Goal: Task Accomplishment & Management: Manage account settings

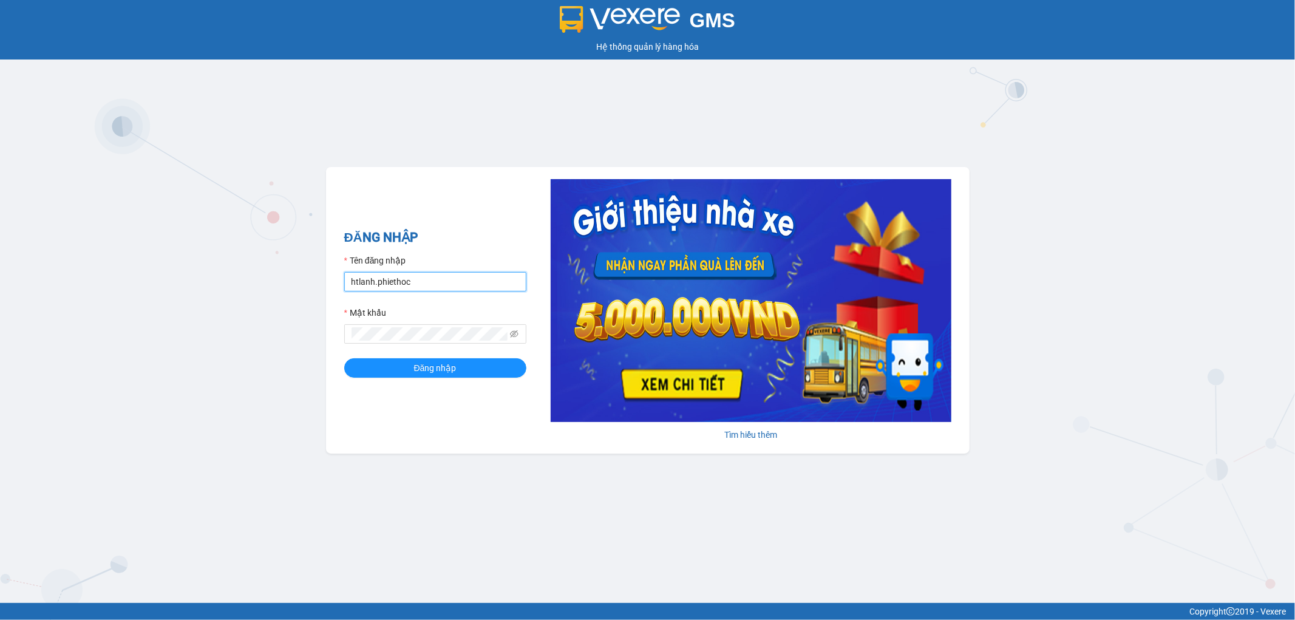
drag, startPoint x: 432, startPoint y: 282, endPoint x: 443, endPoint y: 277, distance: 12.8
click at [435, 281] on input "htlanh.phiethoc" at bounding box center [435, 281] width 182 height 19
type input "h"
type input "P"
type input "pvtuan.phiethoc"
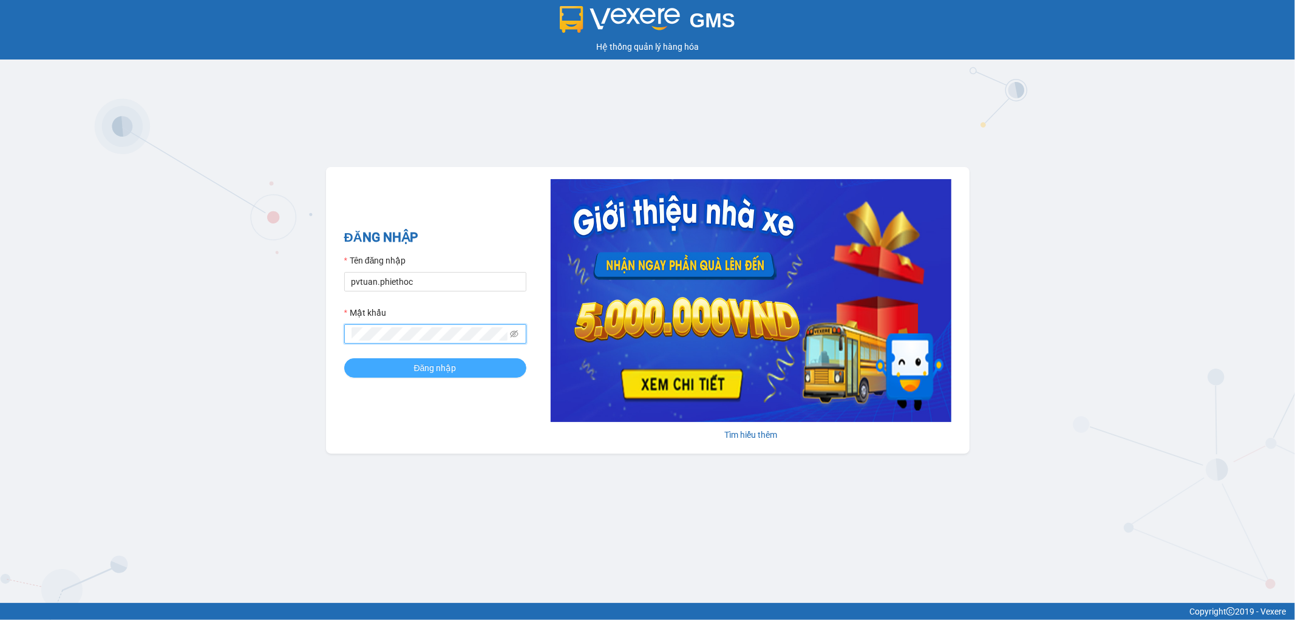
click at [392, 370] on button "Đăng nhập" at bounding box center [435, 367] width 182 height 19
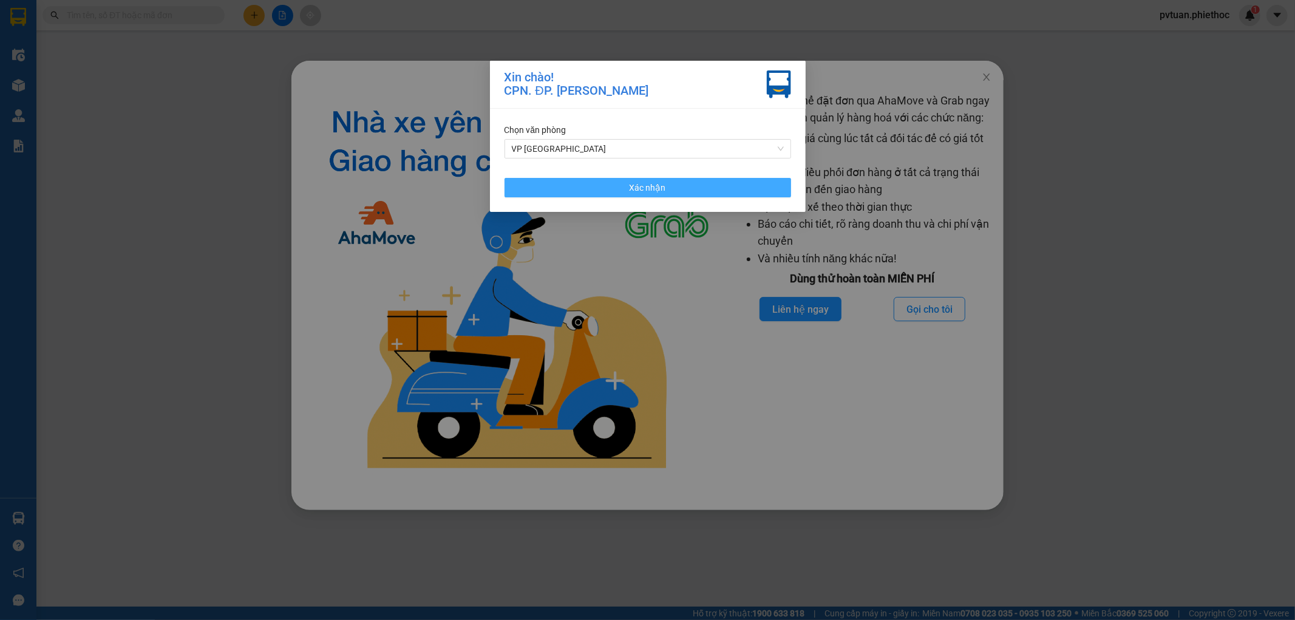
click at [715, 186] on button "Xác nhận" at bounding box center [648, 187] width 287 height 19
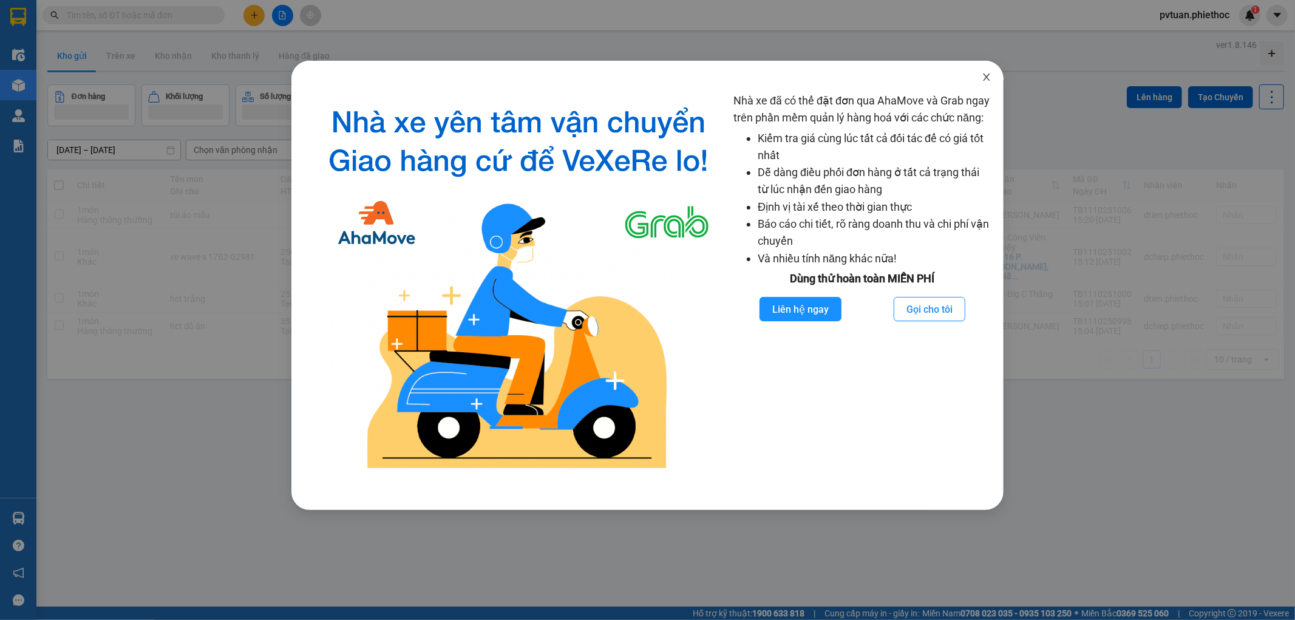
click at [990, 81] on icon "close" at bounding box center [987, 77] width 10 height 10
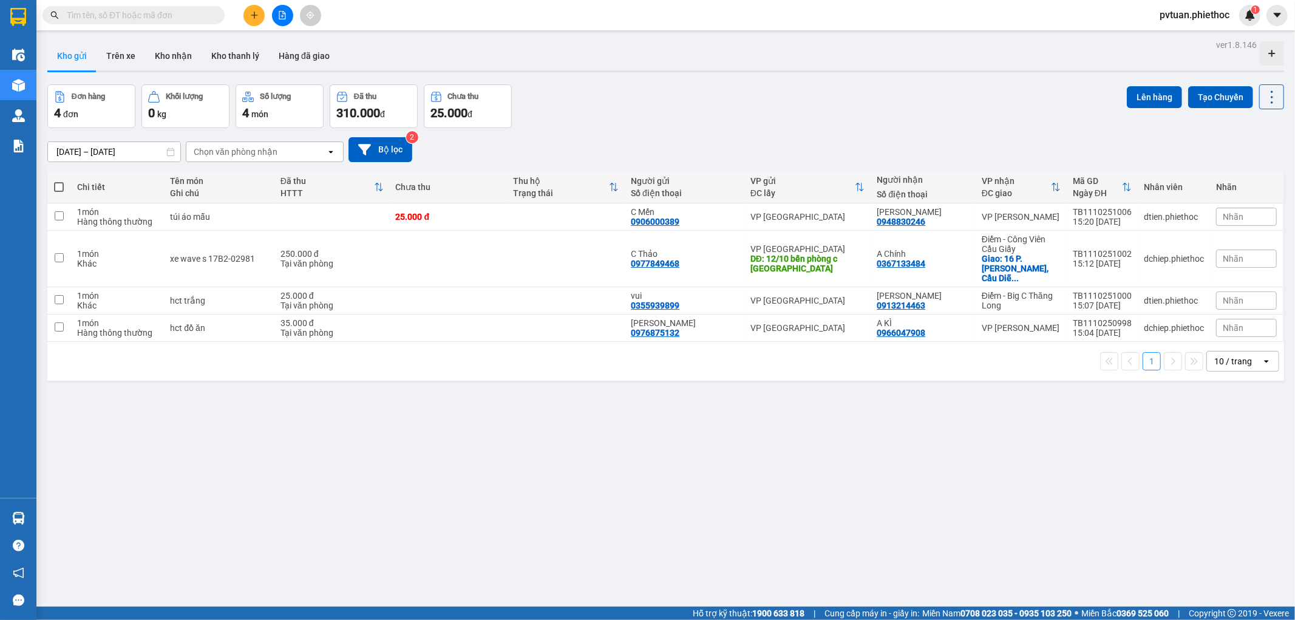
click at [1237, 355] on div "10 / trang" at bounding box center [1233, 361] width 38 height 12
click at [1220, 488] on span "100 / trang" at bounding box center [1228, 487] width 44 height 12
drag, startPoint x: 129, startPoint y: 51, endPoint x: 136, endPoint y: 68, distance: 18.3
click at [129, 52] on button "Trên xe" at bounding box center [121, 55] width 49 height 29
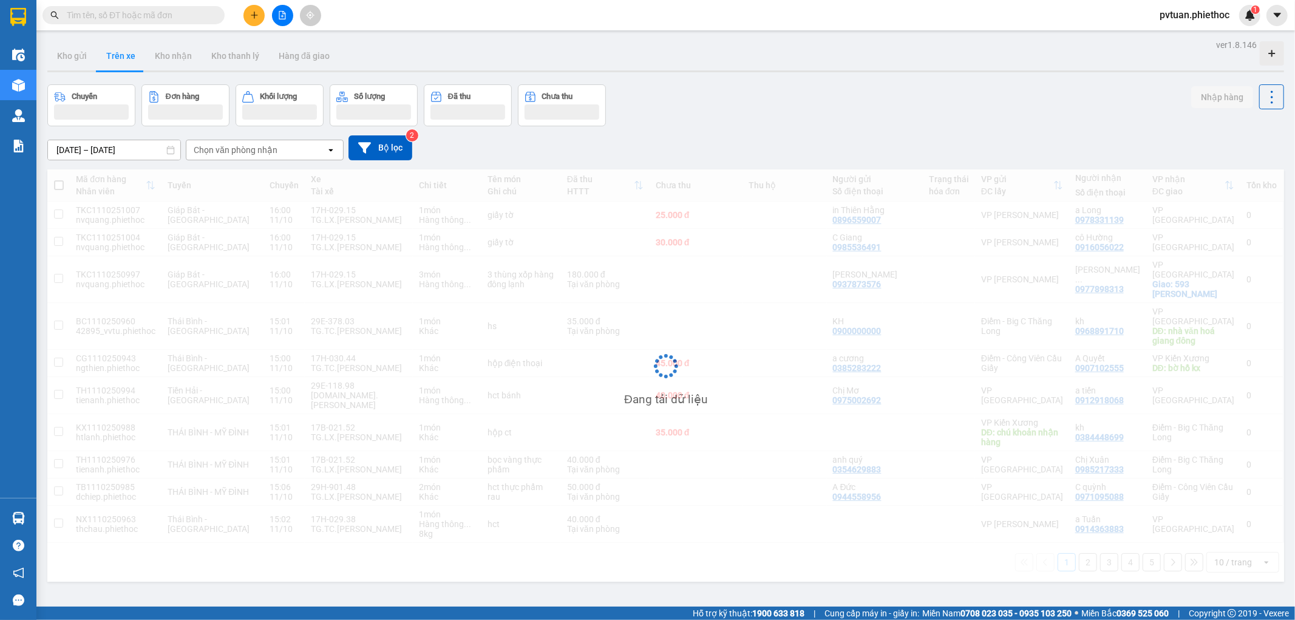
click at [222, 148] on div "Chọn văn phòng nhận" at bounding box center [236, 150] width 84 height 12
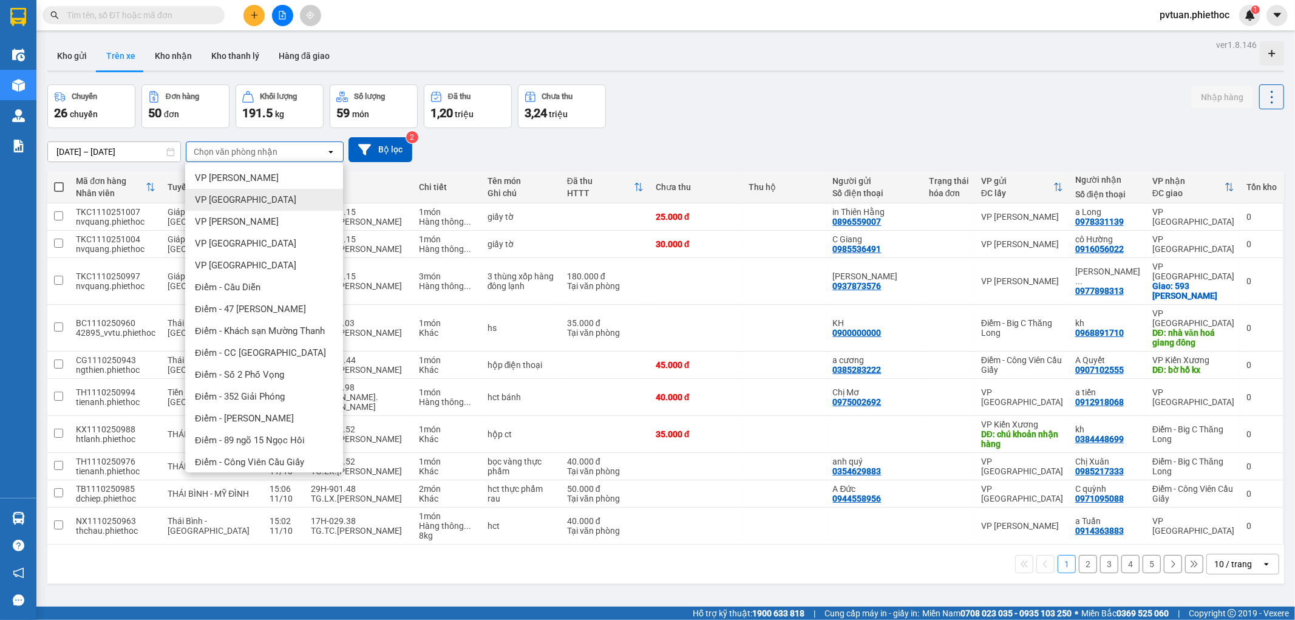
click at [247, 195] on div "VP [GEOGRAPHIC_DATA]" at bounding box center [264, 200] width 158 height 22
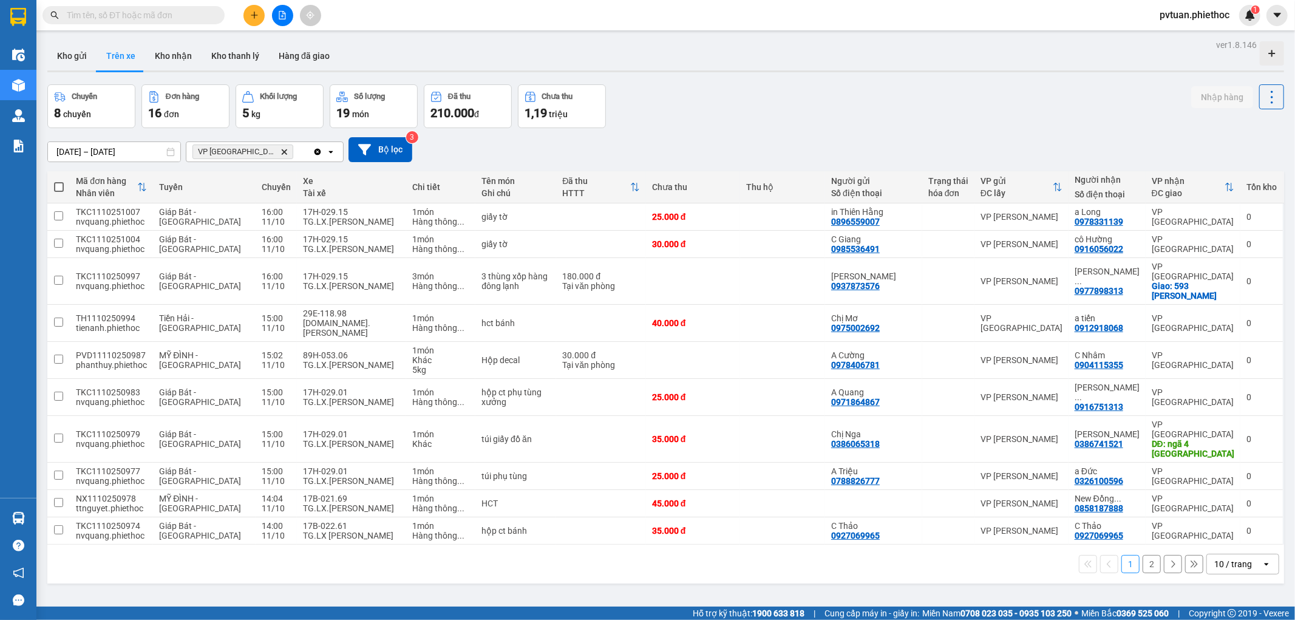
click at [1228, 558] on div "10 / trang" at bounding box center [1233, 564] width 38 height 12
click at [1229, 493] on span "100 / trang" at bounding box center [1228, 490] width 44 height 12
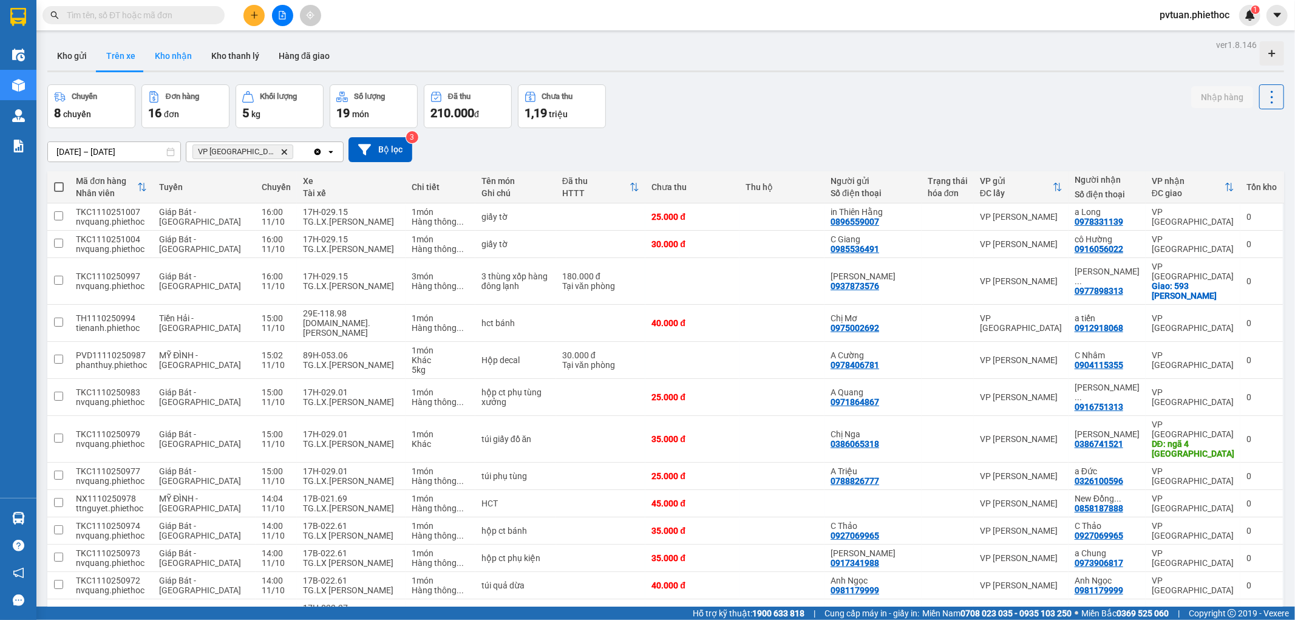
drag, startPoint x: 168, startPoint y: 75, endPoint x: 172, endPoint y: 58, distance: 16.8
click at [171, 61] on div "ver 1.8.146 Kho gửi Trên xe Kho nhận Kho thanh [PERSON_NAME] đã giao Chuyến 8 c…" at bounding box center [666, 437] width 1247 height 803
click at [172, 58] on button "Kho nhận" at bounding box center [173, 55] width 56 height 29
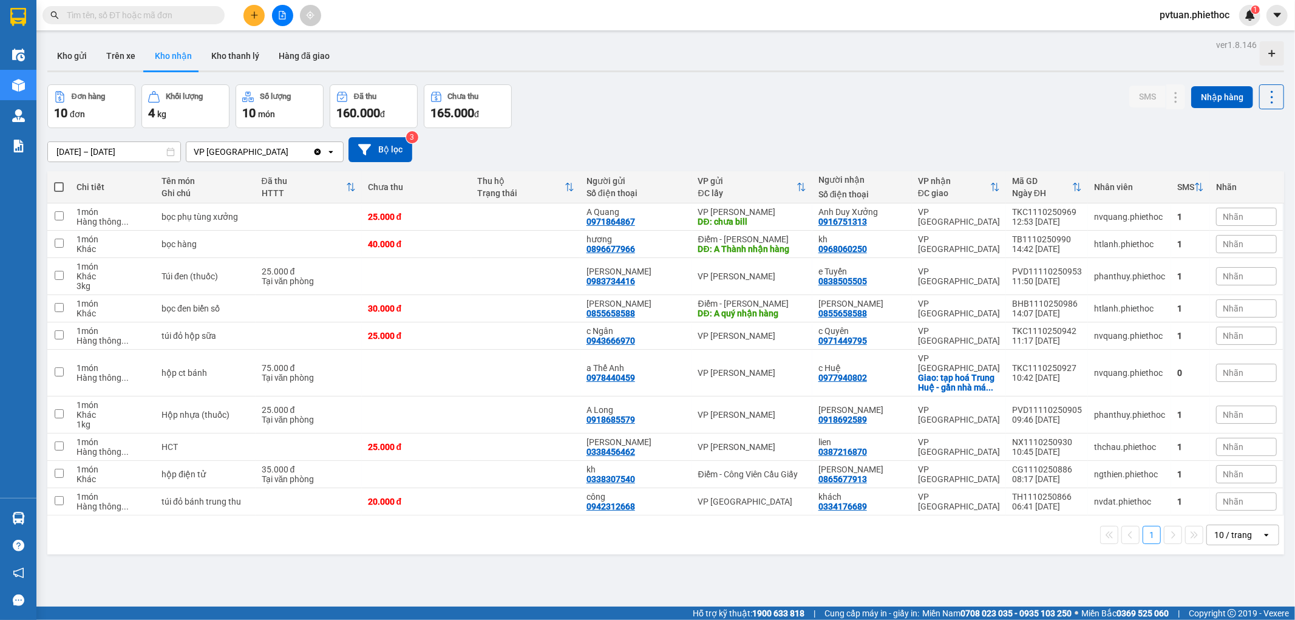
click at [1240, 531] on div "10 / trang" at bounding box center [1233, 535] width 38 height 12
click at [1239, 502] on span "100 / trang" at bounding box center [1228, 500] width 44 height 12
click at [1123, 216] on div at bounding box center [1199, 216] width 170 height 27
click at [1148, 217] on icon at bounding box center [1152, 217] width 9 height 9
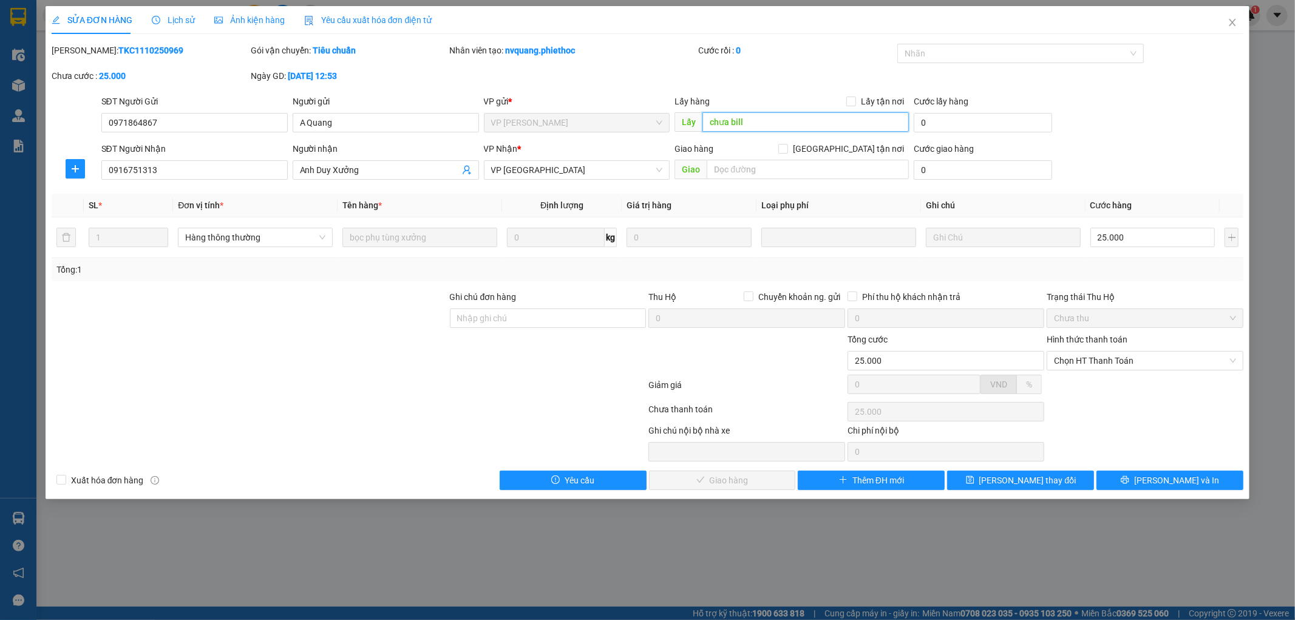
click at [771, 122] on input "chưa bill" at bounding box center [805, 121] width 206 height 19
click at [1039, 484] on span "[PERSON_NAME] thay đổi" at bounding box center [1027, 480] width 97 height 13
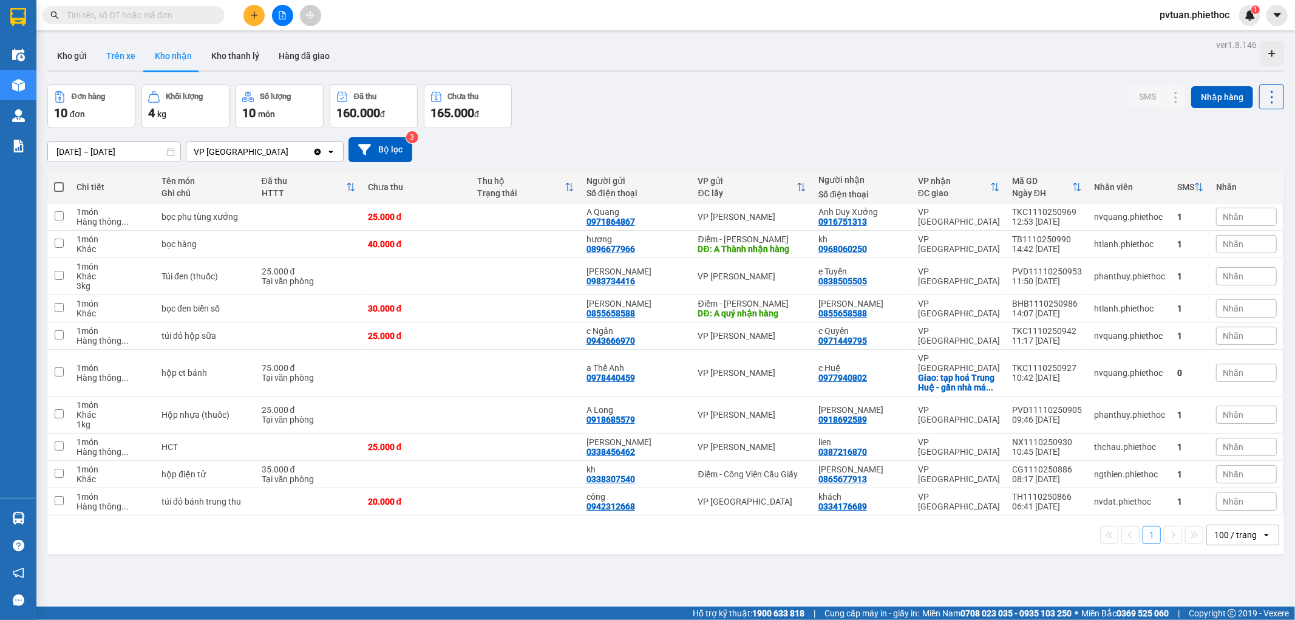
click at [126, 49] on button "Trên xe" at bounding box center [121, 55] width 49 height 29
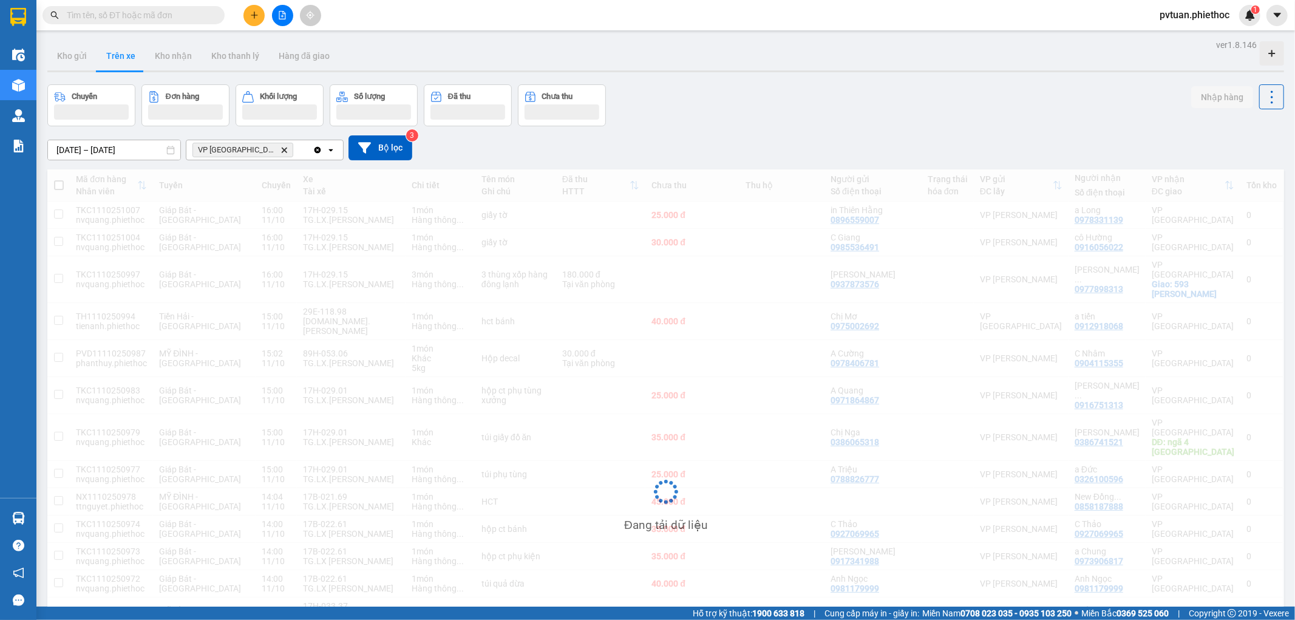
click at [281, 148] on icon "Delete" at bounding box center [284, 149] width 7 height 7
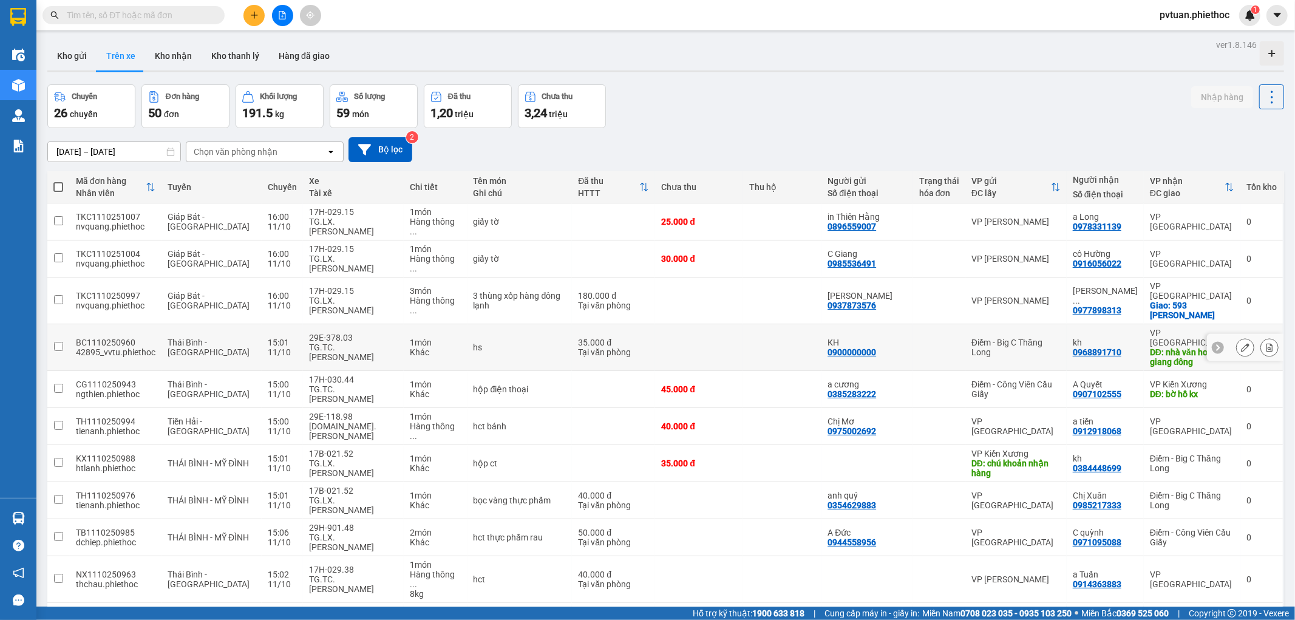
click at [410, 338] on div "1 món" at bounding box center [436, 343] width 52 height 10
checkbox input "true"
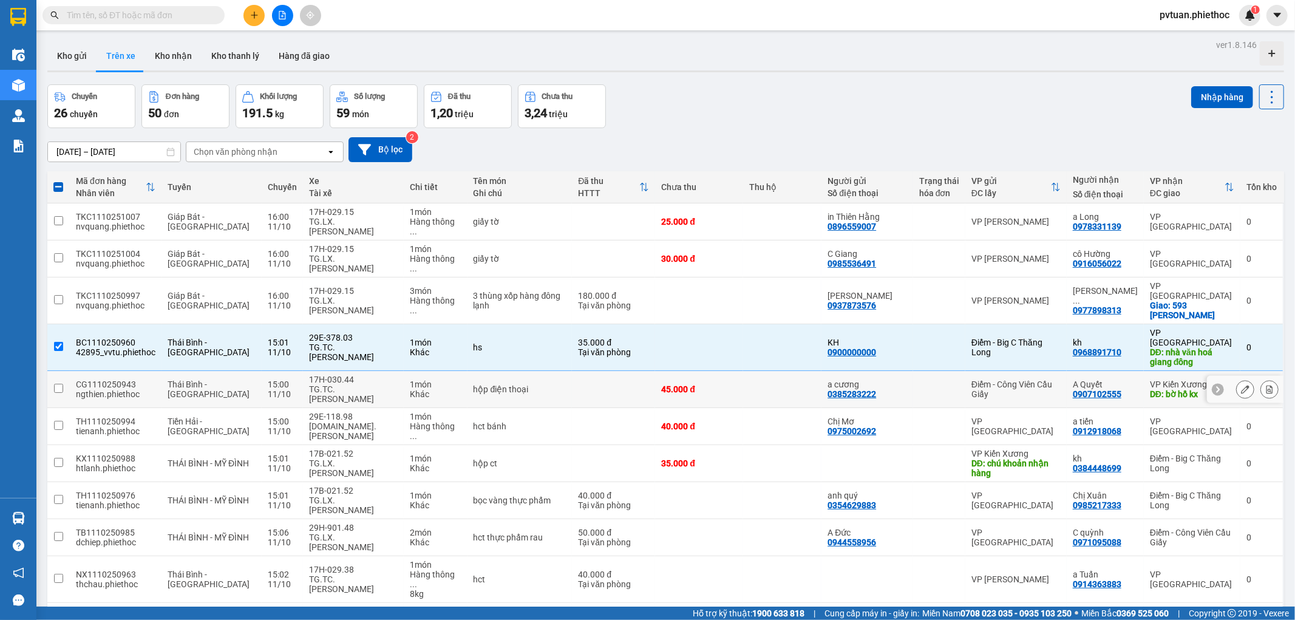
click at [414, 379] on div "1 món" at bounding box center [436, 384] width 52 height 10
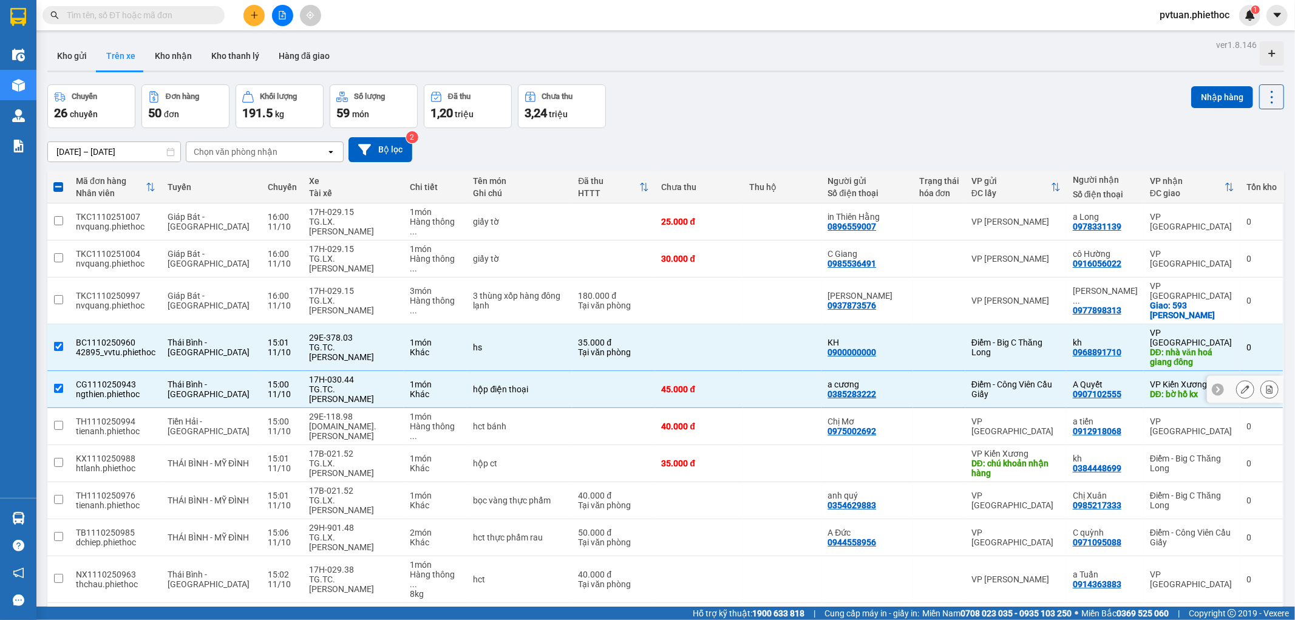
click at [373, 384] on div "TG.TC.[PERSON_NAME]" at bounding box center [353, 393] width 89 height 19
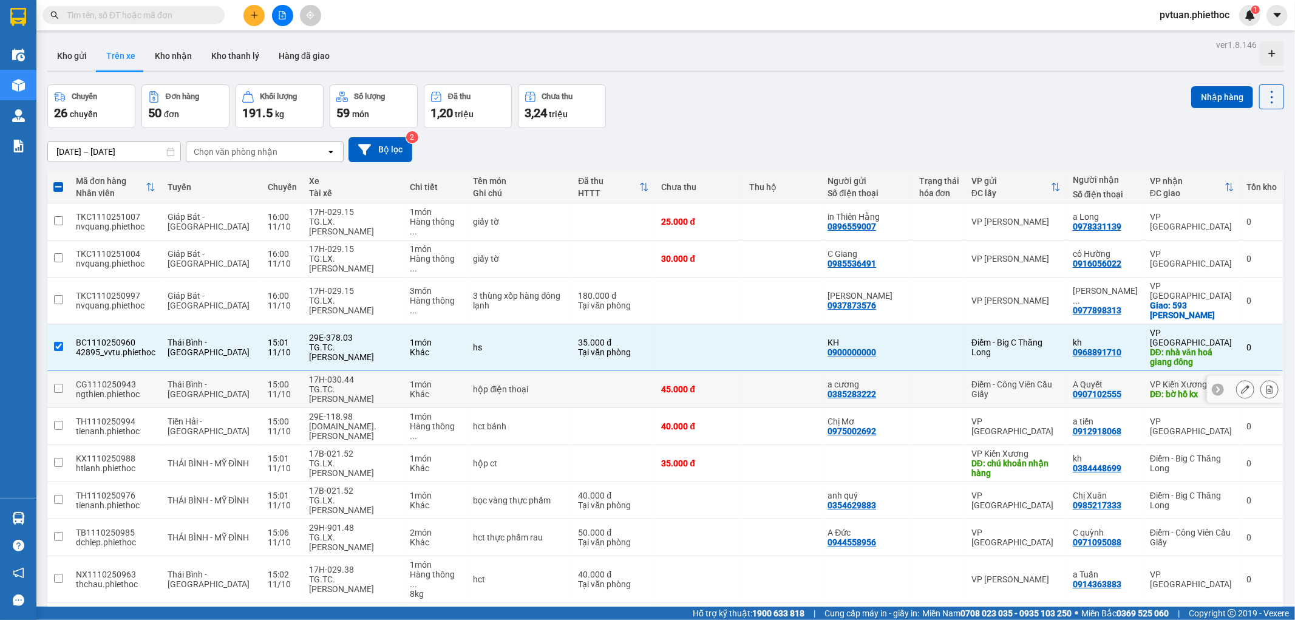
click at [366, 384] on div "TG.TC.[PERSON_NAME]" at bounding box center [353, 393] width 89 height 19
checkbox input "true"
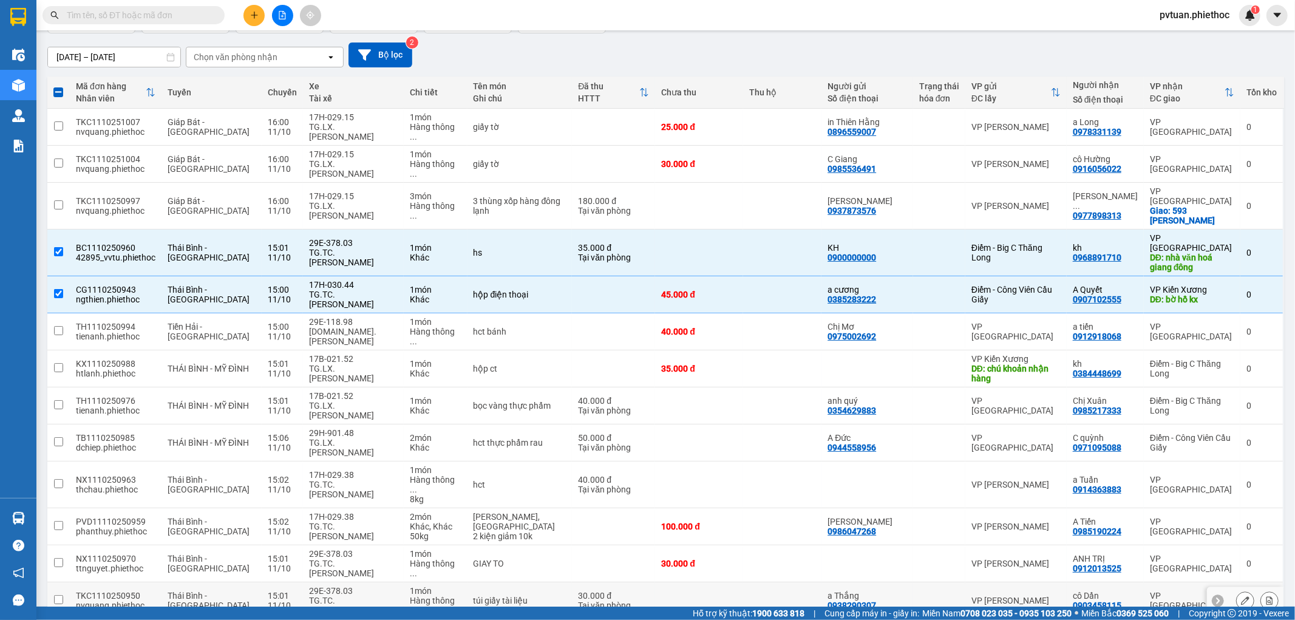
scroll to position [112, 0]
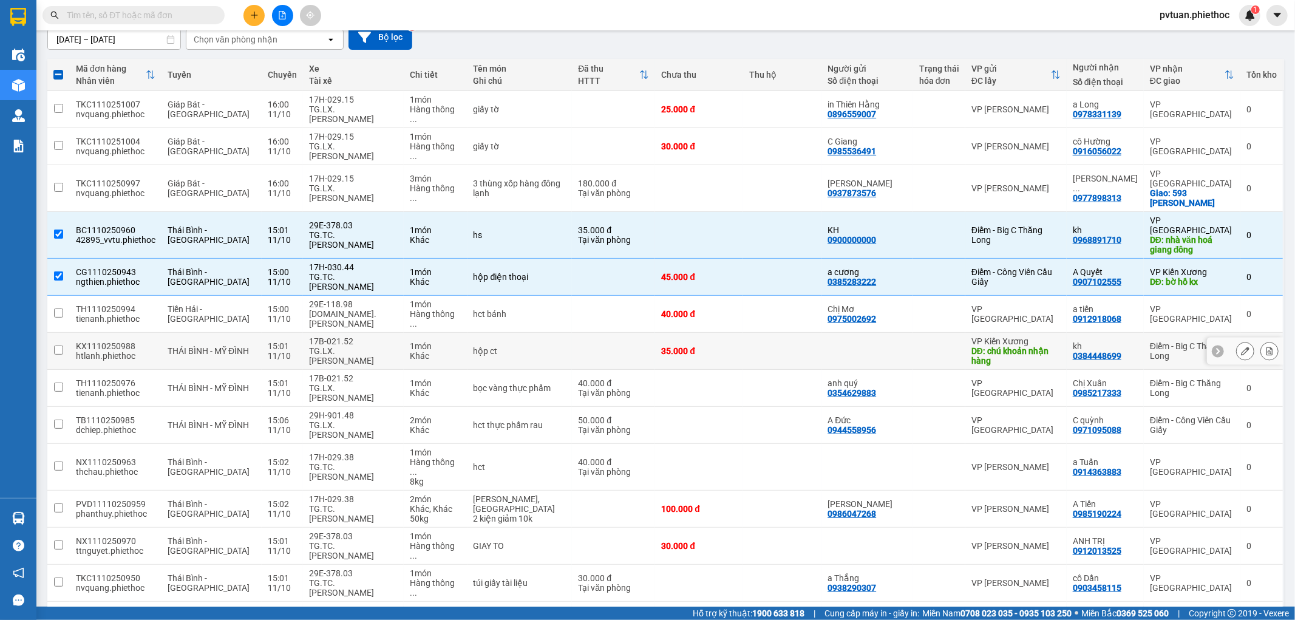
click at [761, 333] on td at bounding box center [782, 351] width 78 height 37
checkbox input "true"
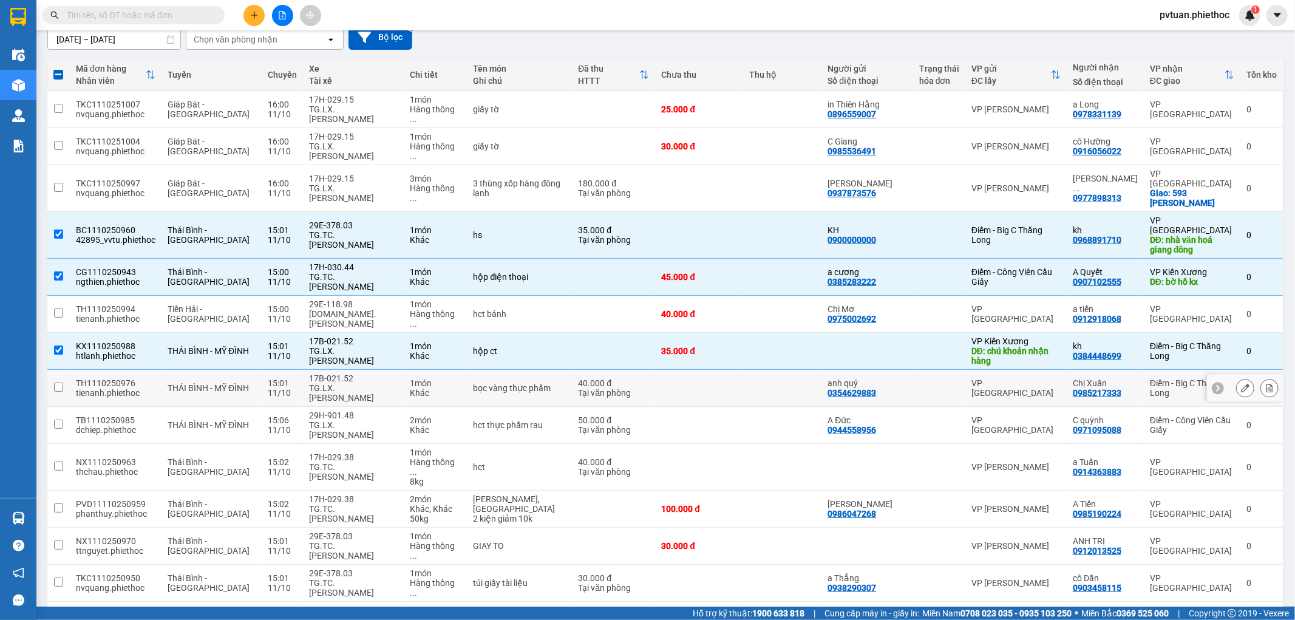
click at [764, 370] on td at bounding box center [782, 388] width 78 height 37
checkbox input "true"
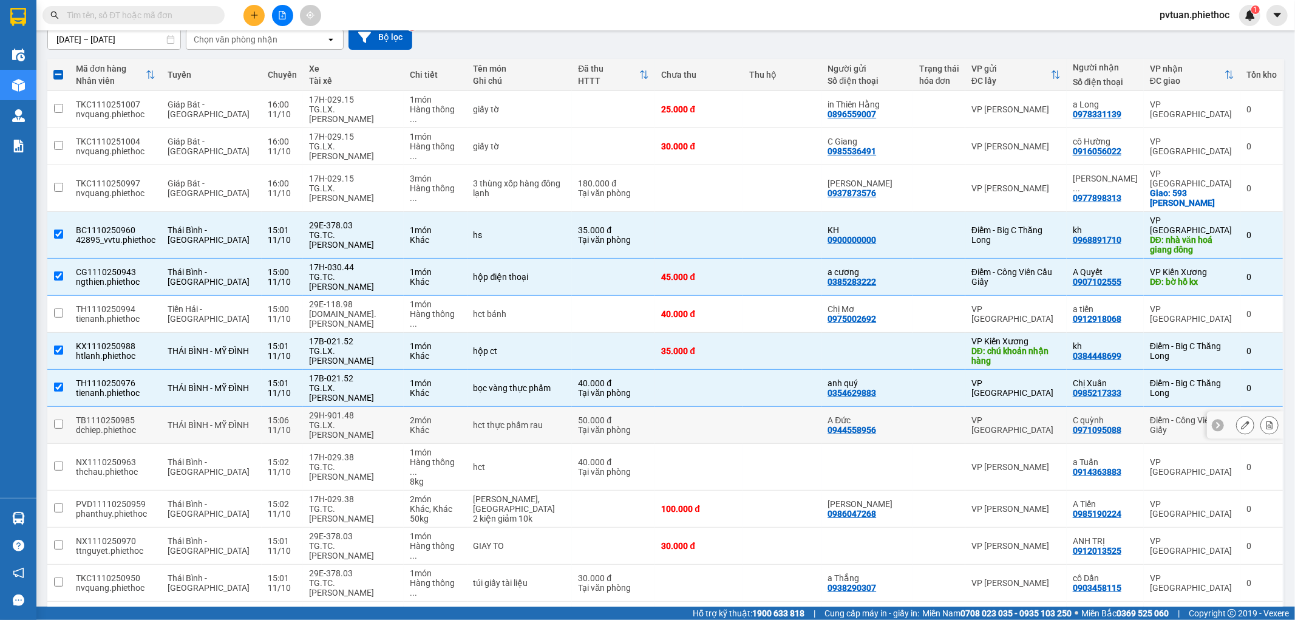
click at [743, 407] on td at bounding box center [699, 425] width 88 height 37
checkbox input "true"
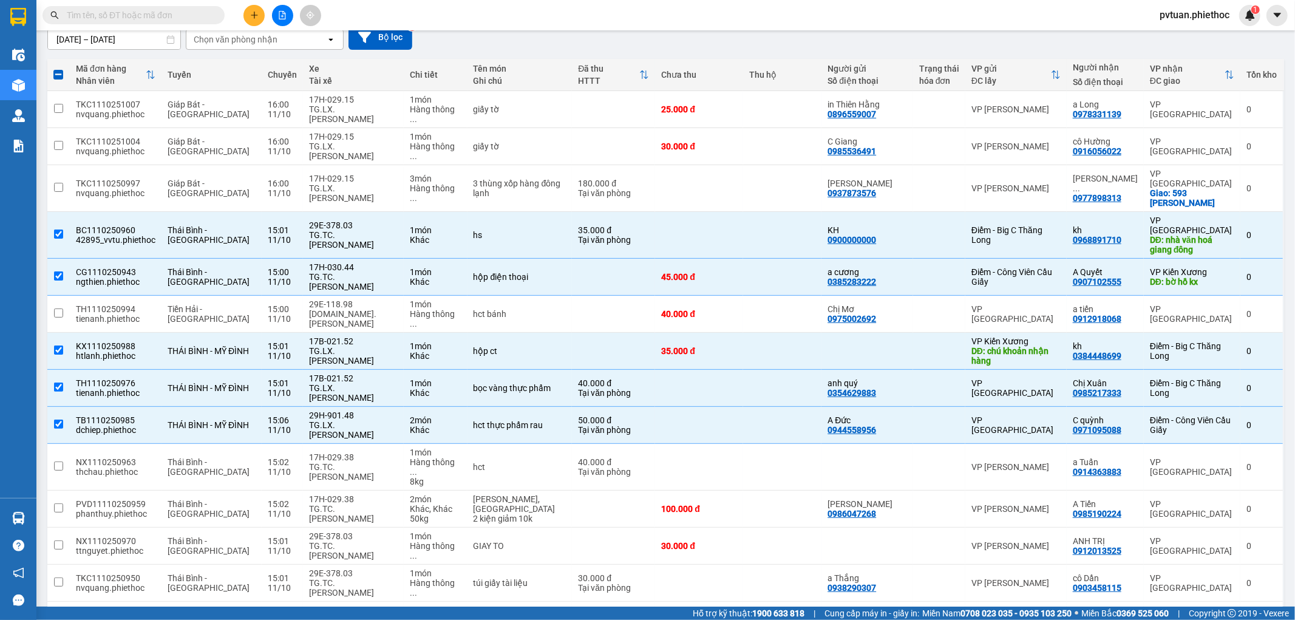
click at [191, 15] on input "text" at bounding box center [138, 15] width 143 height 13
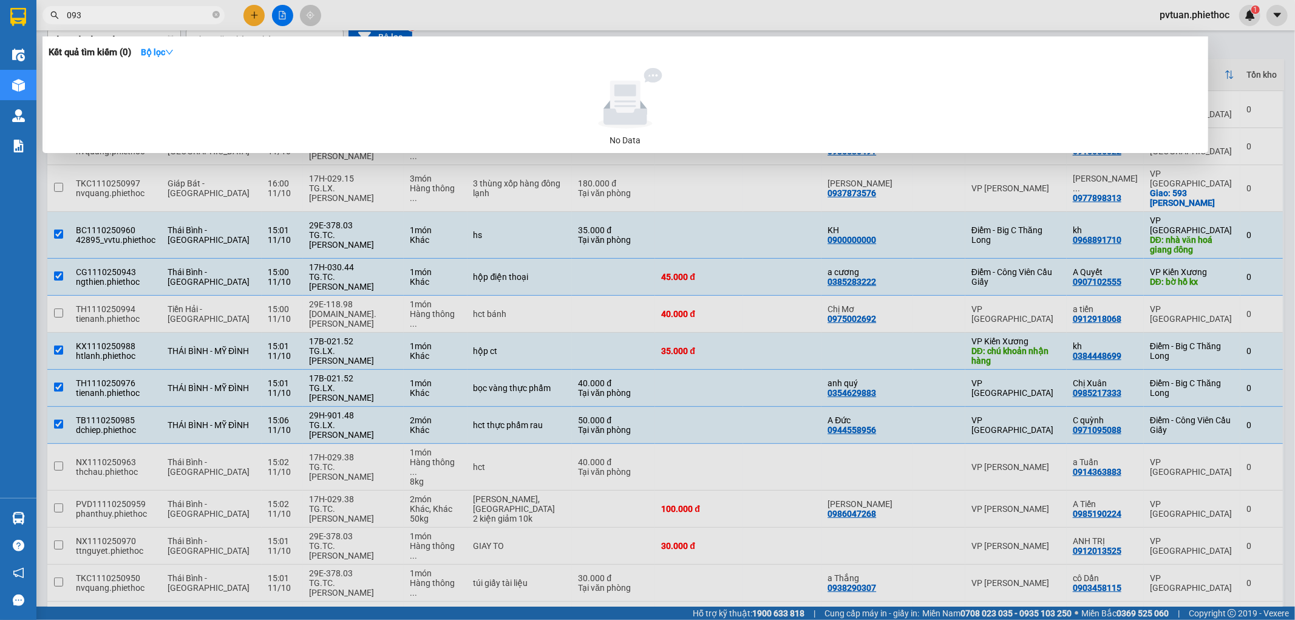
type input "0935"
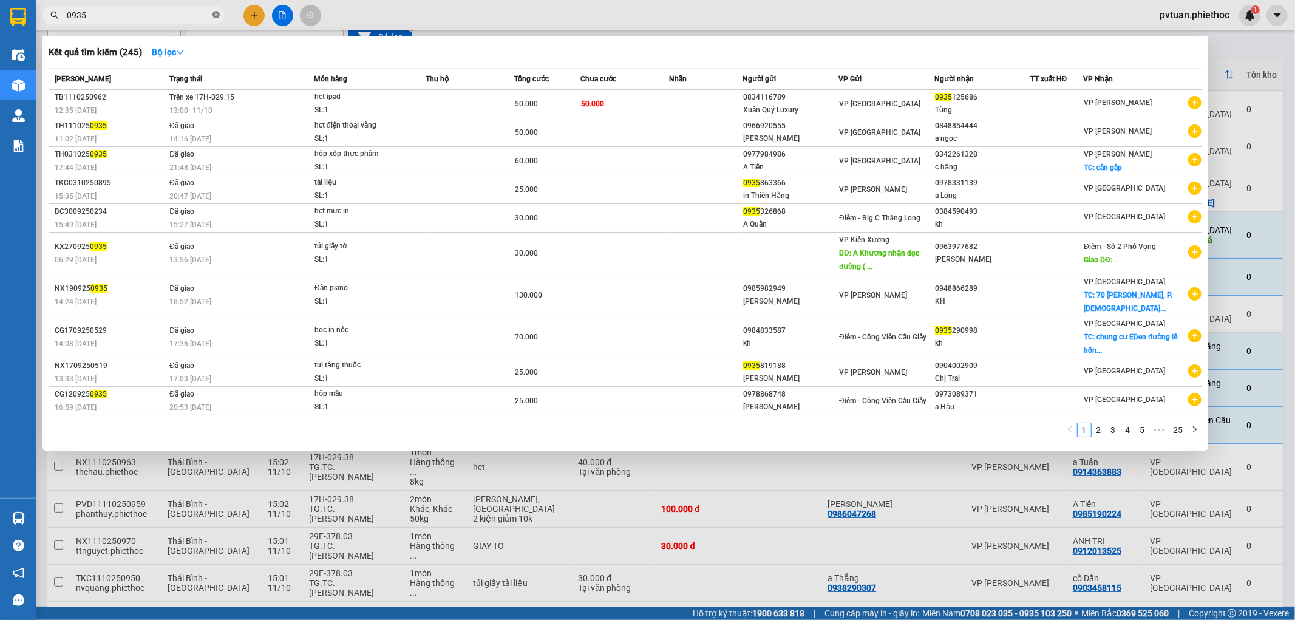
click at [214, 14] on icon "close-circle" at bounding box center [216, 14] width 7 height 7
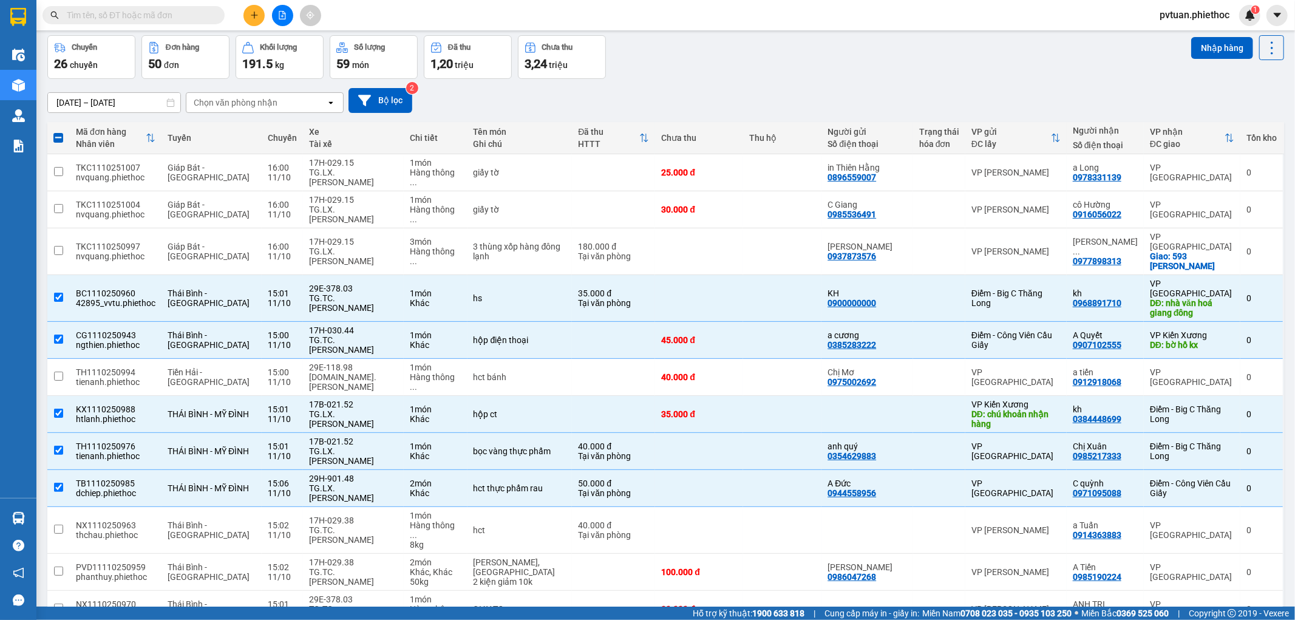
scroll to position [0, 0]
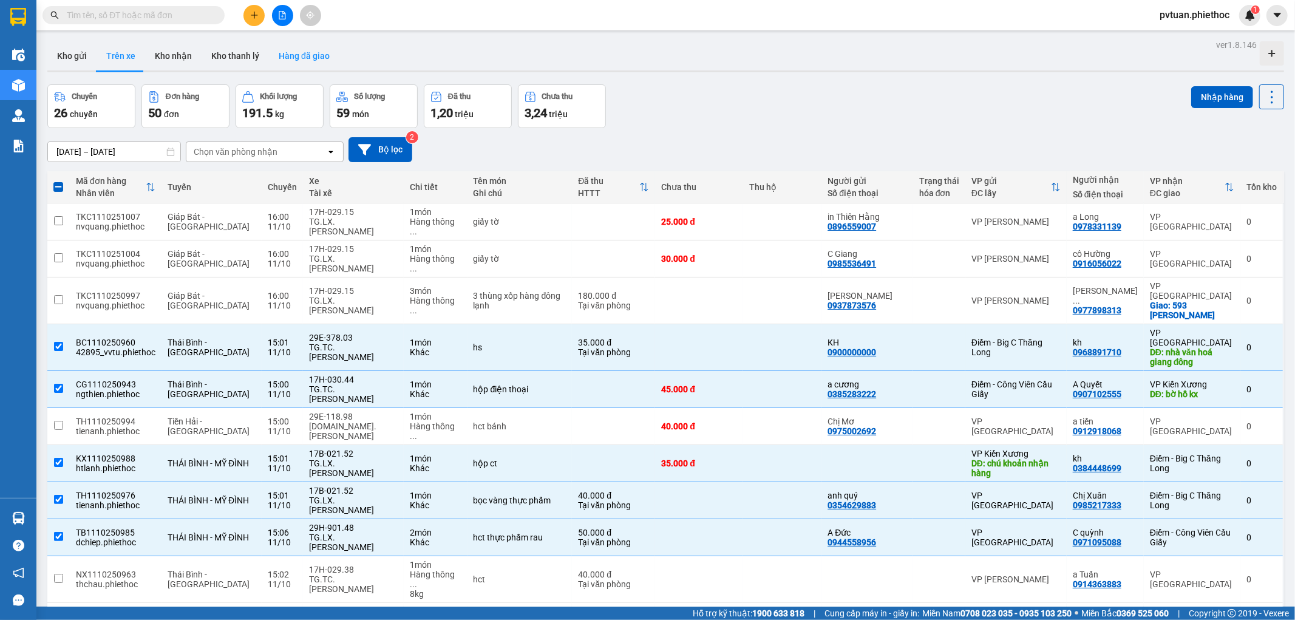
drag, startPoint x: 184, startPoint y: 59, endPoint x: 293, endPoint y: 69, distance: 109.2
click at [183, 59] on button "Kho nhận" at bounding box center [173, 55] width 56 height 29
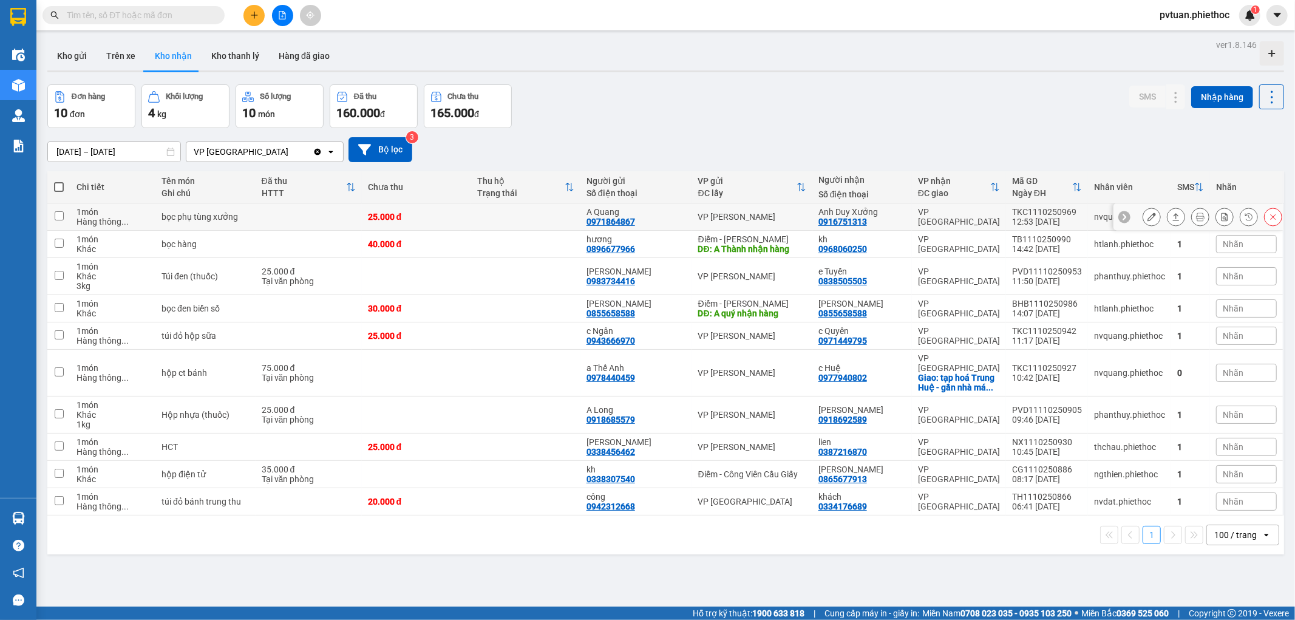
click at [755, 221] on div "VP [PERSON_NAME]" at bounding box center [752, 217] width 108 height 10
checkbox input "true"
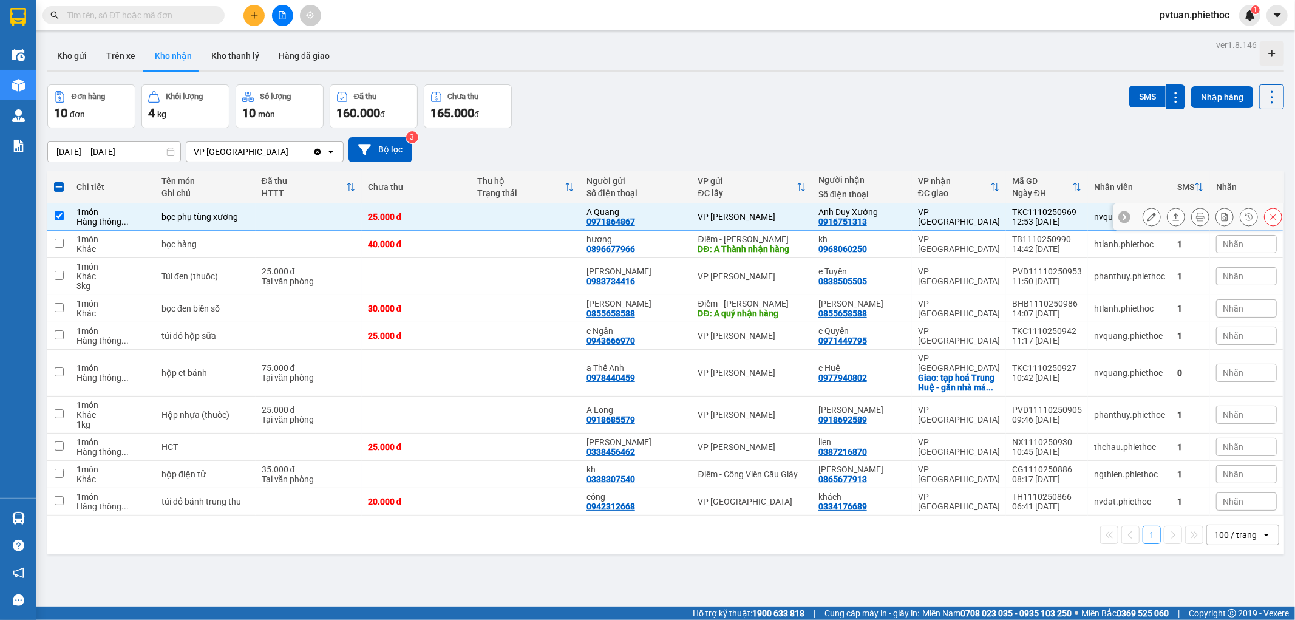
click at [1196, 216] on icon at bounding box center [1200, 217] width 9 height 9
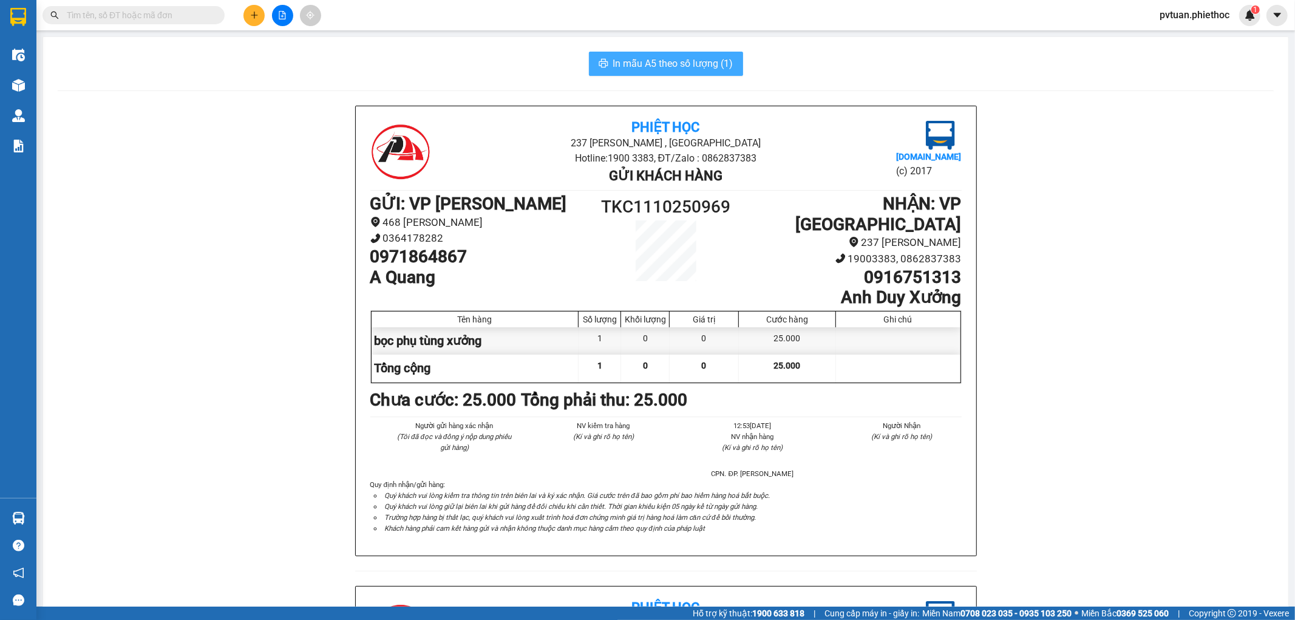
click at [702, 69] on span "In mẫu A5 theo số lượng (1)" at bounding box center [673, 63] width 120 height 15
drag, startPoint x: 955, startPoint y: 259, endPoint x: 859, endPoint y: 263, distance: 96.6
click at [859, 267] on h1 "0916751313" at bounding box center [851, 277] width 222 height 21
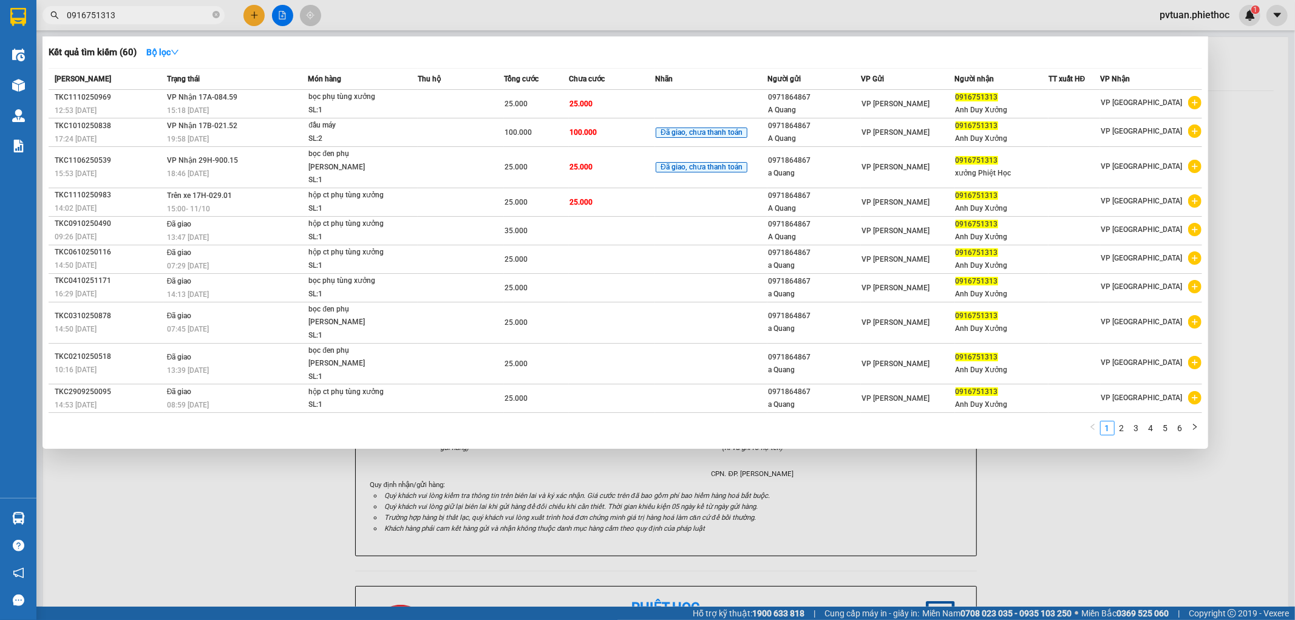
type input "0916751313"
click at [235, 498] on div at bounding box center [647, 310] width 1295 height 620
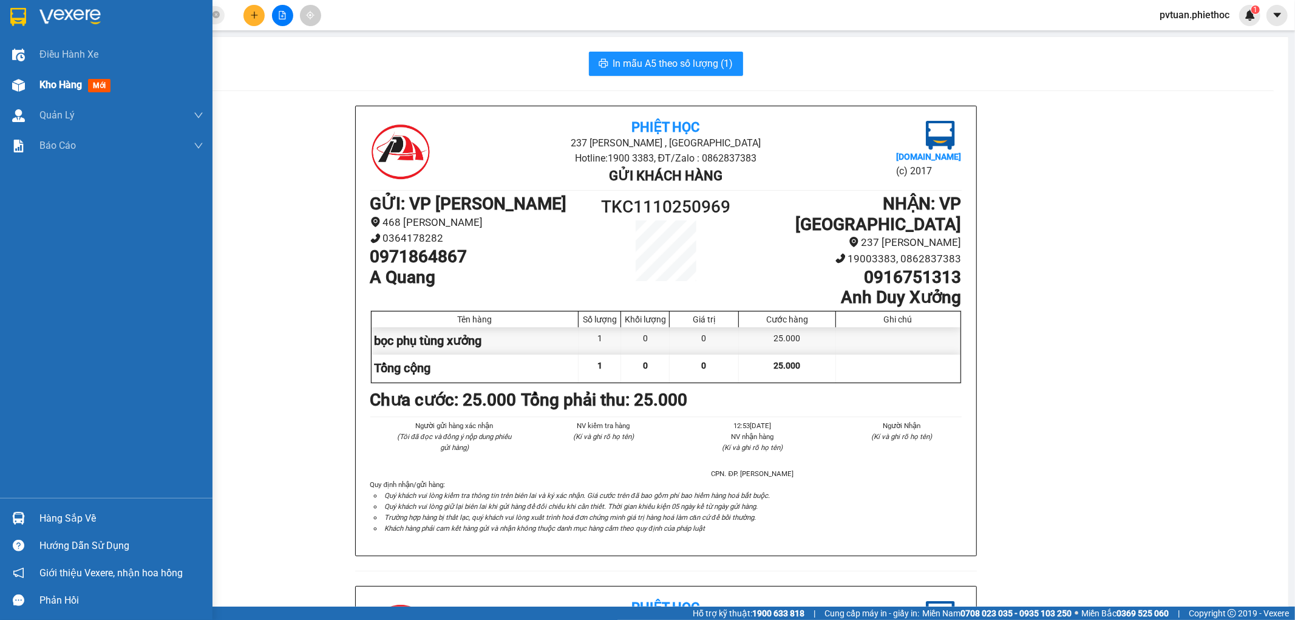
click at [33, 92] on div "Kho hàng mới" at bounding box center [106, 85] width 213 height 30
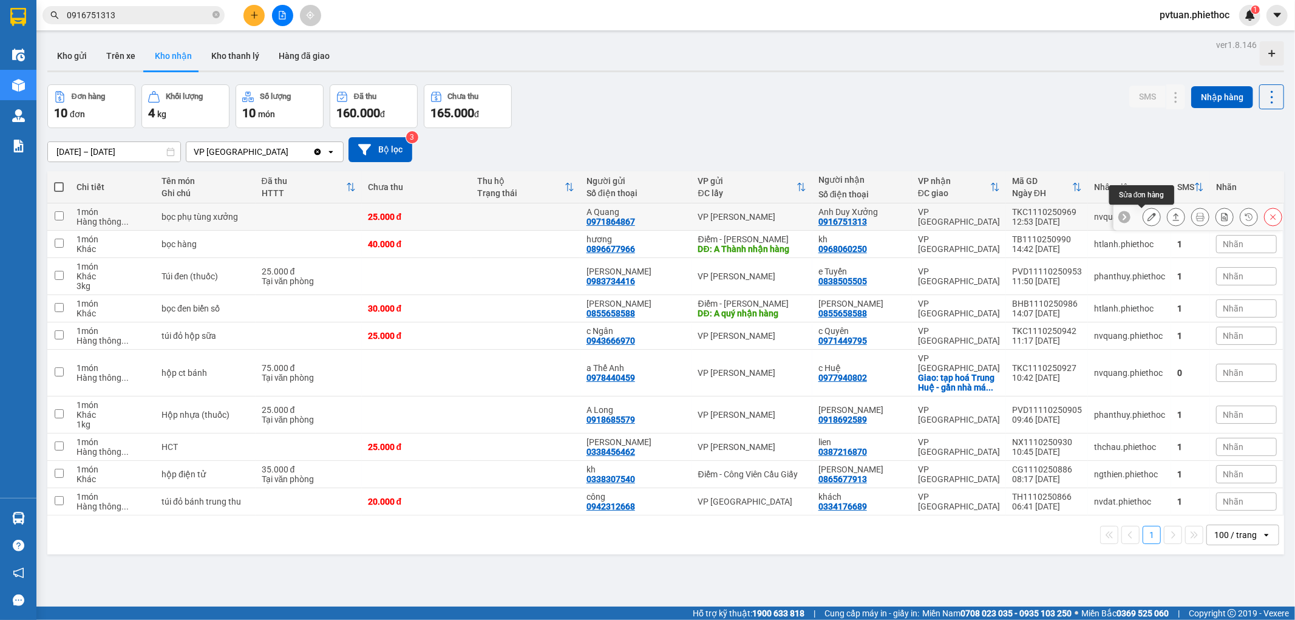
click at [1148, 214] on icon at bounding box center [1152, 217] width 9 height 9
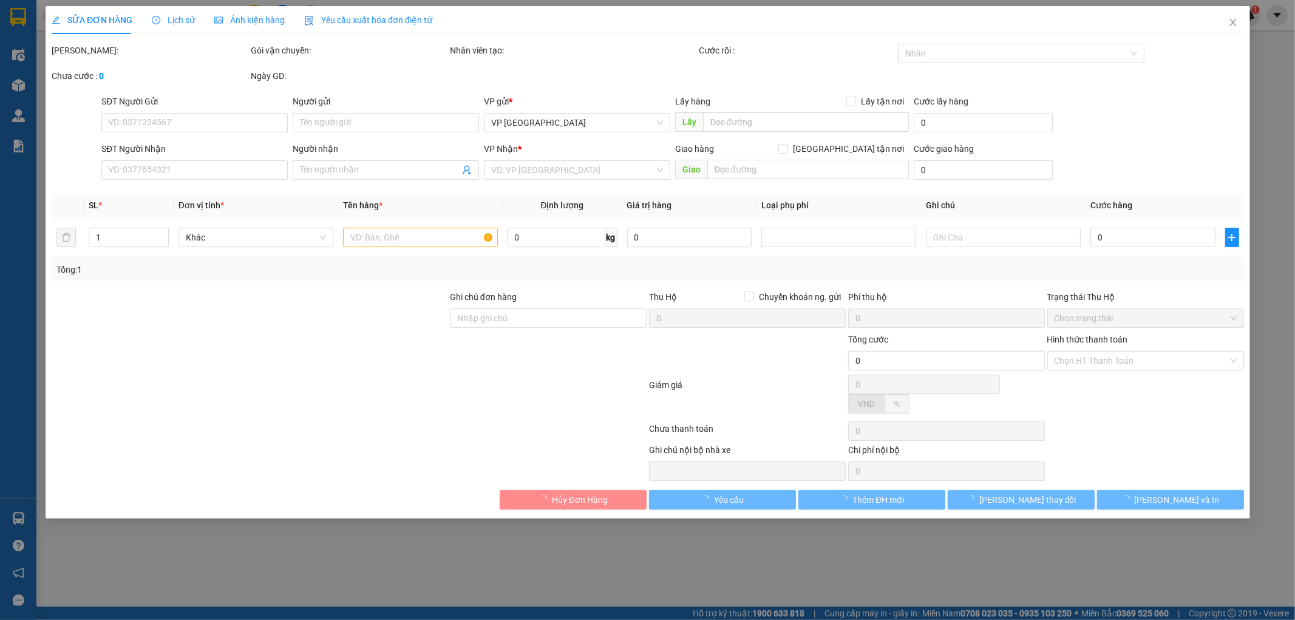
type input "0971864867"
type input "A Quang"
type input "0916751313"
type input "Anh Duy Xưởng"
type input "25.000"
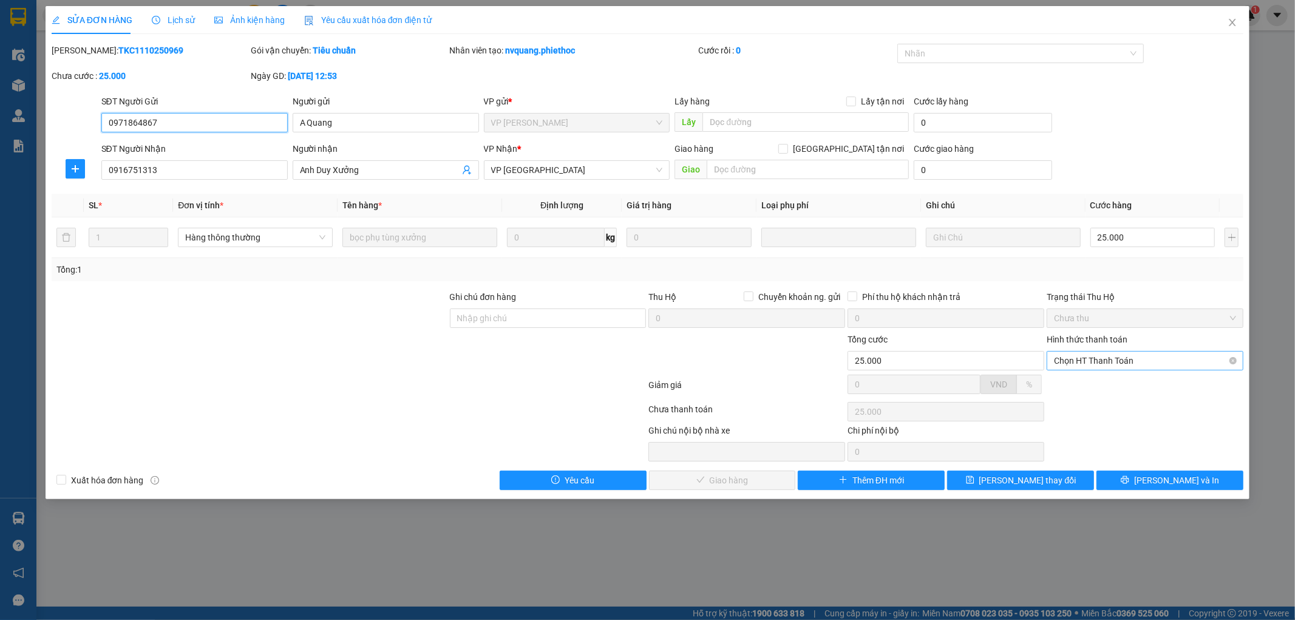
click at [1075, 357] on span "Chọn HT Thanh Toán" at bounding box center [1145, 361] width 182 height 18
click at [1073, 380] on div "Tại văn phòng" at bounding box center [1146, 384] width 182 height 13
type input "0"
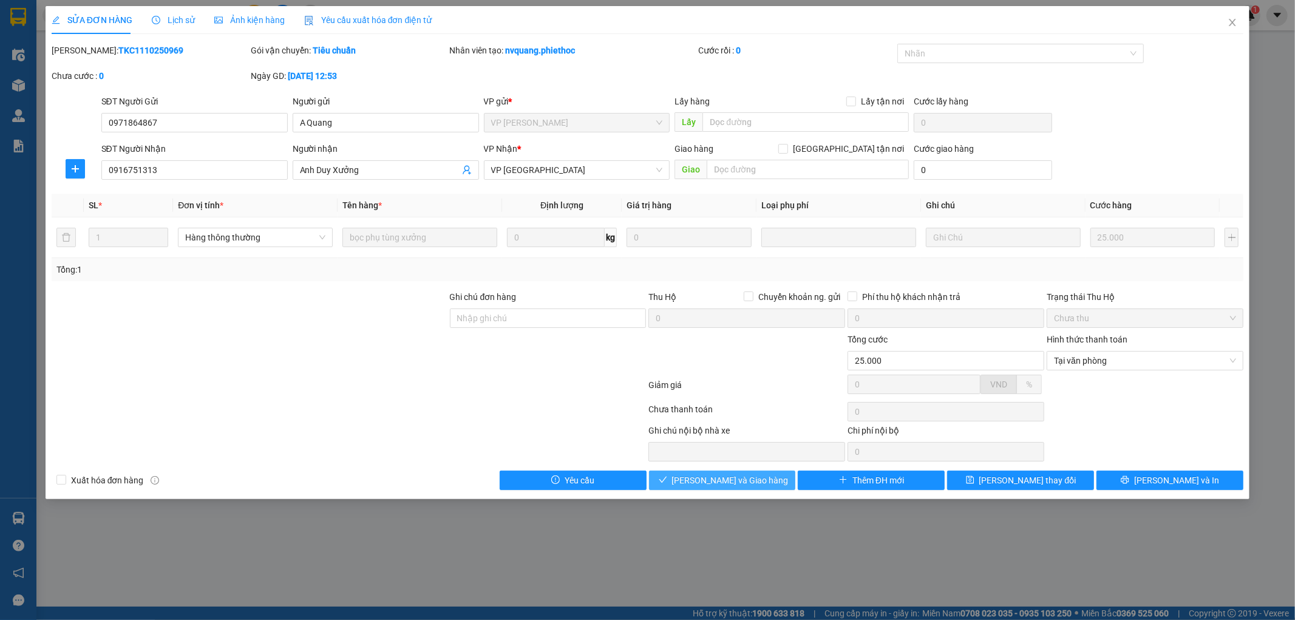
click at [742, 478] on span "[PERSON_NAME] và Giao hàng" at bounding box center [730, 480] width 117 height 13
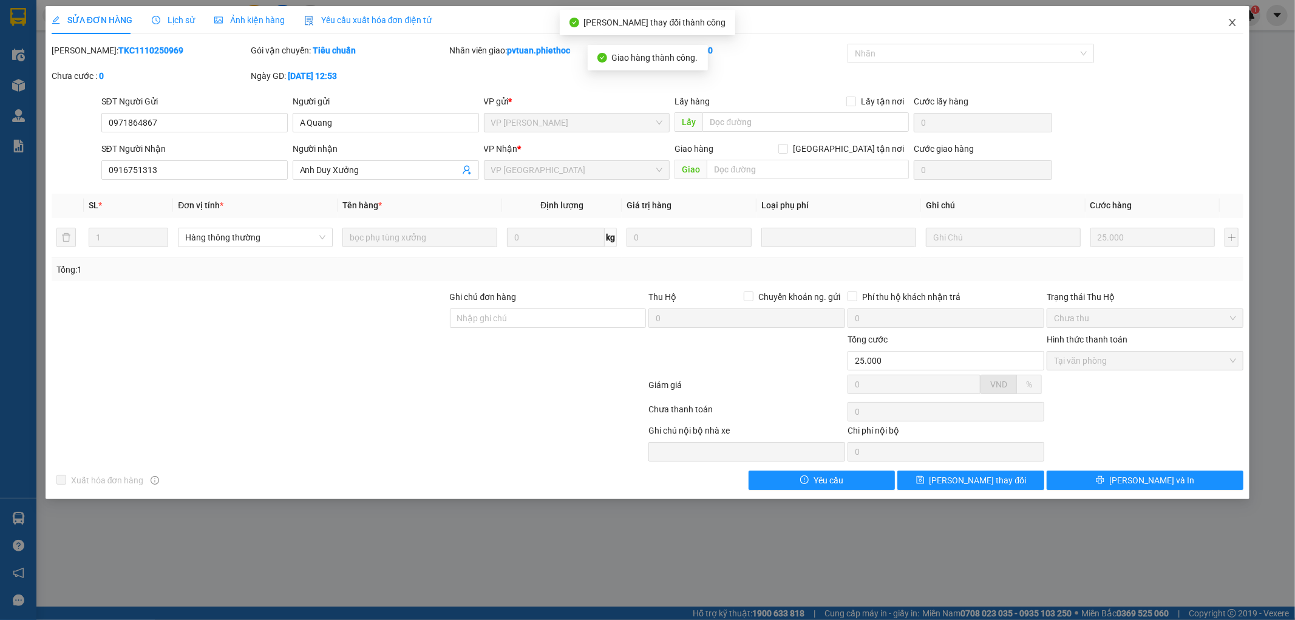
click at [1230, 20] on icon "close" at bounding box center [1233, 22] width 7 height 7
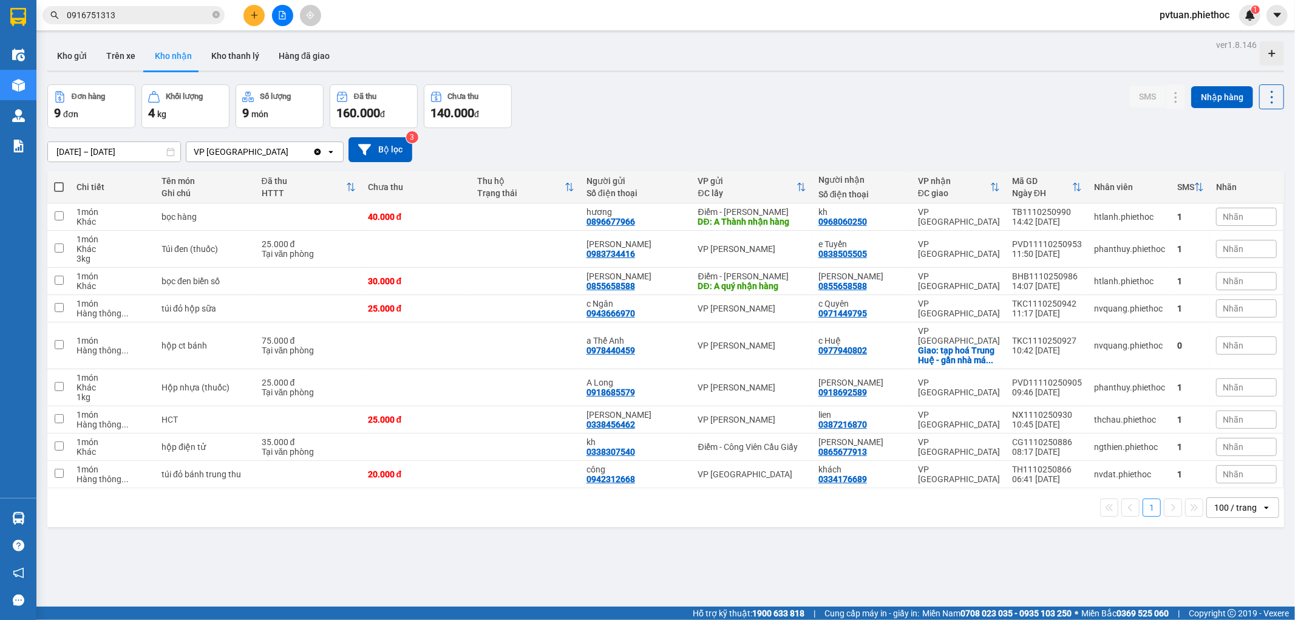
click at [111, 148] on input "[DATE] – [DATE]" at bounding box center [114, 151] width 132 height 19
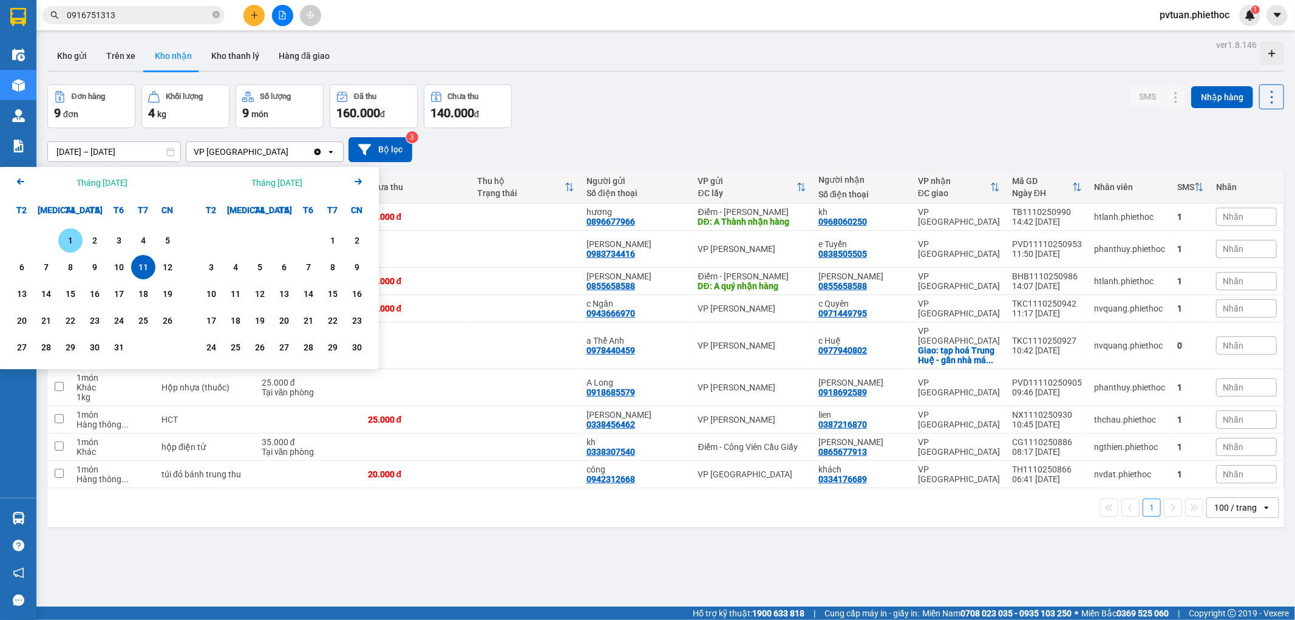
click at [75, 243] on div "1" at bounding box center [70, 240] width 17 height 15
click at [138, 264] on div "11" at bounding box center [143, 267] width 17 height 15
type input "[DATE] – [DATE]"
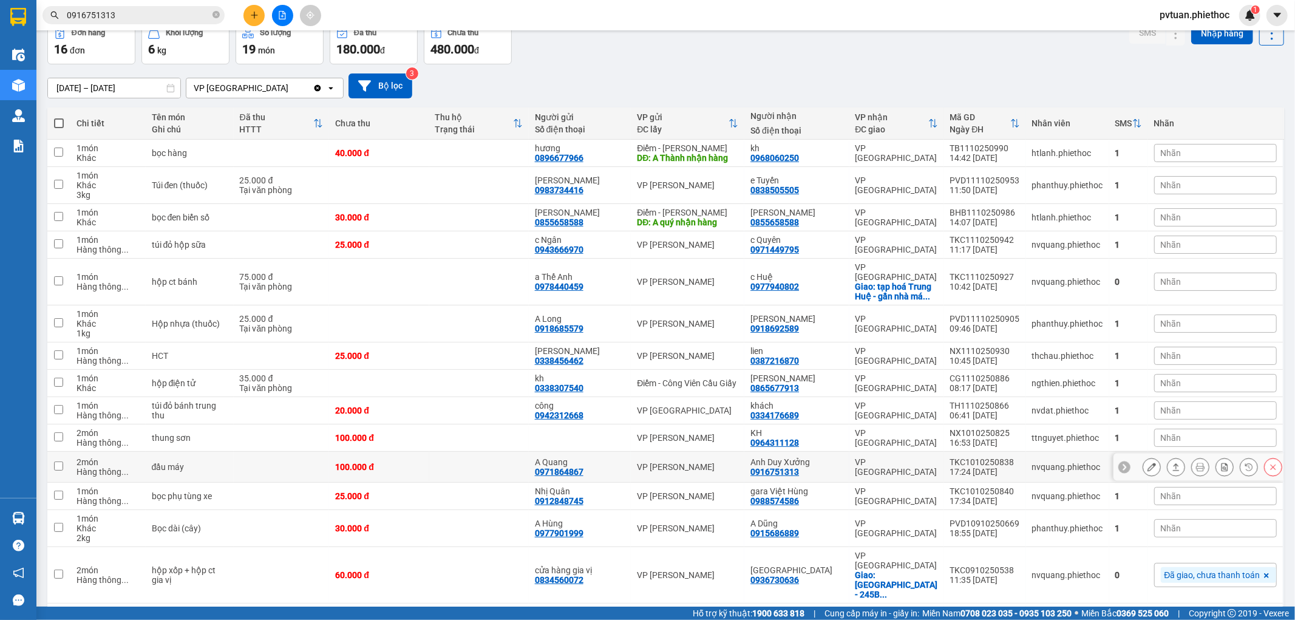
scroll to position [112, 0]
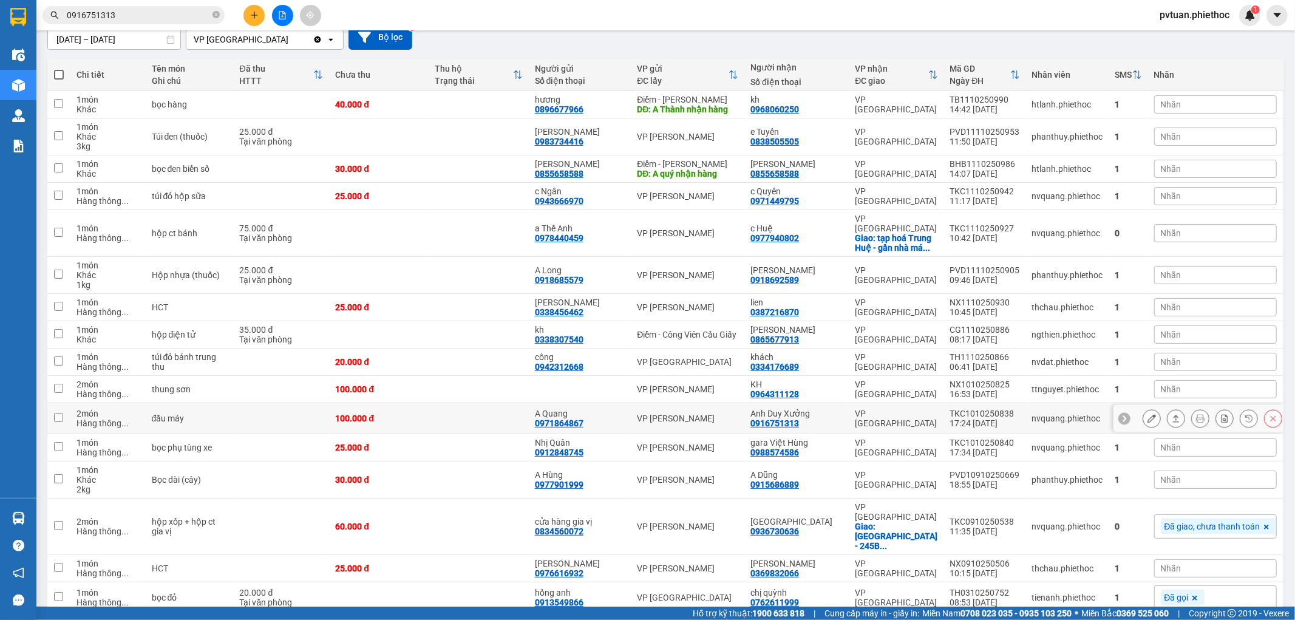
click at [871, 417] on td "VP [GEOGRAPHIC_DATA]" at bounding box center [896, 418] width 95 height 31
checkbox input "true"
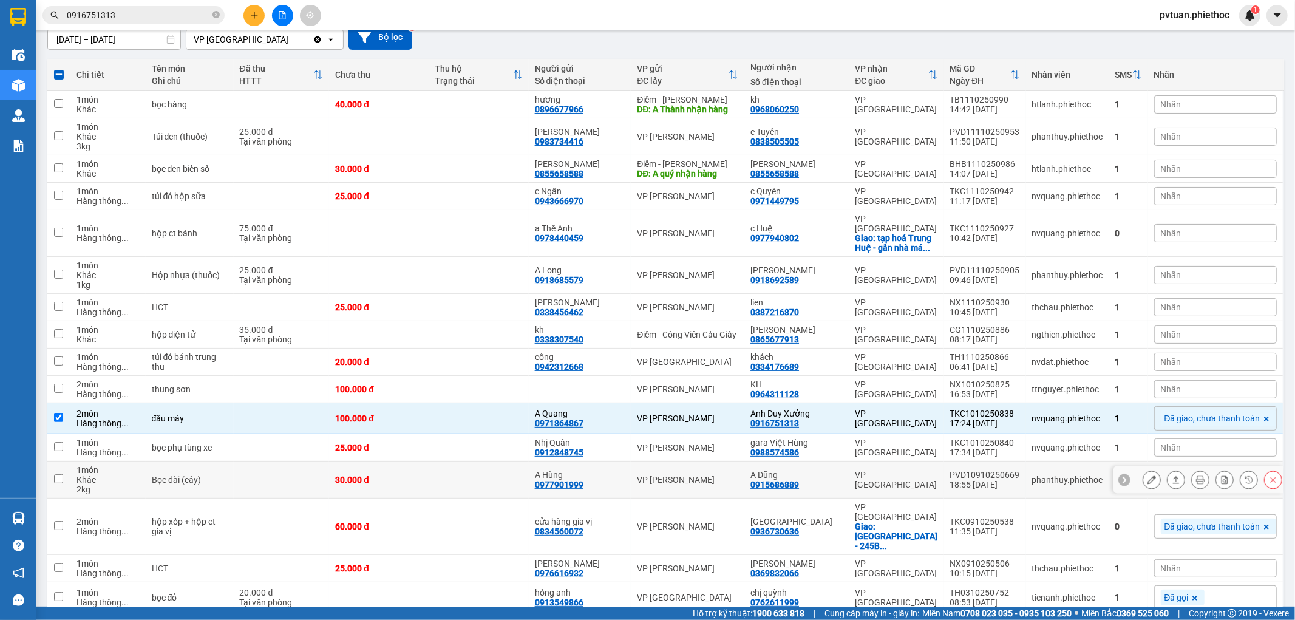
scroll to position [141, 0]
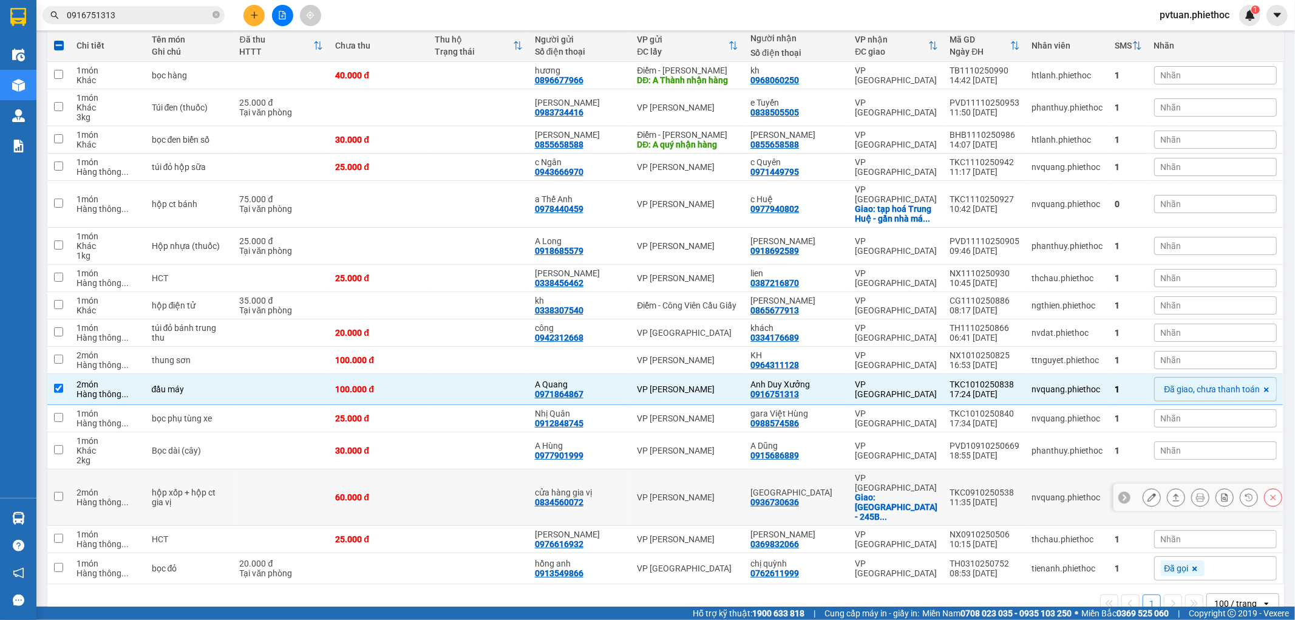
click at [506, 475] on td at bounding box center [479, 497] width 100 height 56
checkbox input "true"
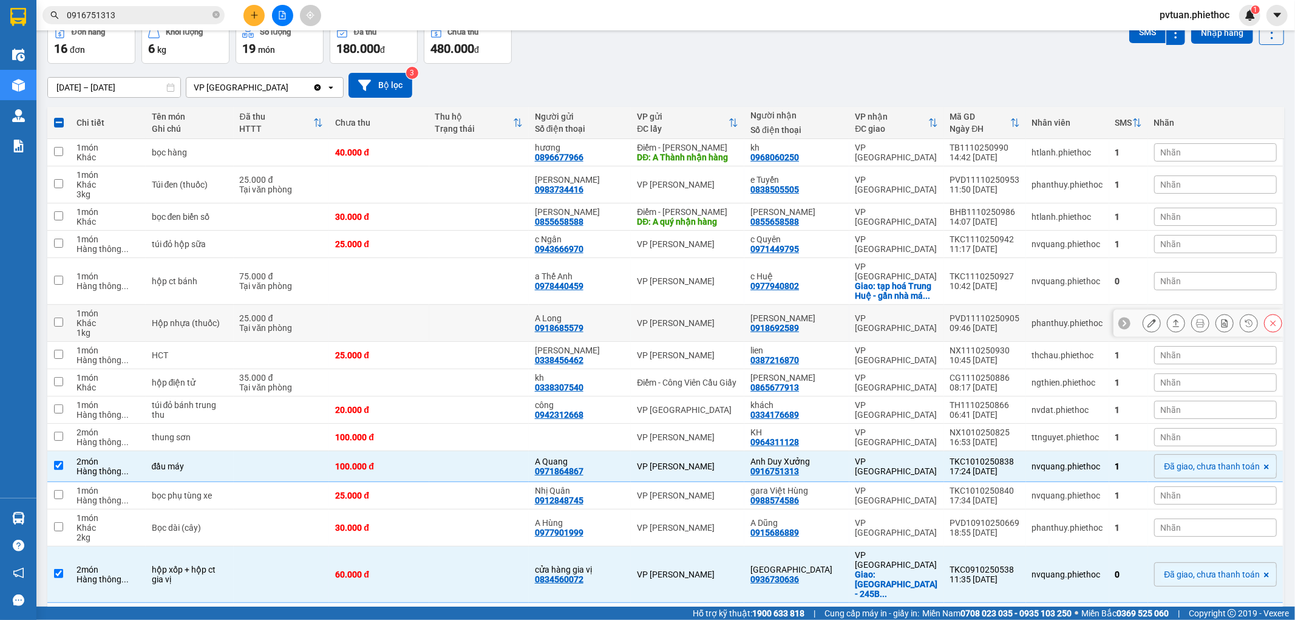
scroll to position [0, 0]
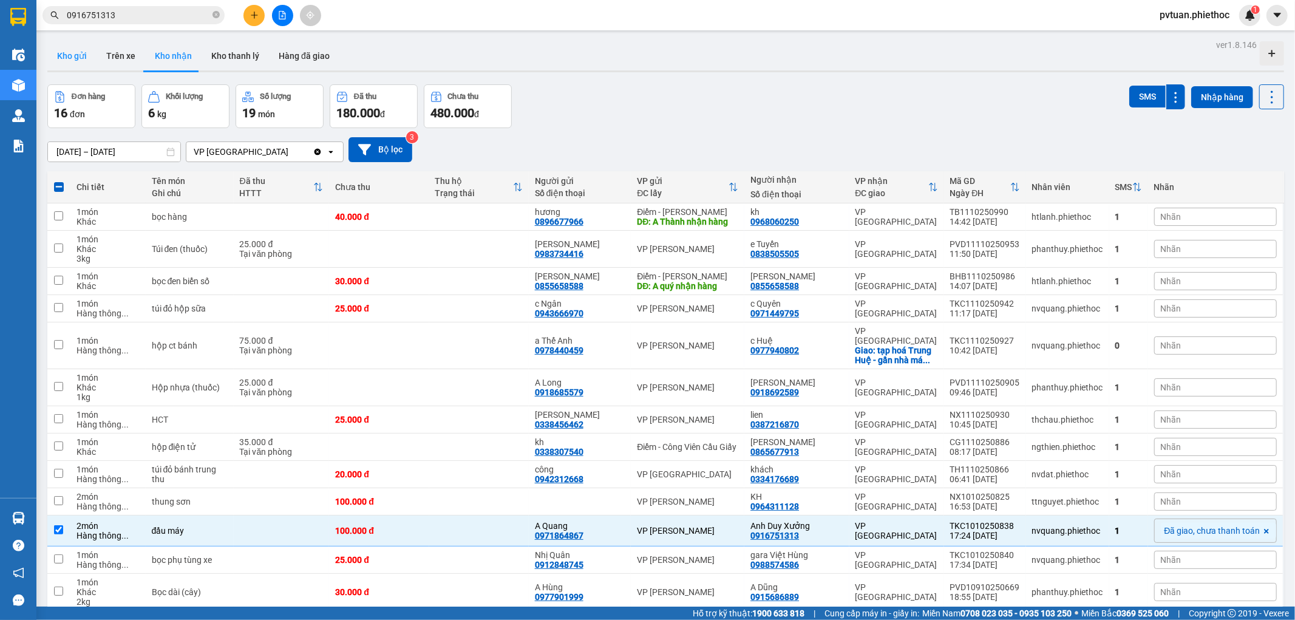
click at [77, 50] on button "Kho gửi" at bounding box center [71, 55] width 49 height 29
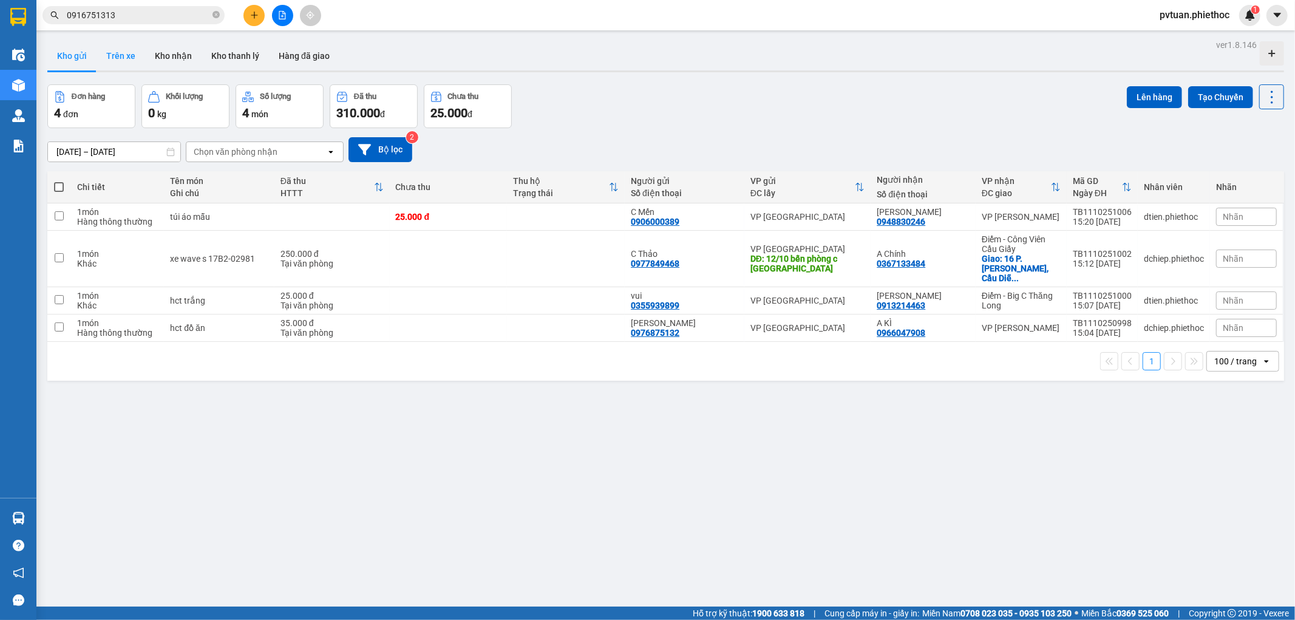
click at [123, 63] on button "Trên xe" at bounding box center [121, 55] width 49 height 29
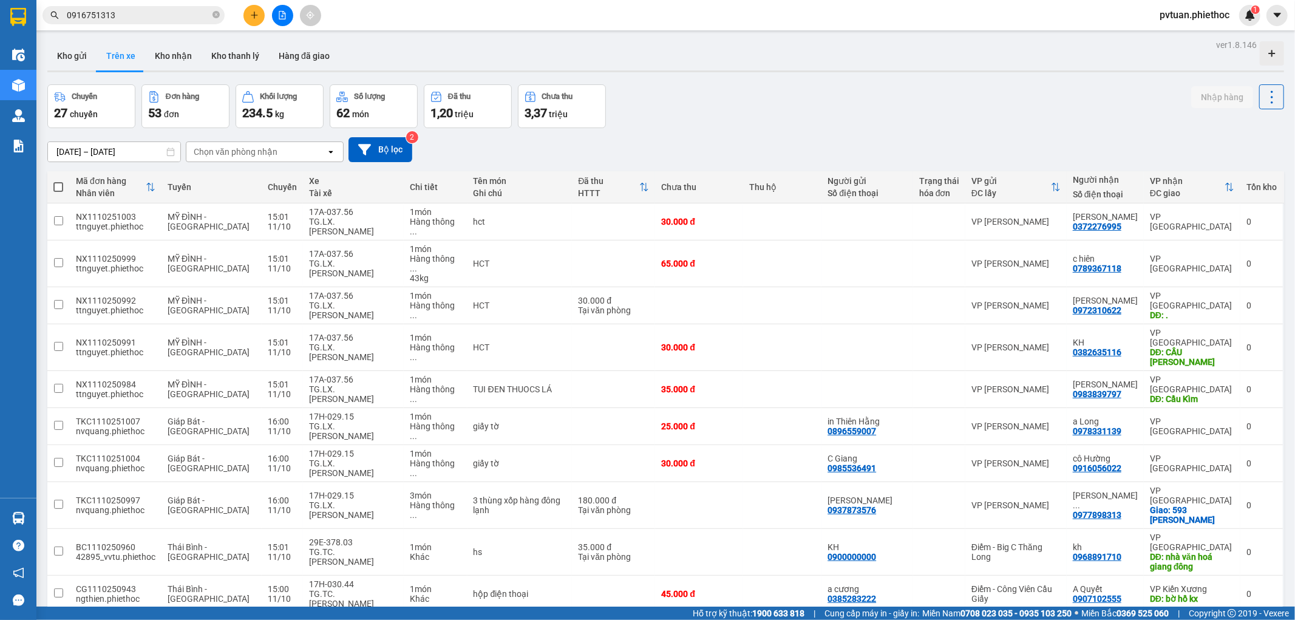
click at [255, 151] on div "Chọn văn phòng nhận" at bounding box center [236, 152] width 84 height 12
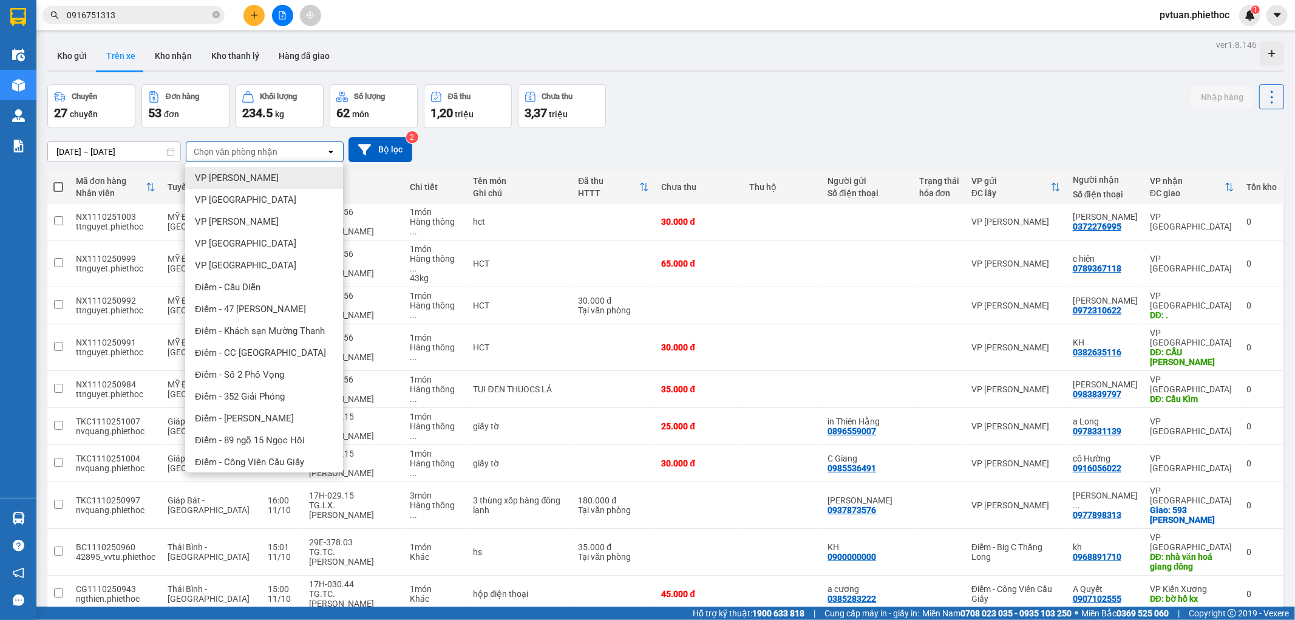
click at [268, 145] on div "Chọn văn phòng nhận" at bounding box center [256, 151] width 140 height 19
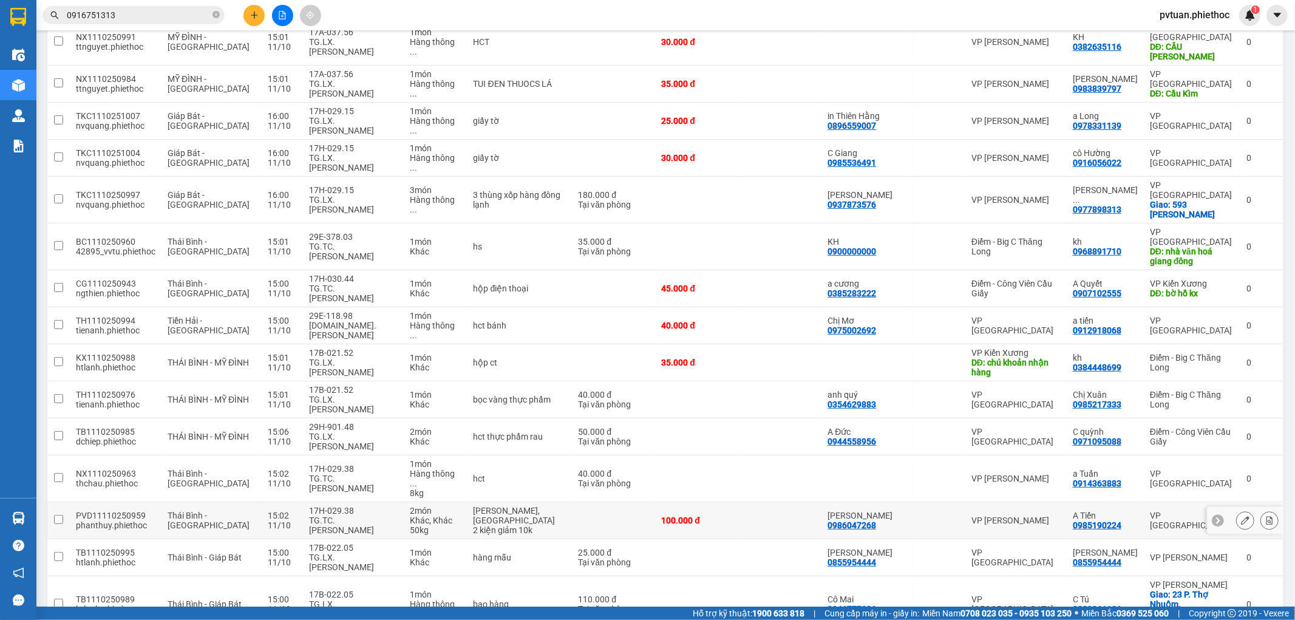
scroll to position [337, 0]
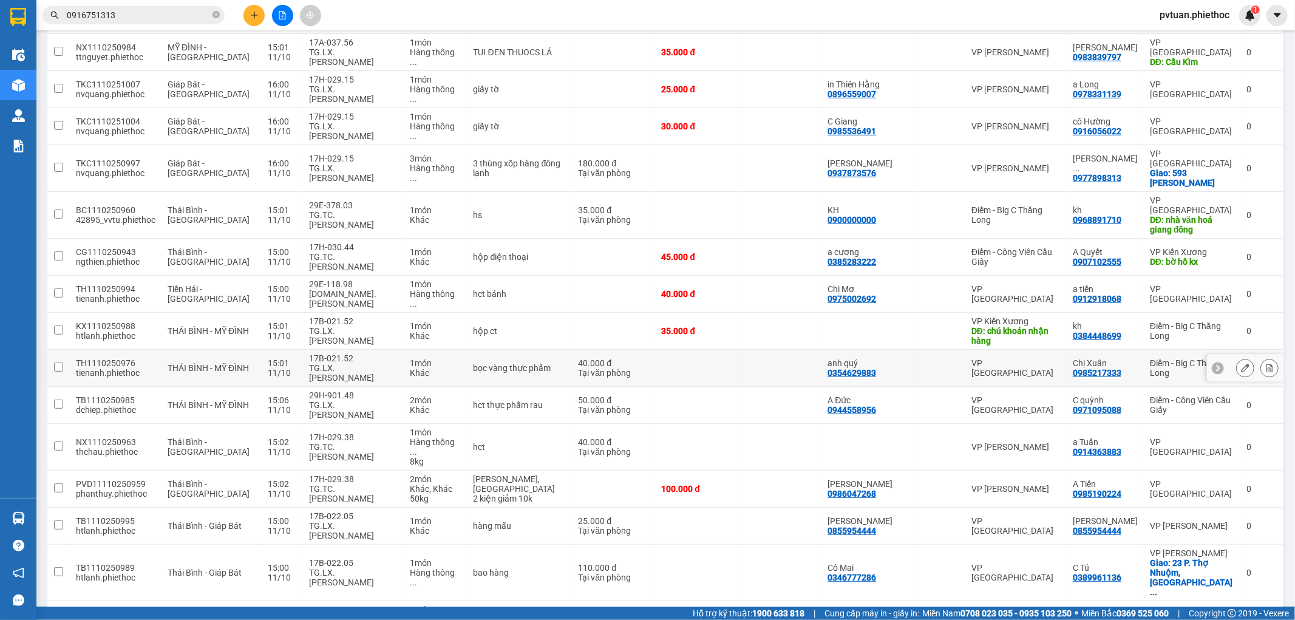
click at [365, 363] on div "TG.LX.[PERSON_NAME]" at bounding box center [353, 372] width 89 height 19
checkbox input "true"
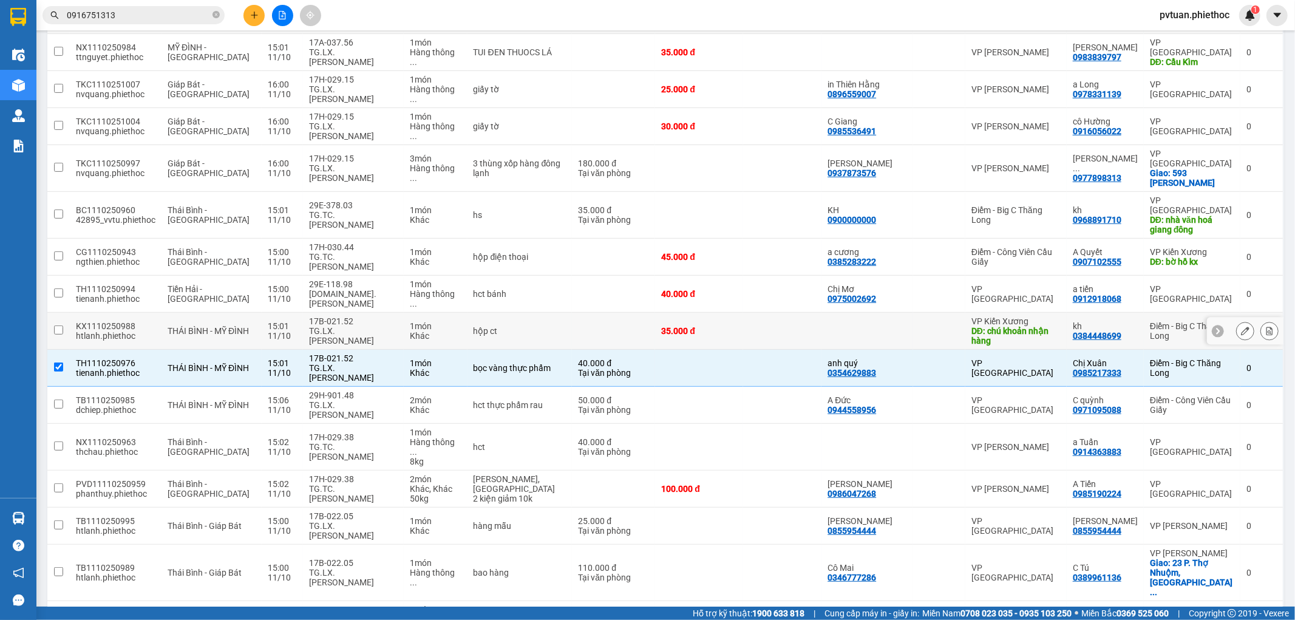
click at [369, 313] on td "17B-021.52 TG.LX.[PERSON_NAME]" at bounding box center [353, 331] width 101 height 37
checkbox input "true"
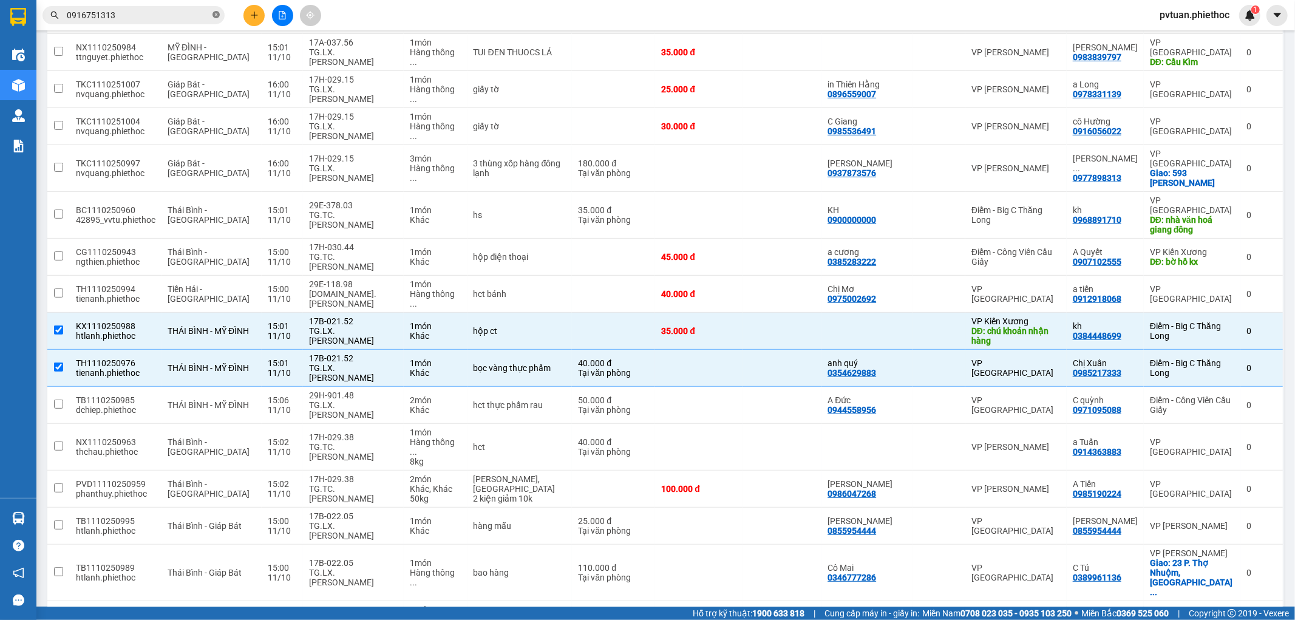
click at [215, 16] on icon "close-circle" at bounding box center [216, 14] width 7 height 7
drag, startPoint x: 1126, startPoint y: 292, endPoint x: 1078, endPoint y: 292, distance: 48.0
click at [1078, 395] on div "C quỳnh 0971095088" at bounding box center [1105, 404] width 65 height 19
checkbox input "true"
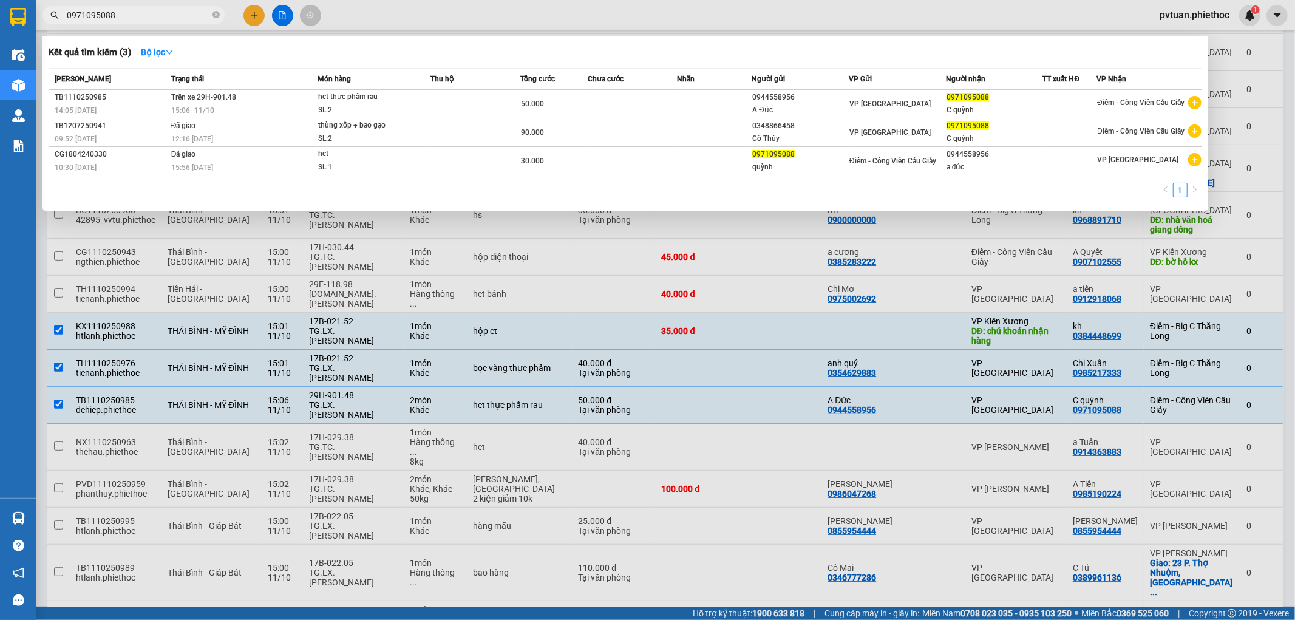
type input "0971095088"
click at [956, 282] on div at bounding box center [647, 310] width 1295 height 620
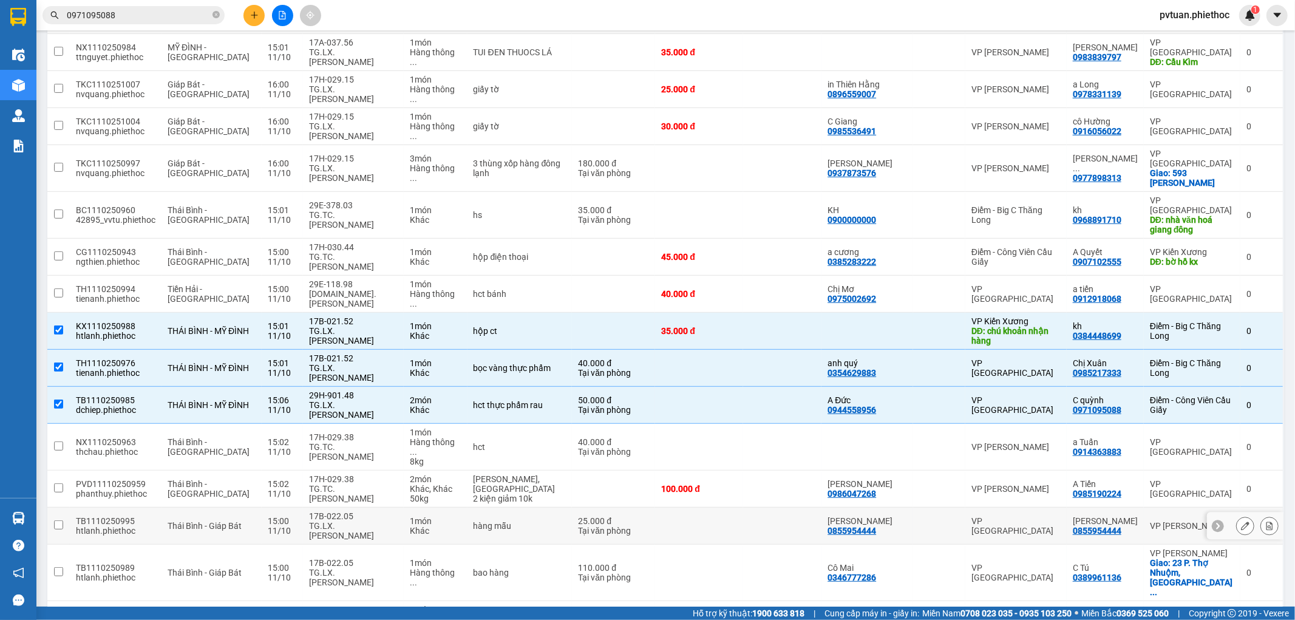
click at [385, 511] on div "17B-022.05" at bounding box center [353, 516] width 89 height 10
checkbox input "true"
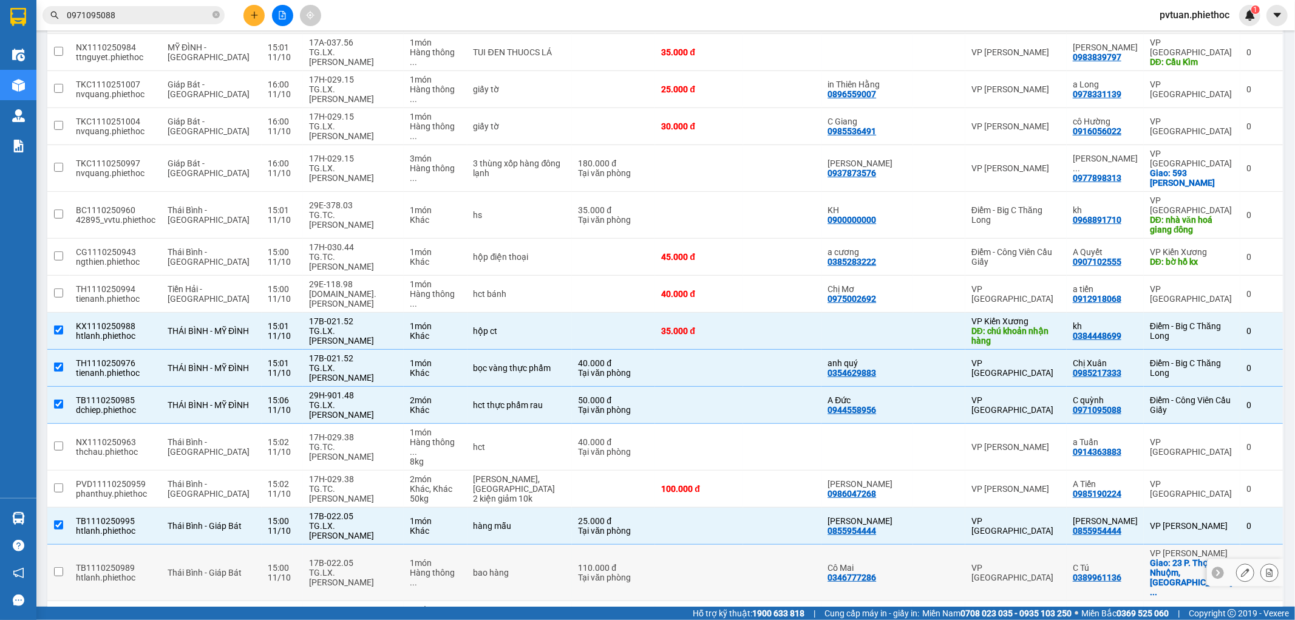
click at [374, 568] on div "TG.LX.[PERSON_NAME]" at bounding box center [353, 577] width 89 height 19
checkbox input "true"
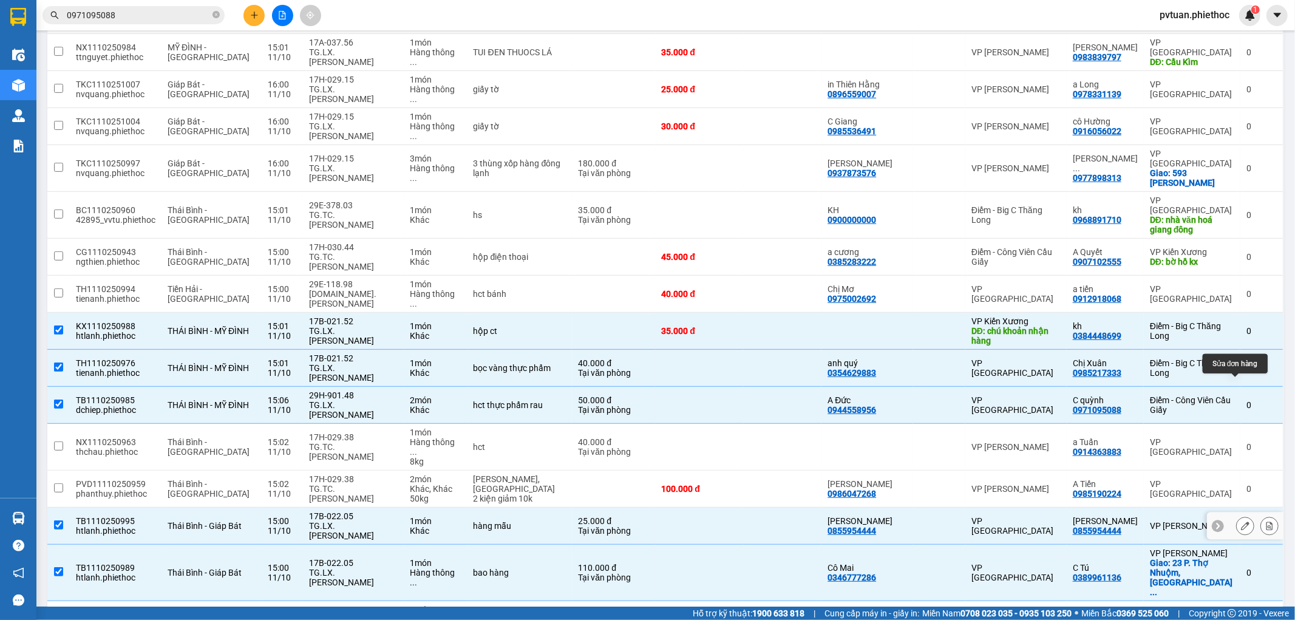
click at [1241, 522] on icon at bounding box center [1245, 526] width 9 height 9
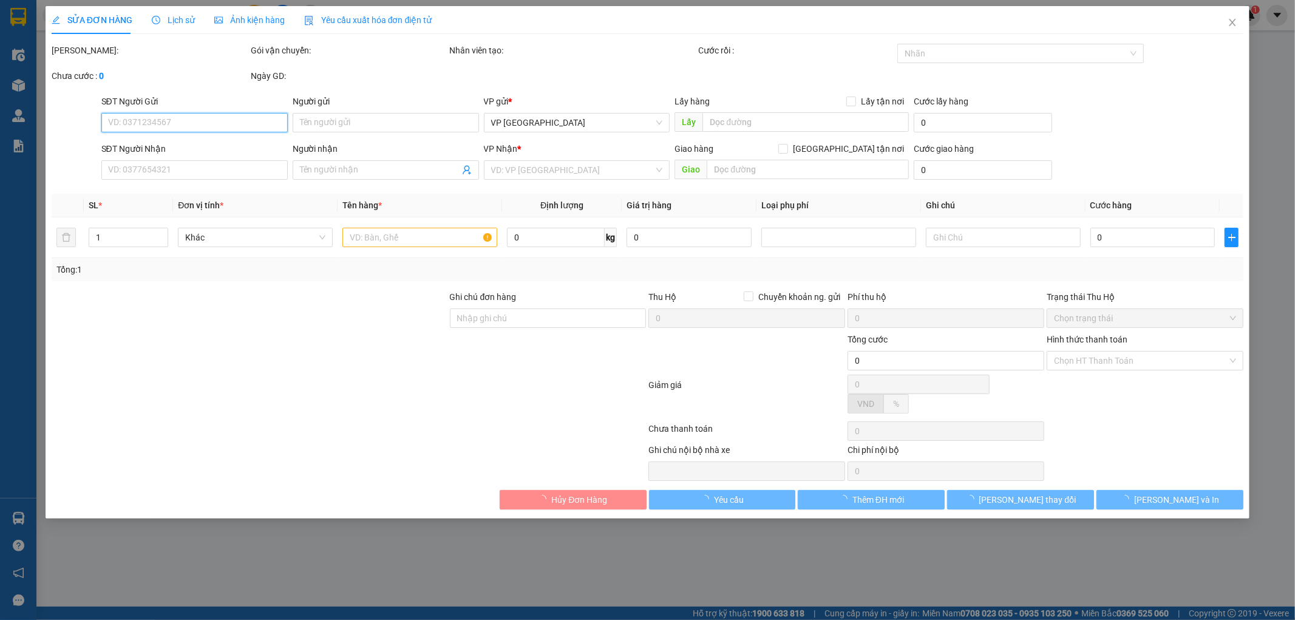
type input "0855954444"
type input "[PERSON_NAME]"
type input "0855954444"
type input "[PERSON_NAME]"
type input "25.000"
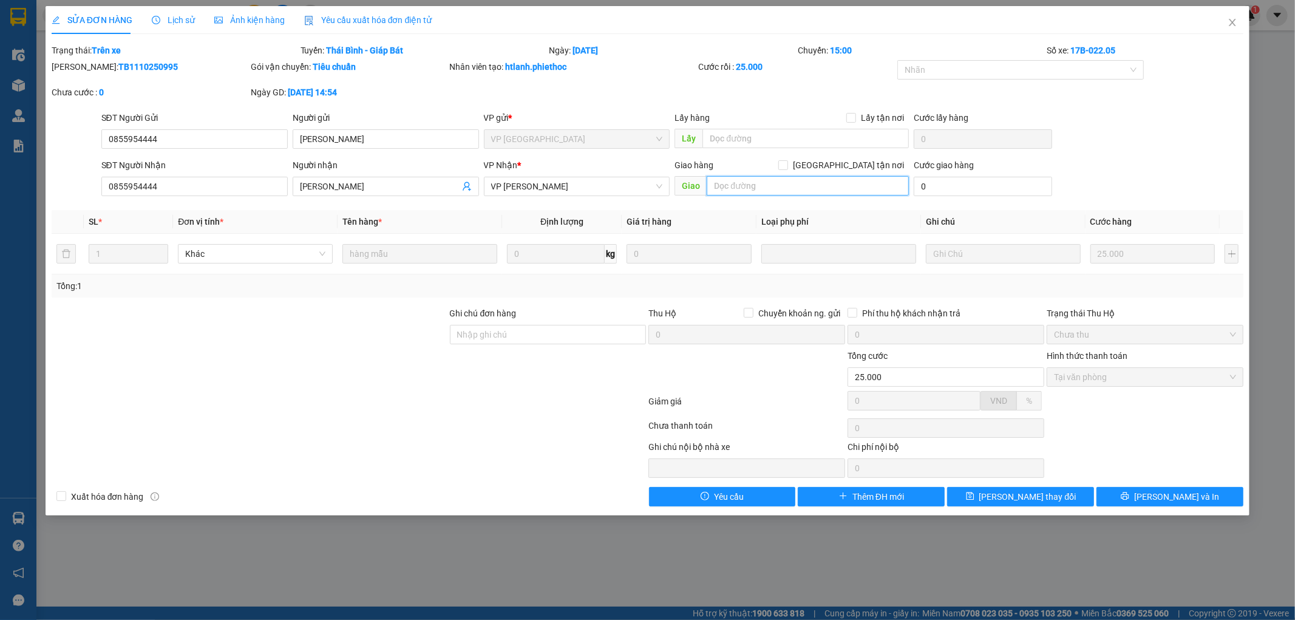
click at [809, 178] on input "text" at bounding box center [808, 185] width 202 height 19
type input "in lại bill"
click at [1024, 494] on span "[PERSON_NAME] thay đổi" at bounding box center [1027, 496] width 97 height 13
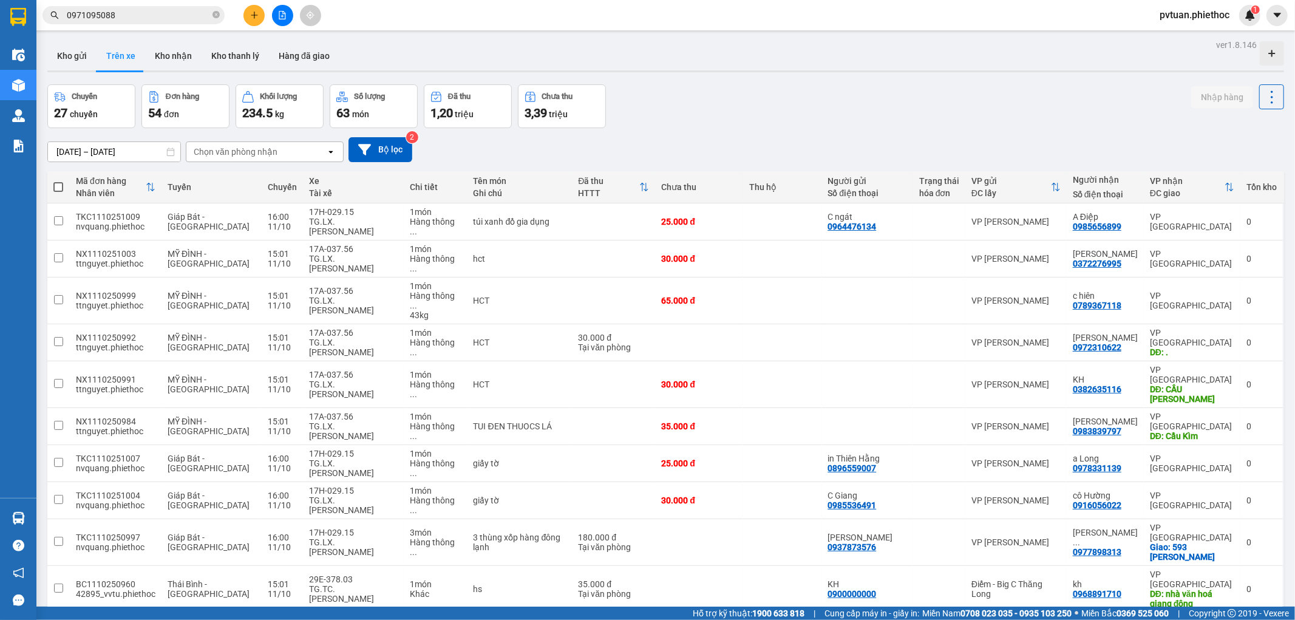
click at [257, 18] on icon "plus" at bounding box center [254, 15] width 9 height 9
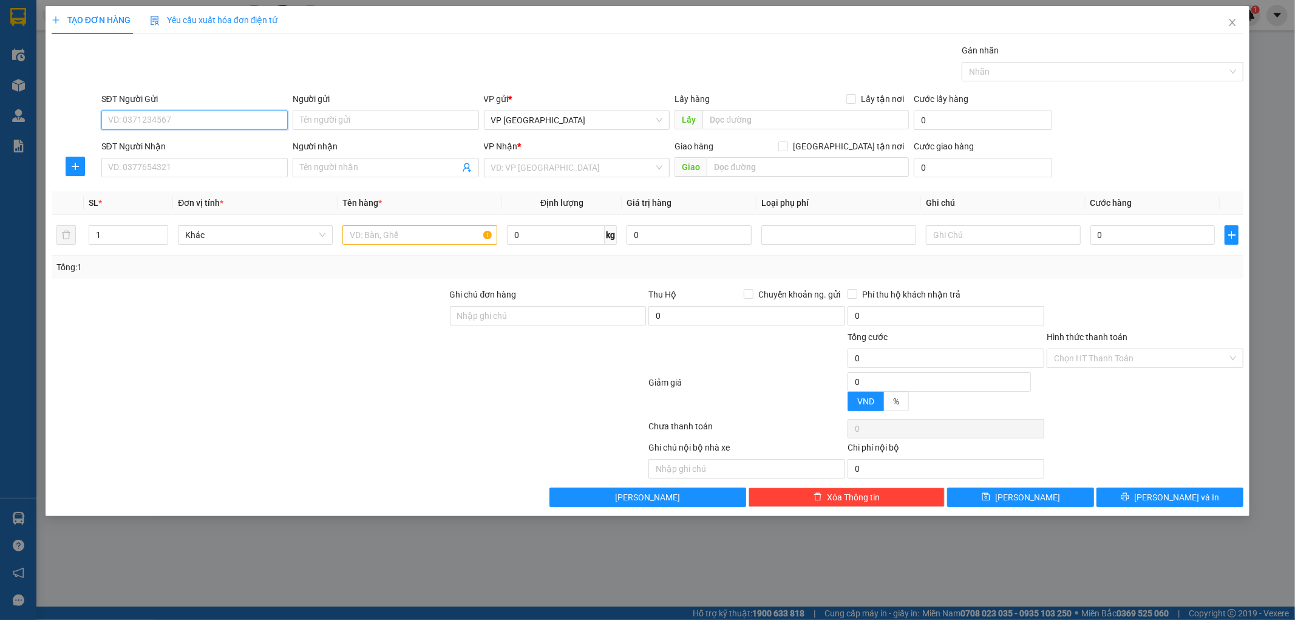
click at [223, 124] on input "SĐT Người Gửi" at bounding box center [194, 120] width 186 height 19
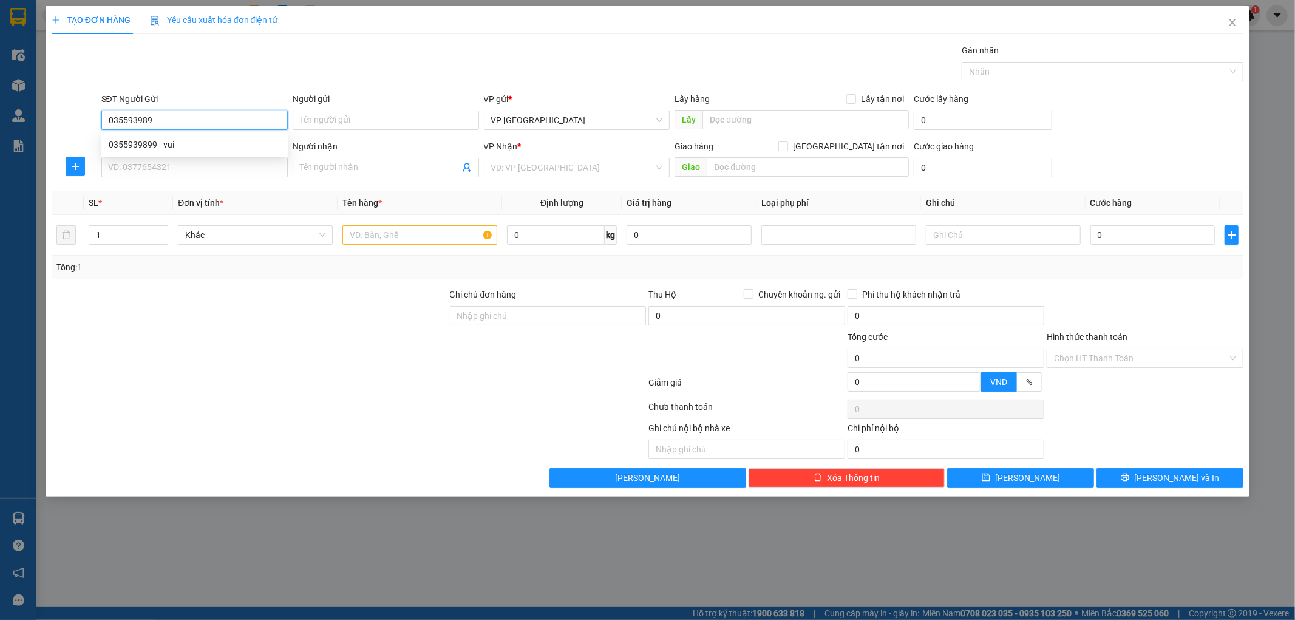
type input "0355939899"
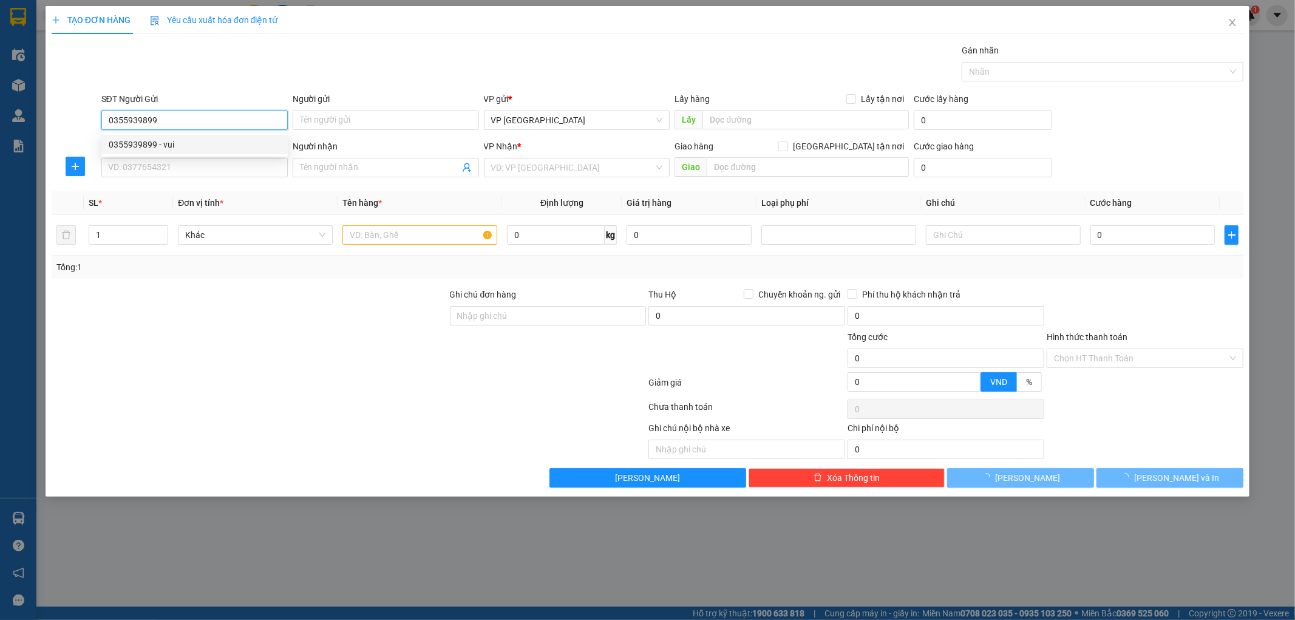
click at [165, 146] on div "0355939899 - vui" at bounding box center [195, 144] width 172 height 13
type input "vui"
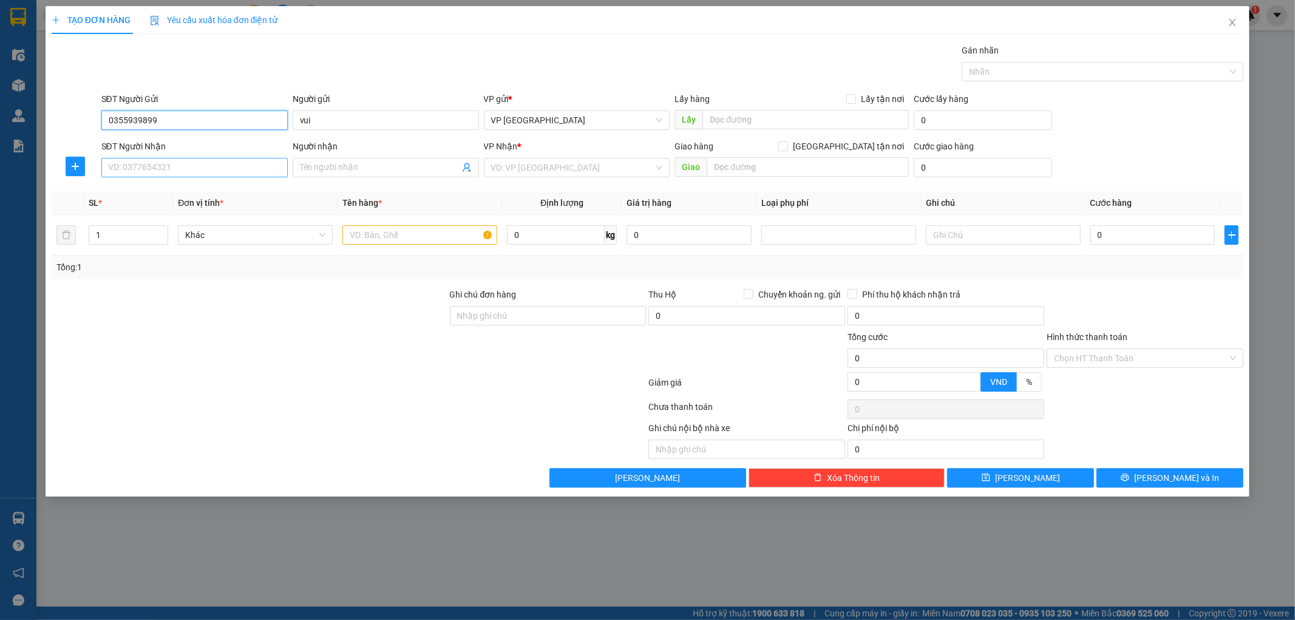
type input "0355939899"
click at [196, 172] on input "SĐT Người Nhận" at bounding box center [194, 167] width 186 height 19
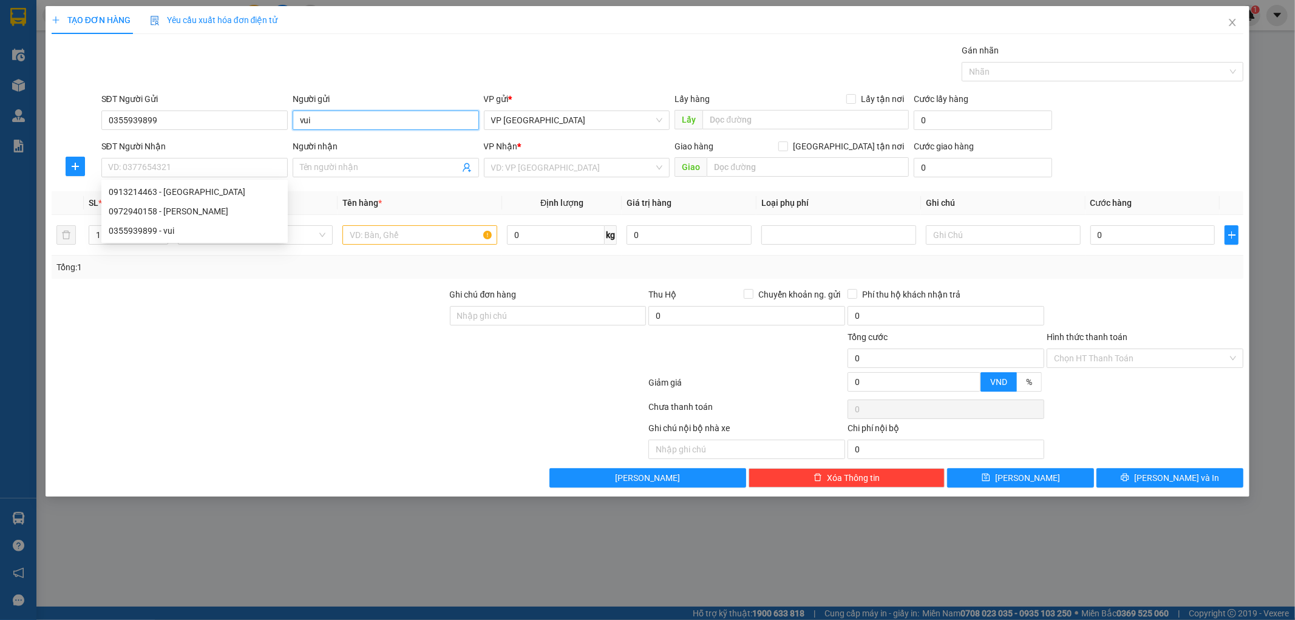
click at [299, 120] on input "vui" at bounding box center [386, 120] width 186 height 19
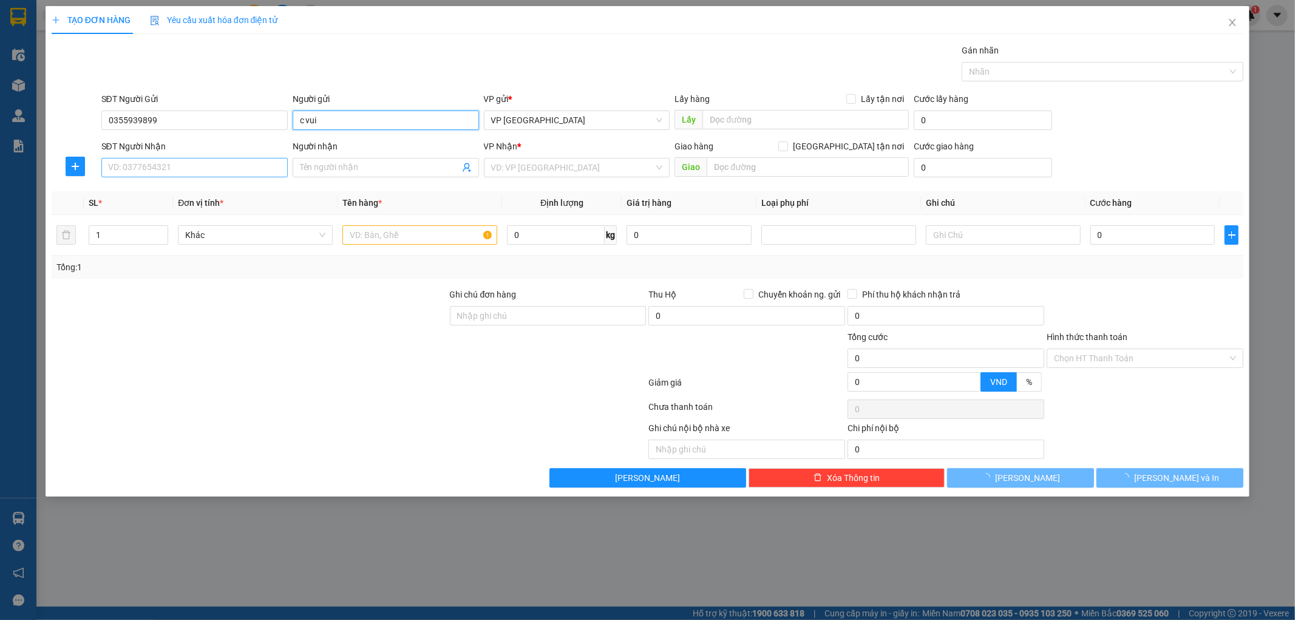
type input "c vui"
drag, startPoint x: 240, startPoint y: 172, endPoint x: 234, endPoint y: 169, distance: 6.3
click at [239, 172] on input "SĐT Người Nhận" at bounding box center [194, 167] width 186 height 19
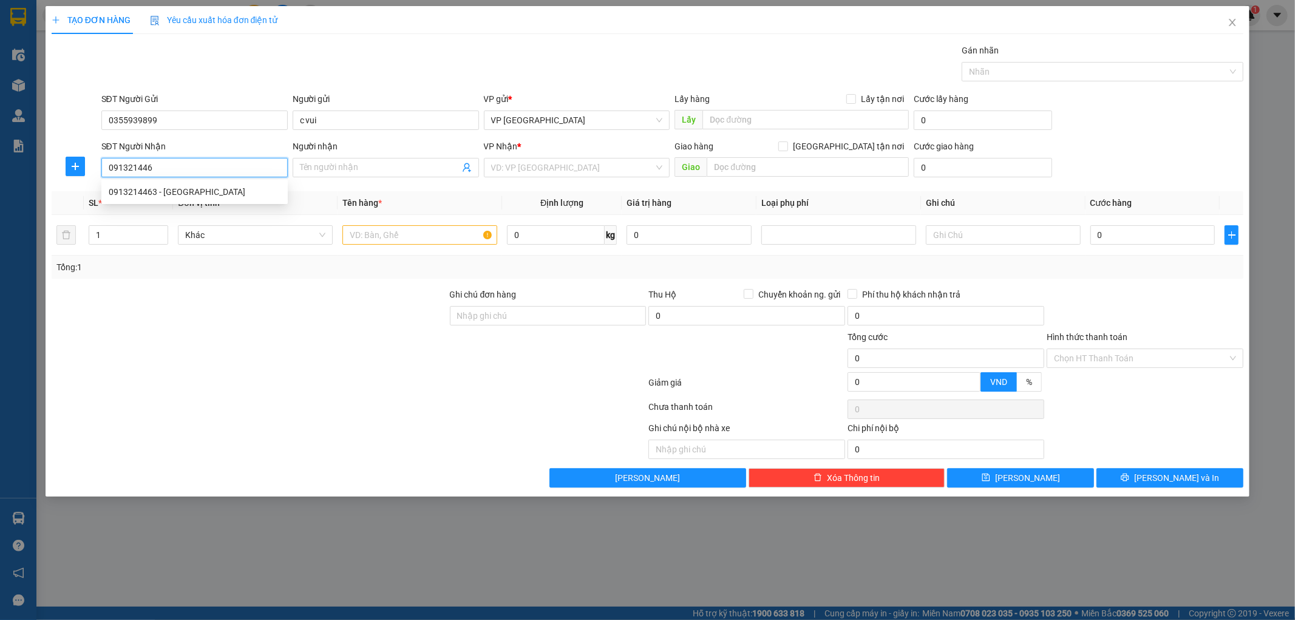
type input "0913214463"
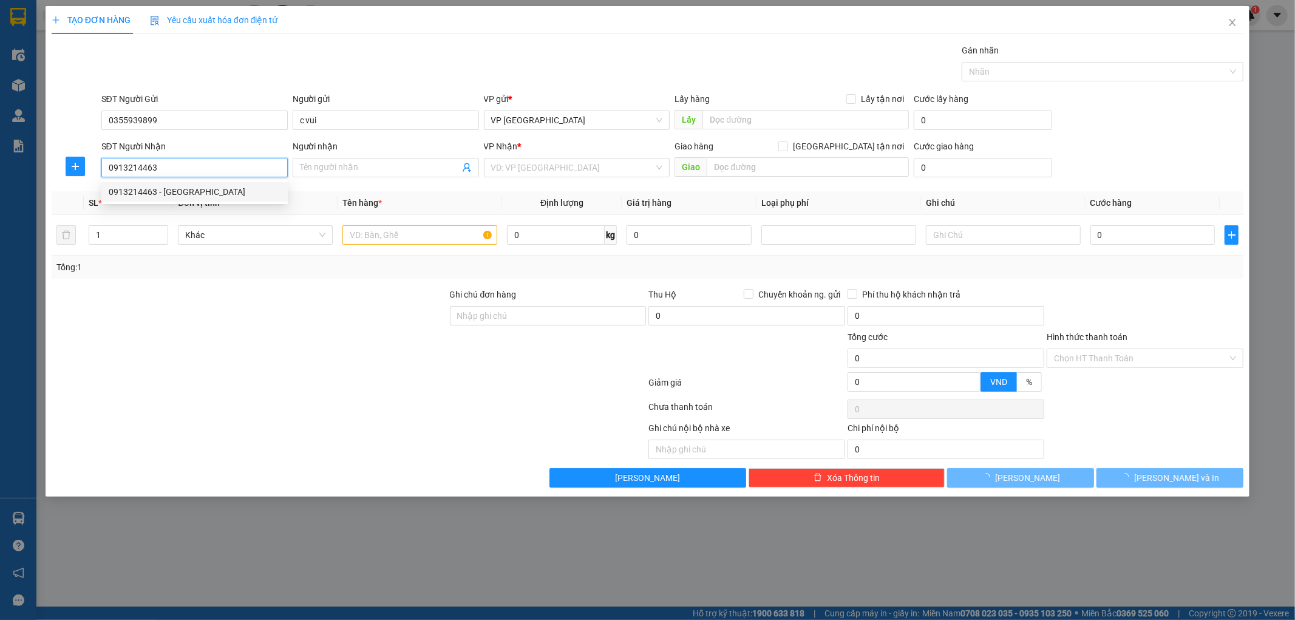
click at [199, 191] on div "0913214463 - [GEOGRAPHIC_DATA]" at bounding box center [195, 191] width 172 height 13
type input "[PERSON_NAME]"
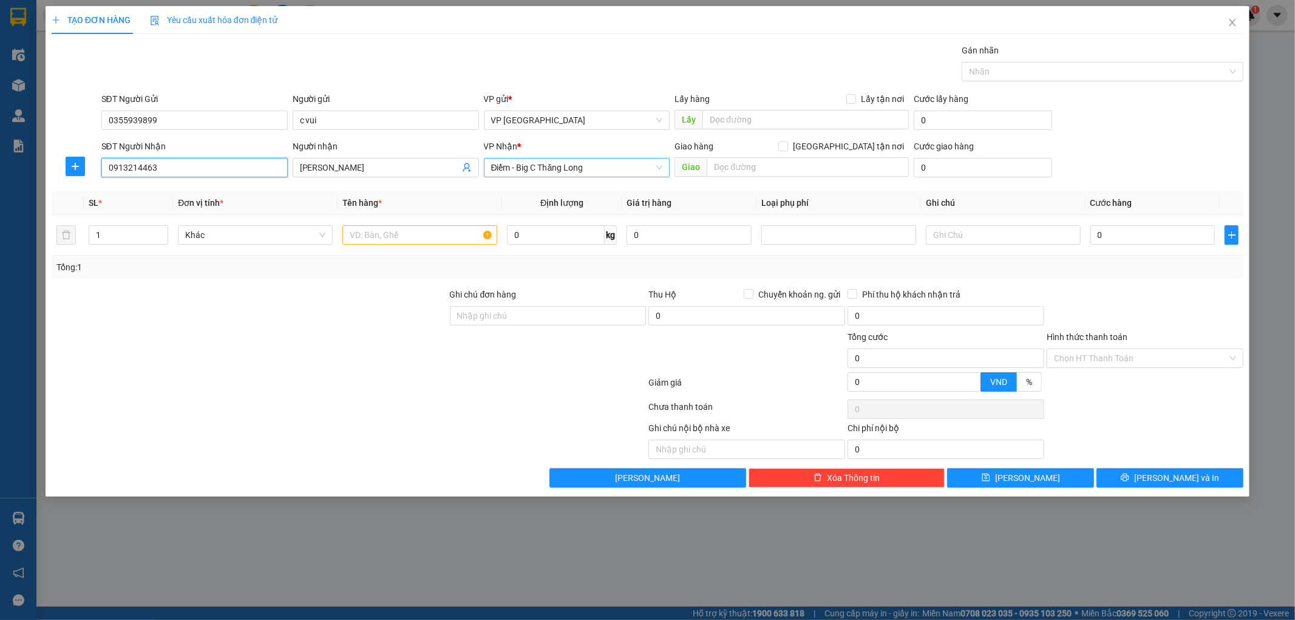
click at [566, 166] on span "Điểm - Big C Thăng Long" at bounding box center [577, 167] width 172 height 18
type input "0913214463"
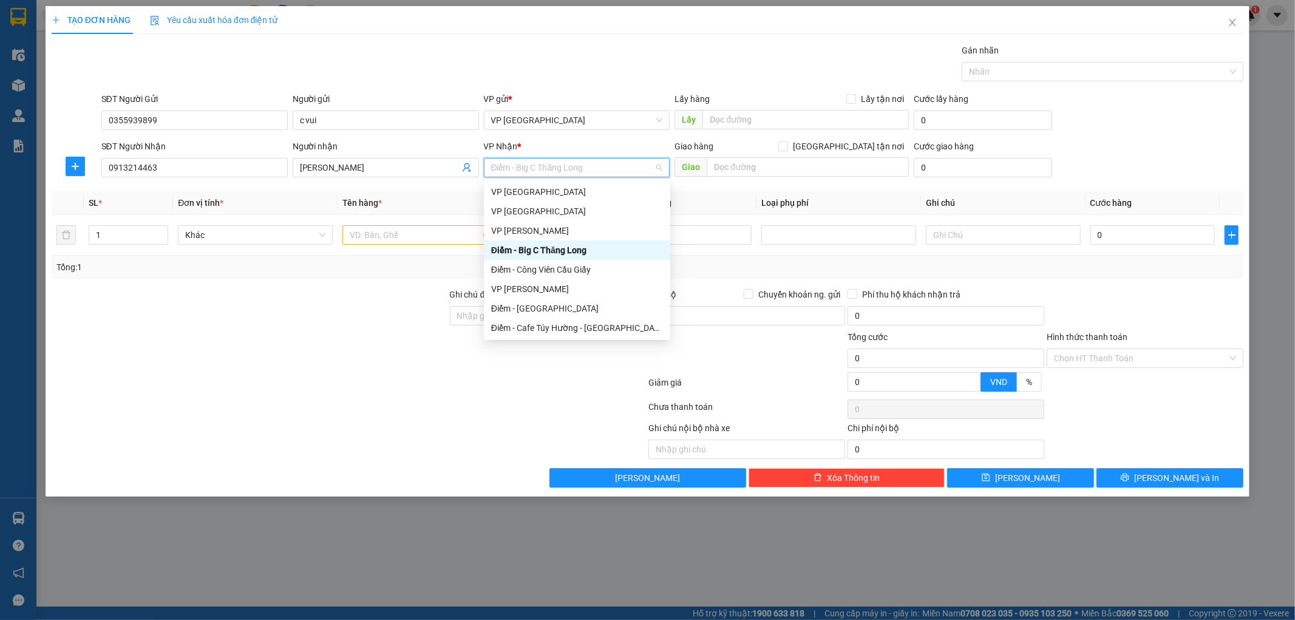
click at [546, 135] on div "VP gửi * VP [GEOGRAPHIC_DATA]" at bounding box center [576, 113] width 191 height 43
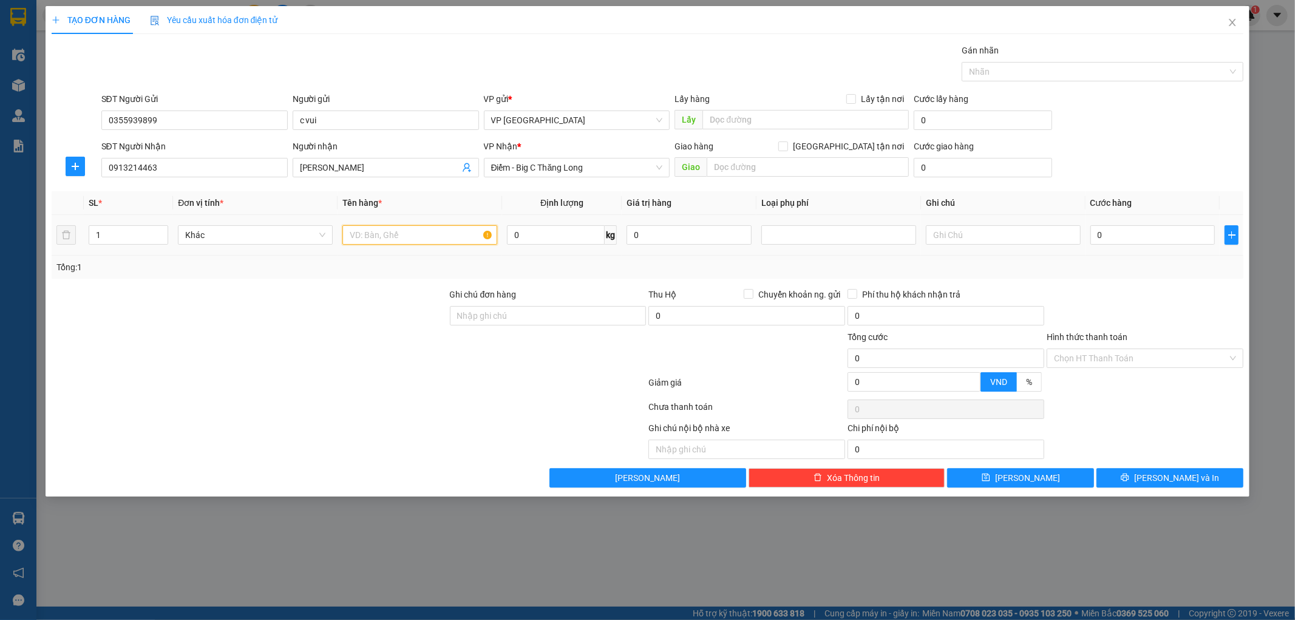
click at [425, 226] on input "text" at bounding box center [419, 234] width 155 height 19
click at [1234, 26] on icon "close" at bounding box center [1233, 23] width 10 height 10
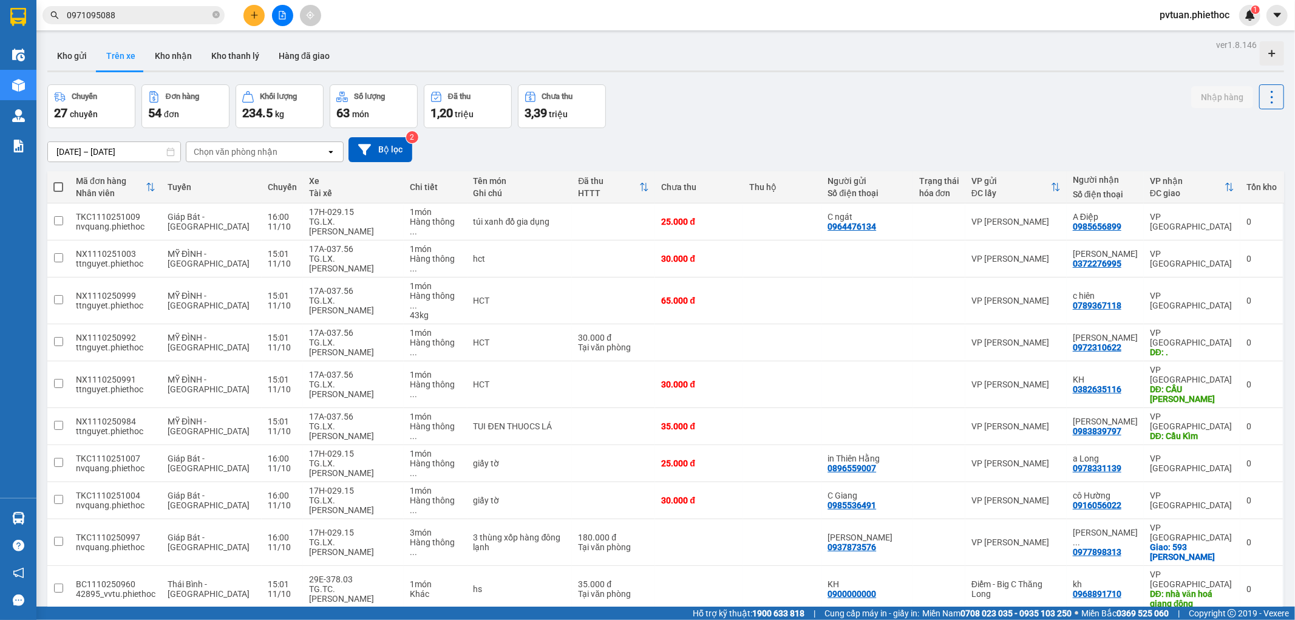
click at [270, 150] on div "Chọn văn phòng nhận" at bounding box center [236, 152] width 84 height 12
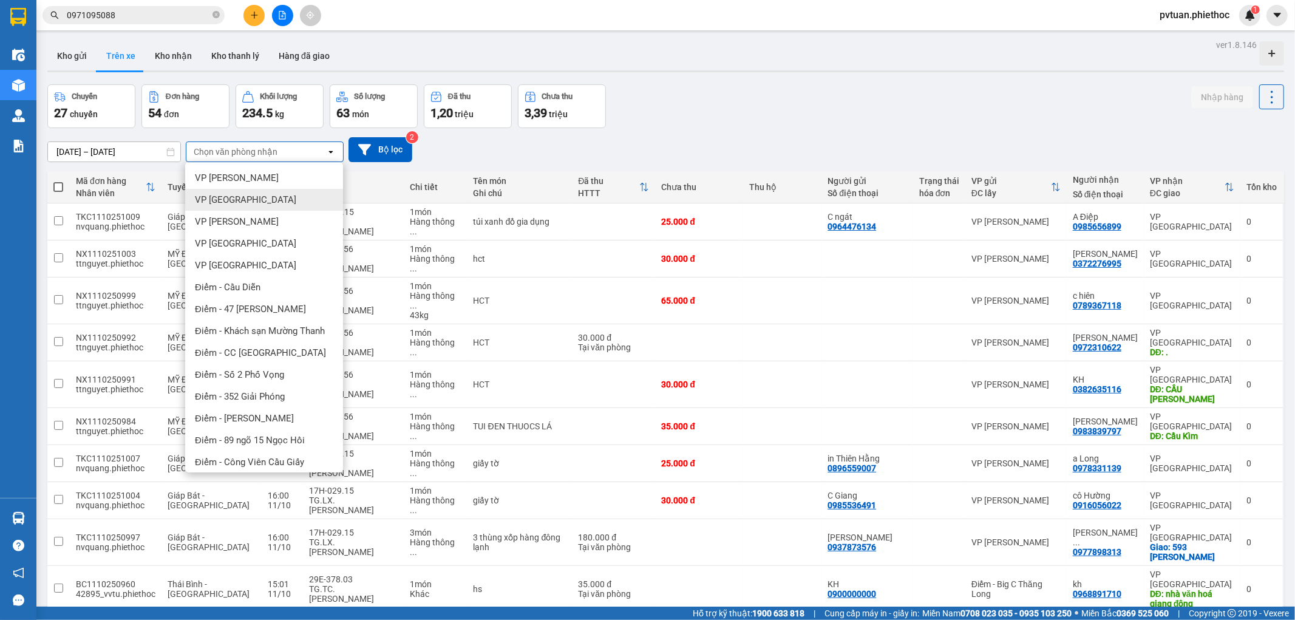
click at [267, 203] on div "VP [GEOGRAPHIC_DATA]" at bounding box center [264, 200] width 158 height 22
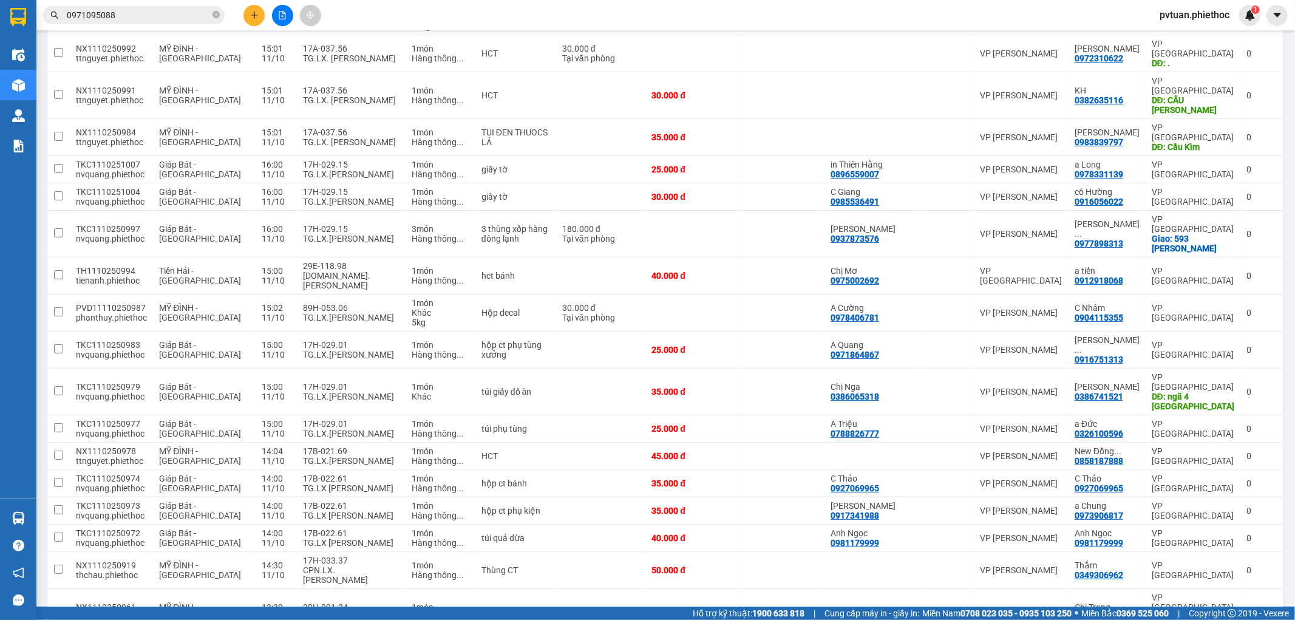
scroll to position [298, 0]
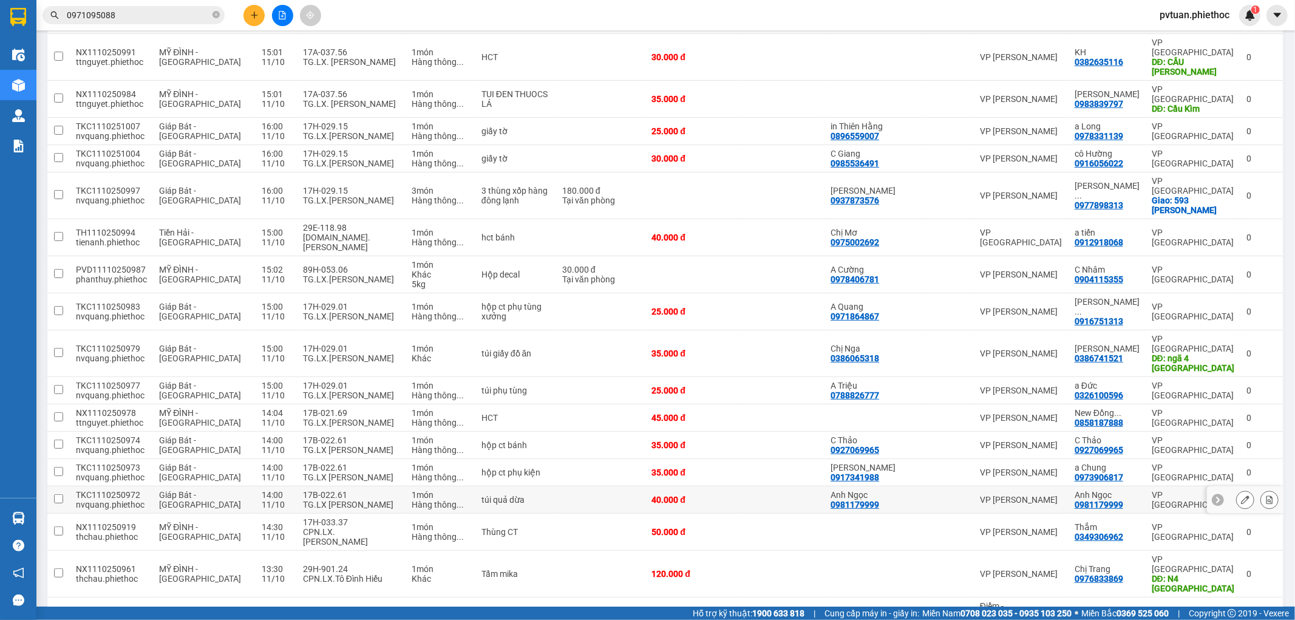
click at [338, 500] on div "TG.LX [PERSON_NAME]" at bounding box center [351, 505] width 97 height 10
checkbox input "true"
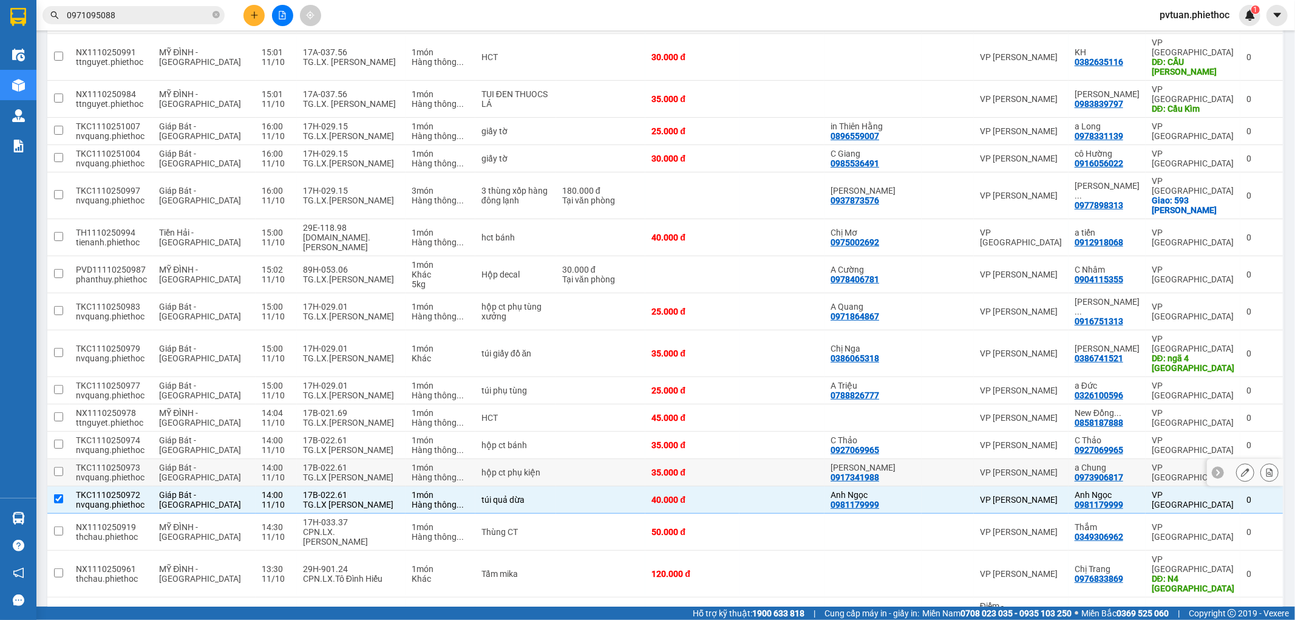
click at [338, 472] on div "TG.LX [PERSON_NAME]" at bounding box center [351, 477] width 97 height 10
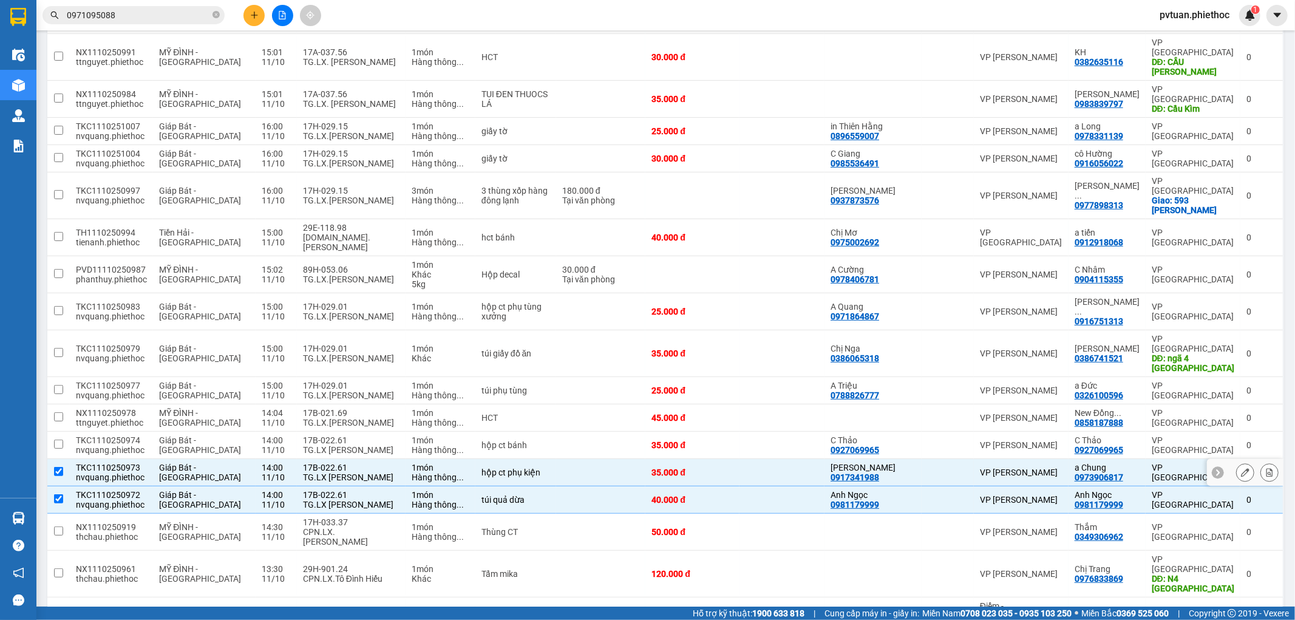
click at [338, 463] on div "17B-022.61" at bounding box center [351, 468] width 97 height 10
checkbox input "false"
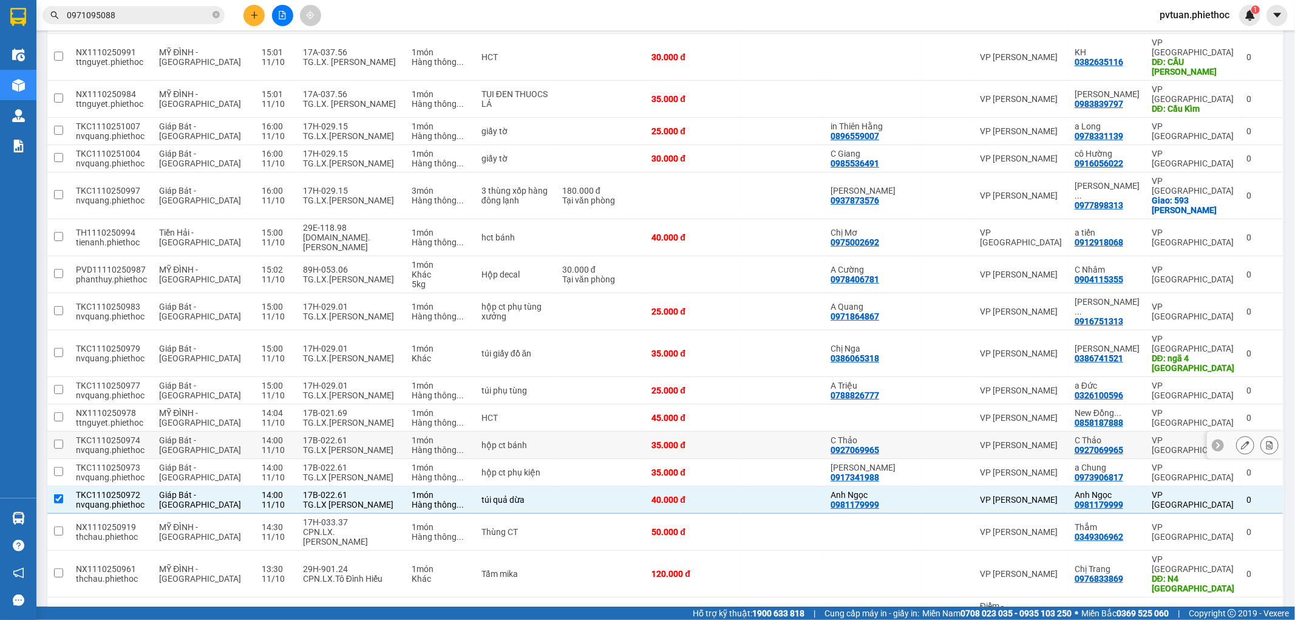
click at [349, 445] on div "TG.LX [PERSON_NAME]" at bounding box center [351, 450] width 97 height 10
checkbox input "true"
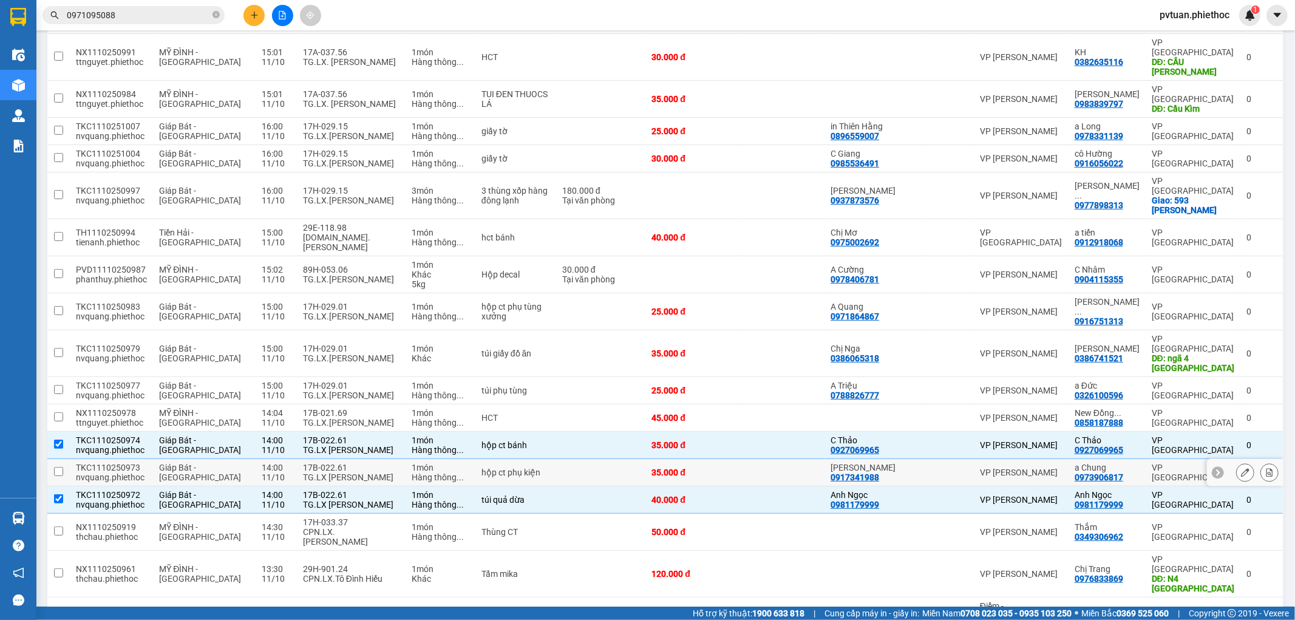
click at [351, 463] on div "17B-022.61" at bounding box center [351, 468] width 97 height 10
checkbox input "true"
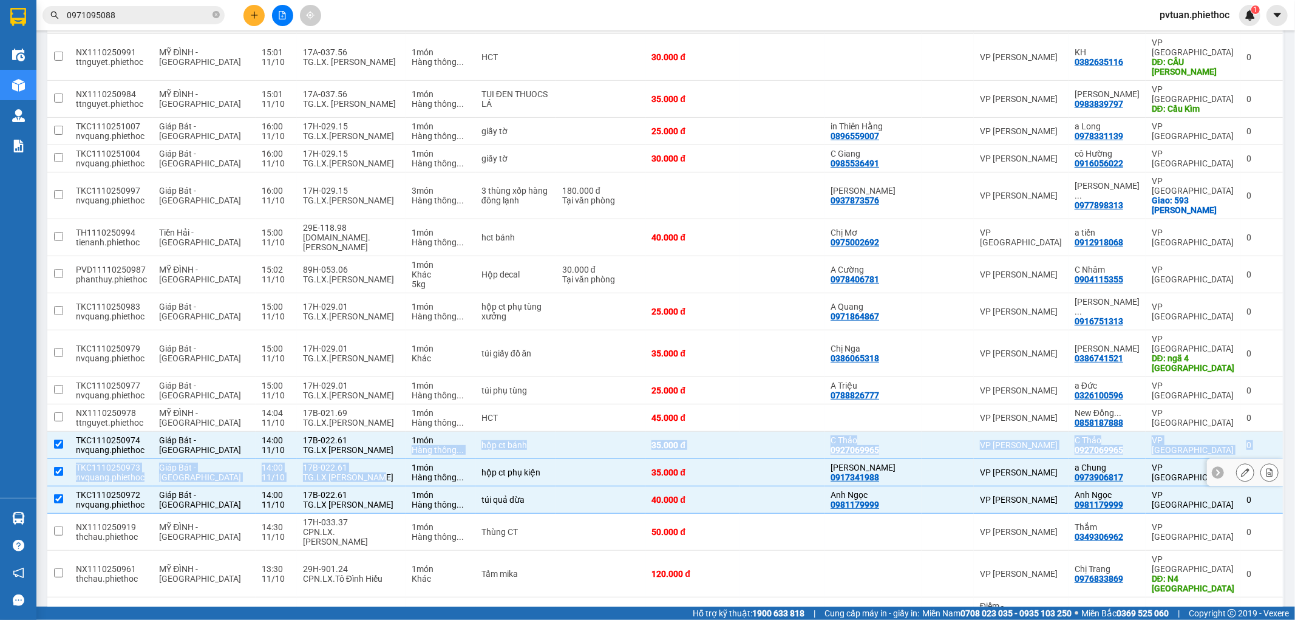
drag, startPoint x: 391, startPoint y: 373, endPoint x: 371, endPoint y: 355, distance: 26.7
click at [384, 359] on tbody "TKC1110251009 nvquang.phiethoc Giáp Bát - [GEOGRAPHIC_DATA] 16:00 [DATE] 17H-02…" at bounding box center [665, 307] width 1237 height 805
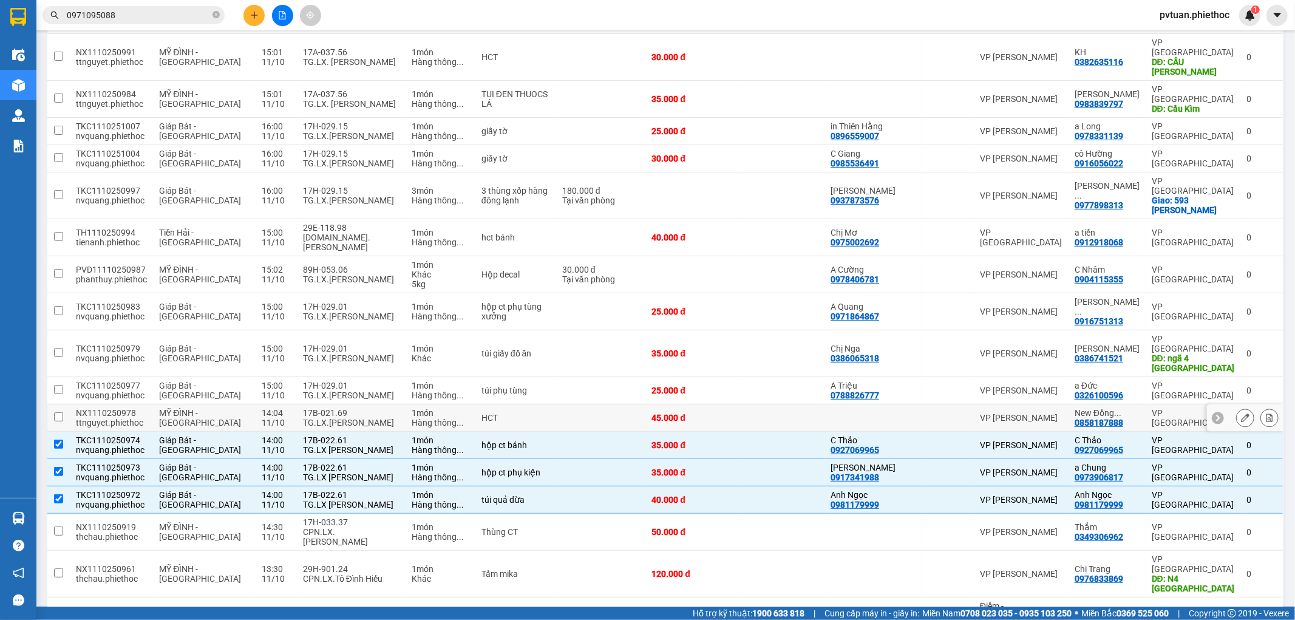
click at [359, 418] on div "TG.LX.[PERSON_NAME]" at bounding box center [351, 423] width 97 height 10
checkbox input "true"
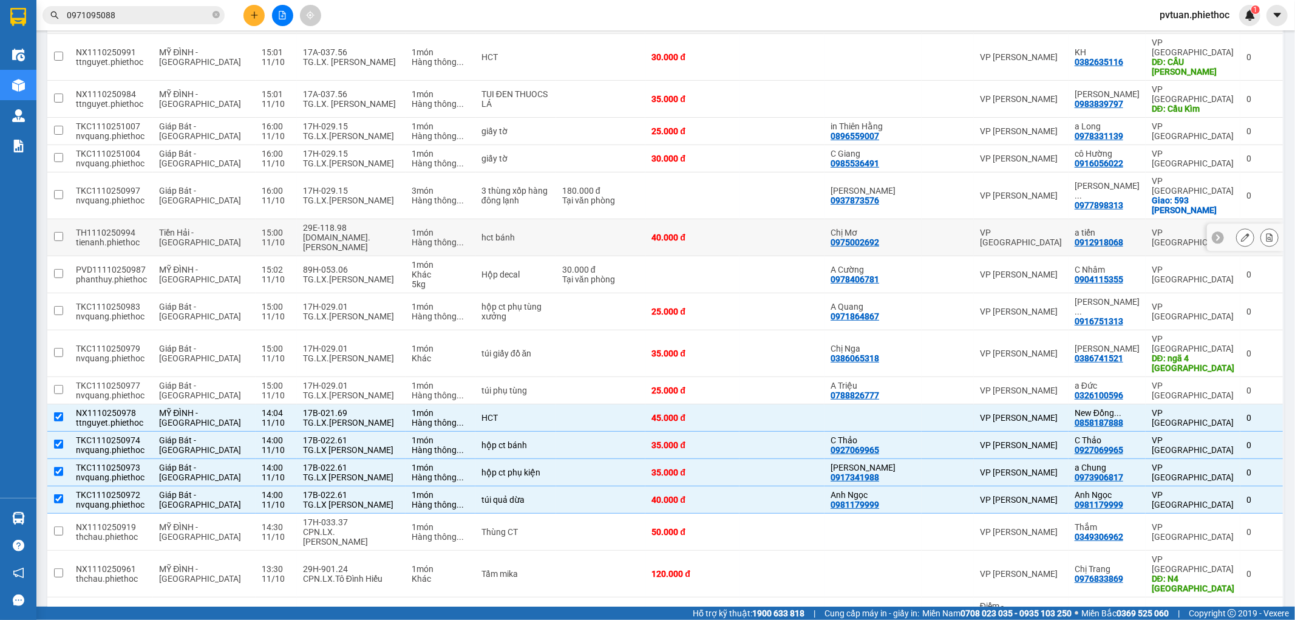
click at [305, 233] on div "[DOMAIN_NAME]. [PERSON_NAME]" at bounding box center [351, 242] width 97 height 19
checkbox input "true"
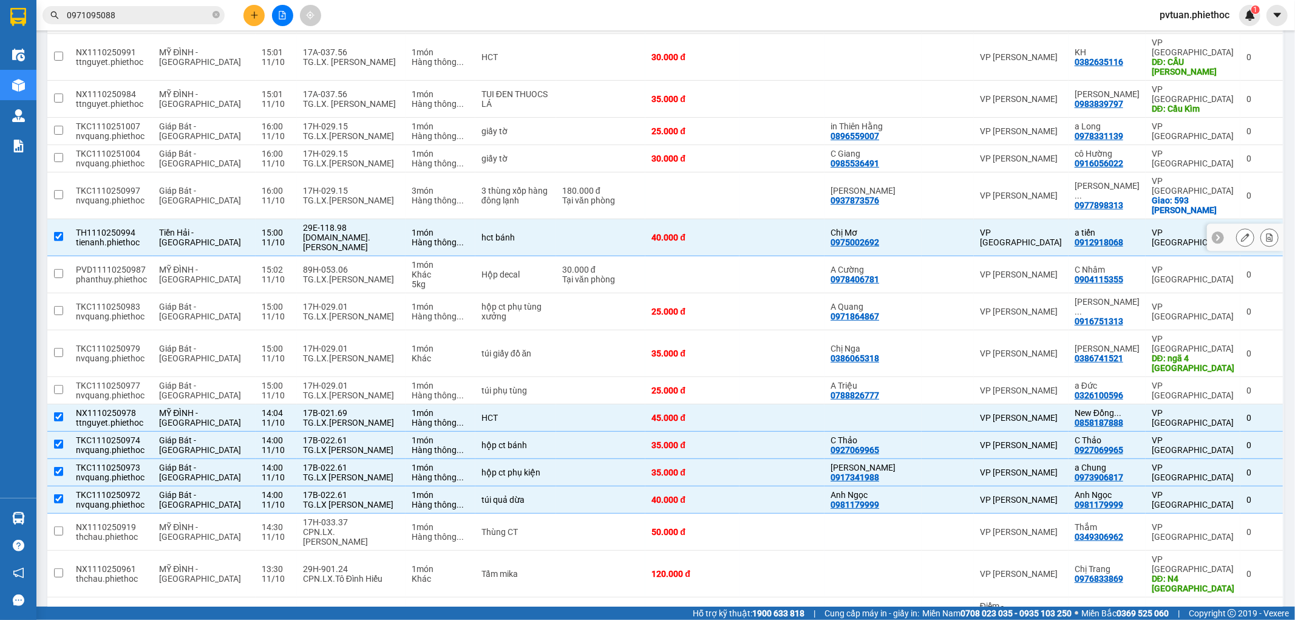
scroll to position [0, 0]
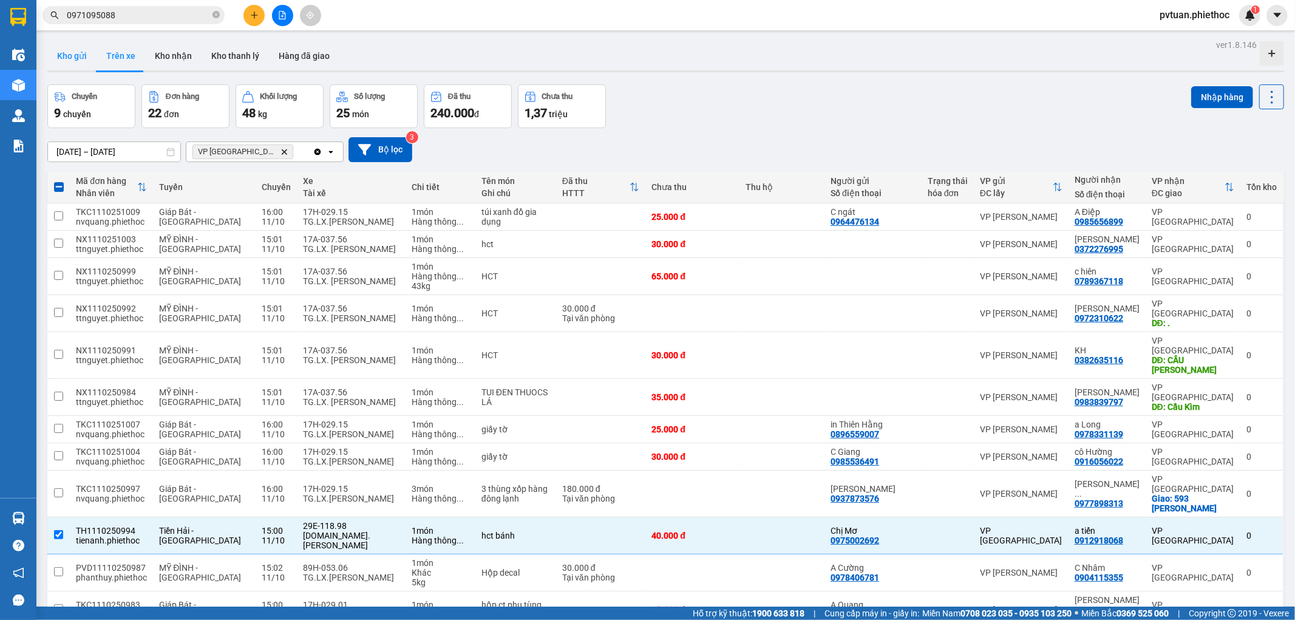
click at [93, 58] on button "Kho gửi" at bounding box center [71, 55] width 49 height 29
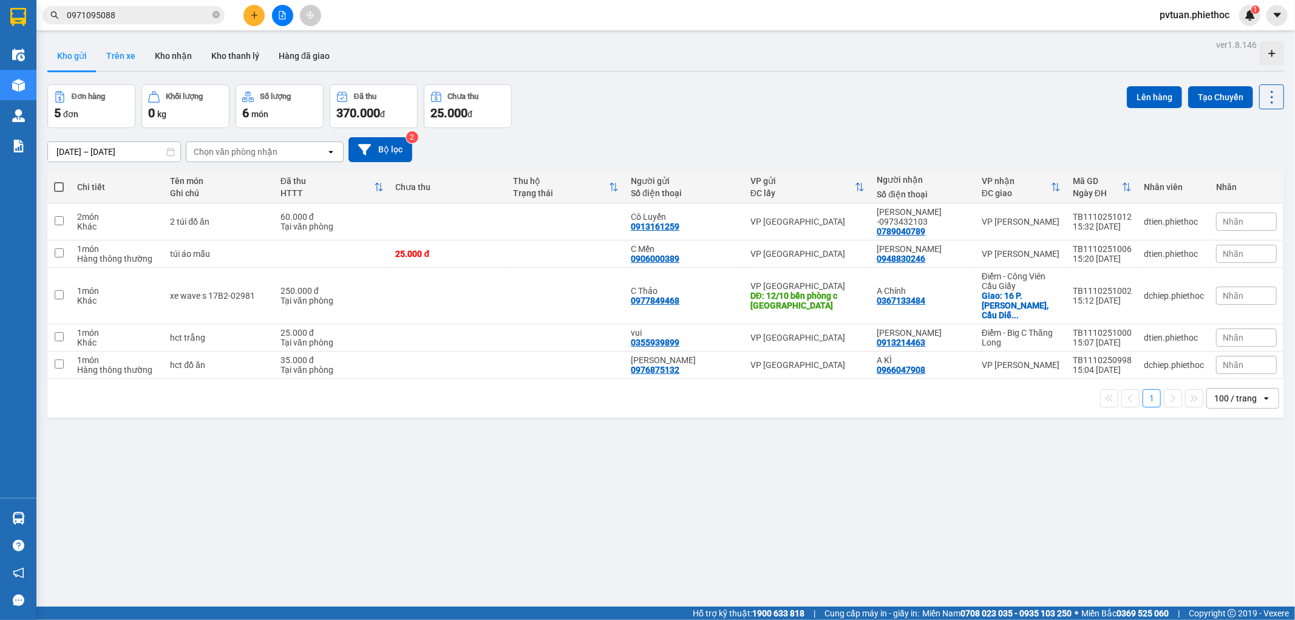
click at [102, 52] on button "Trên xe" at bounding box center [121, 55] width 49 height 29
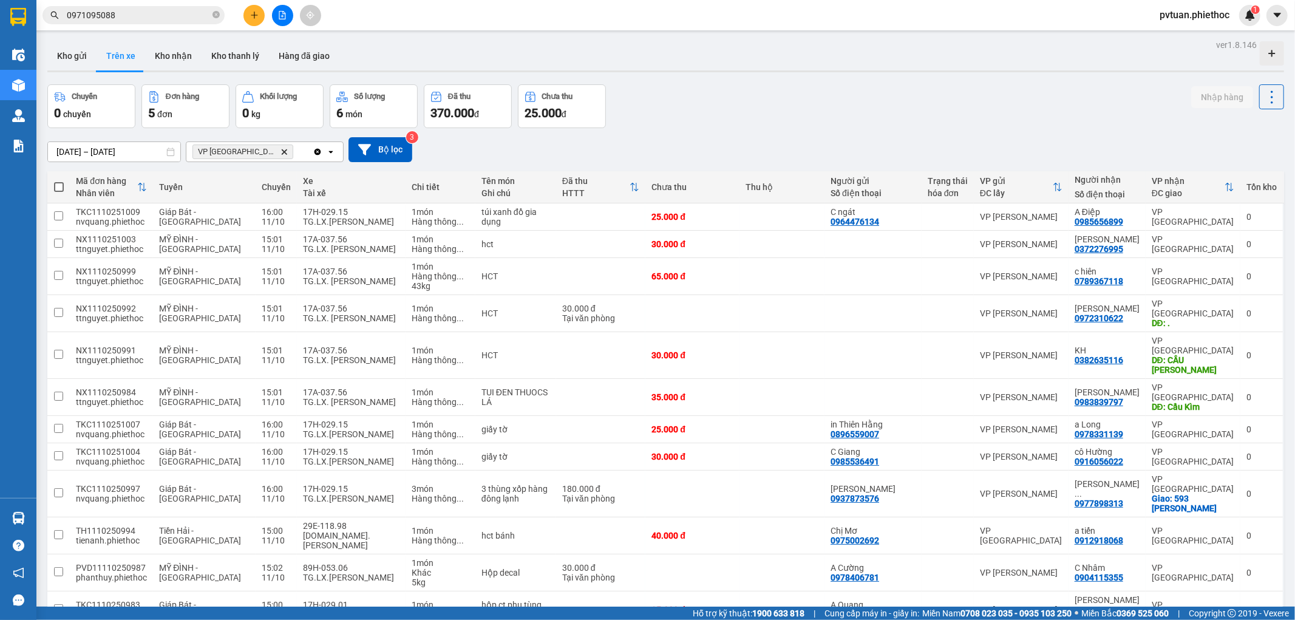
click at [281, 148] on icon "Delete" at bounding box center [284, 151] width 7 height 7
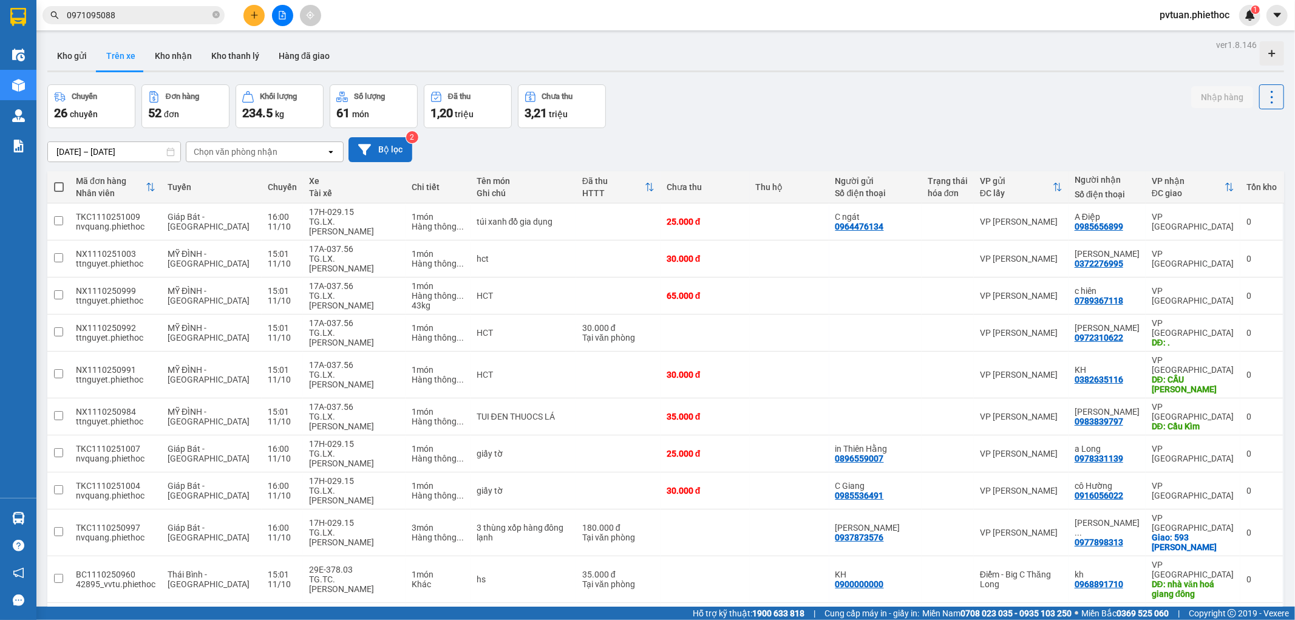
click at [379, 158] on button "Bộ lọc" at bounding box center [381, 149] width 64 height 25
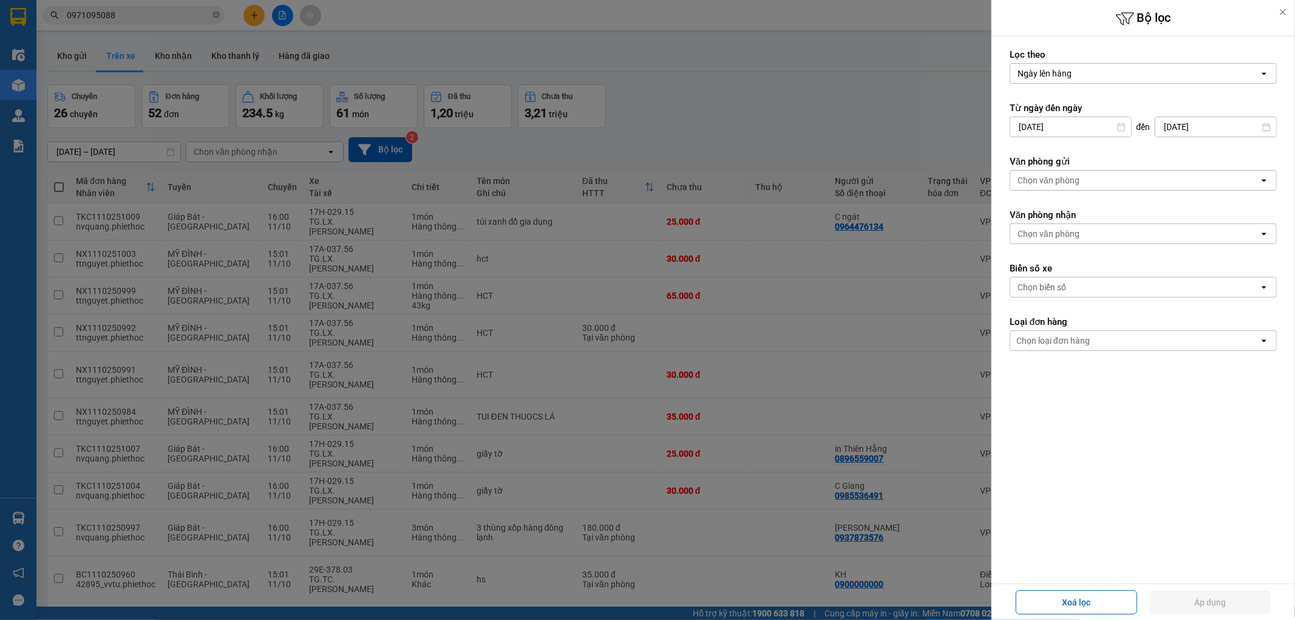
click at [1066, 293] on div "Chọn biển số" at bounding box center [1042, 287] width 49 height 12
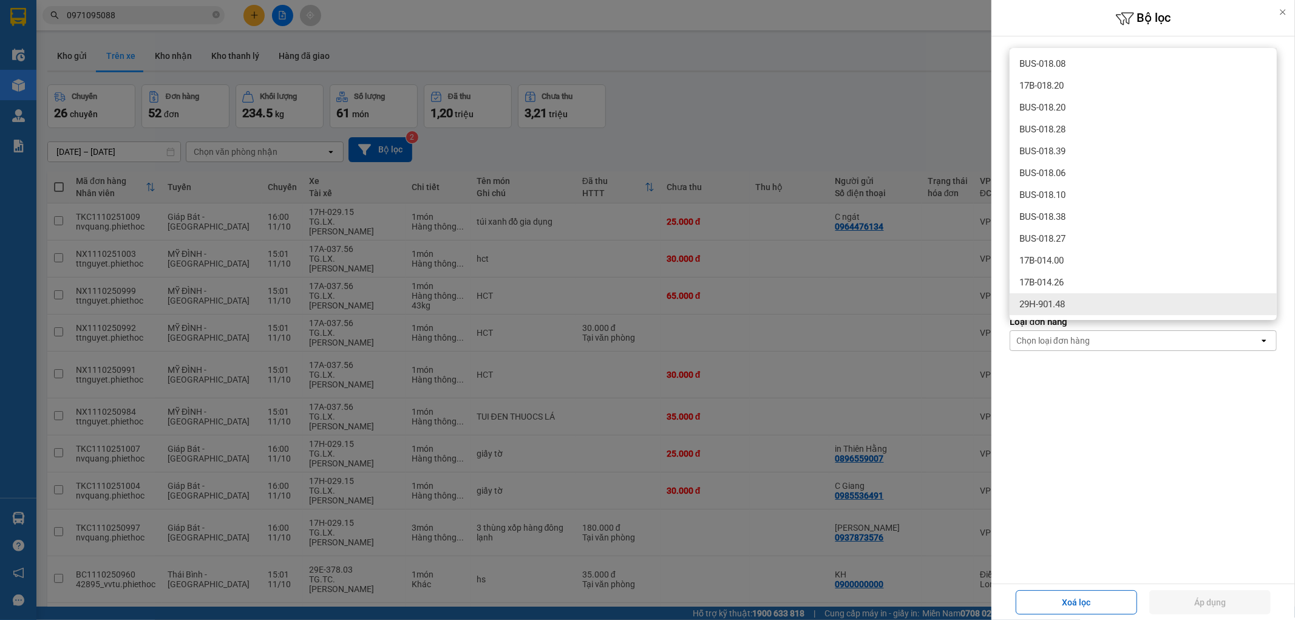
type input "0148"
click at [1061, 305] on span "29H-901.48" at bounding box center [1042, 304] width 46 height 12
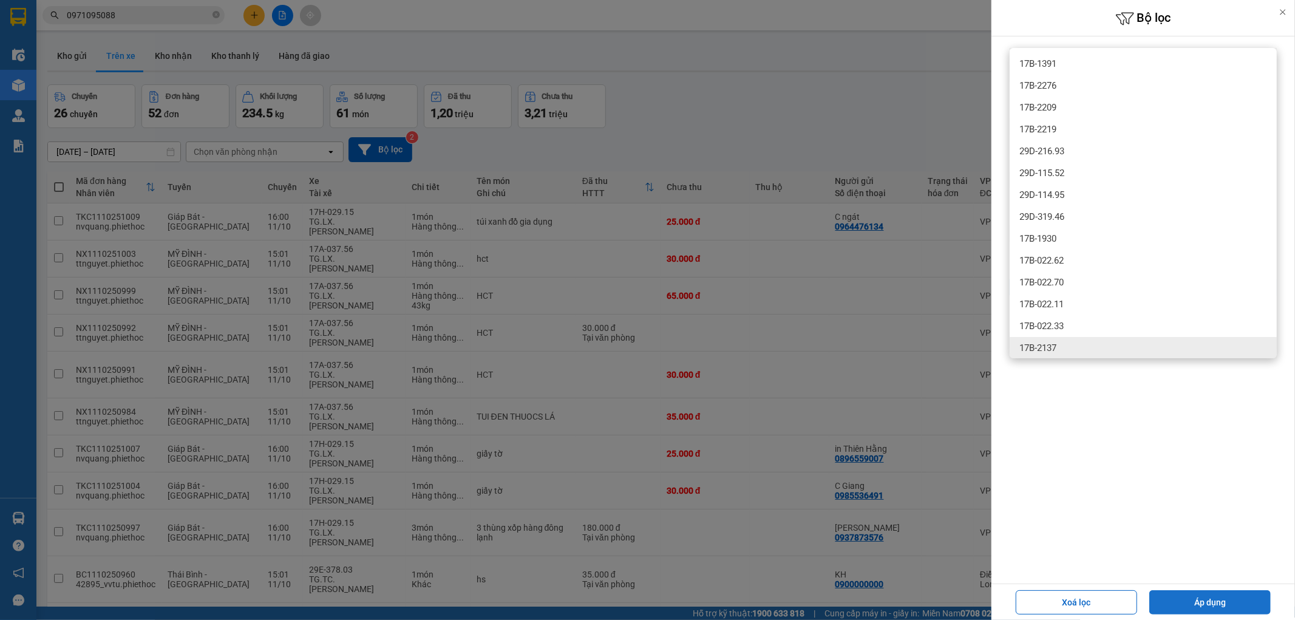
click at [1180, 604] on button "Áp dụng" at bounding box center [1209, 602] width 121 height 24
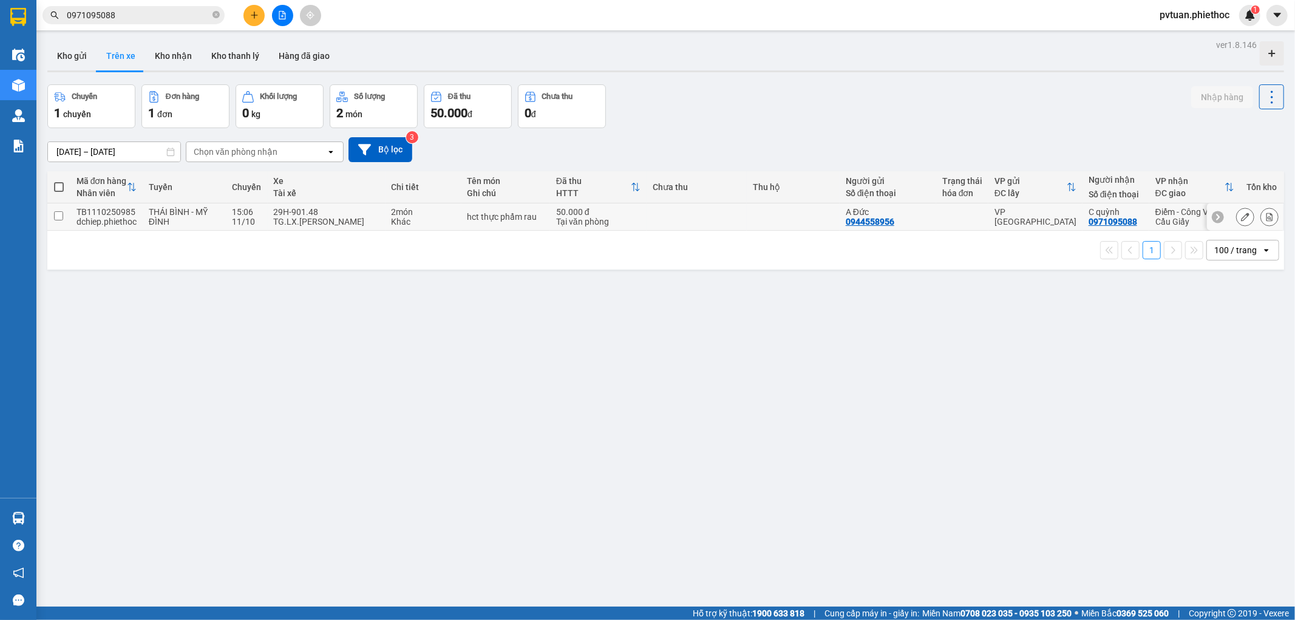
click at [1243, 217] on div at bounding box center [1245, 217] width 18 height 18
click at [1240, 217] on button at bounding box center [1245, 216] width 17 height 21
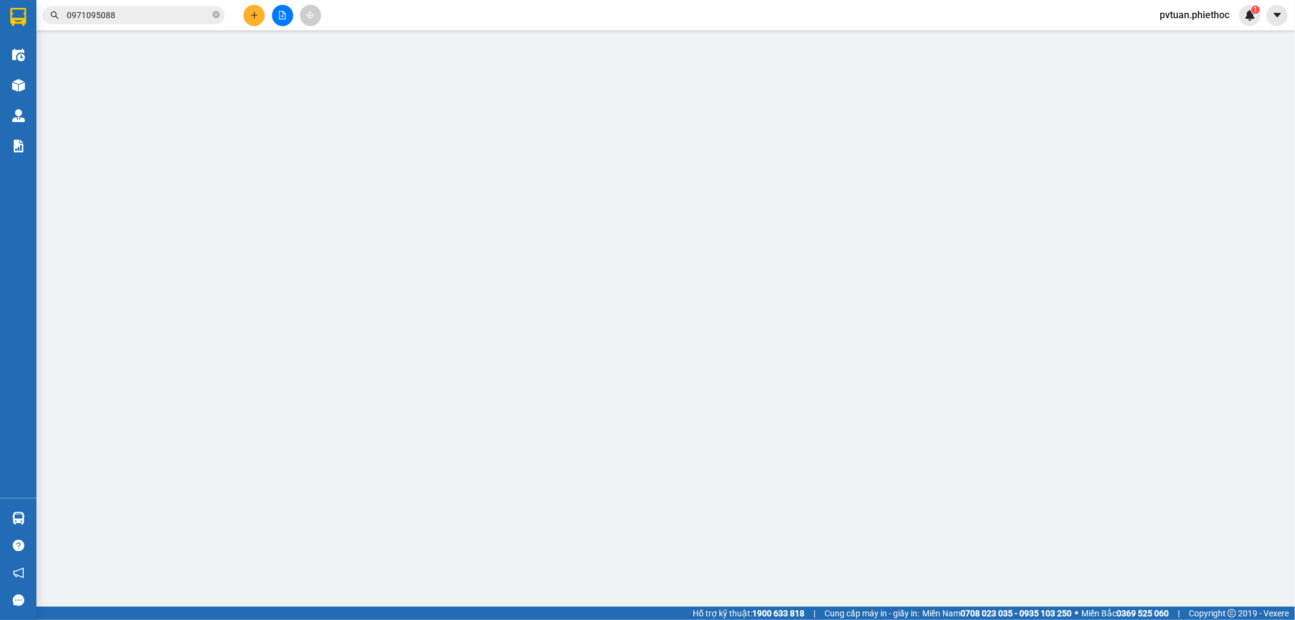
type input "0944558956"
type input "A Đức"
type input "0971095088"
type input "C quỳnh"
type input "50.000"
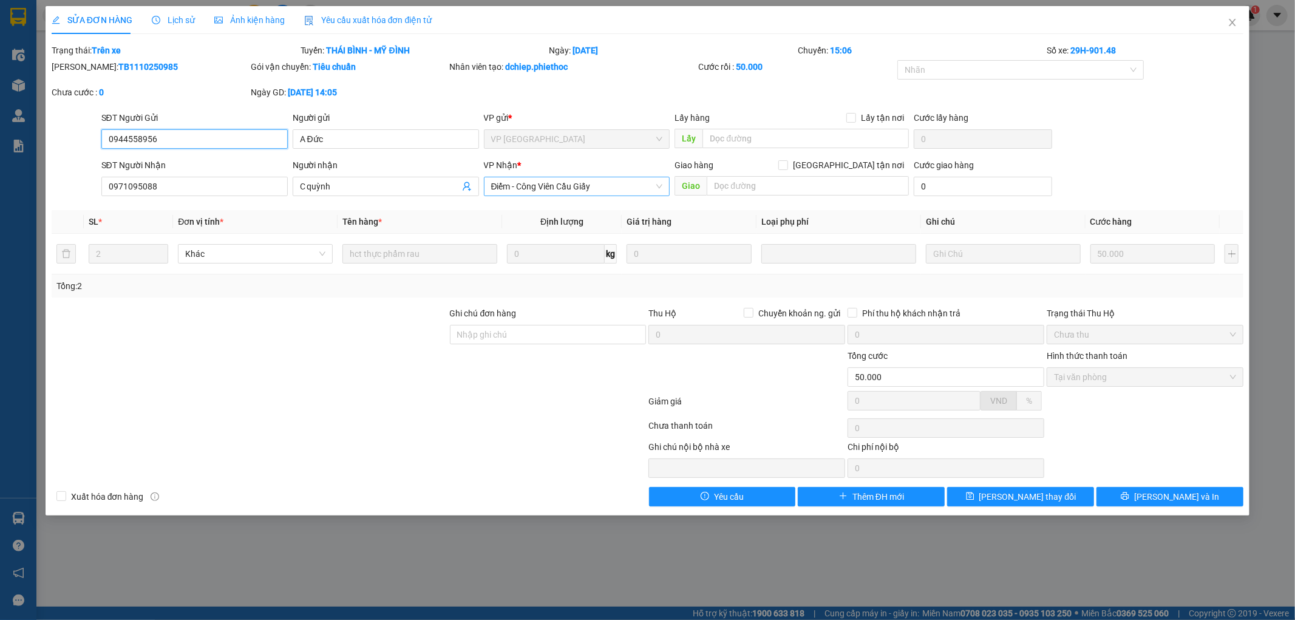
click at [550, 187] on span "Điểm - Công Viên Cầu Giấy" at bounding box center [577, 186] width 172 height 18
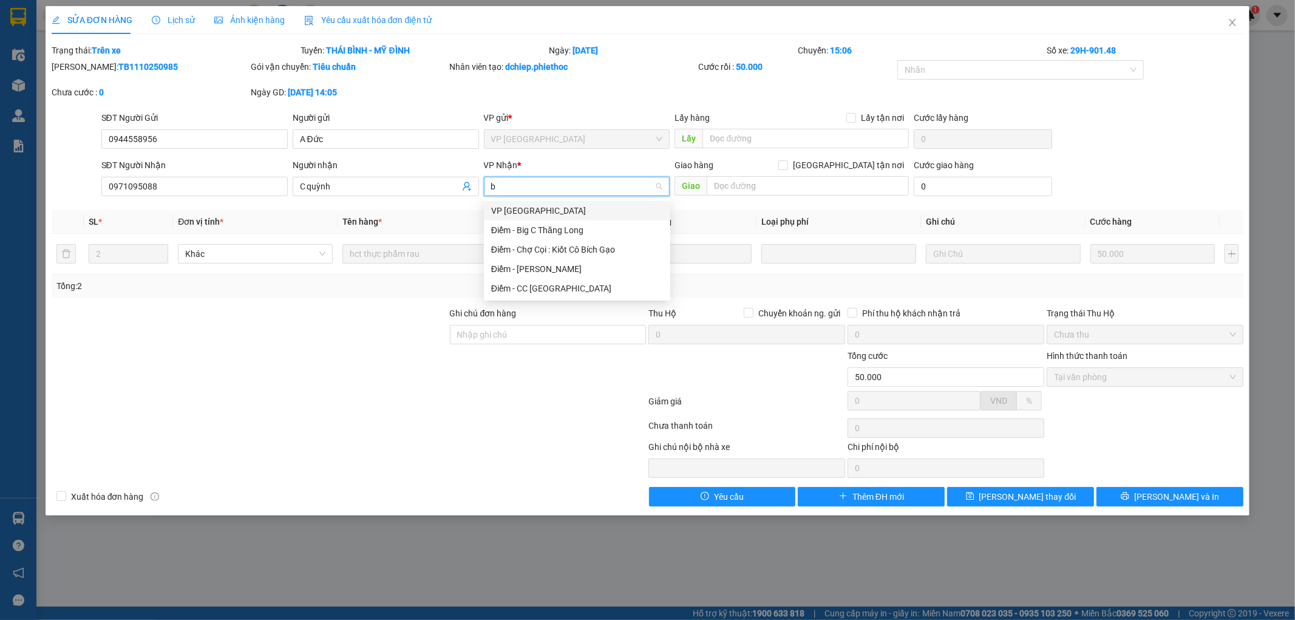
type input "bc"
click at [559, 210] on div "Điểm - Big C Thăng Long" at bounding box center [577, 210] width 172 height 13
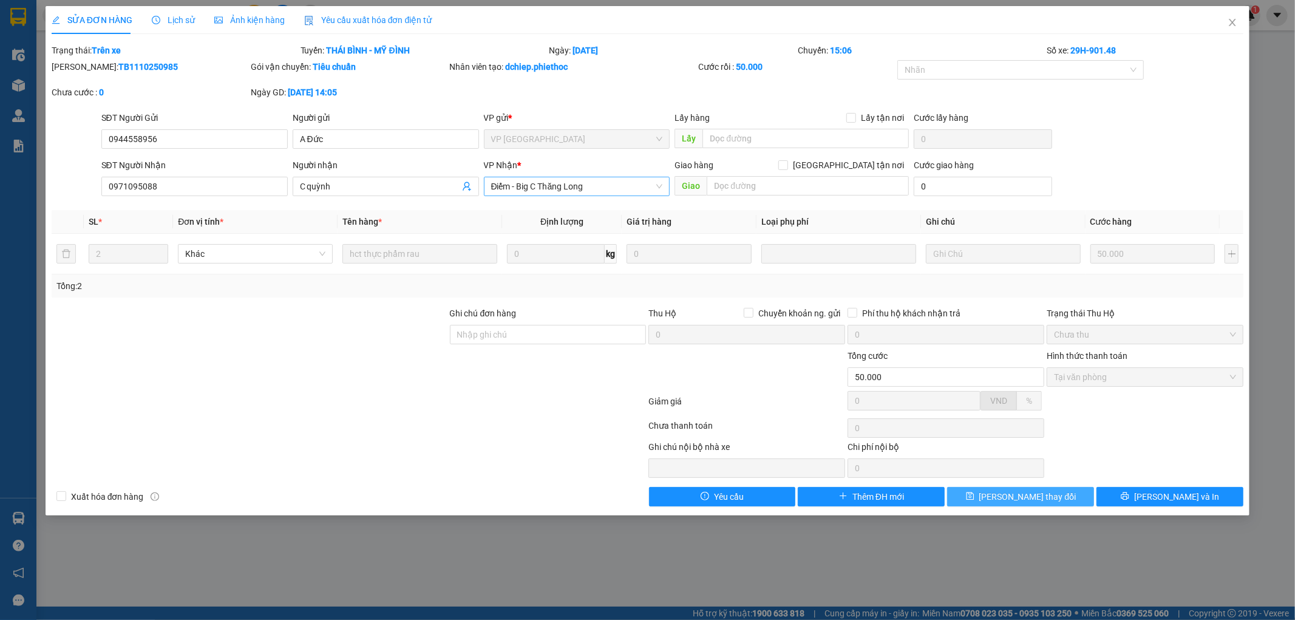
click at [1046, 504] on button "[PERSON_NAME] thay đổi" at bounding box center [1020, 496] width 147 height 19
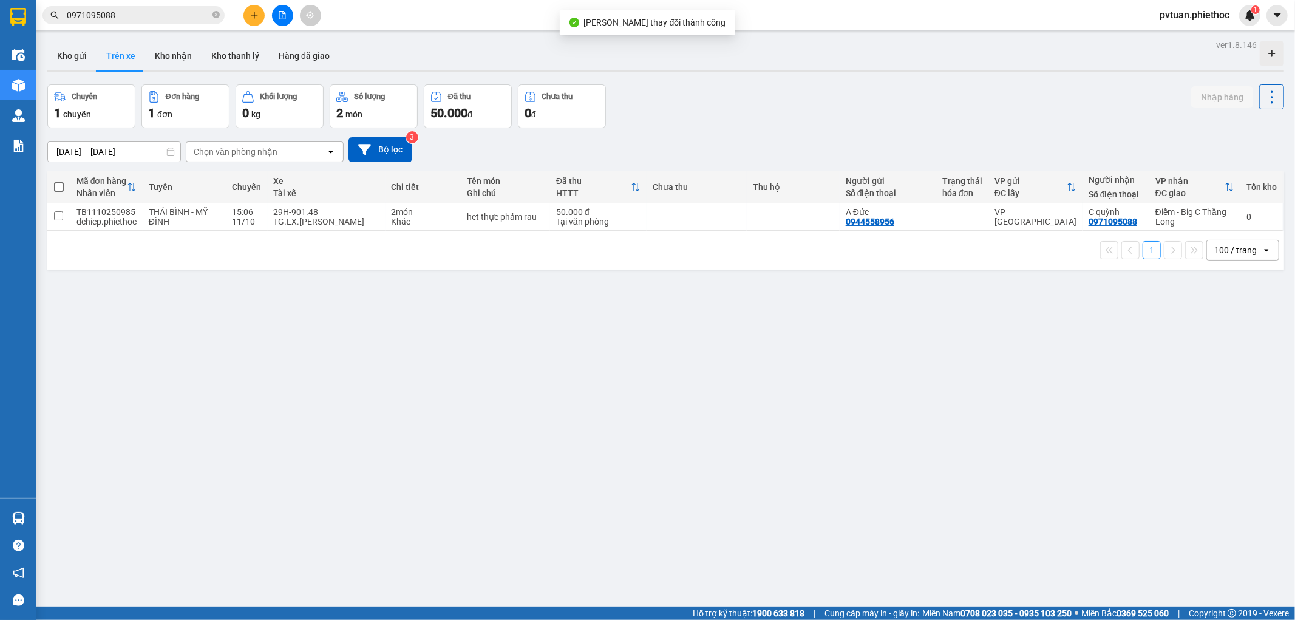
click at [270, 142] on div "Chọn văn phòng nhận" at bounding box center [256, 151] width 140 height 19
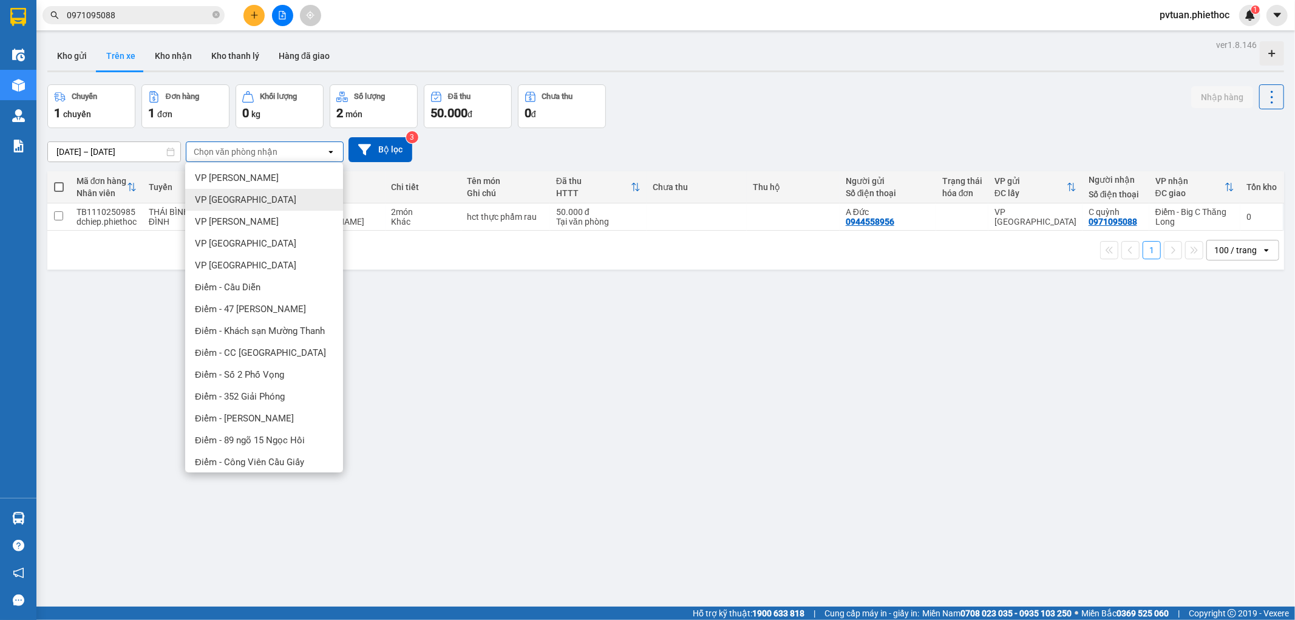
click at [250, 203] on div "VP [GEOGRAPHIC_DATA]" at bounding box center [264, 200] width 158 height 22
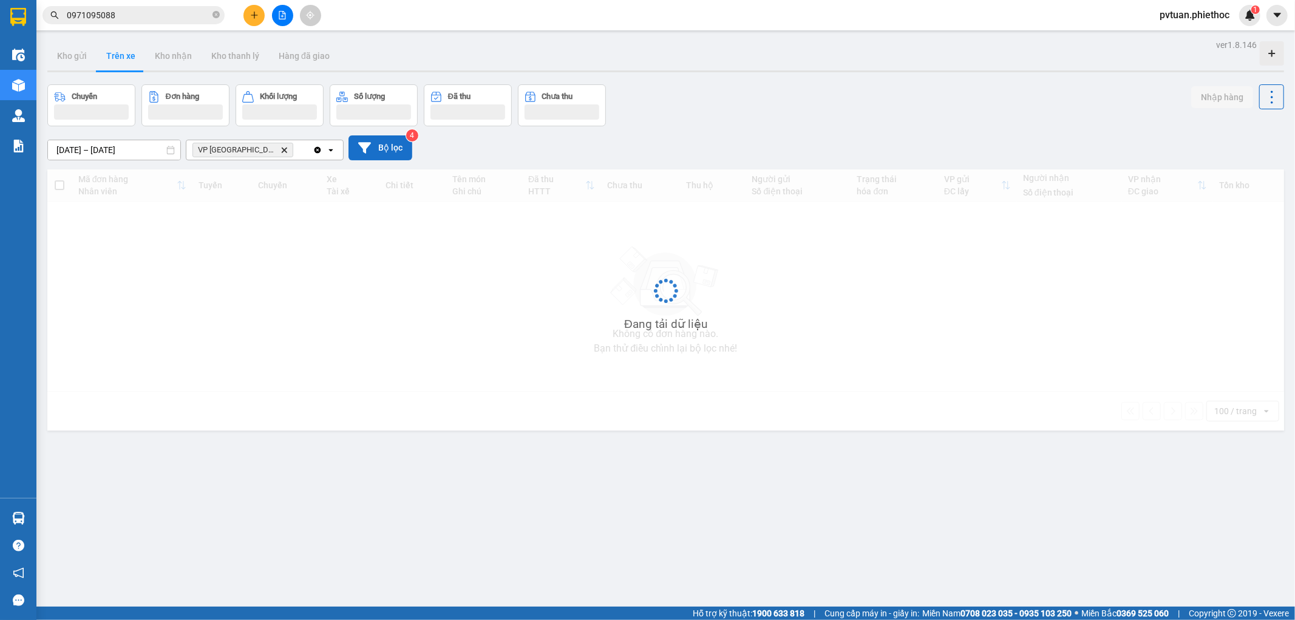
click at [372, 150] on button "Bộ lọc" at bounding box center [381, 147] width 64 height 25
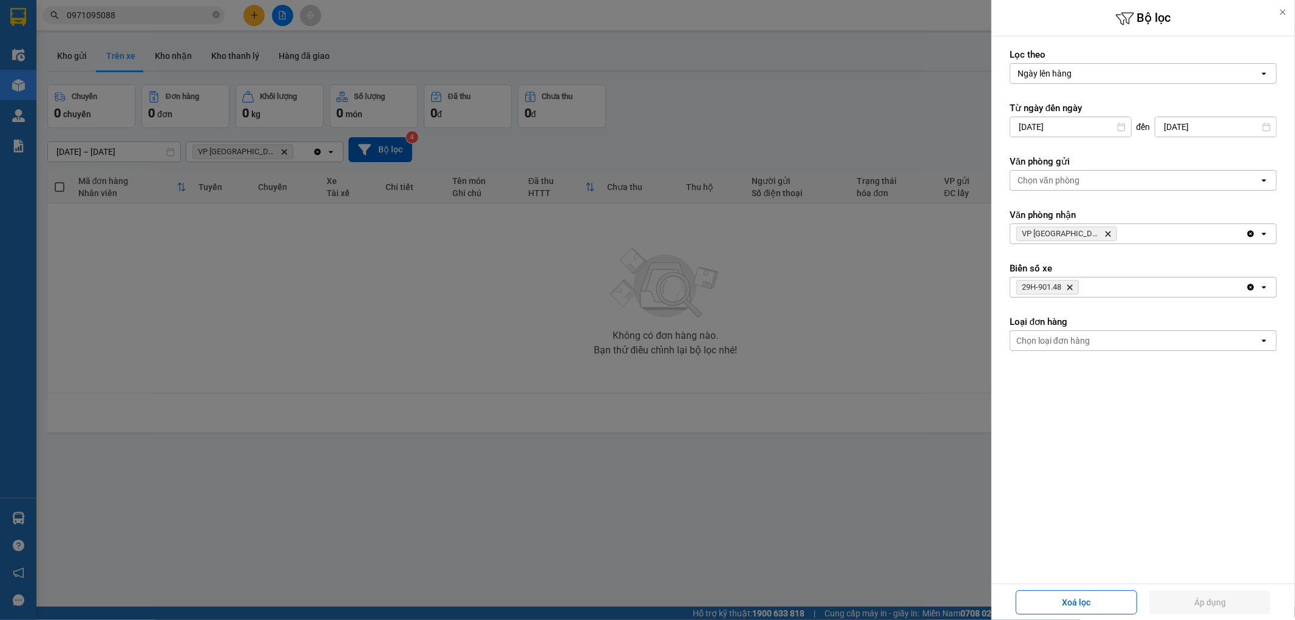
click at [1073, 289] on icon "29H-901.48, close by backspace" at bounding box center [1069, 287] width 5 height 5
click at [1187, 598] on button "Áp dụng" at bounding box center [1209, 602] width 121 height 24
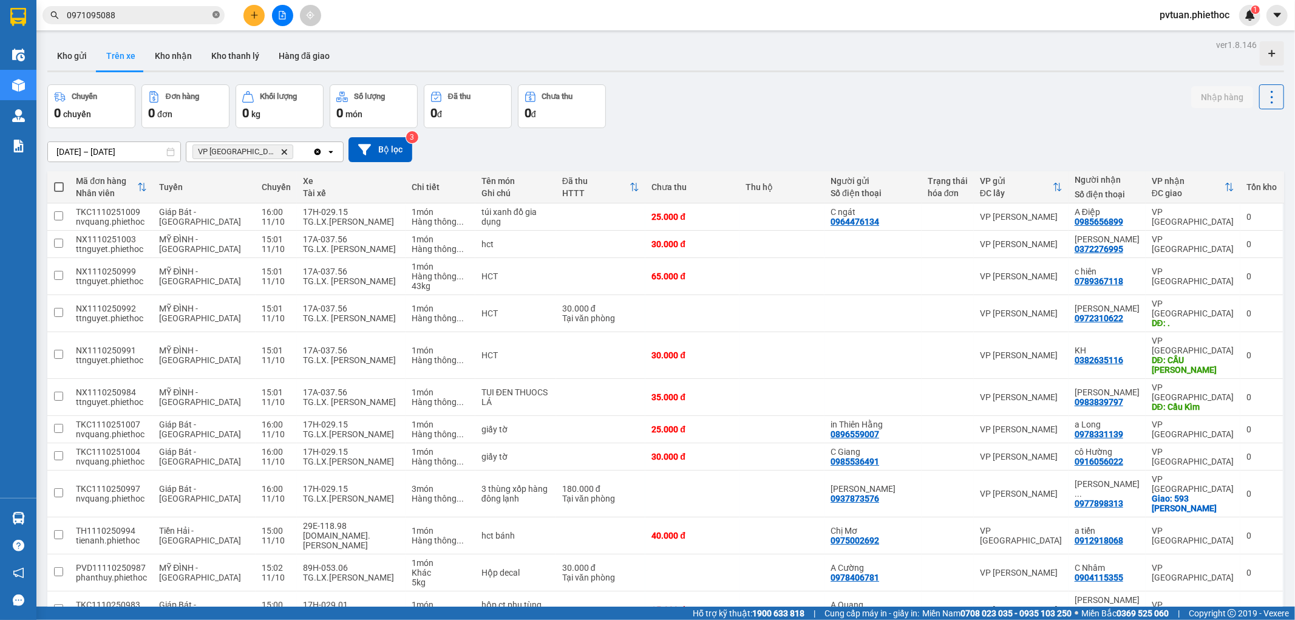
click at [216, 18] on icon "close-circle" at bounding box center [216, 14] width 7 height 7
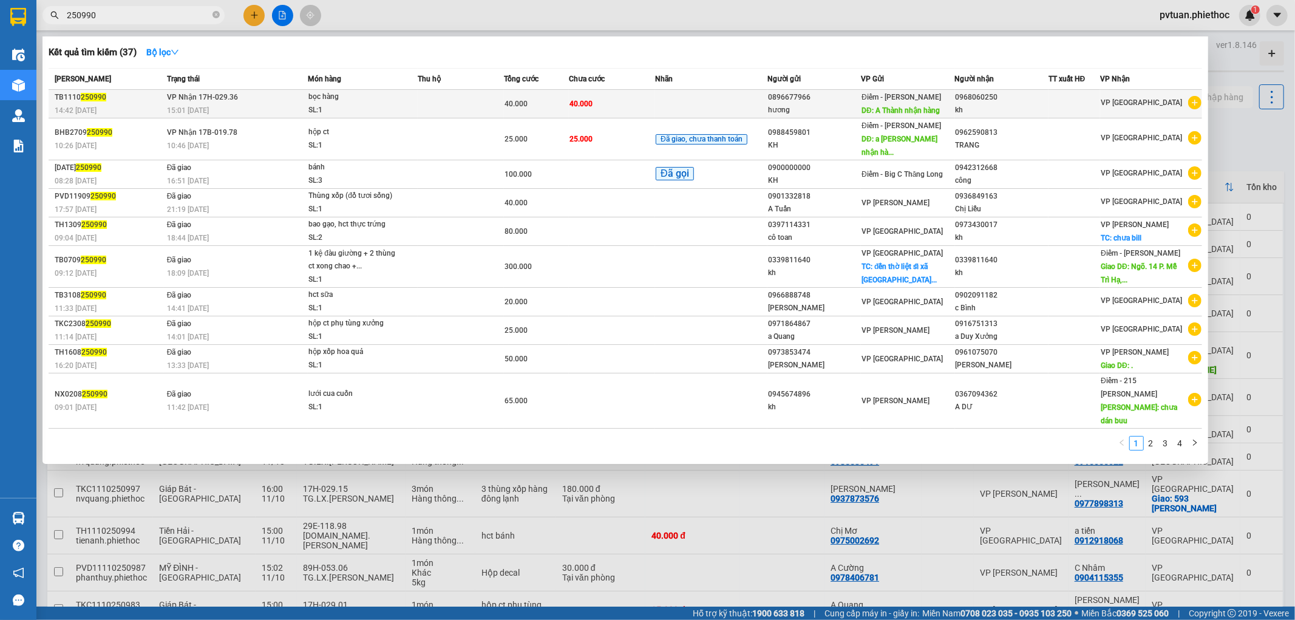
type input "250990"
click at [687, 111] on td at bounding box center [711, 104] width 112 height 29
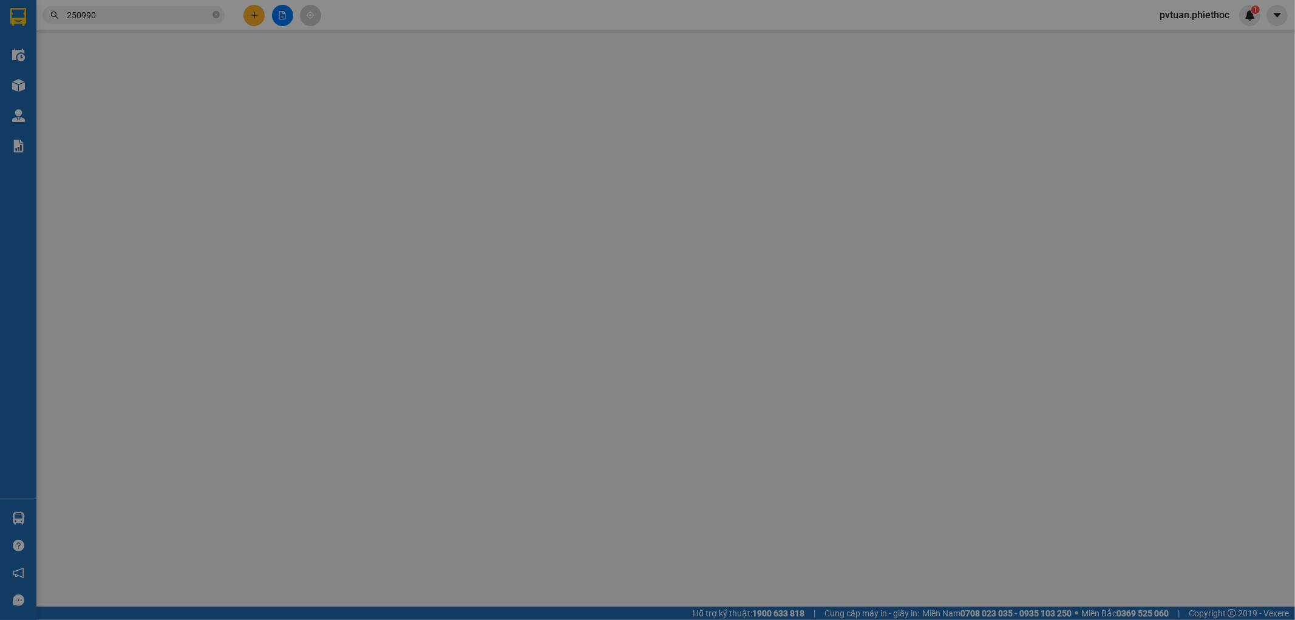
type input "0896677966"
type input "hương"
type input "A Thành nhận hàng"
type input "5.000"
type input "0968060250"
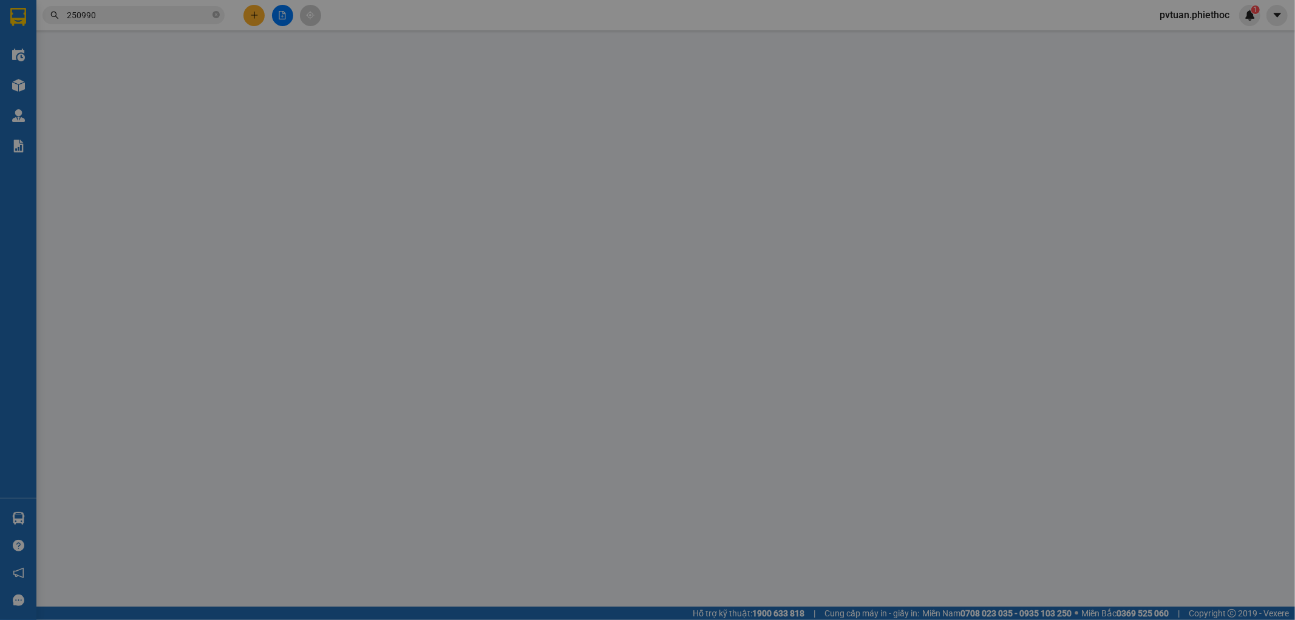
type input "kh"
type input "40.000"
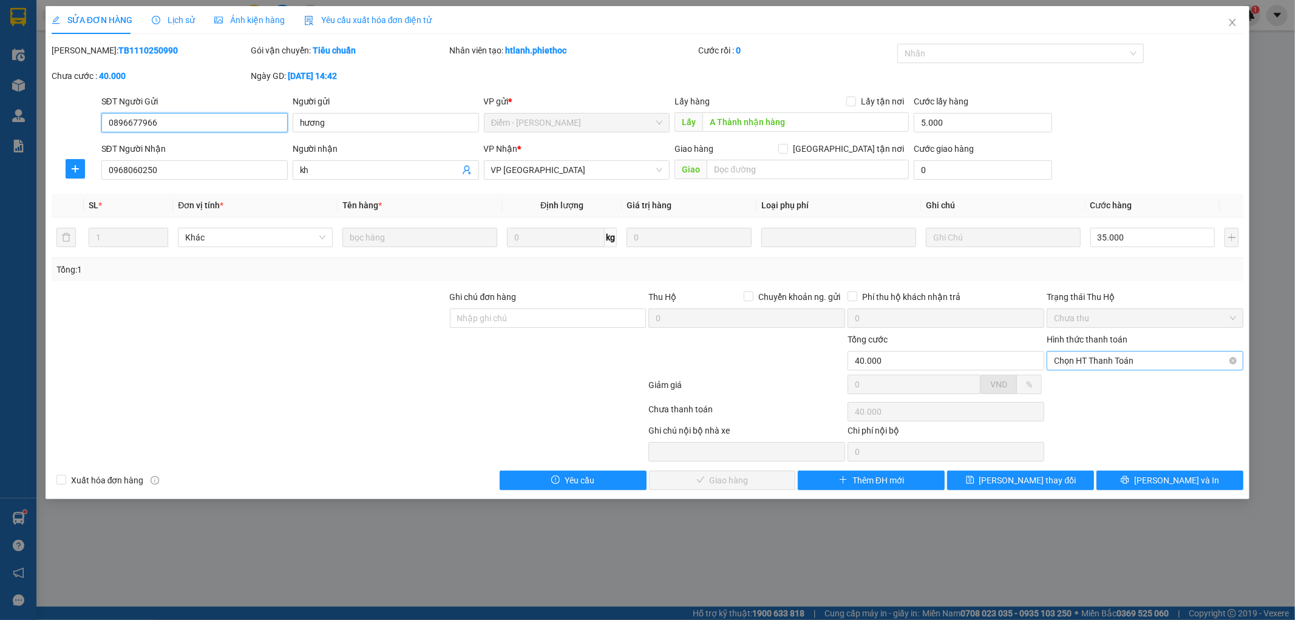
click at [1100, 365] on span "Chọn HT Thanh Toán" at bounding box center [1145, 361] width 182 height 18
click at [1108, 386] on div "Tại văn phòng" at bounding box center [1146, 384] width 182 height 13
type input "0"
click at [747, 480] on span "[PERSON_NAME] và Giao hàng" at bounding box center [730, 480] width 117 height 13
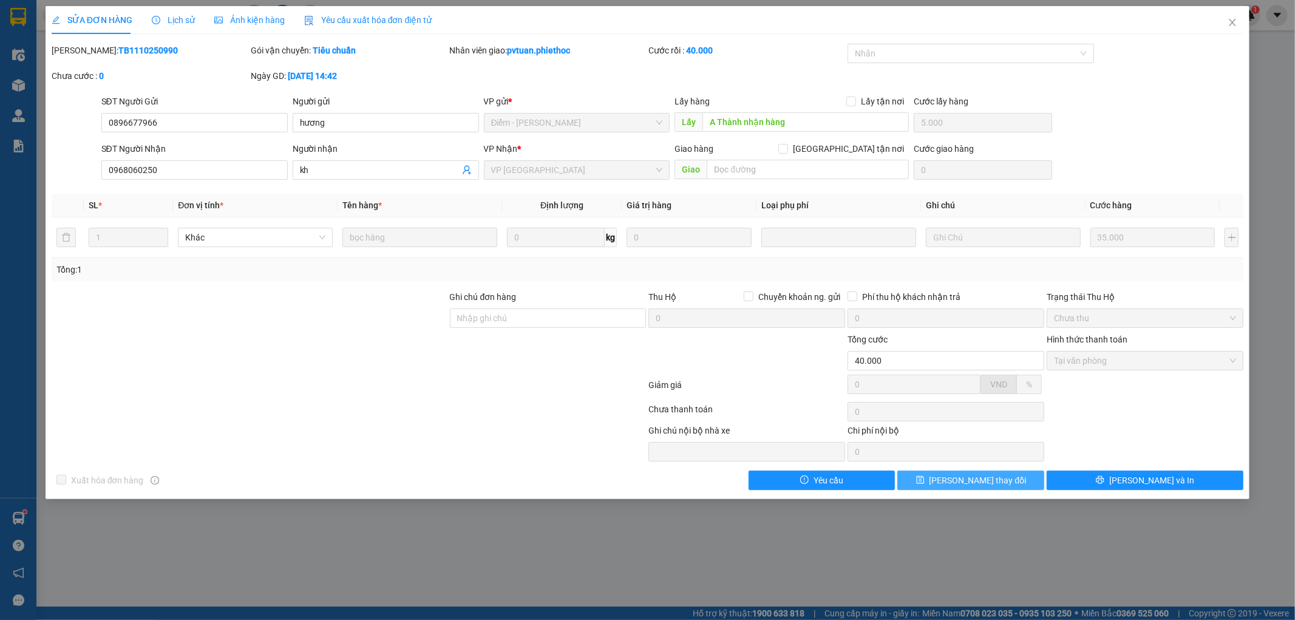
click at [1012, 487] on button "[PERSON_NAME] thay đổi" at bounding box center [970, 480] width 147 height 19
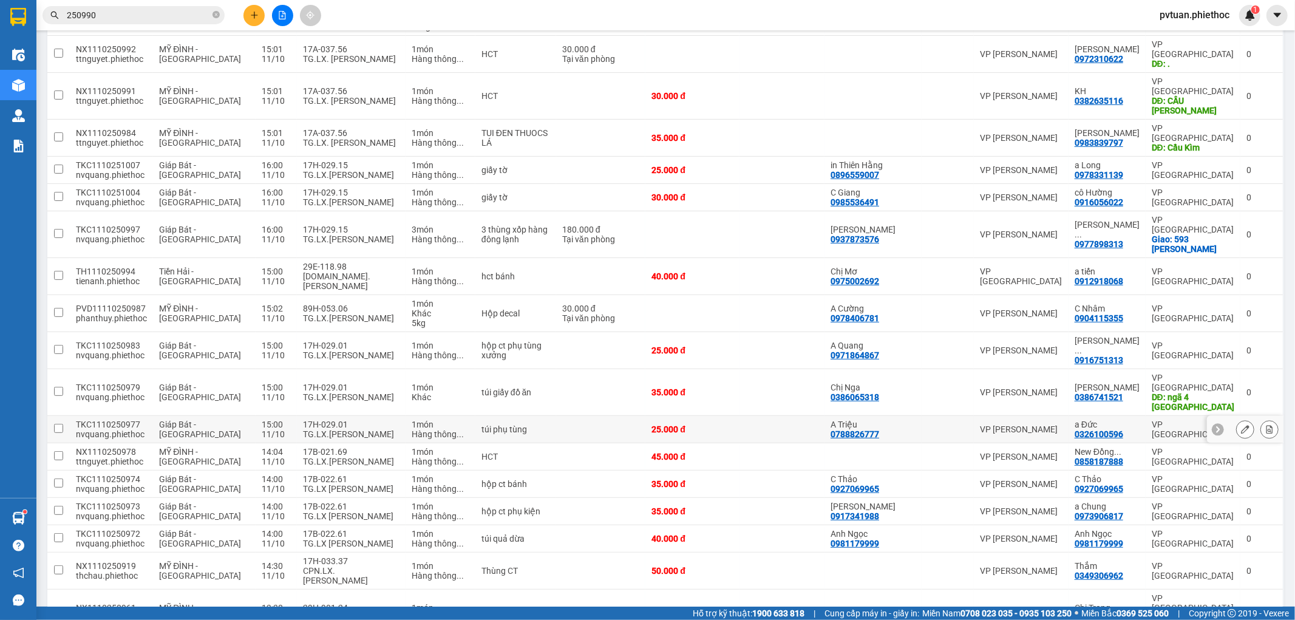
scroll to position [298, 0]
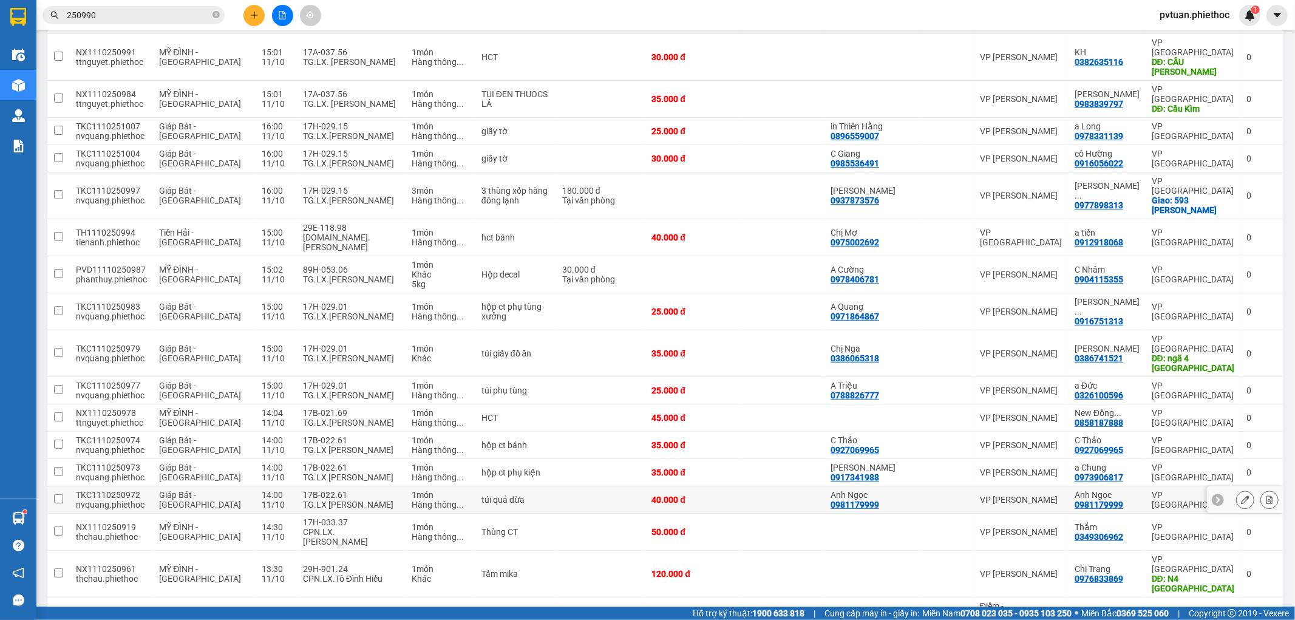
drag, startPoint x: 316, startPoint y: 427, endPoint x: 322, endPoint y: 404, distance: 23.4
click at [316, 500] on div "TG.LX [PERSON_NAME]" at bounding box center [351, 505] width 97 height 10
checkbox input "true"
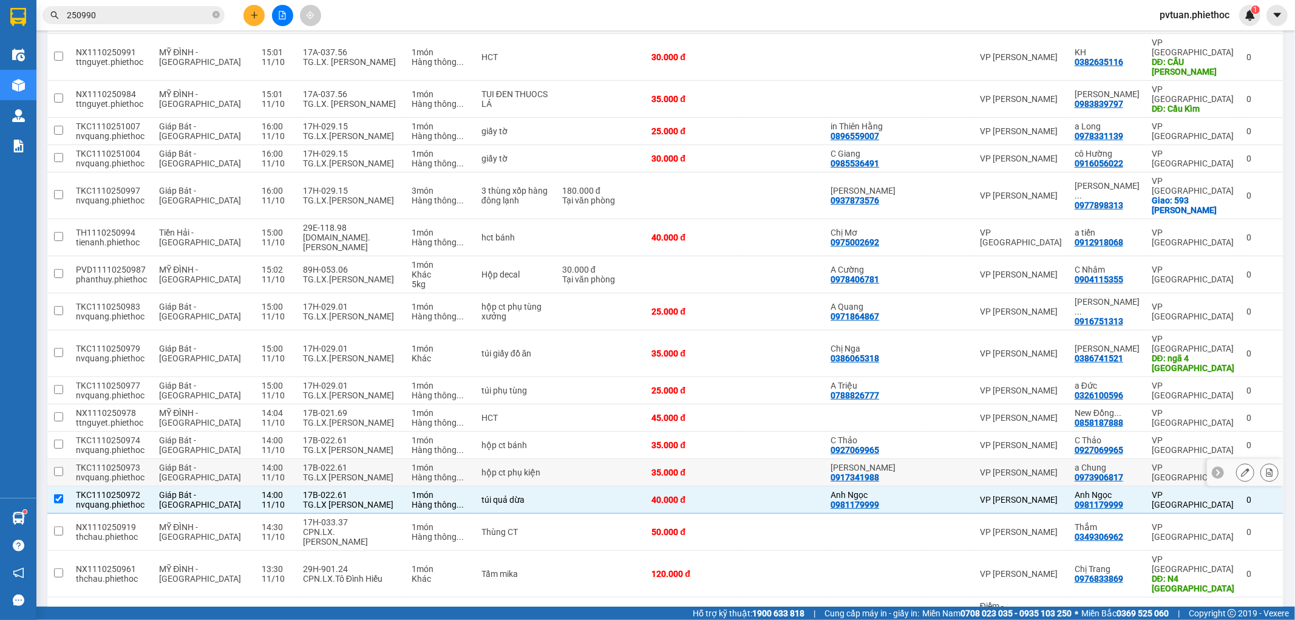
drag, startPoint x: 323, startPoint y: 403, endPoint x: 329, endPoint y: 387, distance: 16.3
click at [324, 472] on div "TG.LX [PERSON_NAME]" at bounding box center [351, 477] width 97 height 10
checkbox input "true"
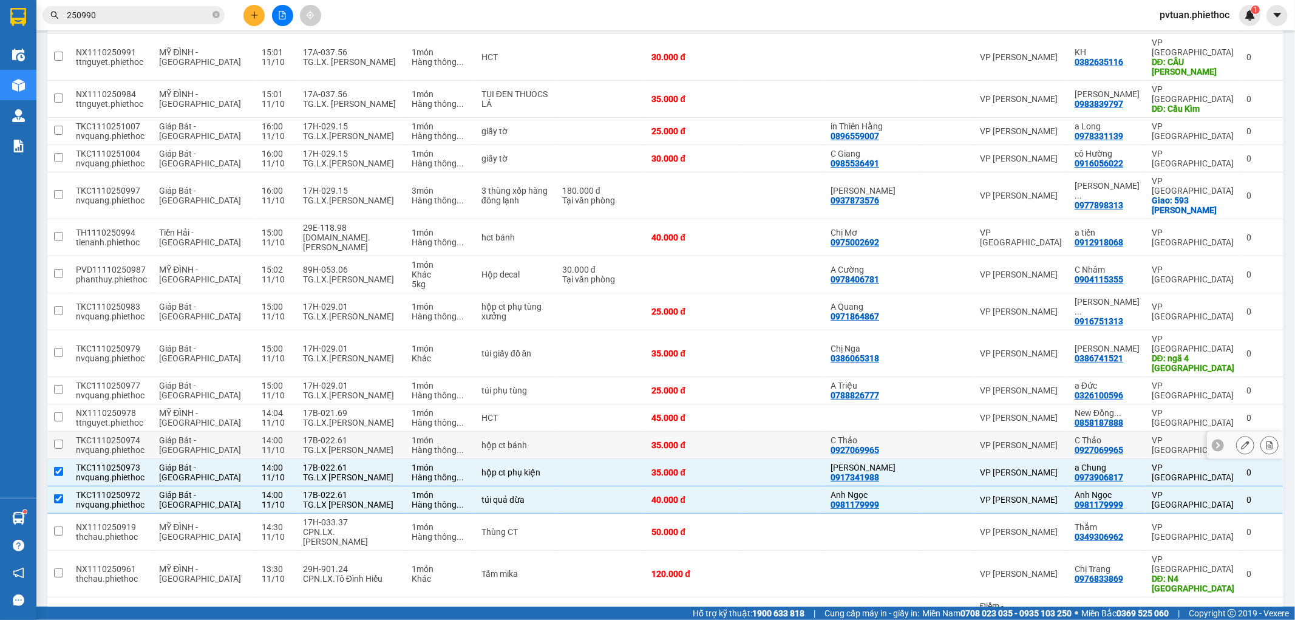
click at [336, 445] on div "TG.LX [PERSON_NAME]" at bounding box center [351, 450] width 97 height 10
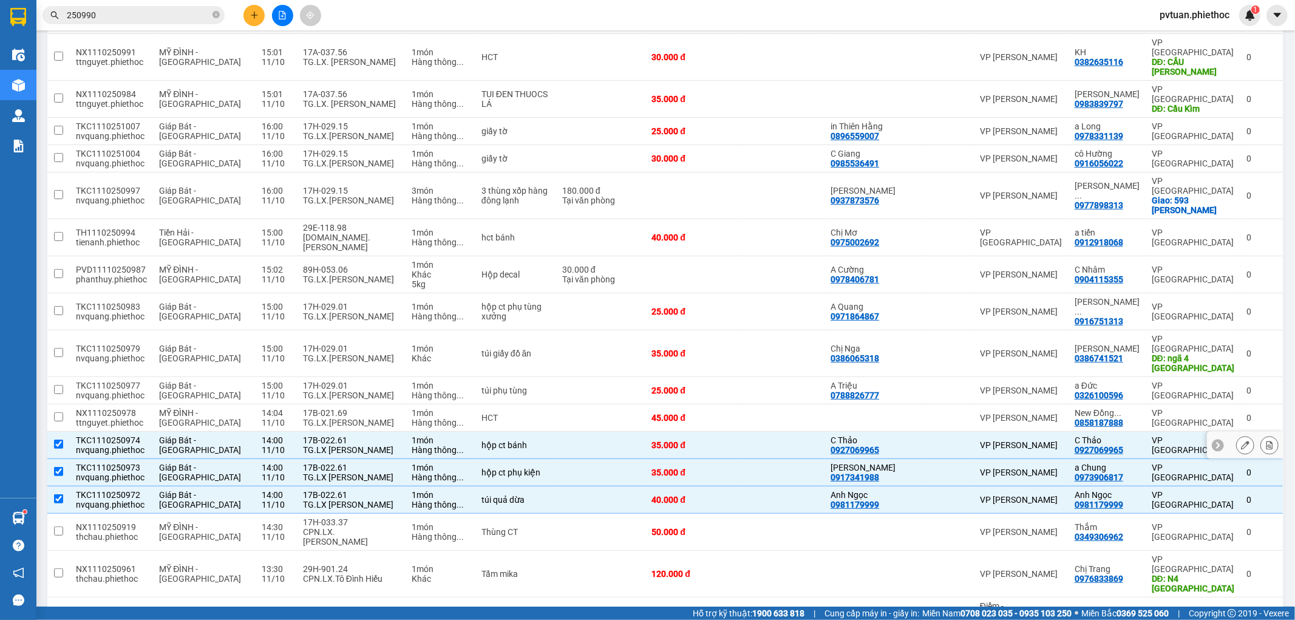
checkbox input "true"
click at [337, 408] on div "17B-021.69" at bounding box center [351, 413] width 97 height 10
checkbox input "true"
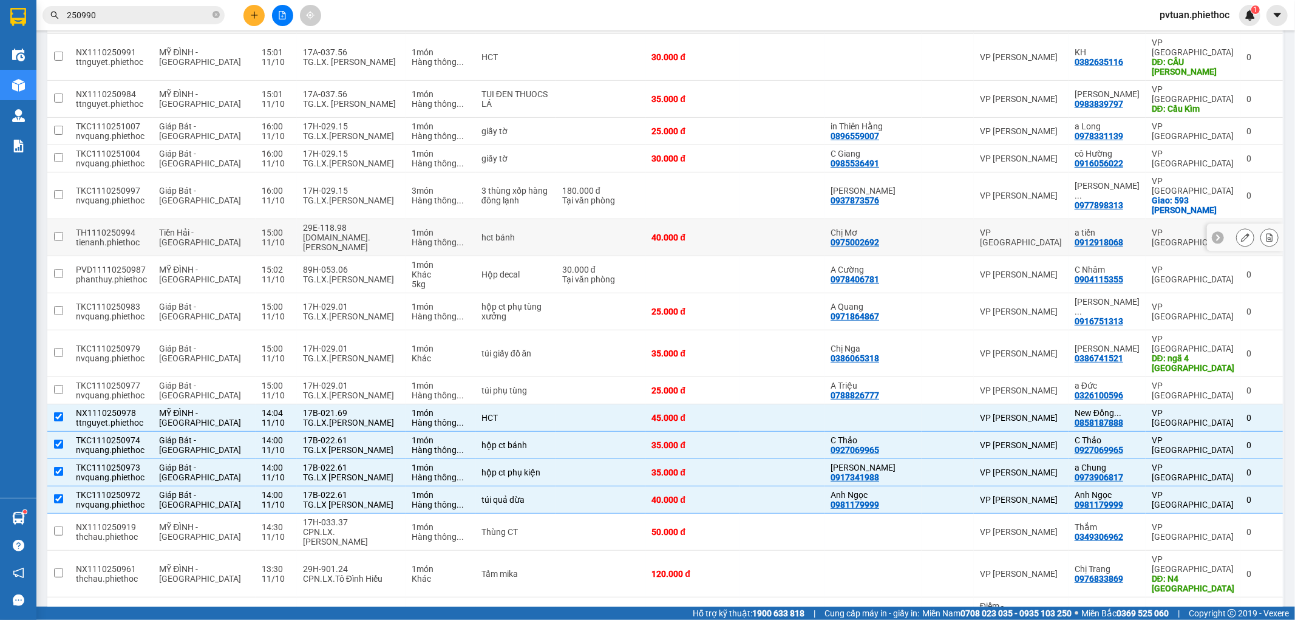
click at [321, 233] on div "[DOMAIN_NAME]. [PERSON_NAME]" at bounding box center [351, 242] width 97 height 19
checkbox input "true"
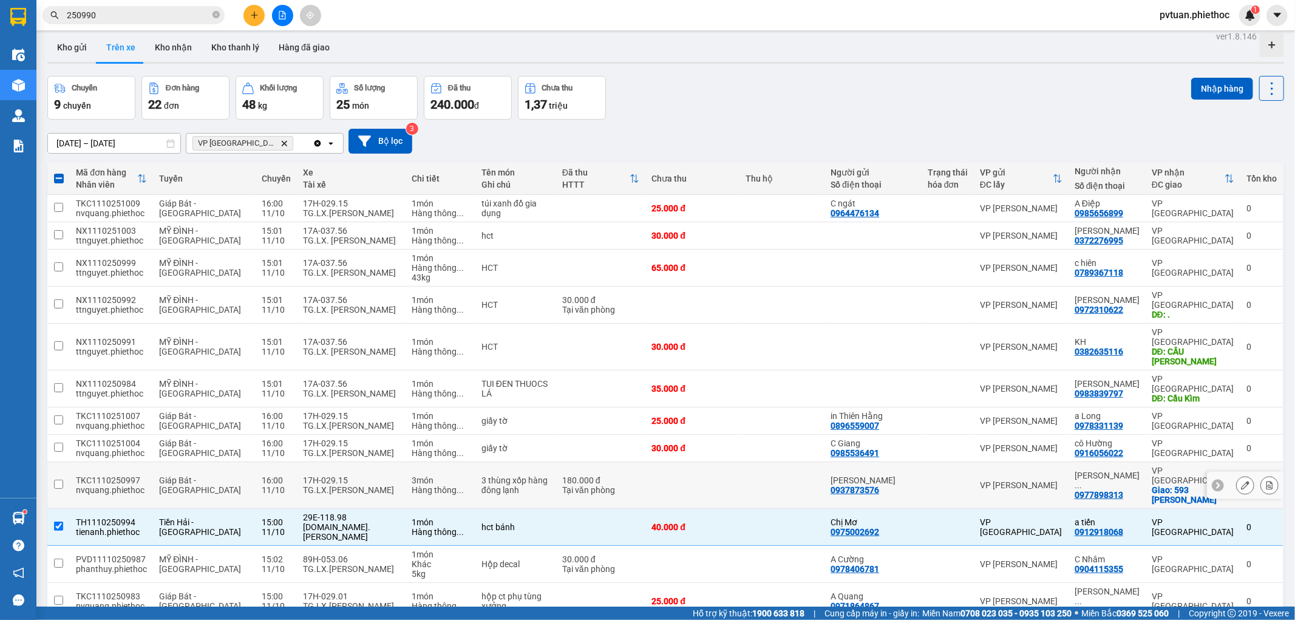
scroll to position [0, 0]
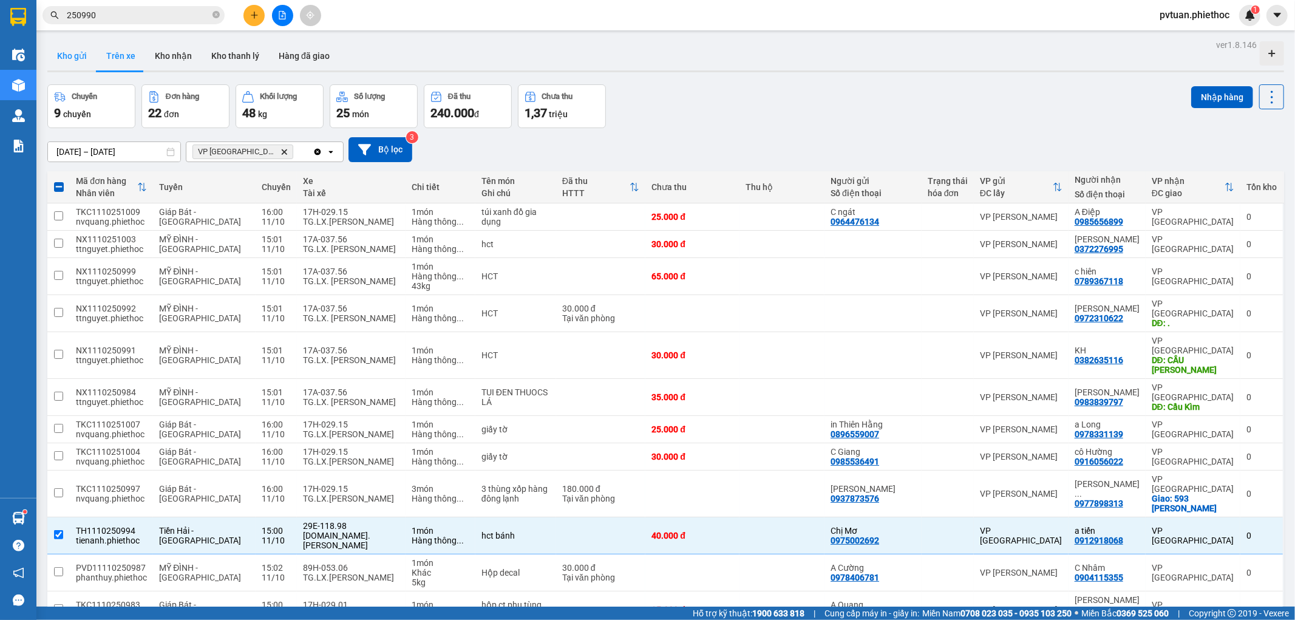
click at [59, 67] on button "Kho gửi" at bounding box center [71, 55] width 49 height 29
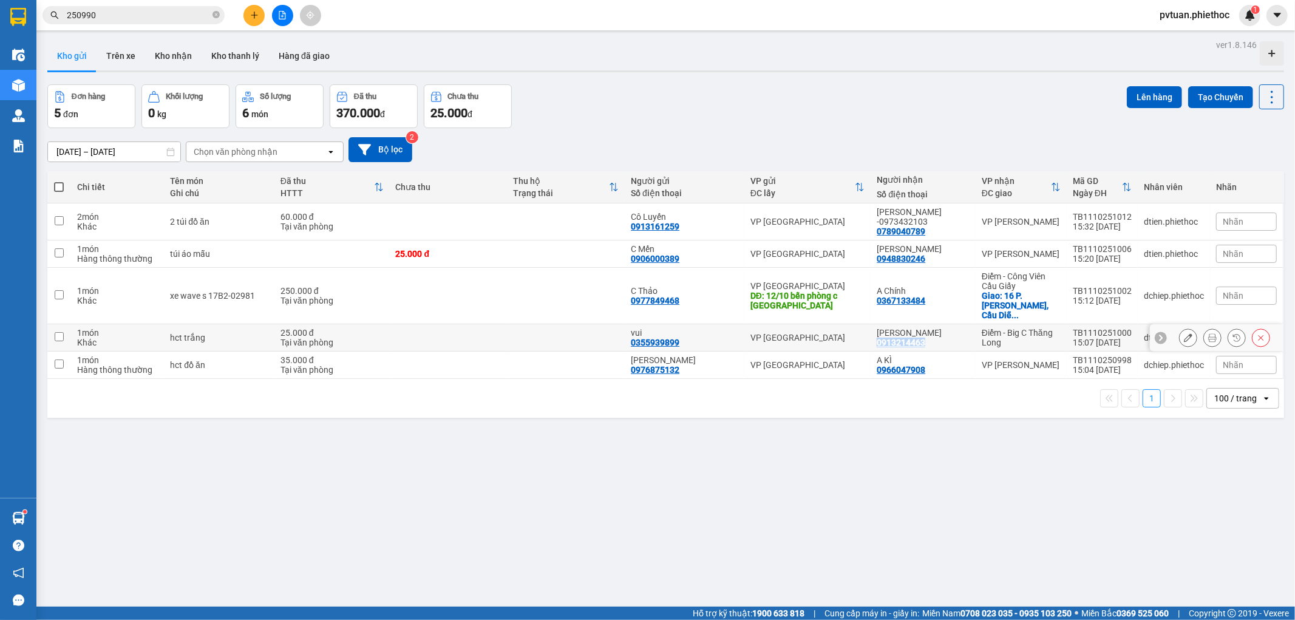
drag, startPoint x: 925, startPoint y: 324, endPoint x: 875, endPoint y: 318, distance: 50.2
click at [877, 328] on div "[PERSON_NAME] 0913214463" at bounding box center [923, 337] width 93 height 19
checkbox input "true"
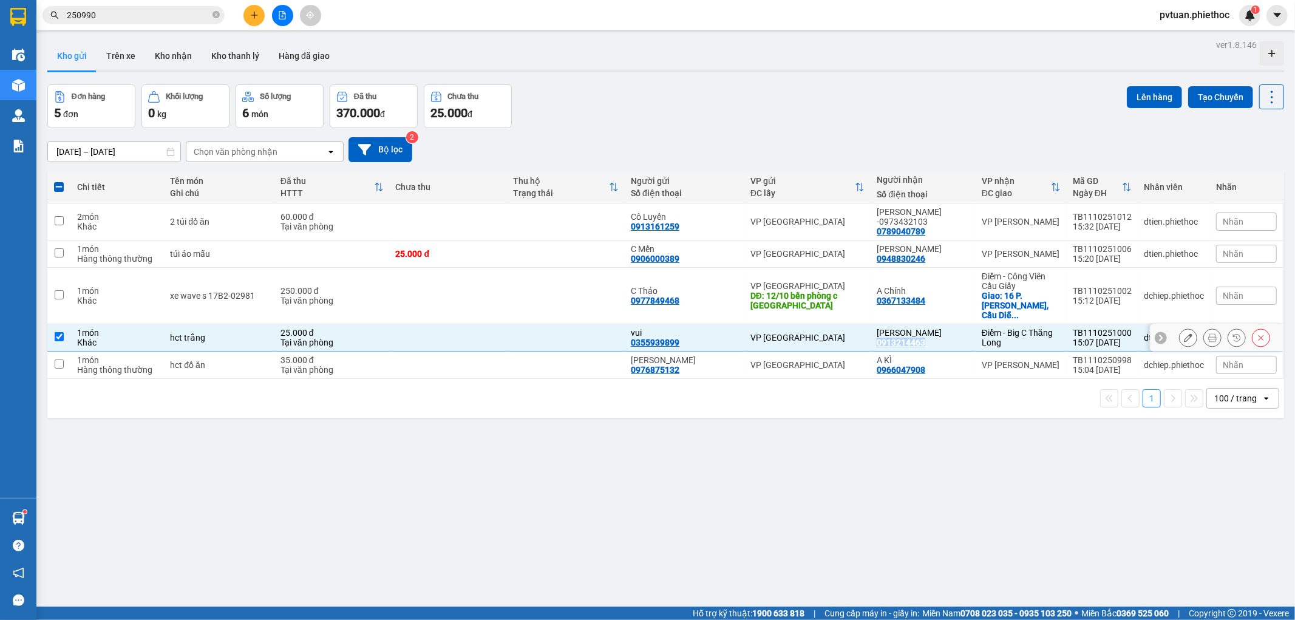
copy div "0913214463"
click at [114, 50] on button "Trên xe" at bounding box center [121, 55] width 49 height 29
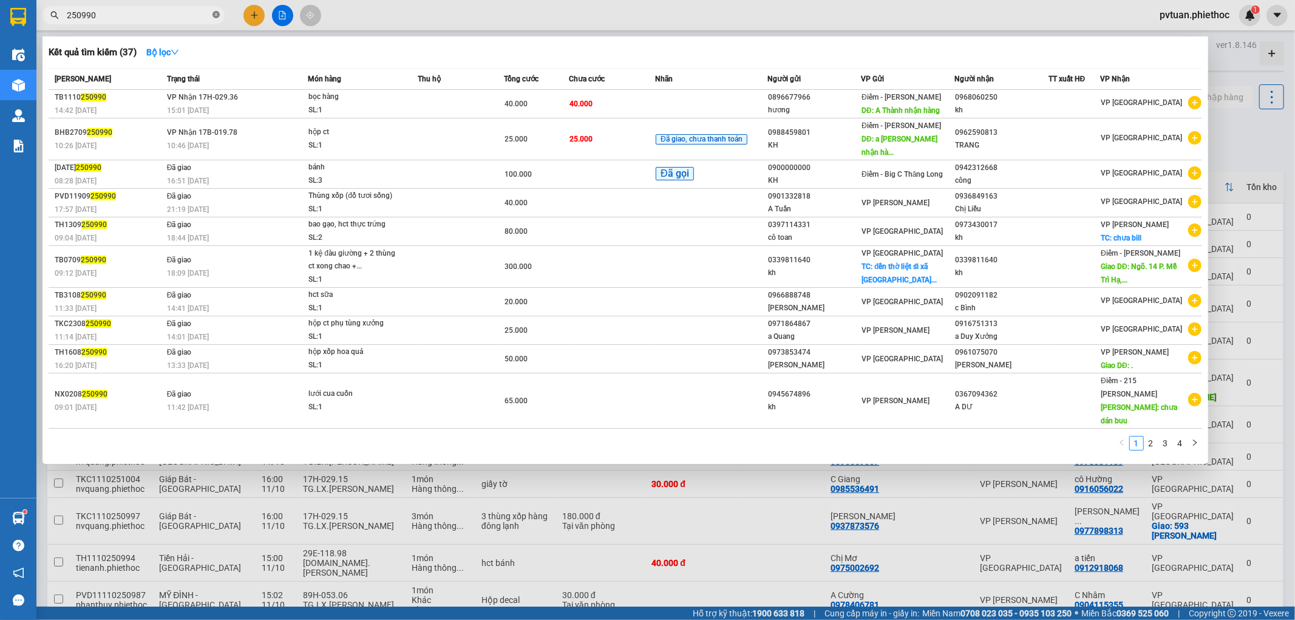
click at [217, 16] on icon "close-circle" at bounding box center [216, 14] width 7 height 7
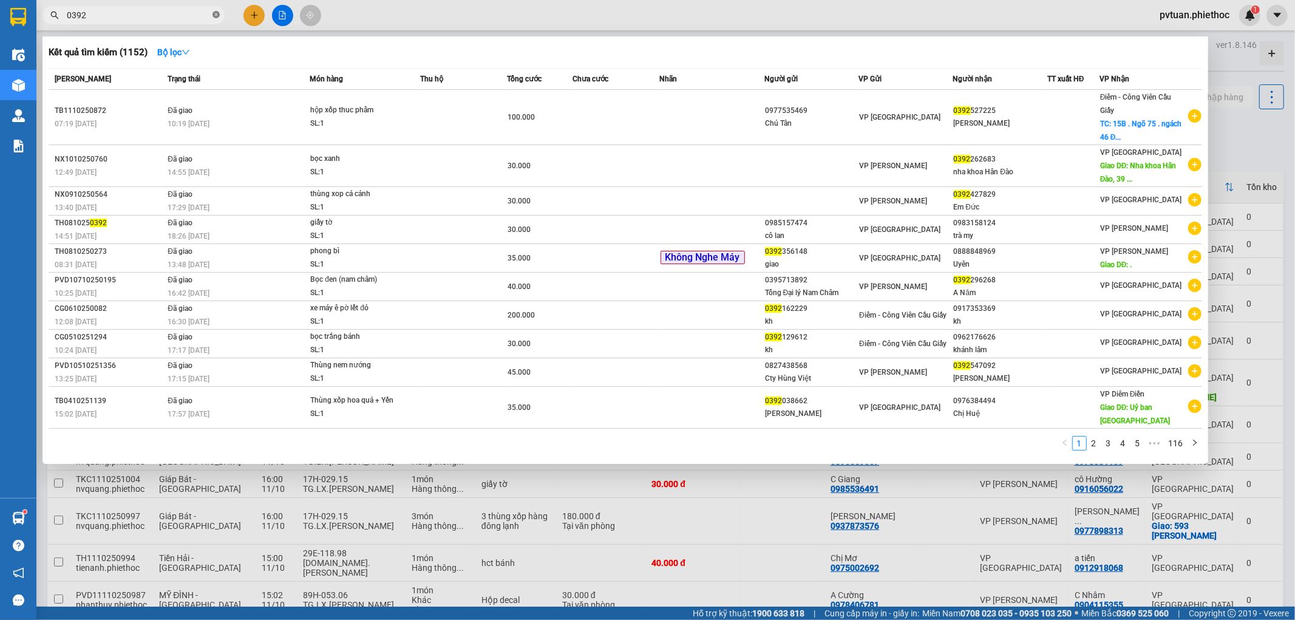
type input "0392"
click at [219, 15] on icon "close-circle" at bounding box center [216, 14] width 7 height 7
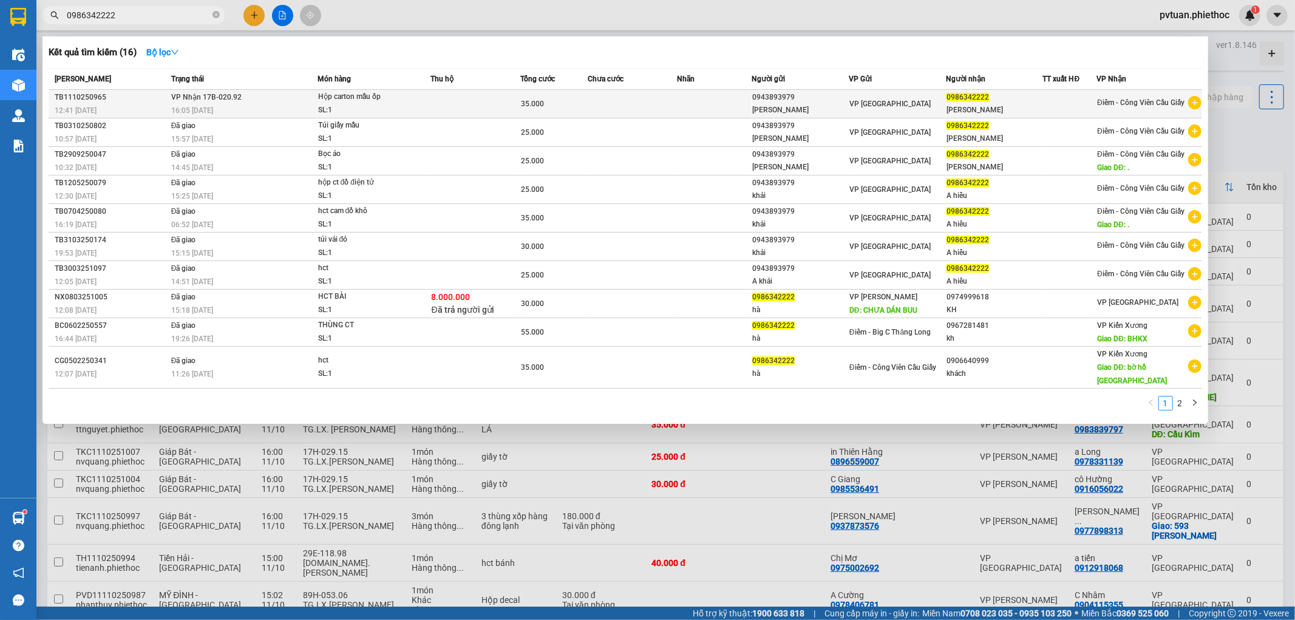
type input "0986342222"
click at [685, 103] on td at bounding box center [714, 104] width 75 height 29
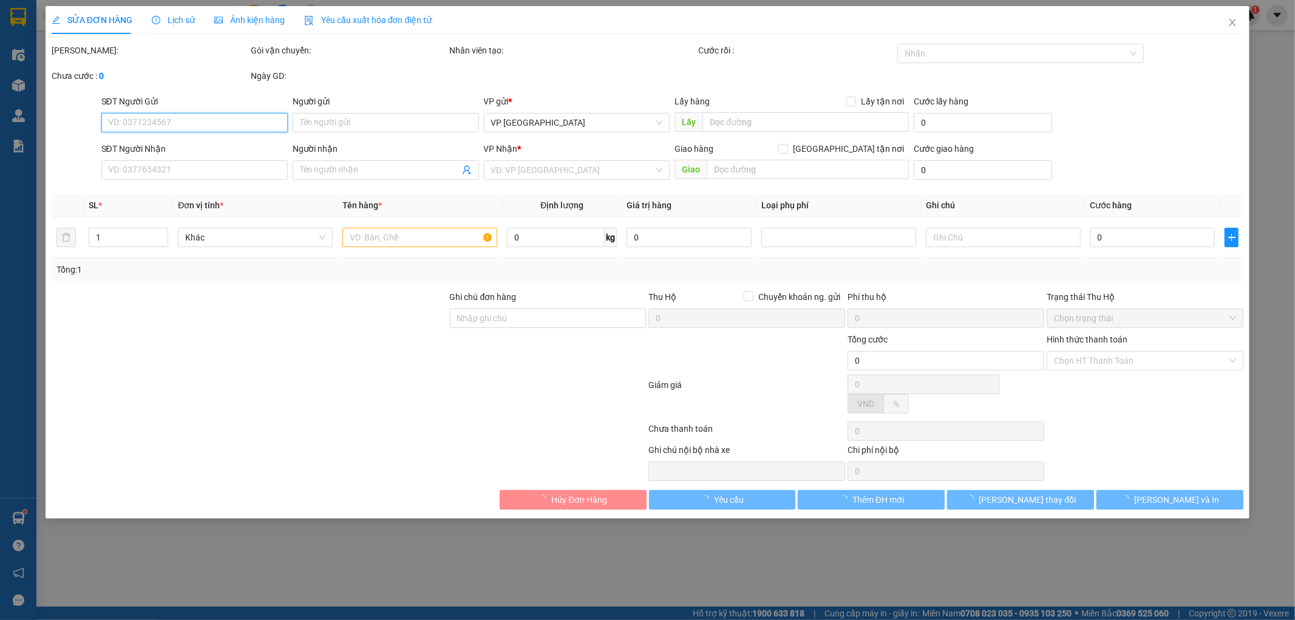
type input "0943893979"
type input "[PERSON_NAME]"
type input "0986342222"
type input "[PERSON_NAME]"
type input "35.000"
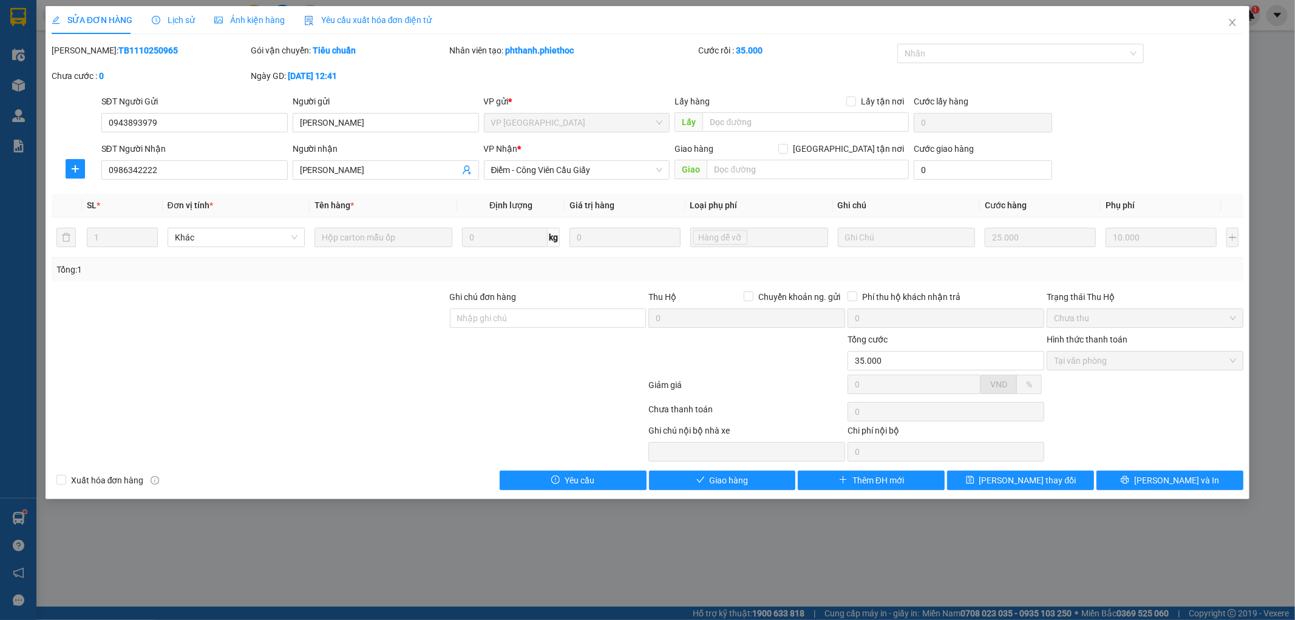
click at [182, 24] on span "Lịch sử" at bounding box center [173, 20] width 43 height 10
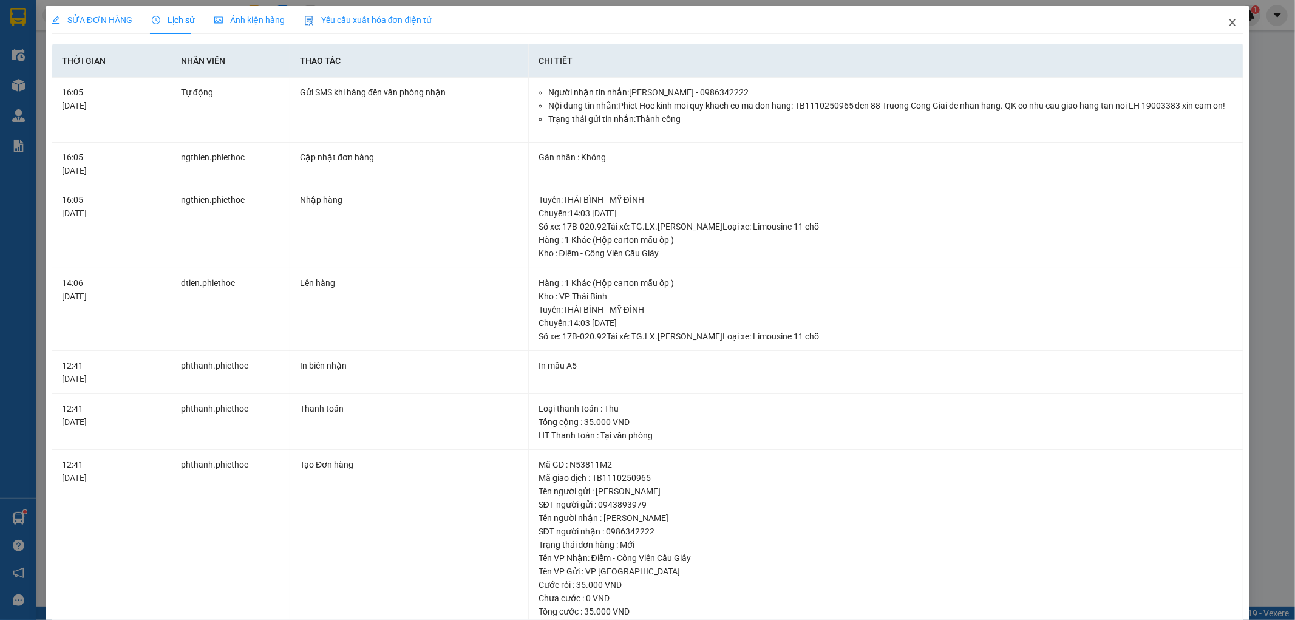
click at [1228, 22] on icon "close" at bounding box center [1233, 23] width 10 height 10
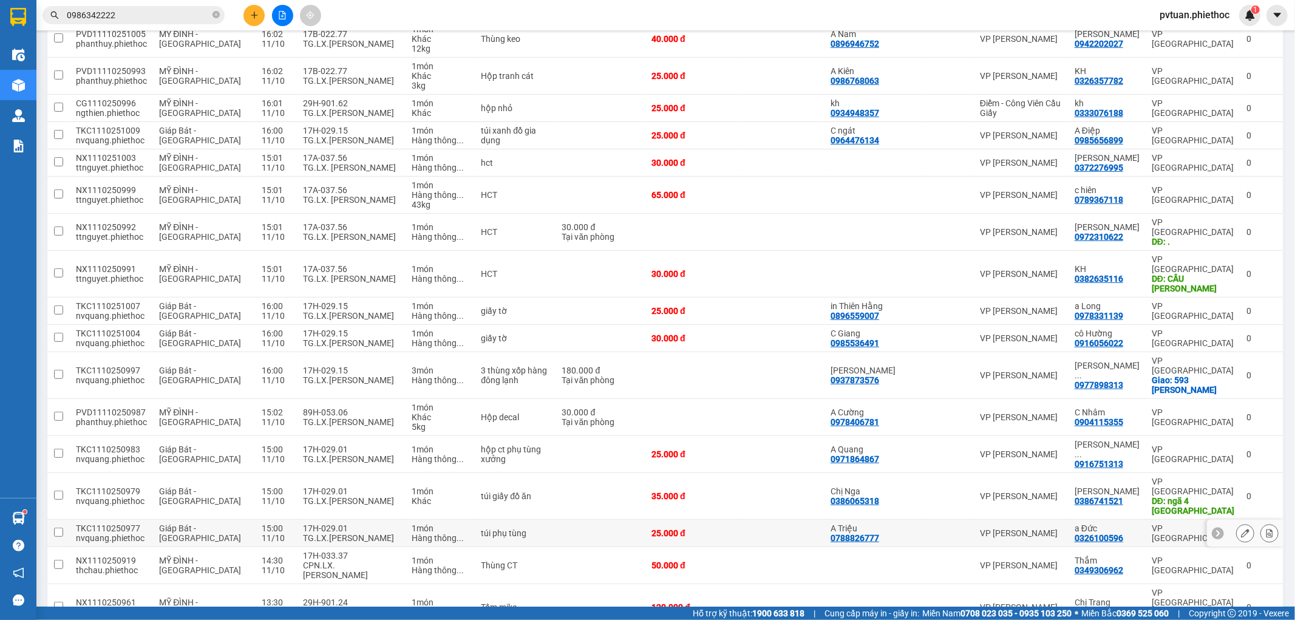
scroll to position [420, 0]
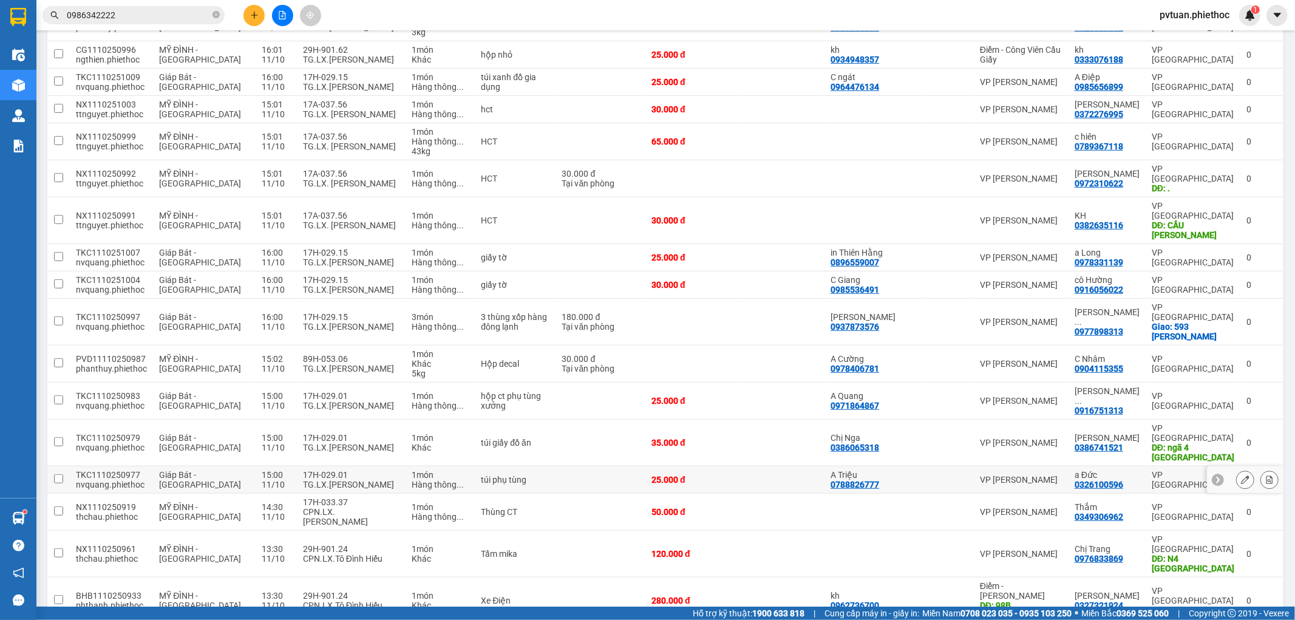
click at [345, 480] on div "TG.LX.[PERSON_NAME]" at bounding box center [351, 485] width 97 height 10
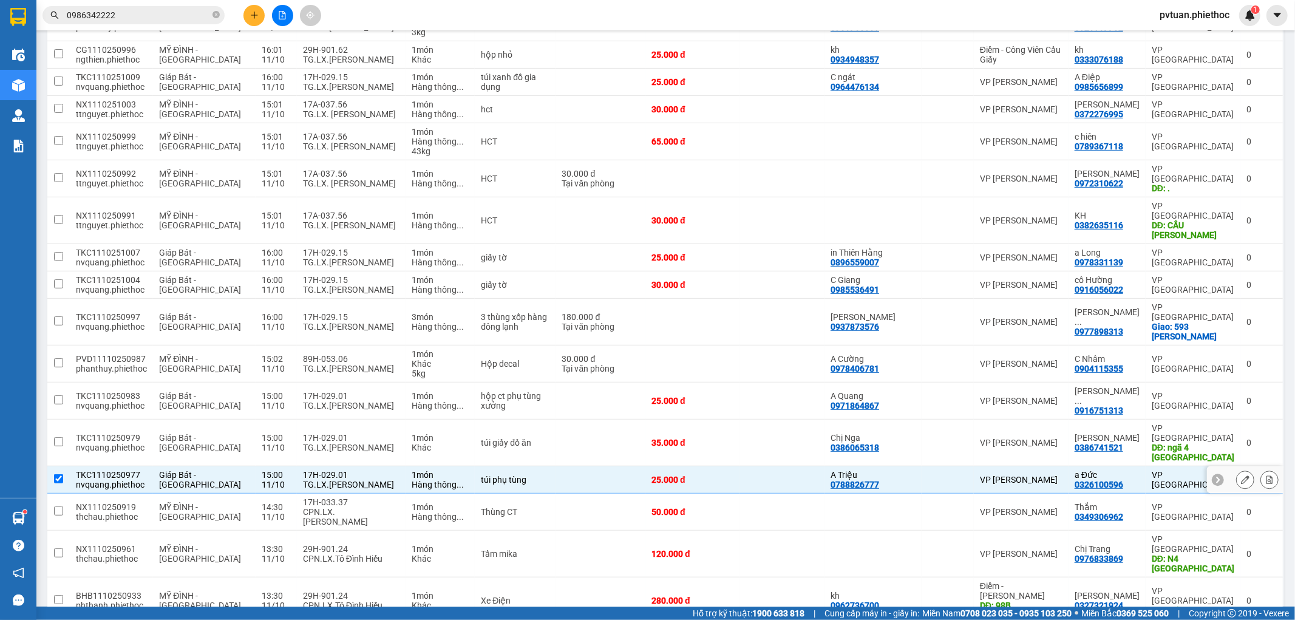
checkbox input "true"
click at [354, 443] on div "TG.LX.[PERSON_NAME]" at bounding box center [351, 448] width 97 height 10
checkbox input "true"
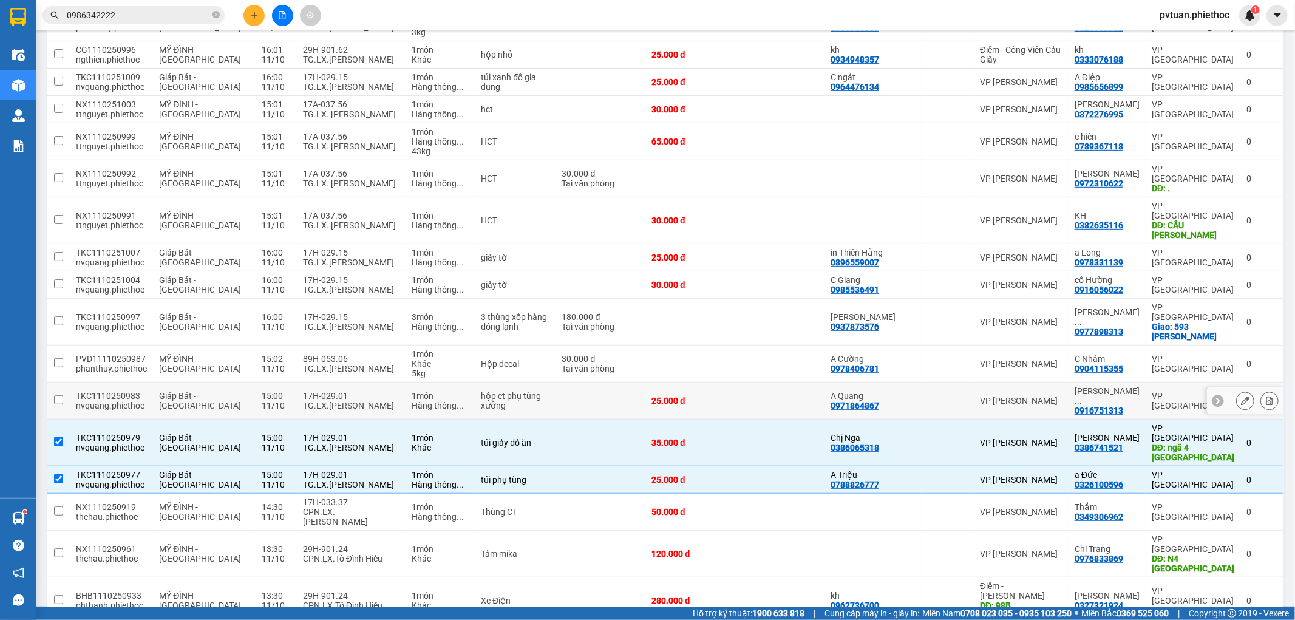
drag, startPoint x: 366, startPoint y: 373, endPoint x: 373, endPoint y: 372, distance: 7.3
click at [367, 401] on div "TG.LX.[PERSON_NAME]" at bounding box center [351, 406] width 97 height 10
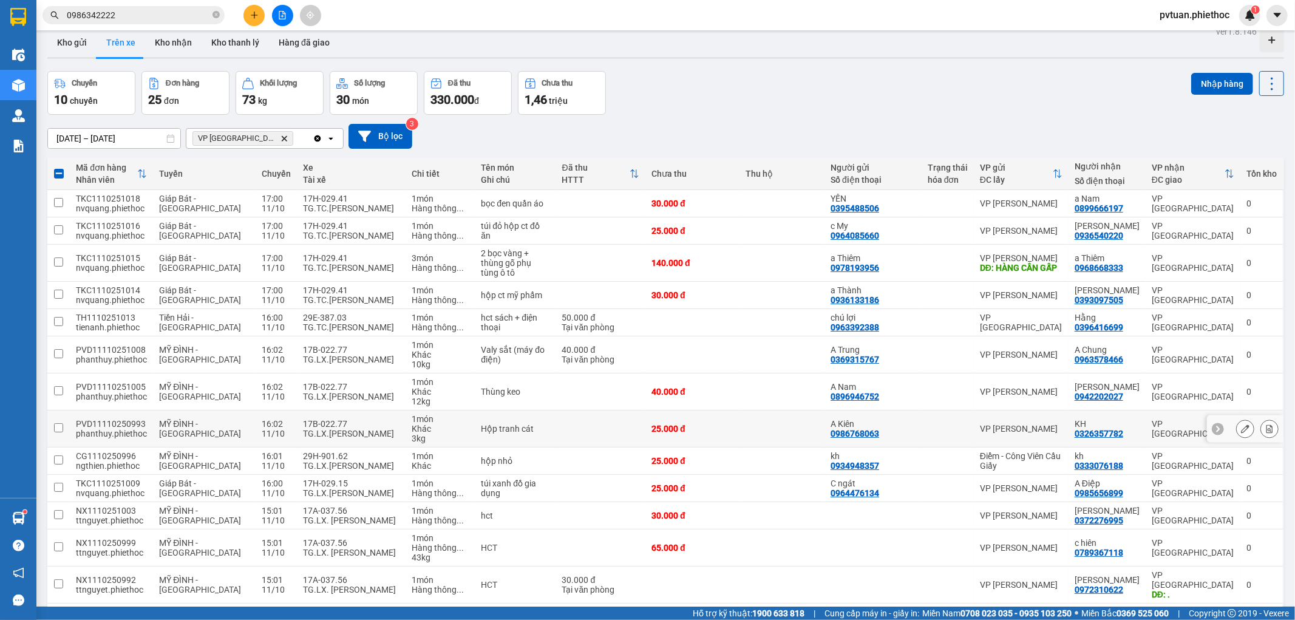
scroll to position [0, 0]
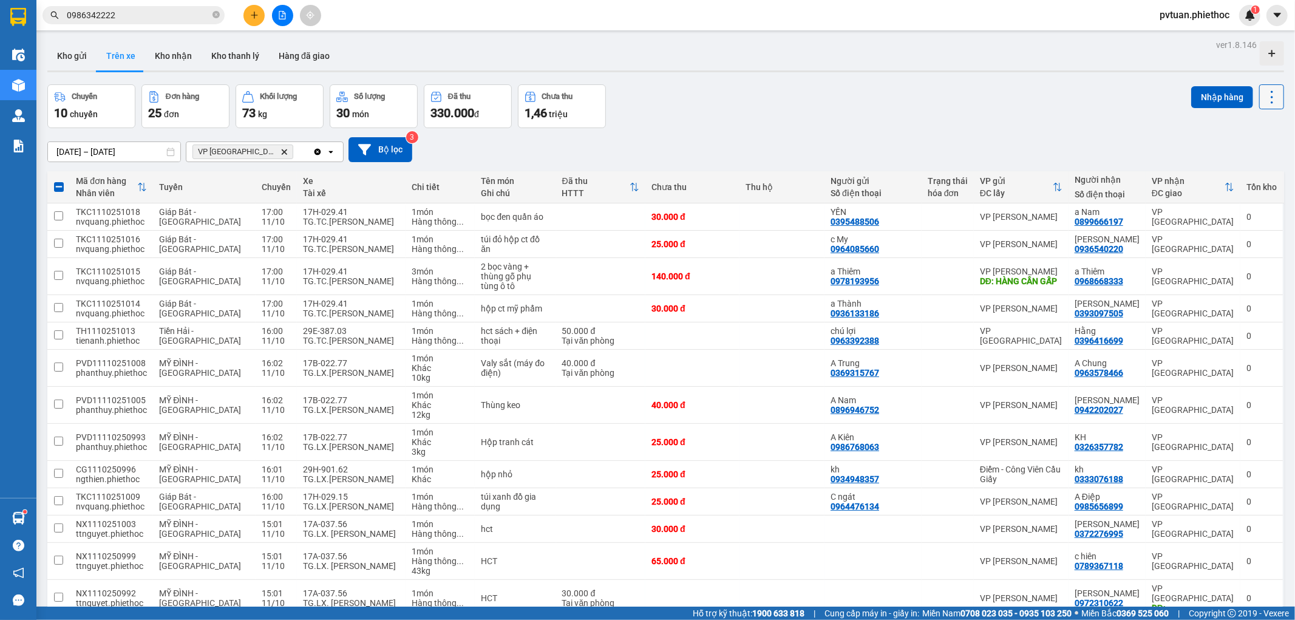
click at [1264, 103] on icon at bounding box center [1272, 97] width 17 height 17
click at [1239, 131] on span "Làm mới" at bounding box center [1244, 130] width 33 height 12
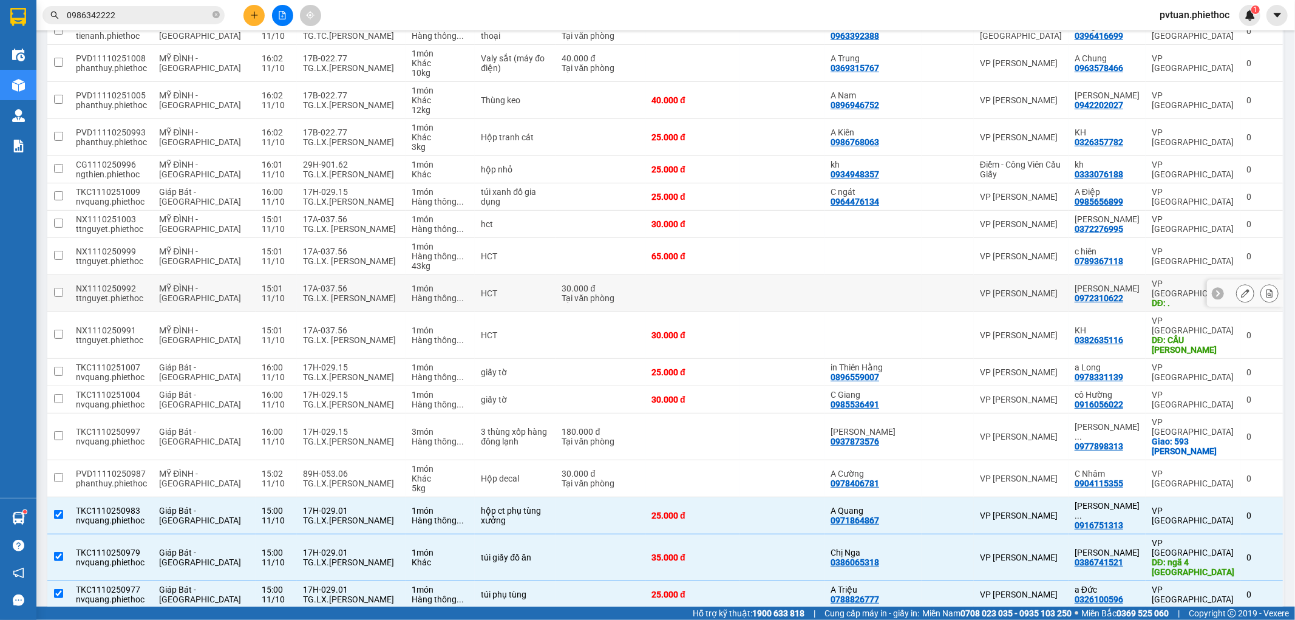
scroll to position [337, 0]
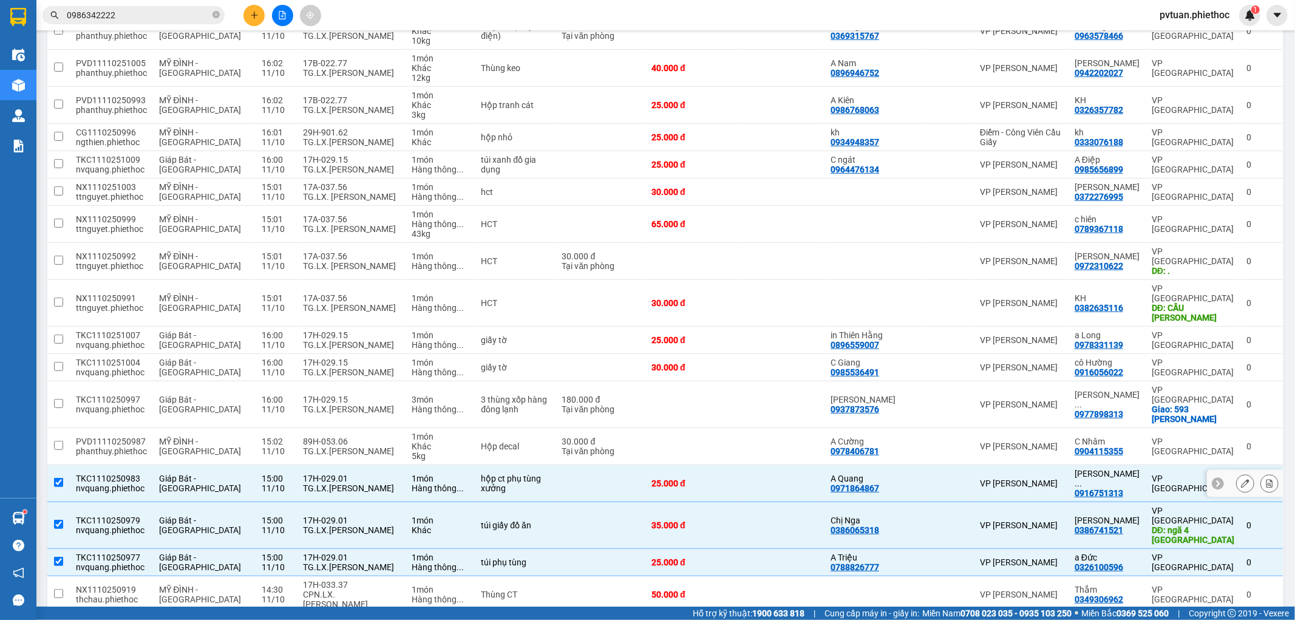
click at [386, 465] on td "17H-029.01 TG.LX.[PERSON_NAME]" at bounding box center [351, 483] width 109 height 37
checkbox input "false"
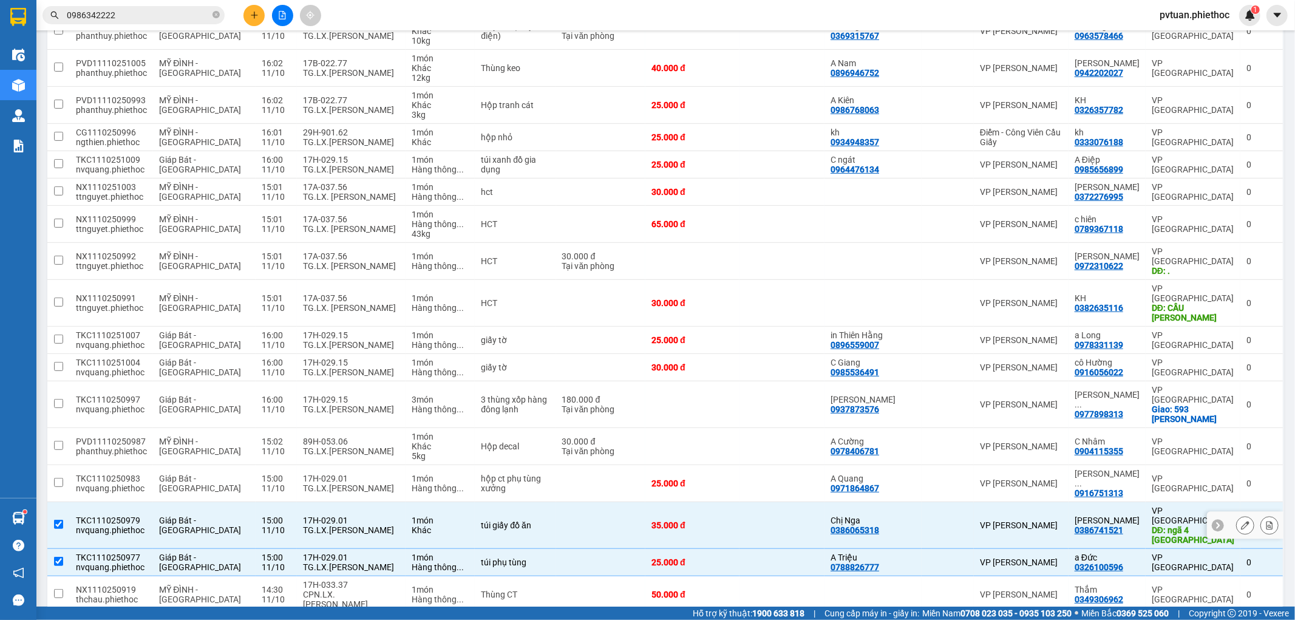
click at [375, 515] on div "17H-029.01" at bounding box center [351, 520] width 97 height 10
checkbox input "false"
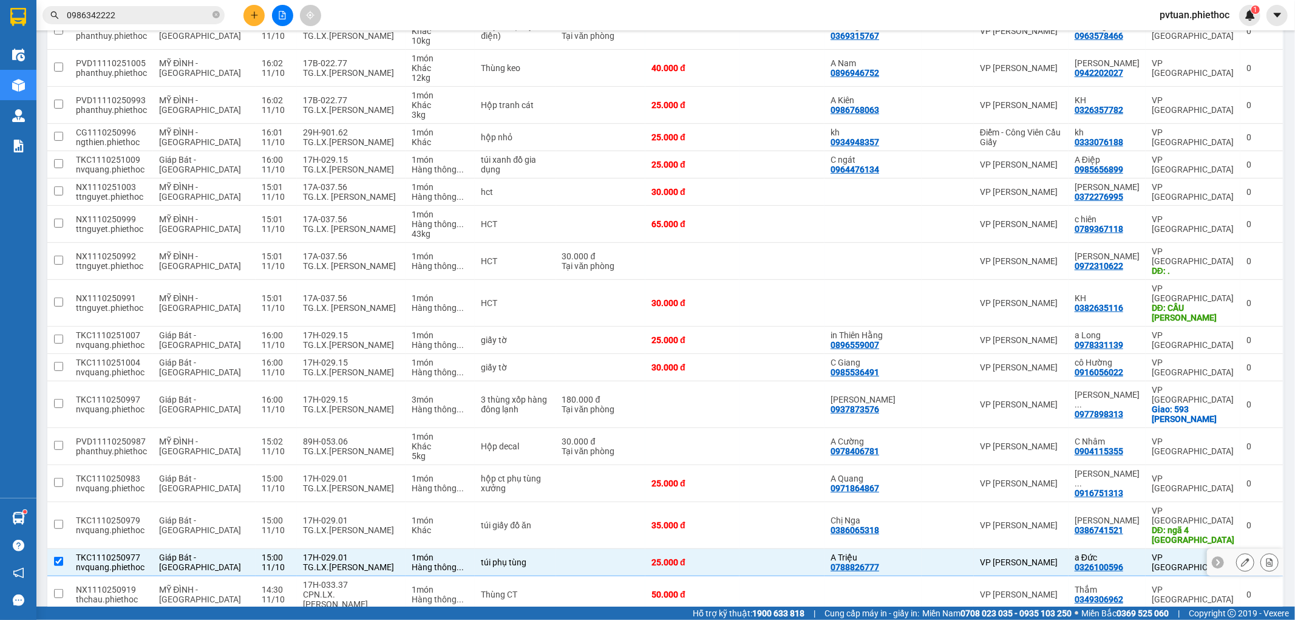
click at [371, 562] on div "TG.LX.[PERSON_NAME]" at bounding box center [351, 567] width 97 height 10
checkbox input "false"
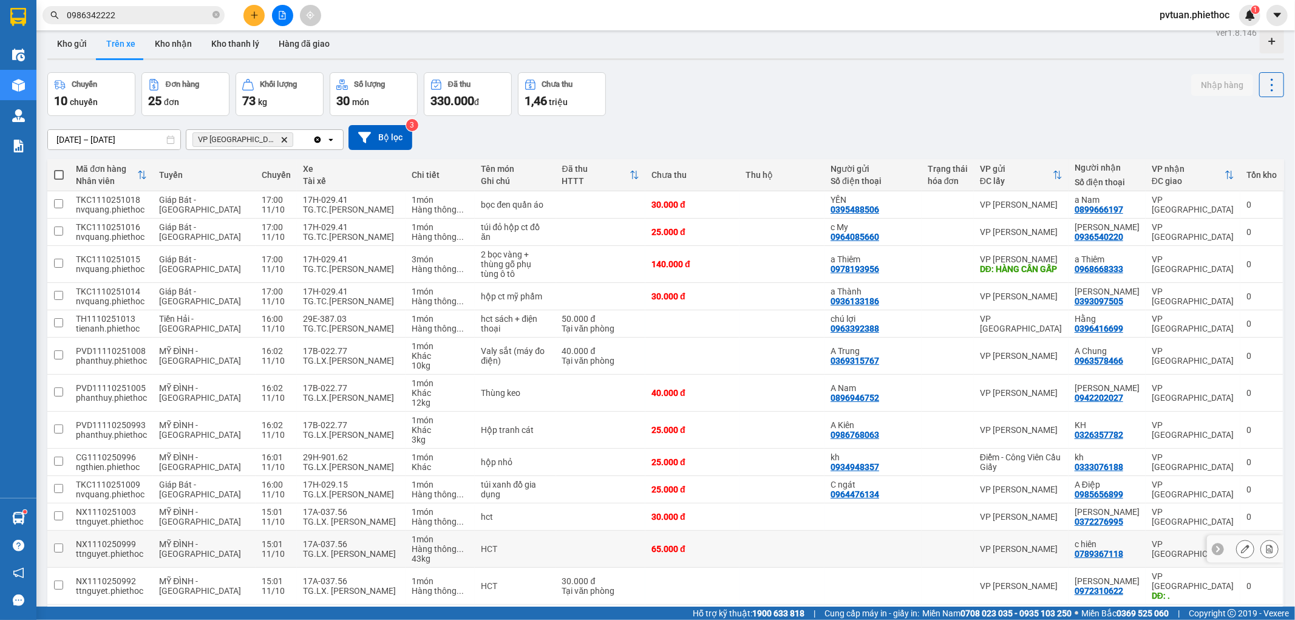
scroll to position [0, 0]
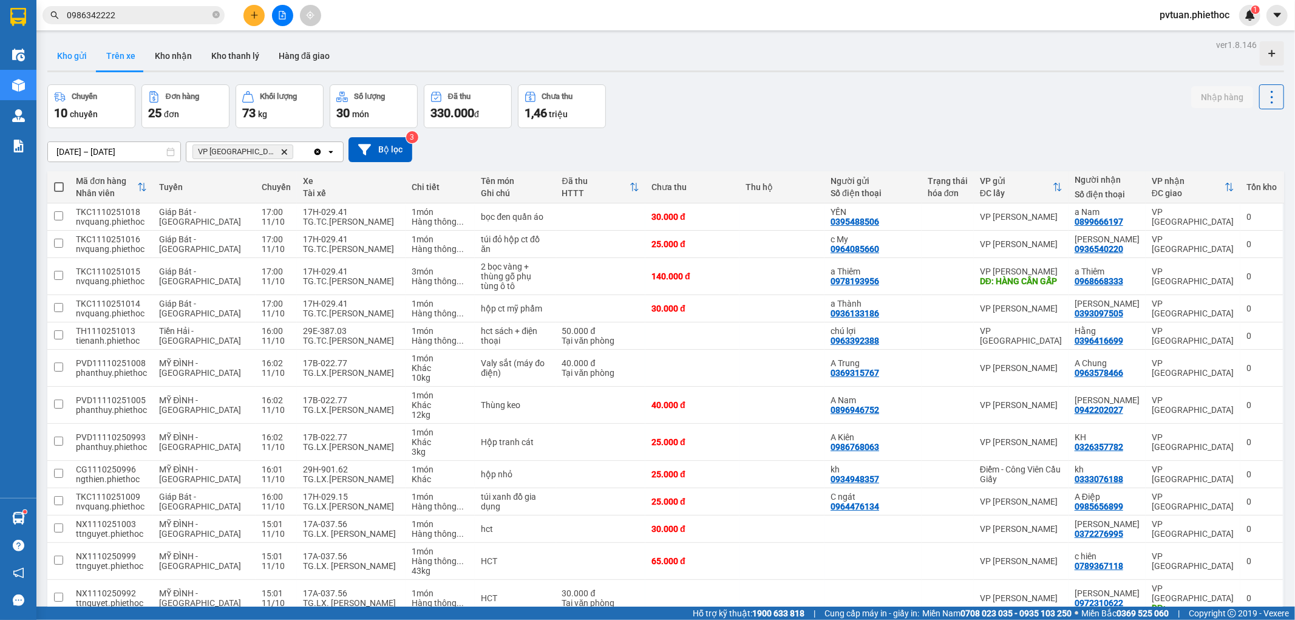
drag, startPoint x: 72, startPoint y: 49, endPoint x: 227, endPoint y: 85, distance: 159.6
click at [73, 49] on button "Kho gửi" at bounding box center [71, 55] width 49 height 29
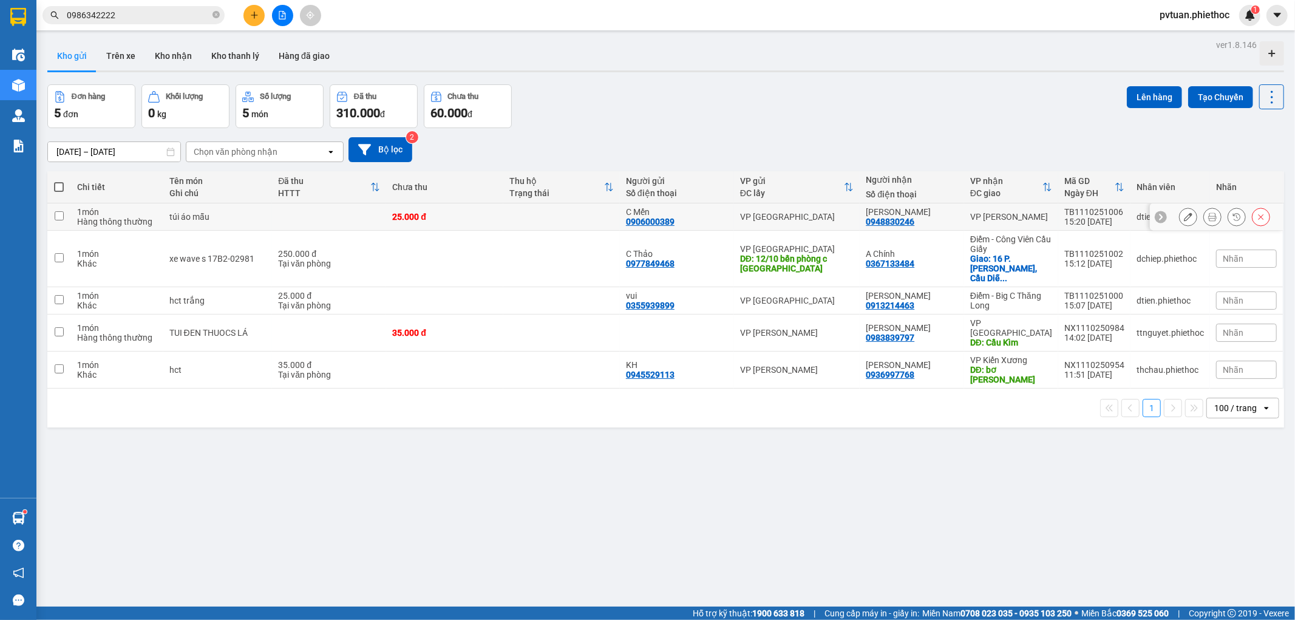
click at [1044, 217] on div "VP [PERSON_NAME]" at bounding box center [1011, 217] width 82 height 10
checkbox input "true"
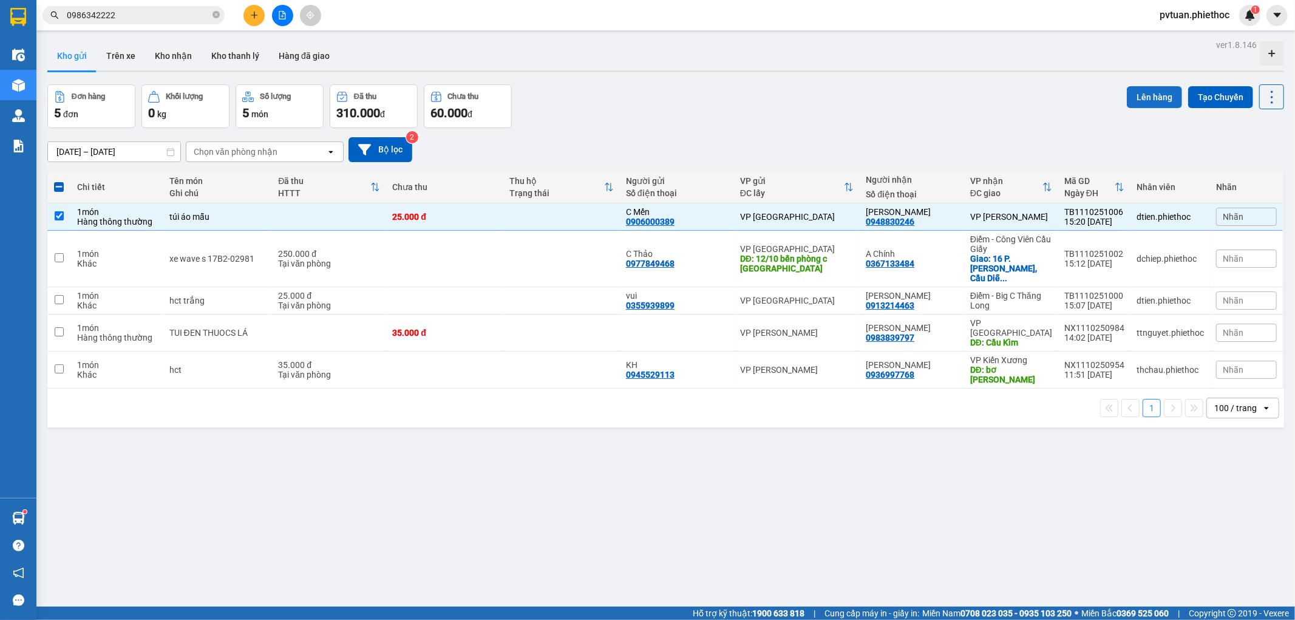
click at [1150, 100] on button "Lên hàng" at bounding box center [1154, 97] width 55 height 22
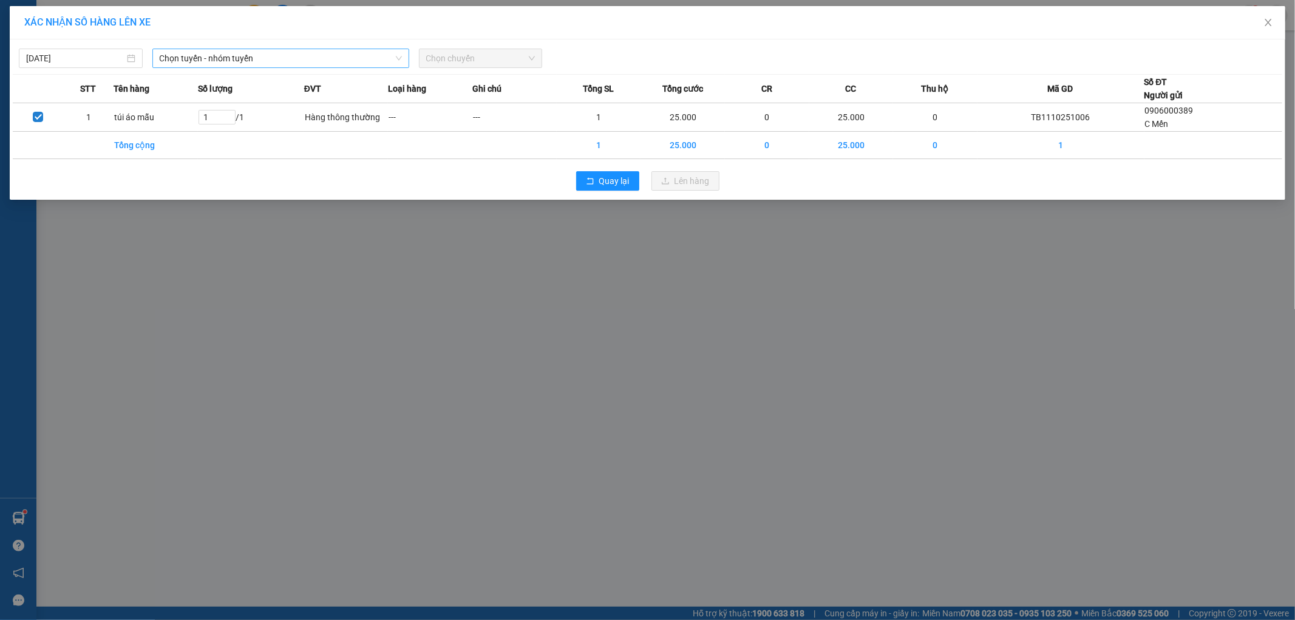
click at [255, 63] on span "Chọn tuyến - nhóm tuyến" at bounding box center [281, 58] width 242 height 18
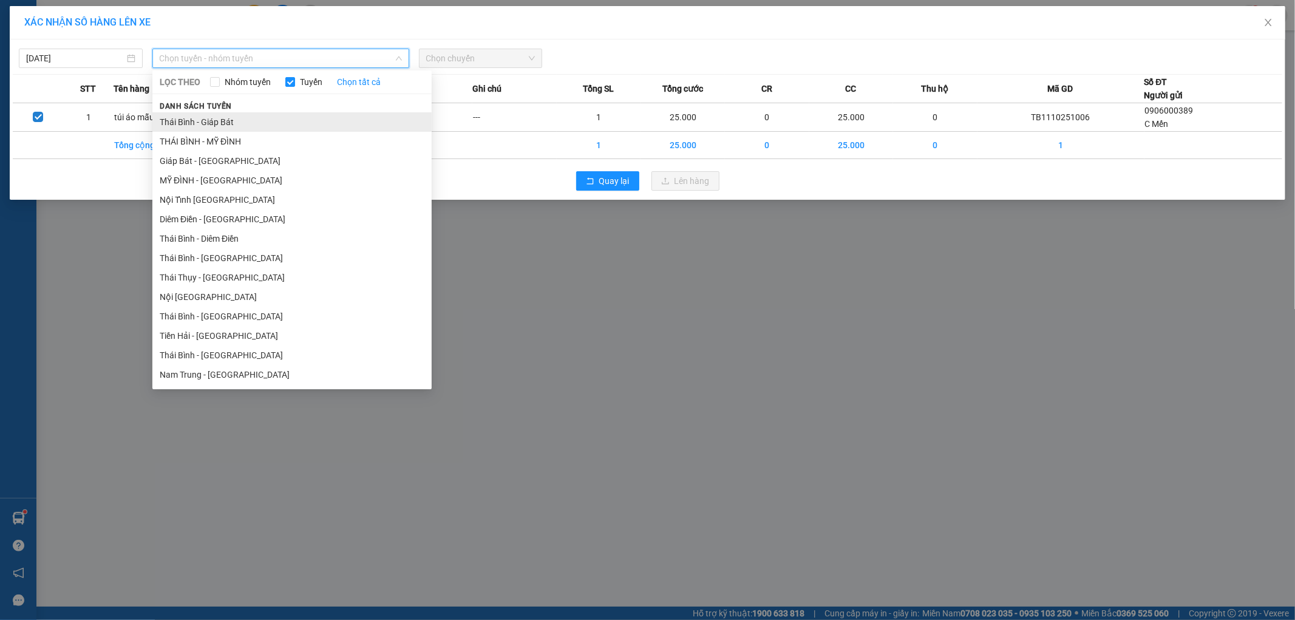
click at [259, 118] on li "Thái Bình - Giáp Bát" at bounding box center [291, 121] width 279 height 19
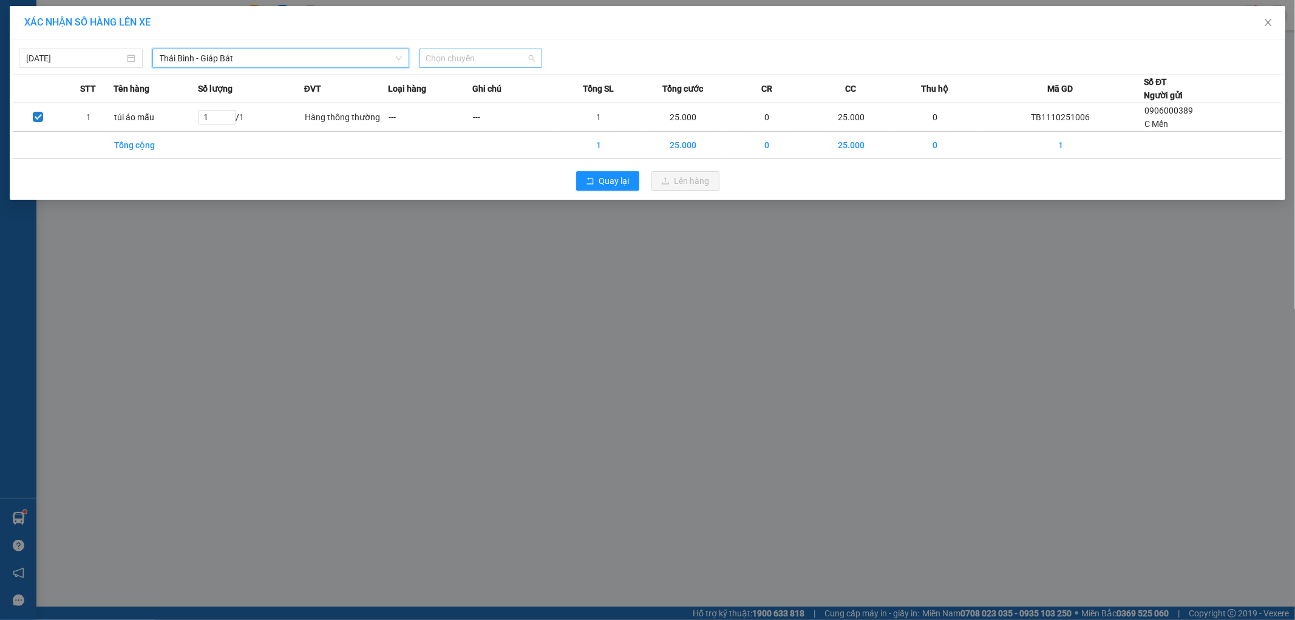
click at [451, 52] on span "Chọn chuyến" at bounding box center [480, 58] width 109 height 18
type input "2261"
click at [474, 104] on div "16:00 - 17B-022.61" at bounding box center [473, 101] width 95 height 13
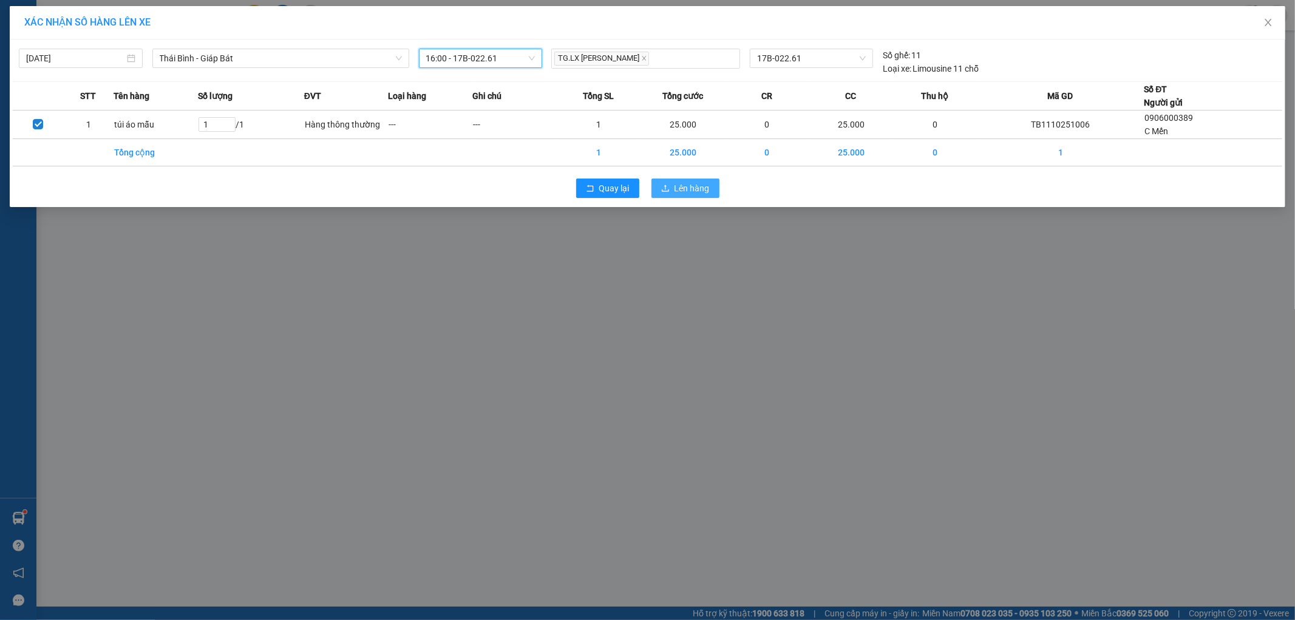
click at [684, 190] on span "Lên hàng" at bounding box center [692, 188] width 35 height 13
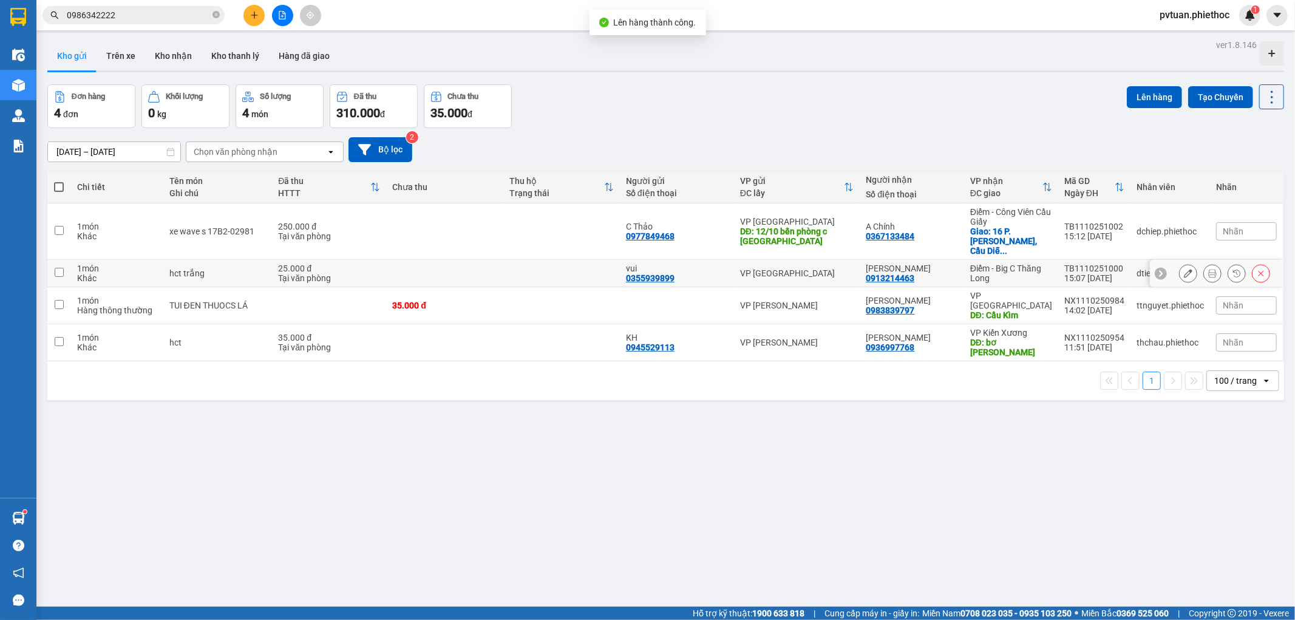
click at [1067, 264] on div "TB1110251000" at bounding box center [1094, 269] width 60 height 10
checkbox input "true"
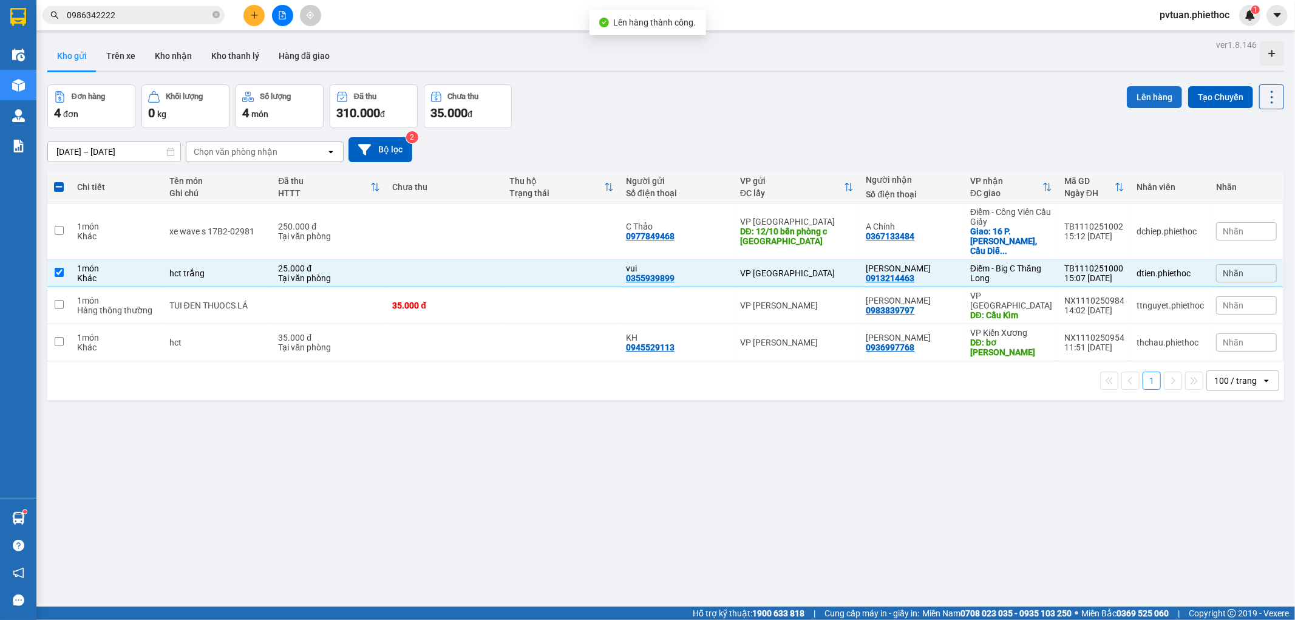
click at [1138, 86] on button "Lên hàng" at bounding box center [1154, 97] width 55 height 22
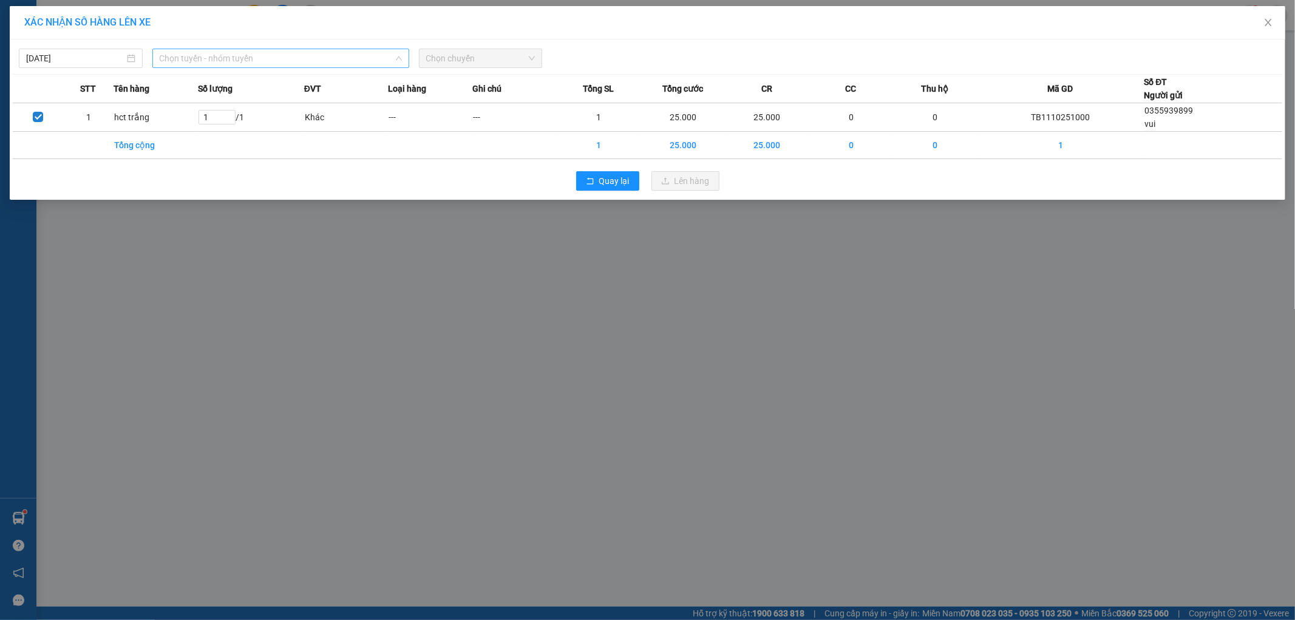
drag, startPoint x: 196, startPoint y: 61, endPoint x: 211, endPoint y: 61, distance: 14.6
click at [202, 60] on span "Chọn tuyến - nhóm tuyến" at bounding box center [281, 58] width 242 height 18
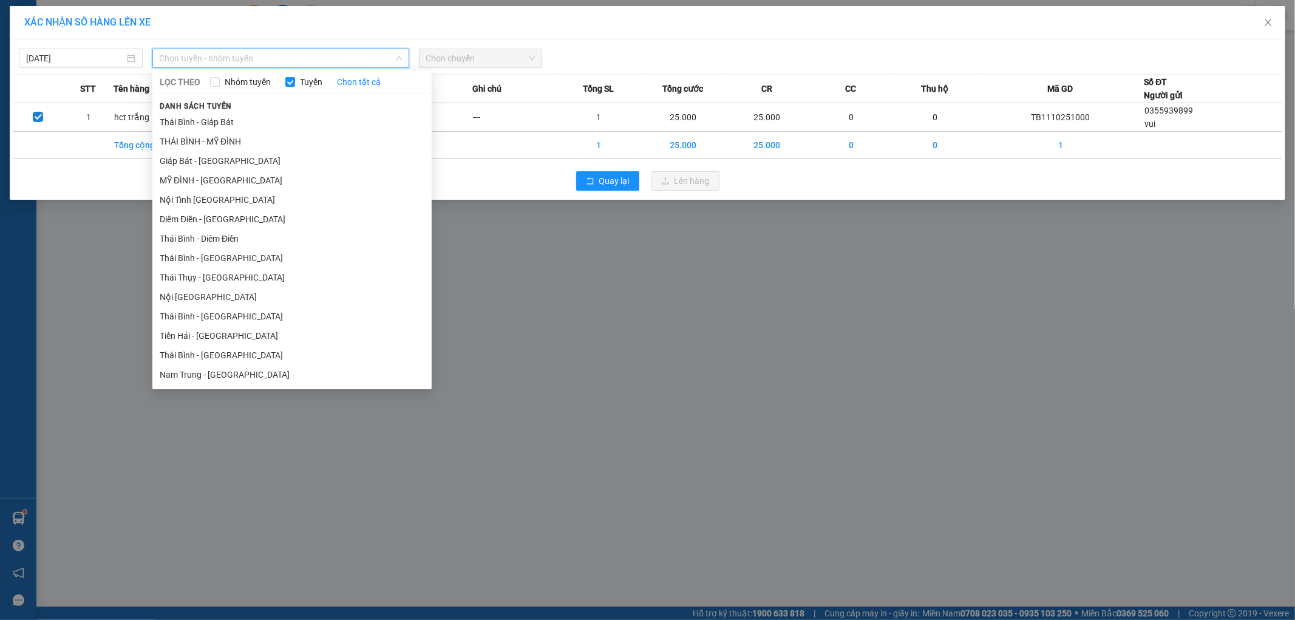
drag, startPoint x: 234, startPoint y: 132, endPoint x: 379, endPoint y: 86, distance: 152.5
click at [235, 134] on li "THÁI BÌNH - MỸ ĐÌNH" at bounding box center [291, 141] width 279 height 19
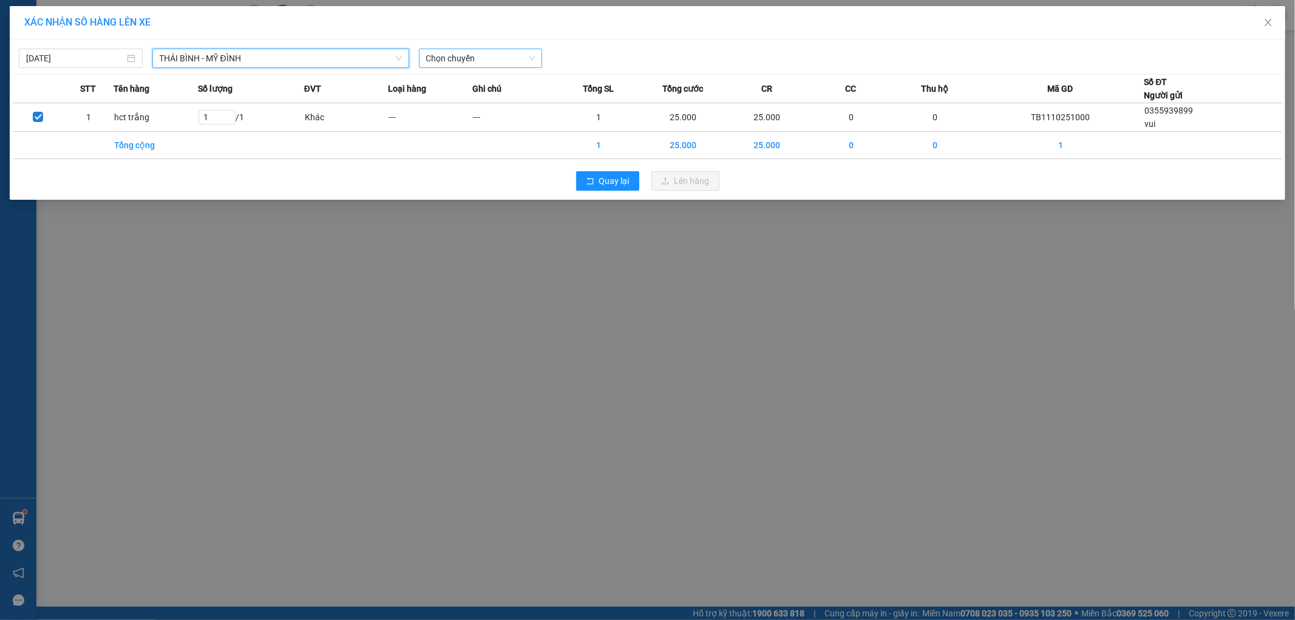
click at [462, 63] on span "Chọn chuyến" at bounding box center [480, 58] width 109 height 18
type input "2233"
click at [477, 98] on div "16:02 - 17B-022.33" at bounding box center [473, 101] width 95 height 13
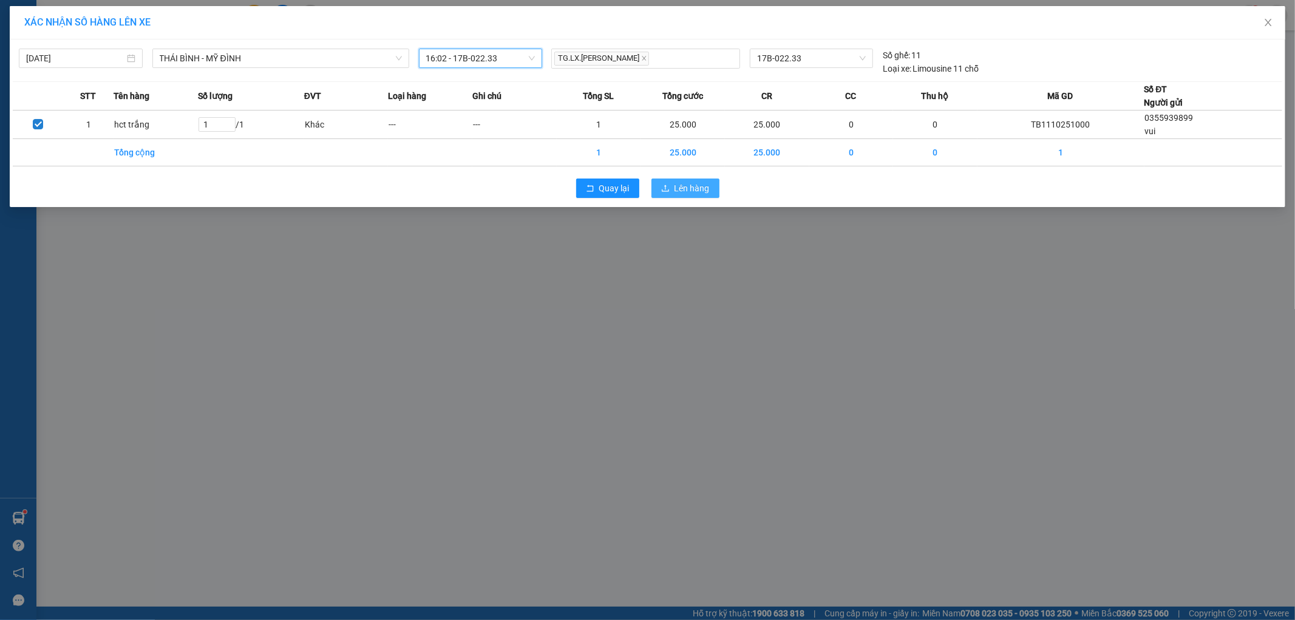
click at [668, 184] on icon "upload" at bounding box center [665, 188] width 9 height 9
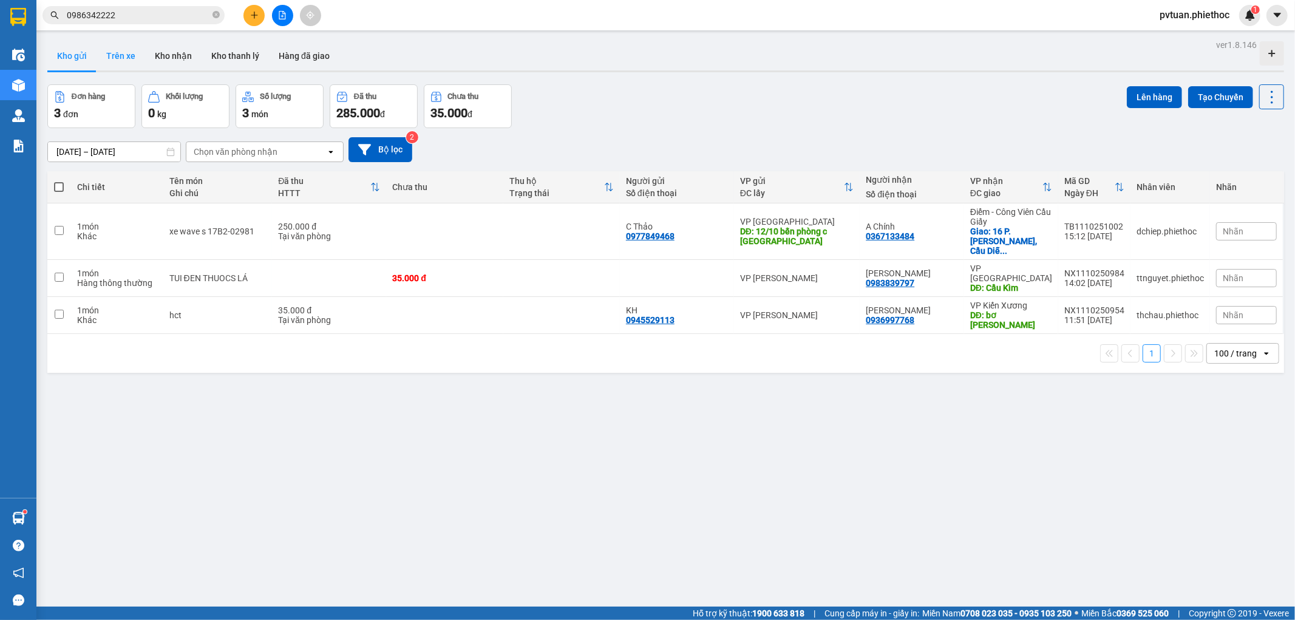
click at [115, 57] on button "Trên xe" at bounding box center [121, 55] width 49 height 29
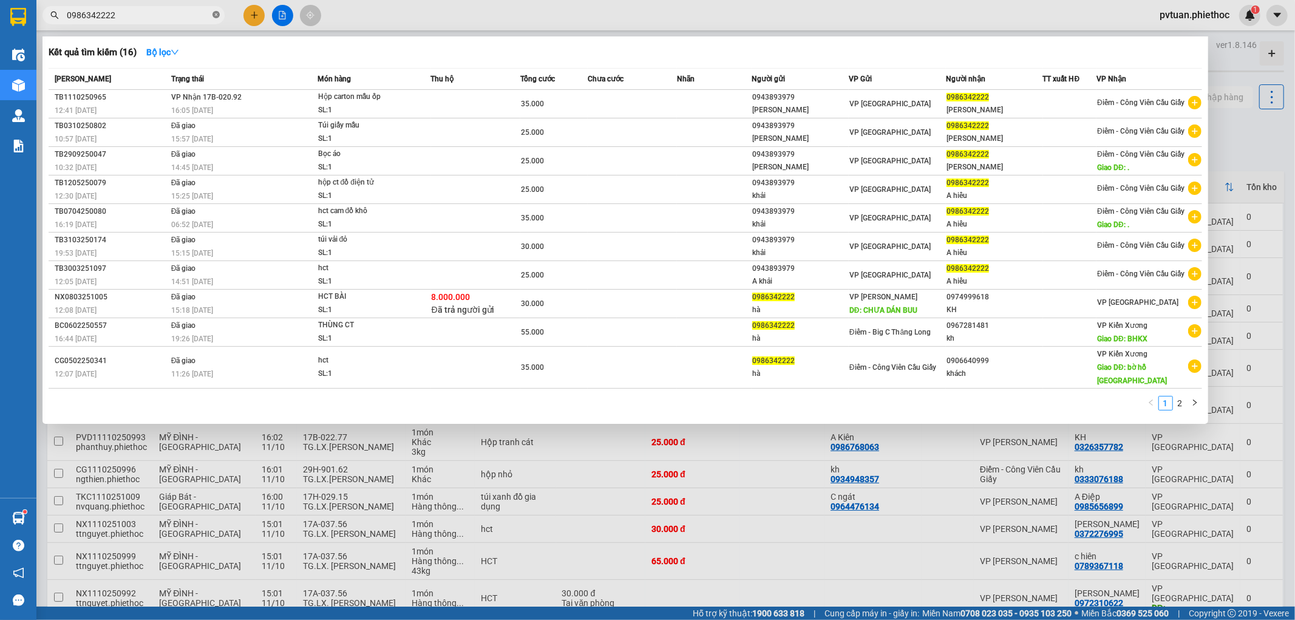
click at [217, 15] on icon "close-circle" at bounding box center [216, 14] width 7 height 7
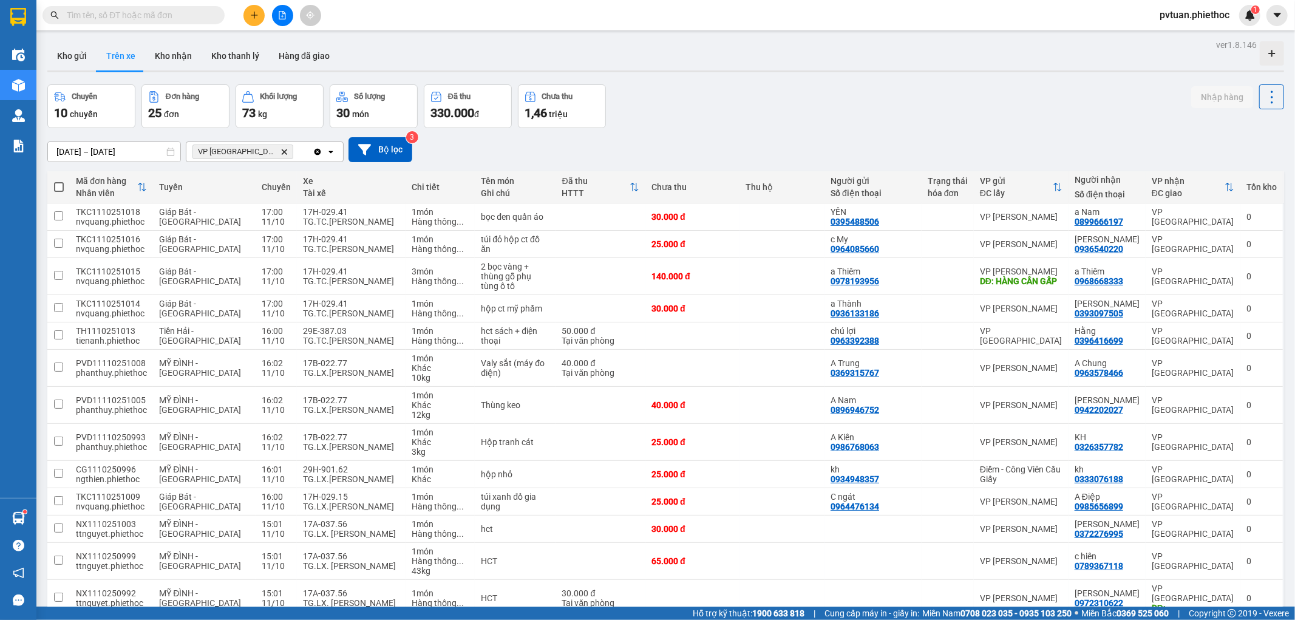
click at [281, 152] on icon "Delete" at bounding box center [284, 151] width 7 height 7
click at [248, 152] on div "Chọn văn phòng nhận" at bounding box center [236, 152] width 84 height 12
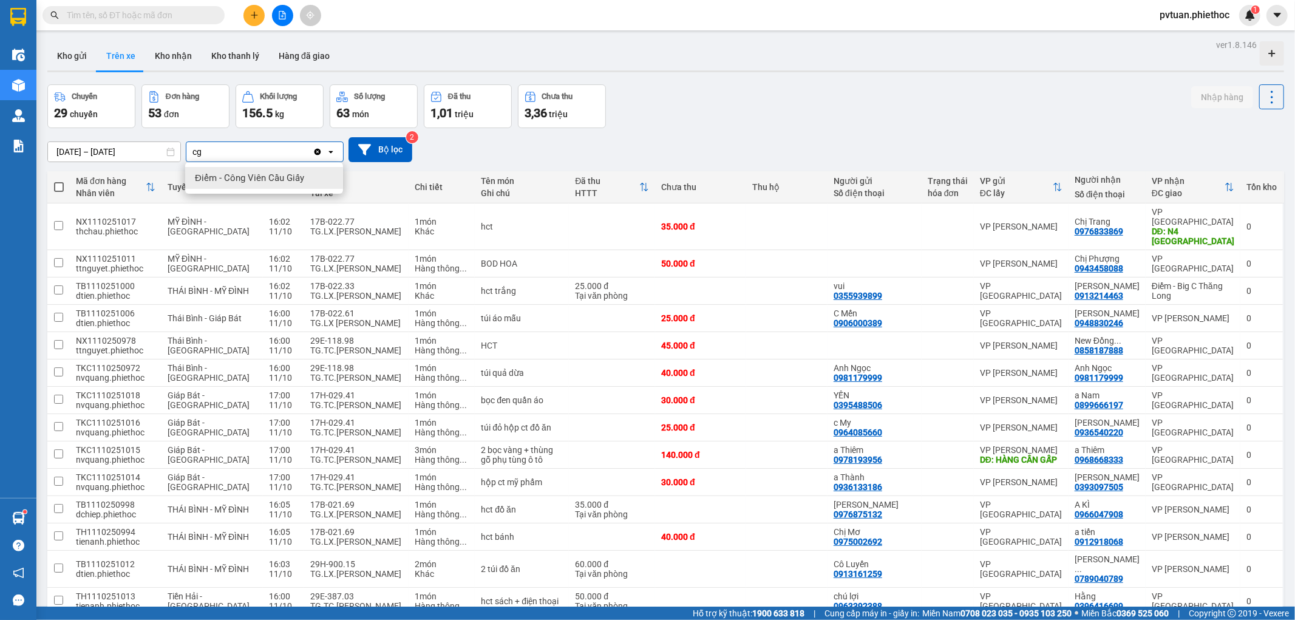
type input "c"
type input "bc"
click at [264, 174] on span "Điểm - Big C Thăng Long" at bounding box center [245, 178] width 100 height 12
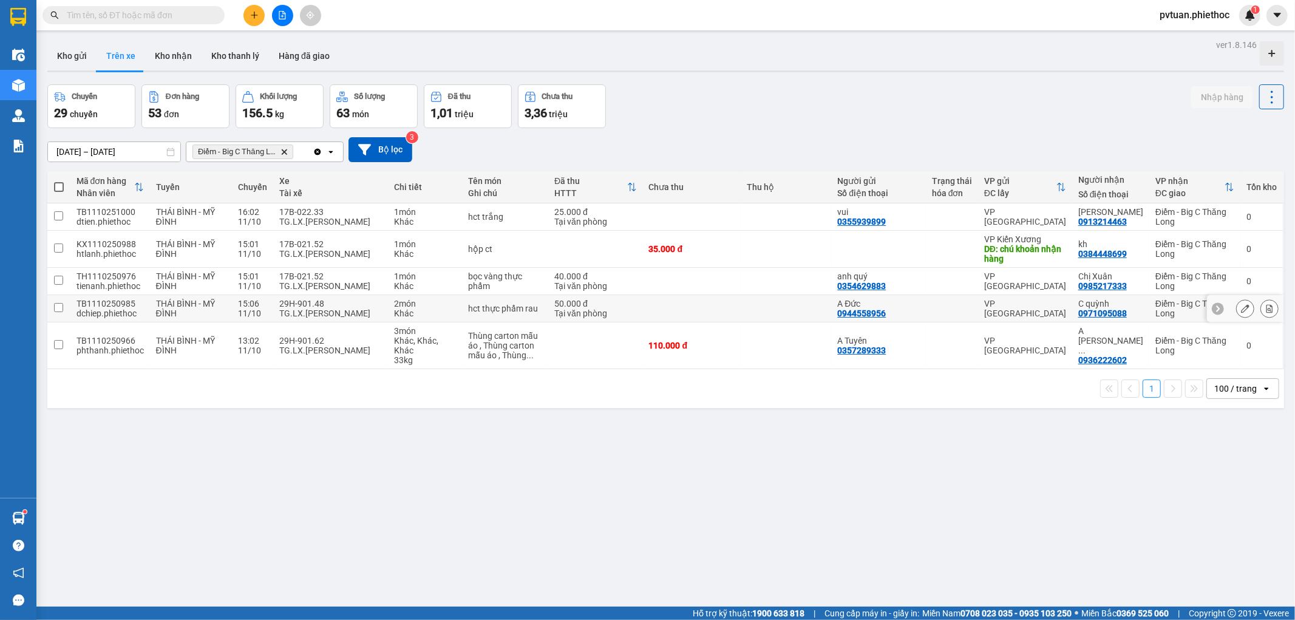
click at [700, 307] on td at bounding box center [692, 308] width 98 height 27
checkbox input "true"
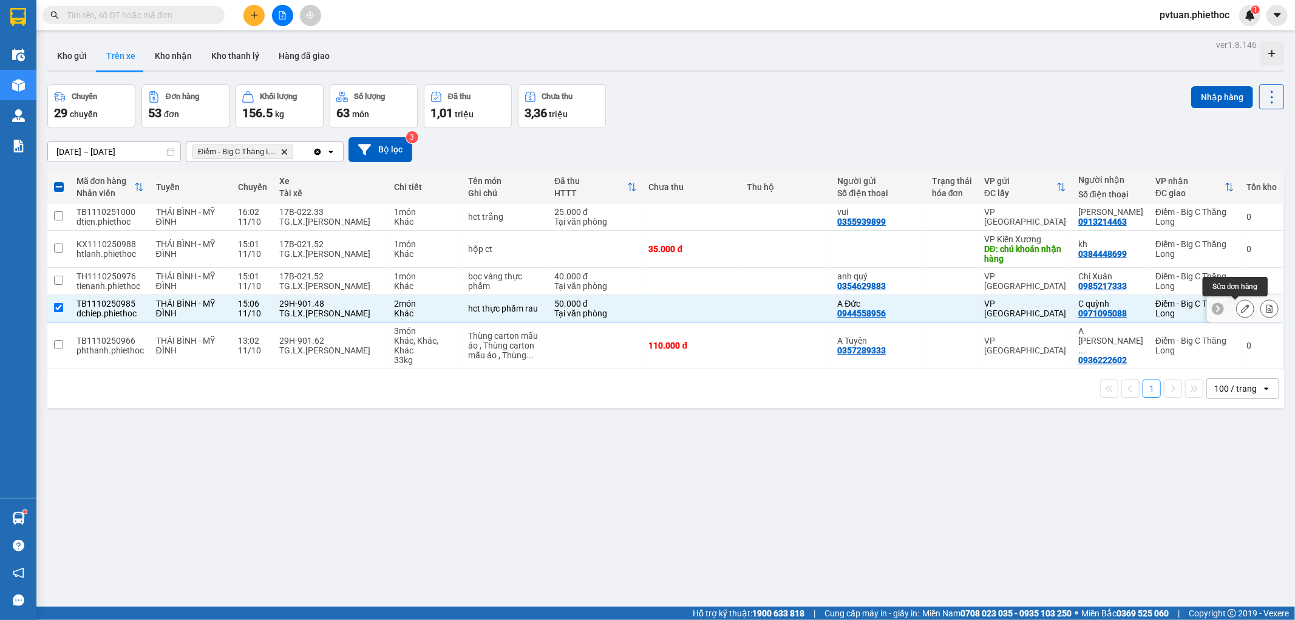
click at [1241, 313] on icon at bounding box center [1245, 308] width 9 height 9
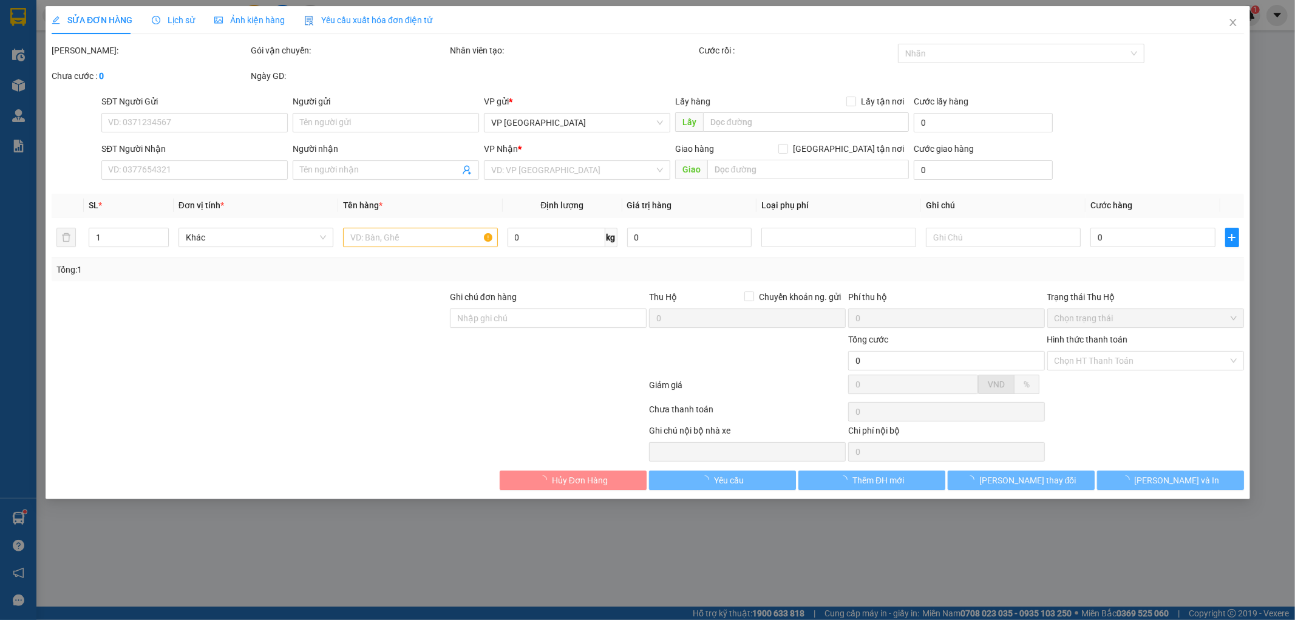
type input "0944558956"
type input "A Đức"
type input "0971095088"
type input "C quỳnh"
type input "50.000"
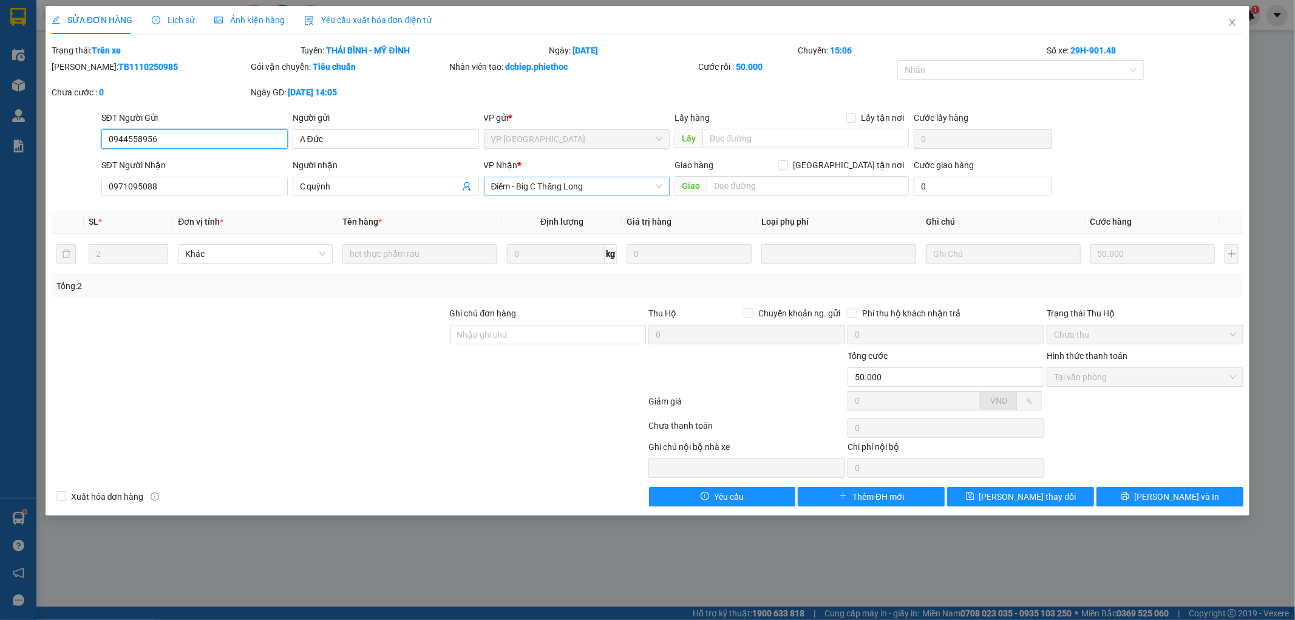
click at [563, 190] on span "Điểm - Big C Thăng Long" at bounding box center [577, 186] width 172 height 18
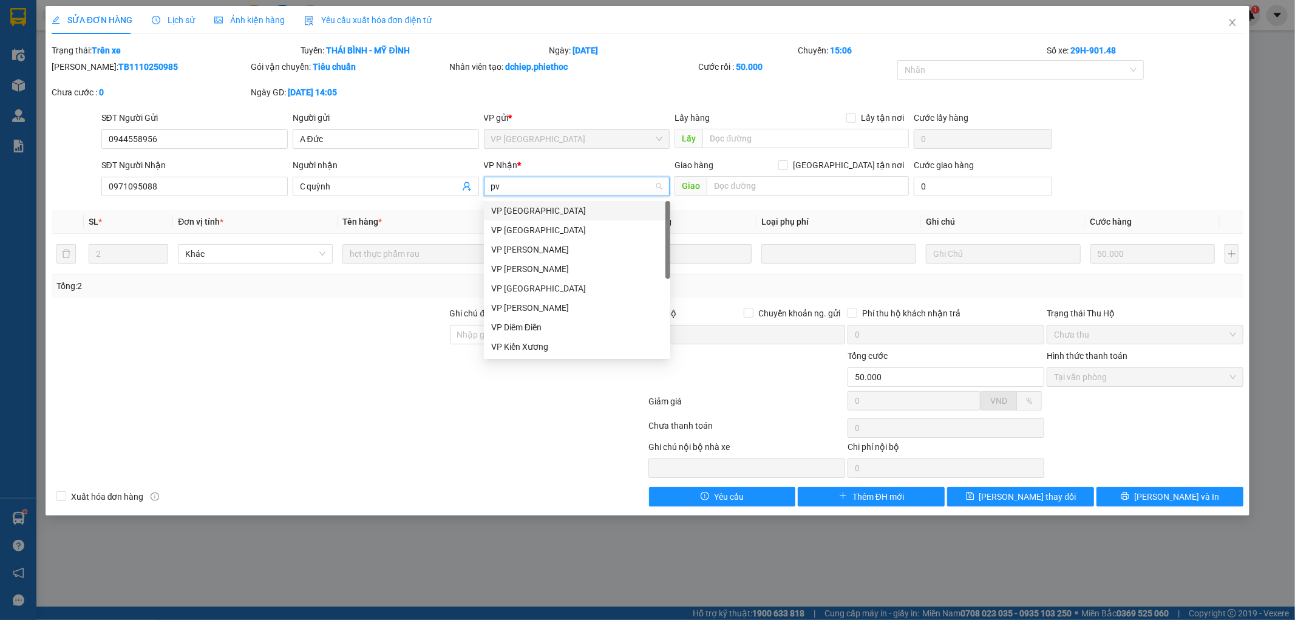
type input "pvd"
click at [576, 208] on div "VP [PERSON_NAME]" at bounding box center [577, 210] width 172 height 13
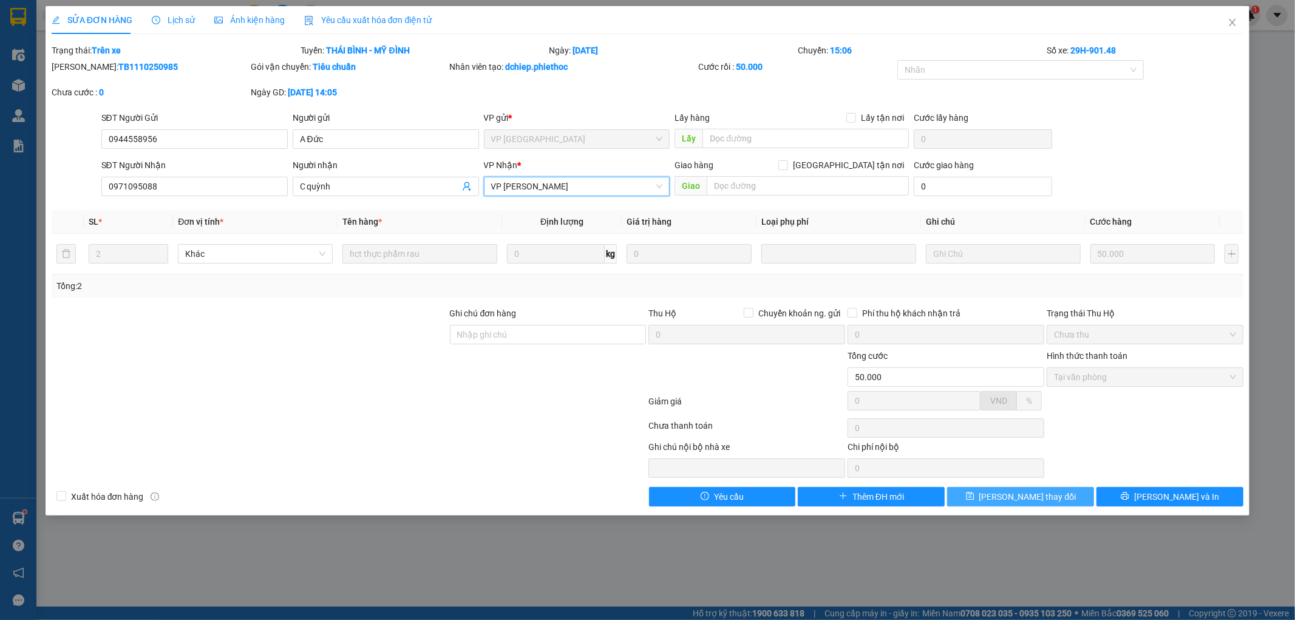
click at [1052, 492] on button "[PERSON_NAME] thay đổi" at bounding box center [1020, 496] width 147 height 19
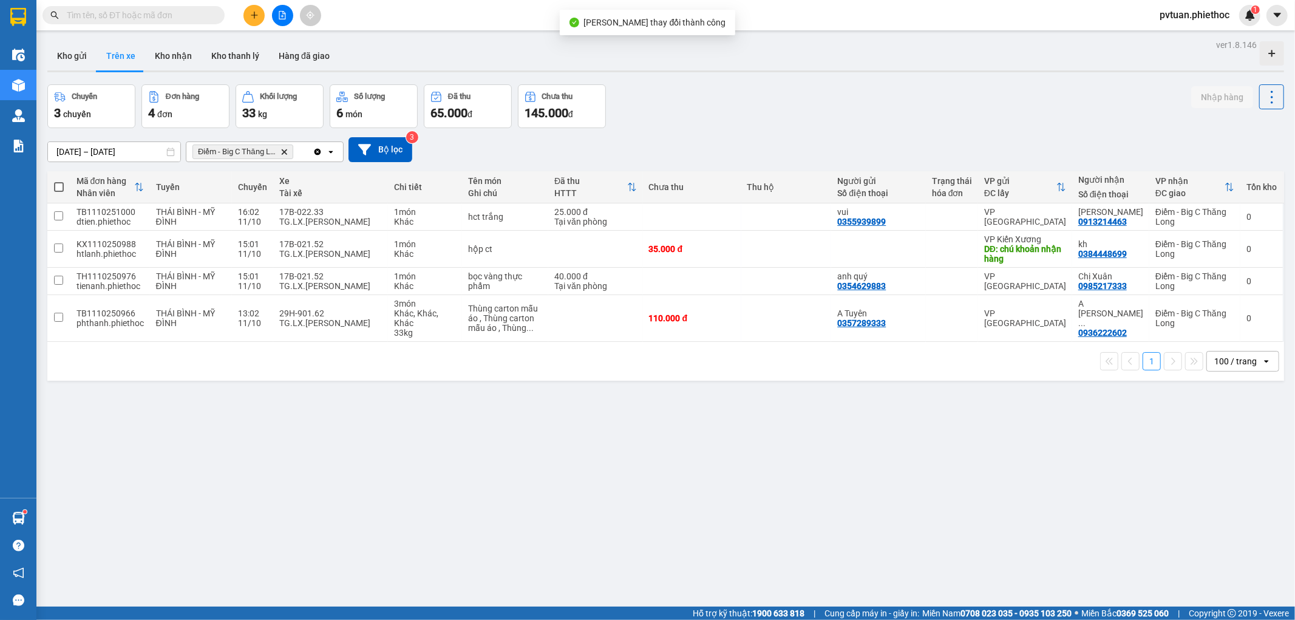
click at [282, 154] on icon "Điểm - Big C Thăng Long, close by backspace" at bounding box center [284, 151] width 5 height 5
click at [282, 154] on div "Chọn văn phòng nhận" at bounding box center [256, 151] width 140 height 19
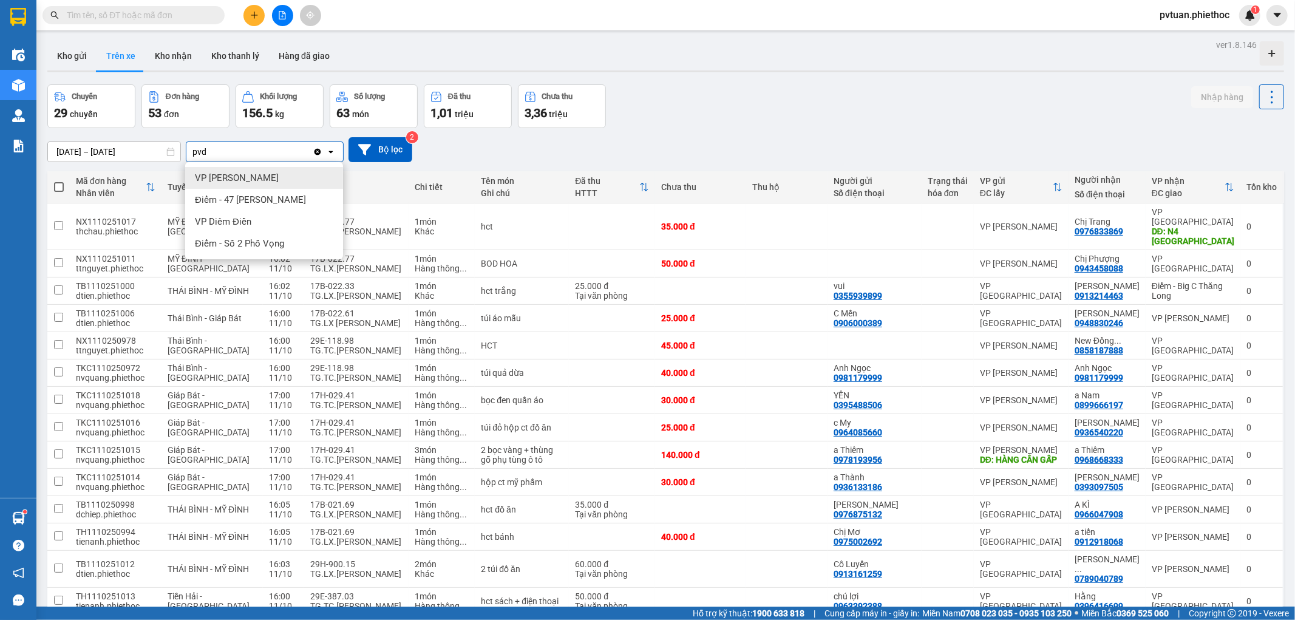
type input "pvd"
click at [262, 172] on span "VP [PERSON_NAME]" at bounding box center [237, 178] width 84 height 12
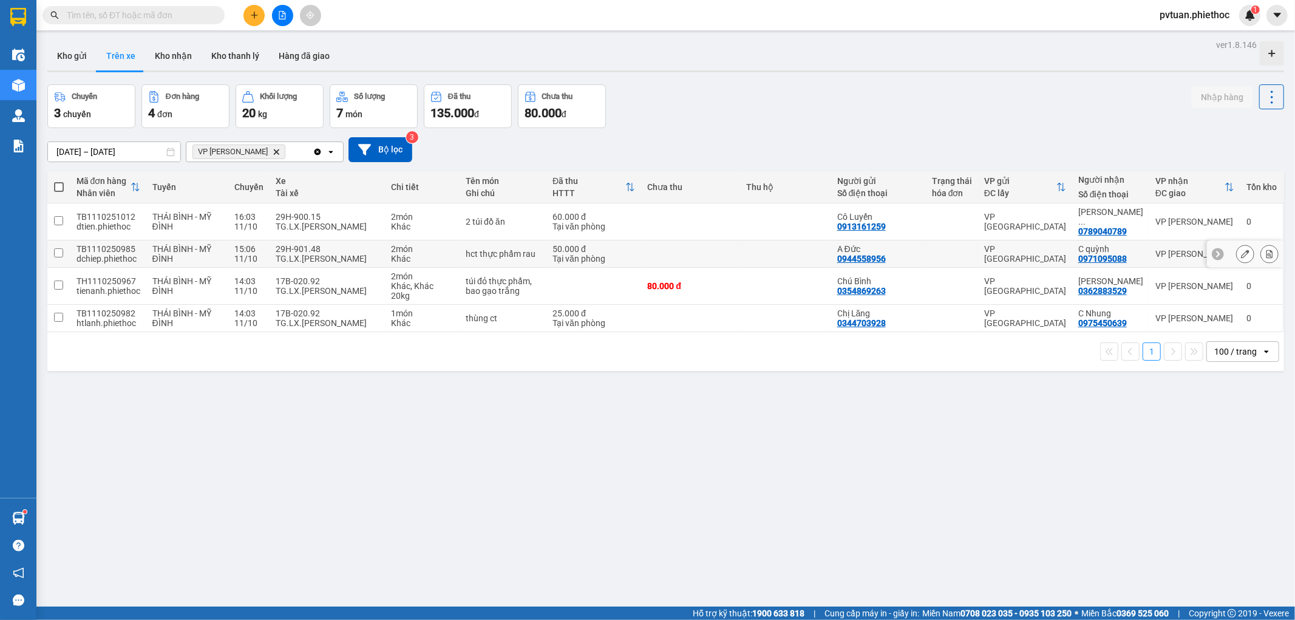
click at [490, 249] on div "hct thực phẩm rau" at bounding box center [503, 254] width 75 height 10
checkbox input "true"
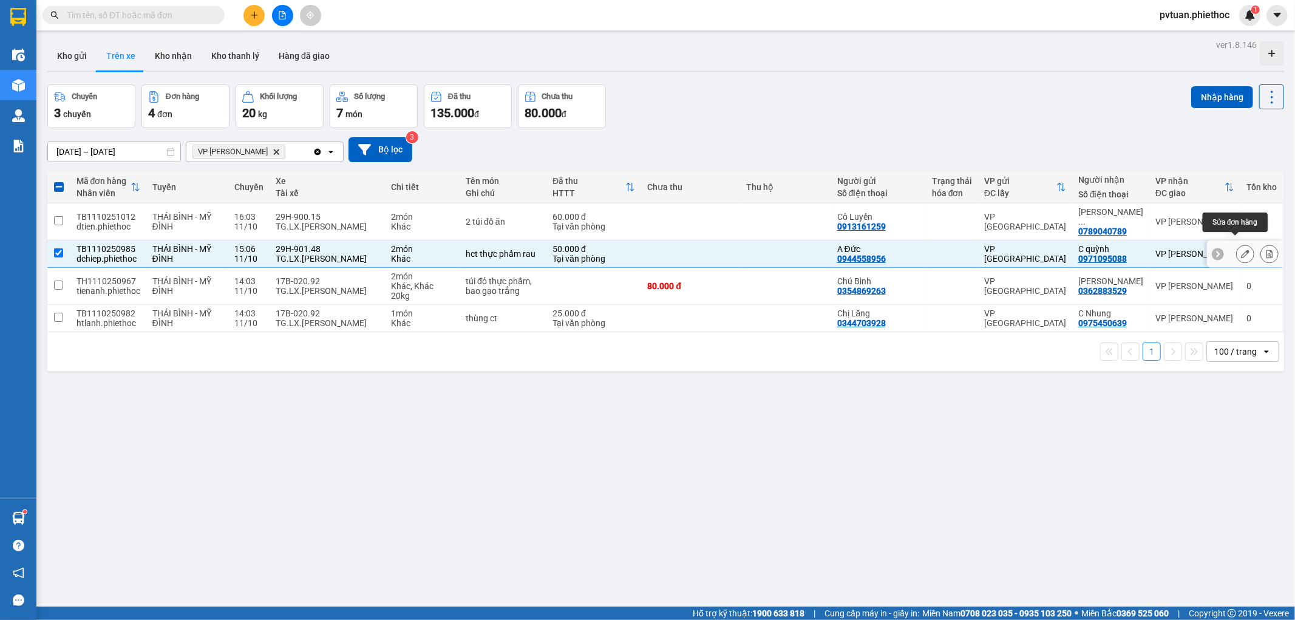
click at [1237, 244] on button at bounding box center [1245, 253] width 17 height 21
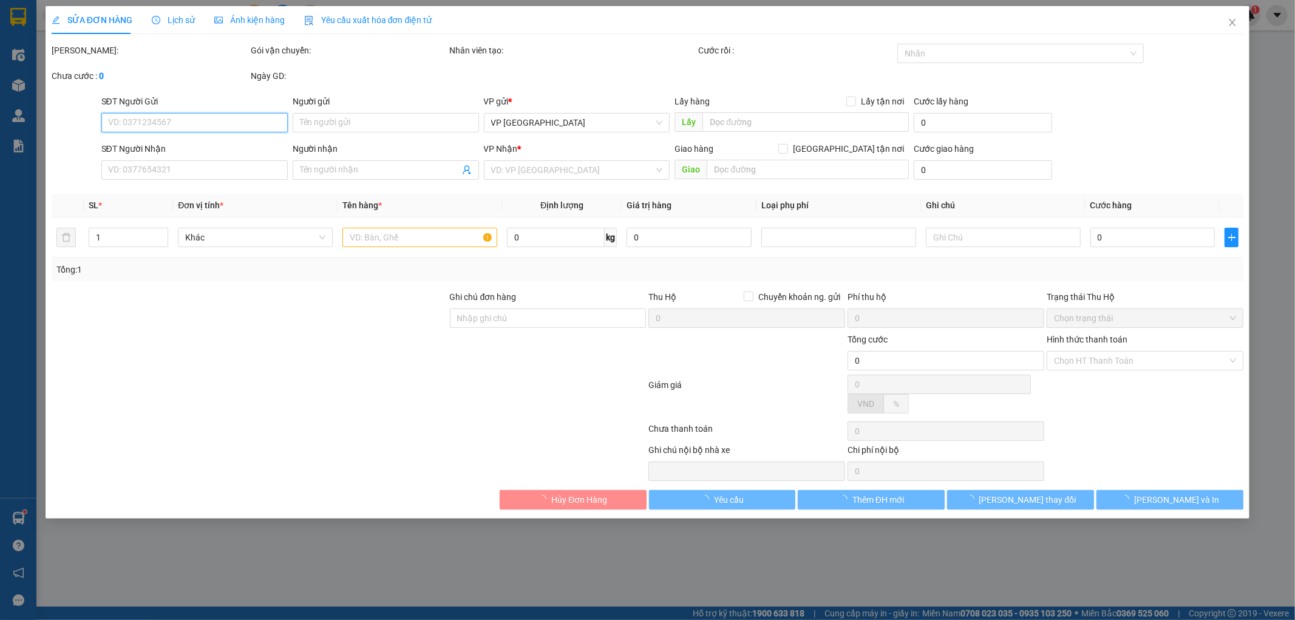
type input "0944558956"
type input "A Đức"
type input "0971095088"
type input "C quỳnh"
type input "50.000"
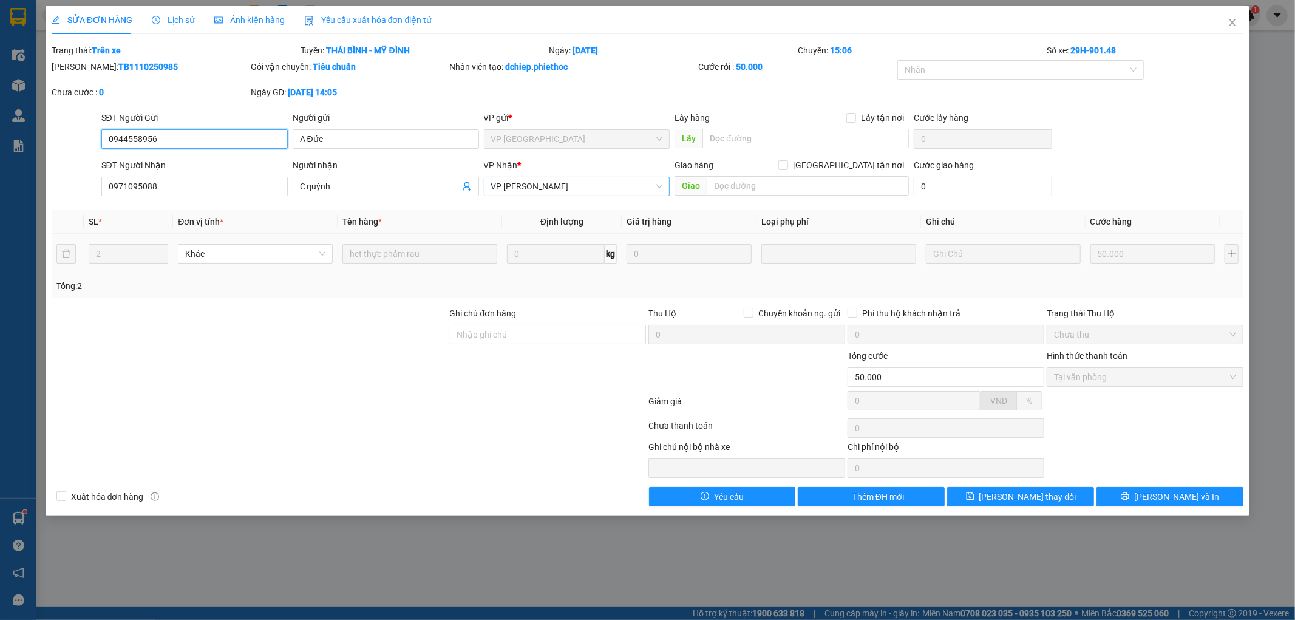
click at [505, 185] on span "VP [PERSON_NAME]" at bounding box center [577, 186] width 172 height 18
type input "c"
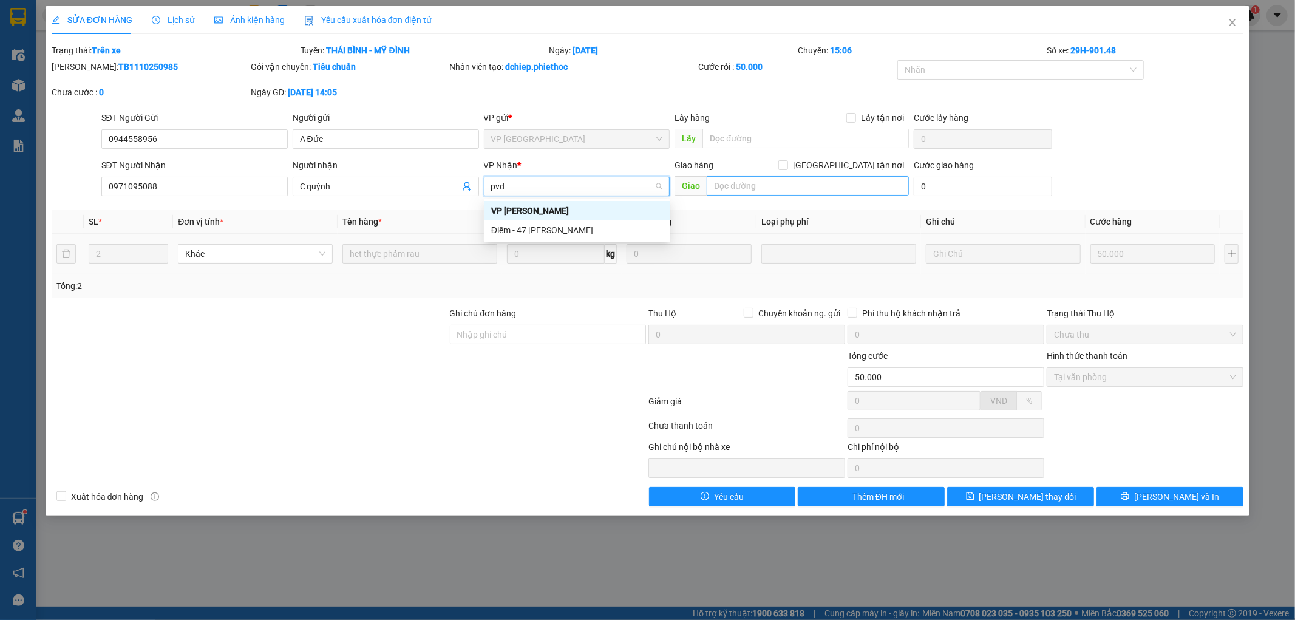
type input "pvd"
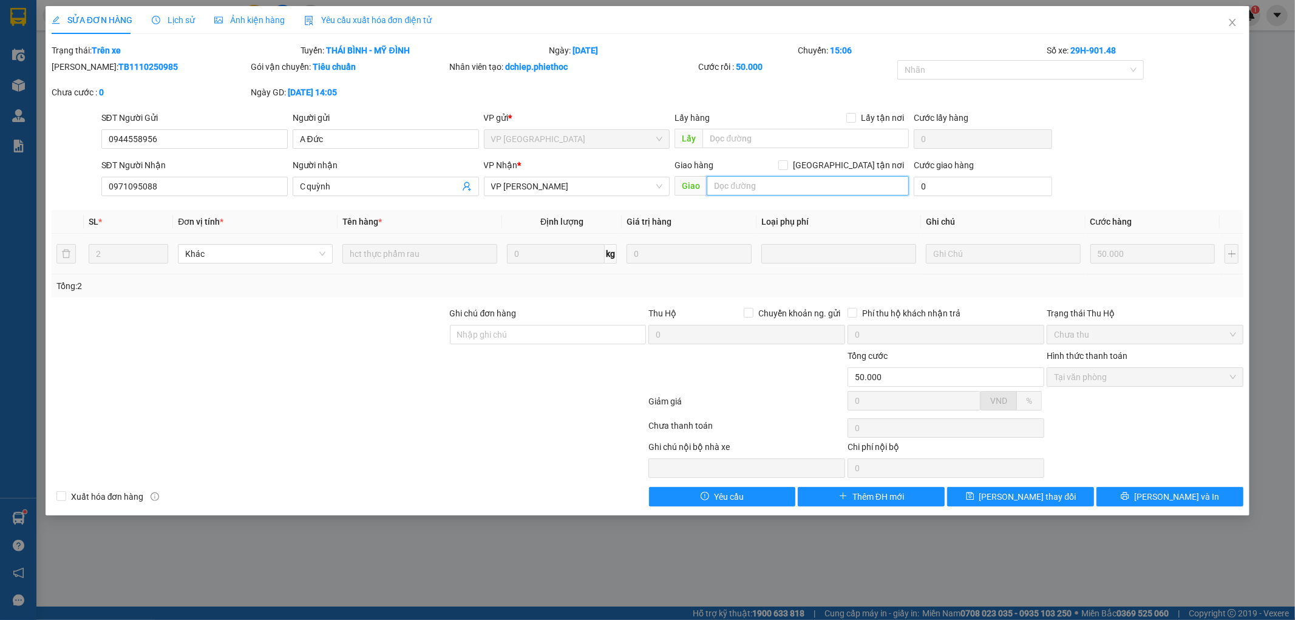
drag, startPoint x: 727, startPoint y: 188, endPoint x: 688, endPoint y: 195, distance: 40.0
click at [729, 188] on input "text" at bounding box center [808, 185] width 202 height 19
type input "cvcg"
click at [1052, 498] on button "[PERSON_NAME] thay đổi" at bounding box center [1020, 496] width 147 height 19
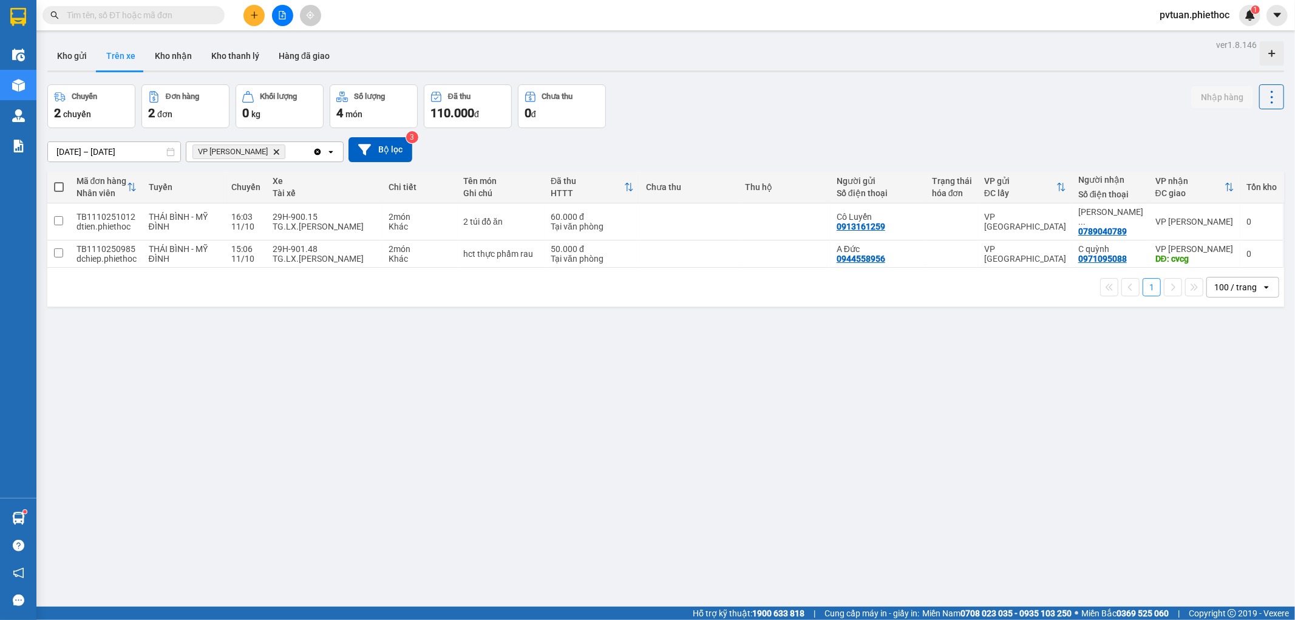
click at [274, 150] on icon "Delete" at bounding box center [276, 151] width 7 height 7
click at [274, 150] on div "Chọn văn phòng nhận" at bounding box center [236, 152] width 84 height 12
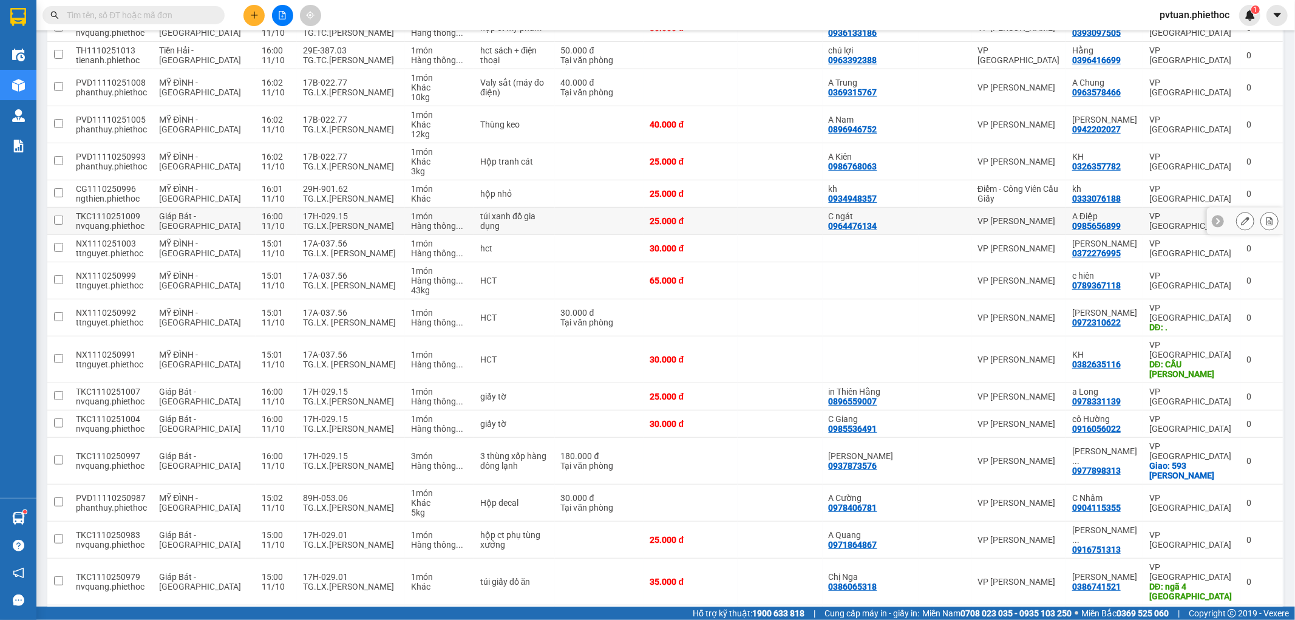
scroll to position [483, 0]
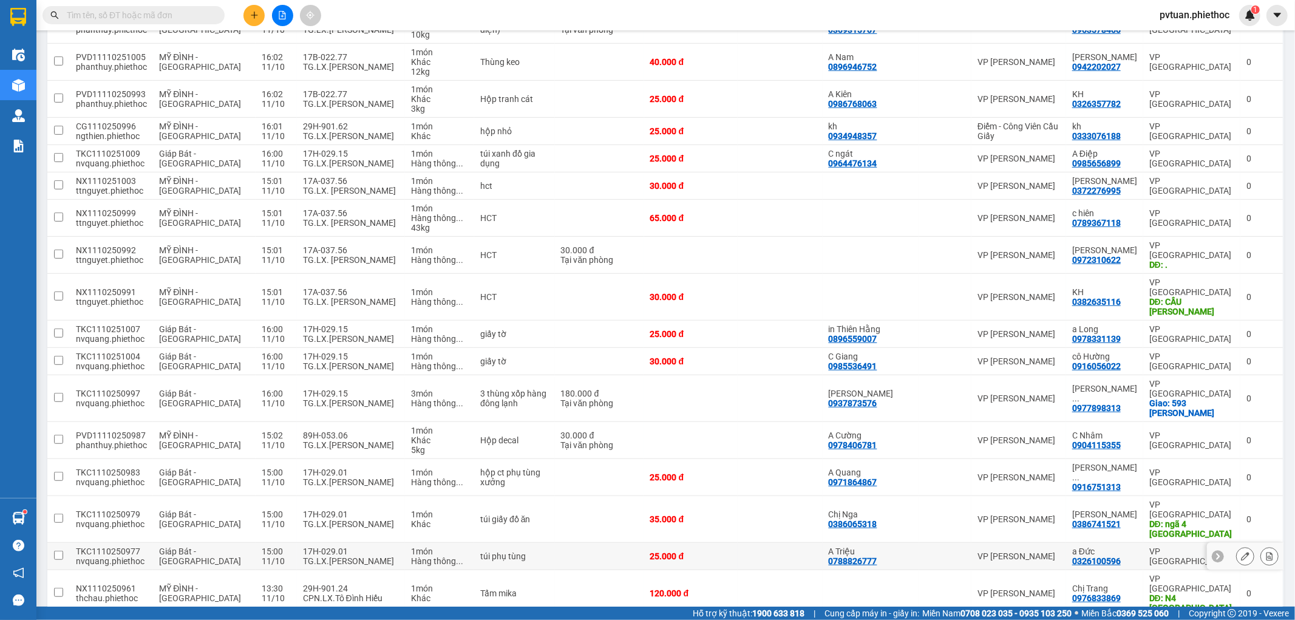
click at [349, 546] on div "17H-029.01" at bounding box center [351, 551] width 96 height 10
checkbox input "true"
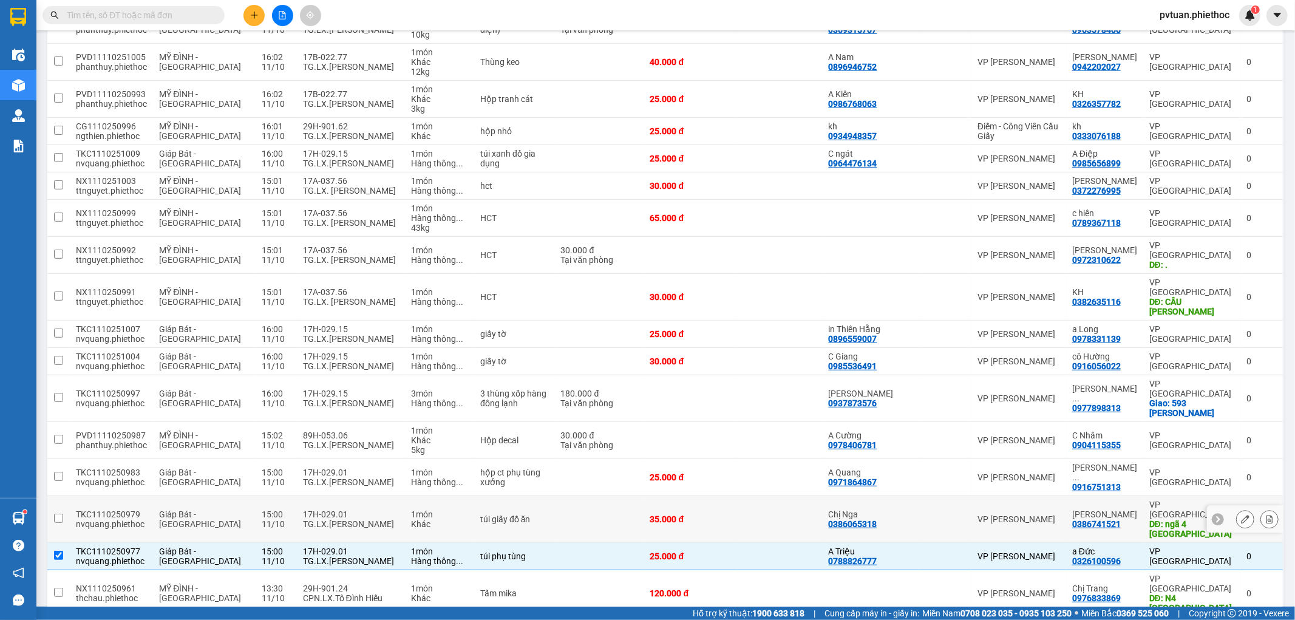
click at [353, 519] on div "TG.LX.[PERSON_NAME]" at bounding box center [351, 524] width 96 height 10
checkbox input "true"
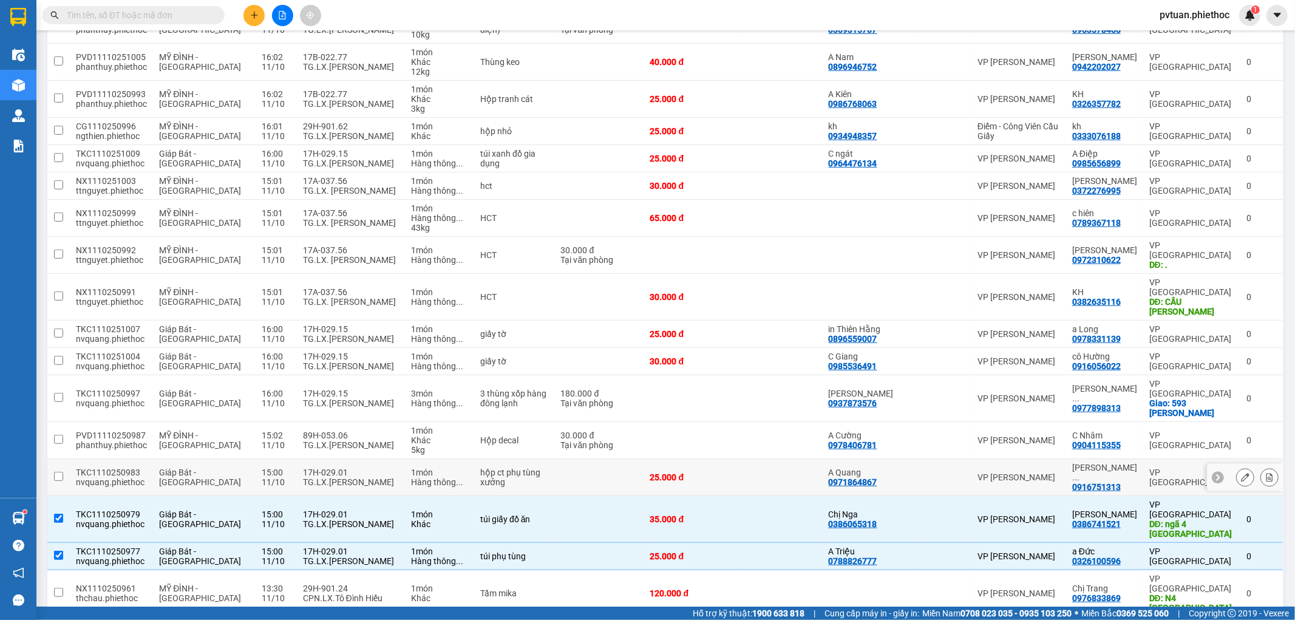
click at [355, 477] on div "TG.LX.[PERSON_NAME]" at bounding box center [351, 482] width 96 height 10
checkbox input "true"
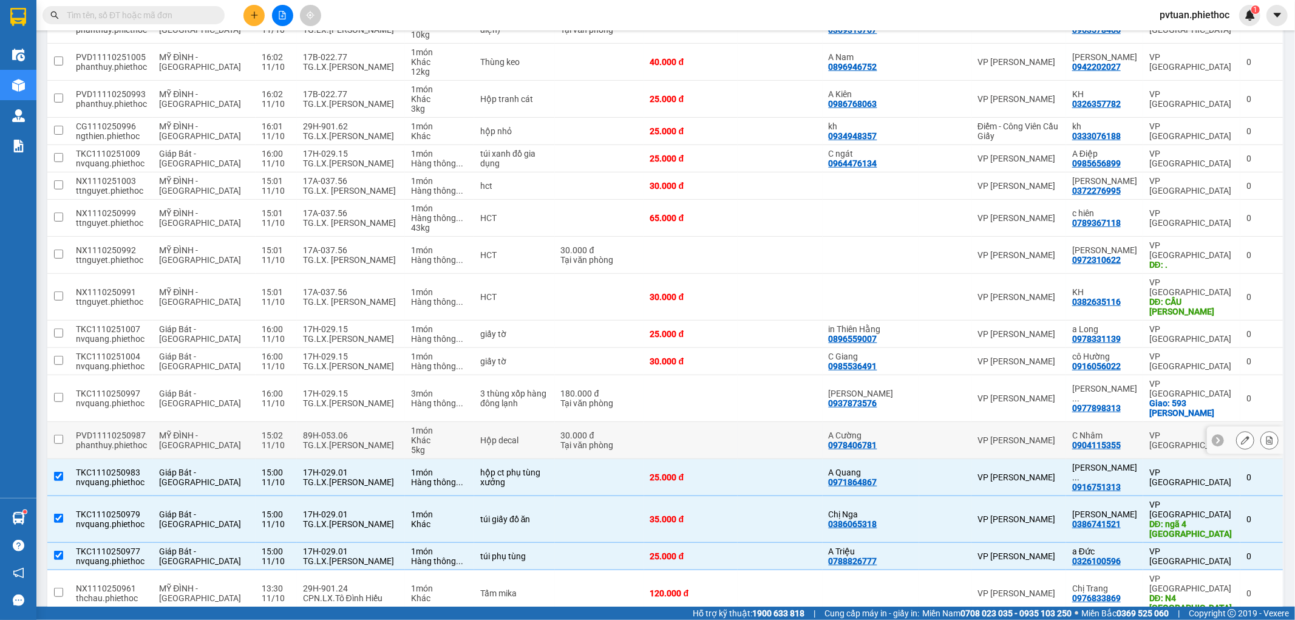
click at [350, 430] on div "89H-053.06" at bounding box center [351, 435] width 96 height 10
checkbox input "true"
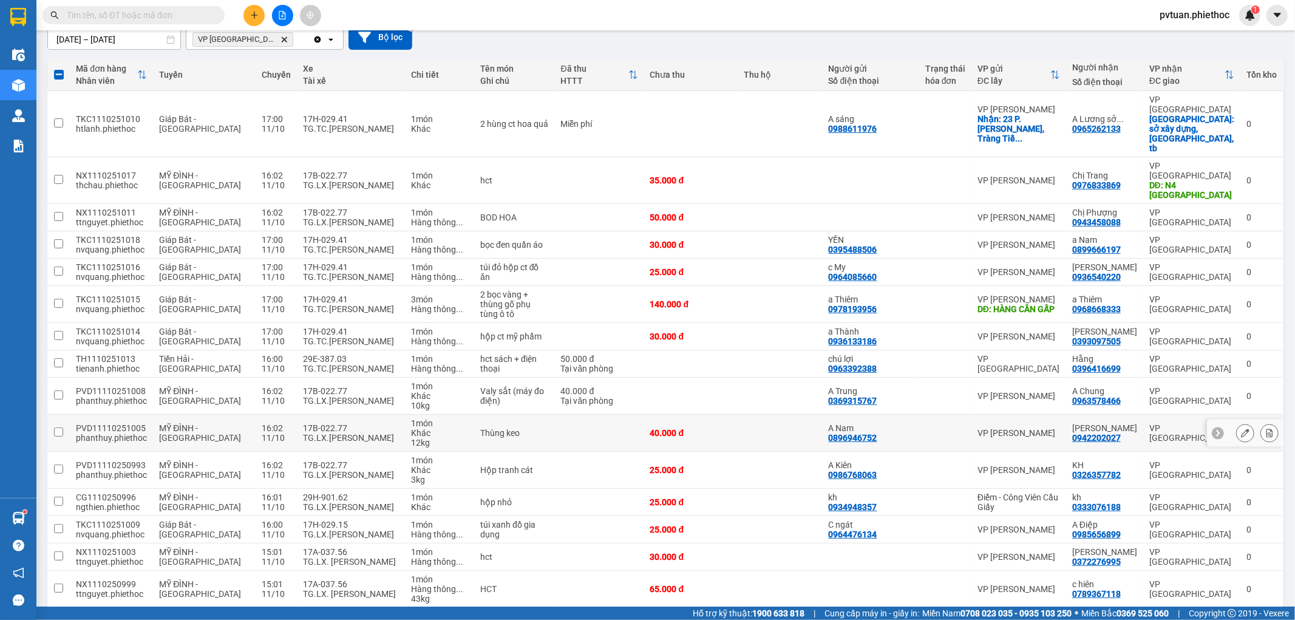
scroll to position [225, 0]
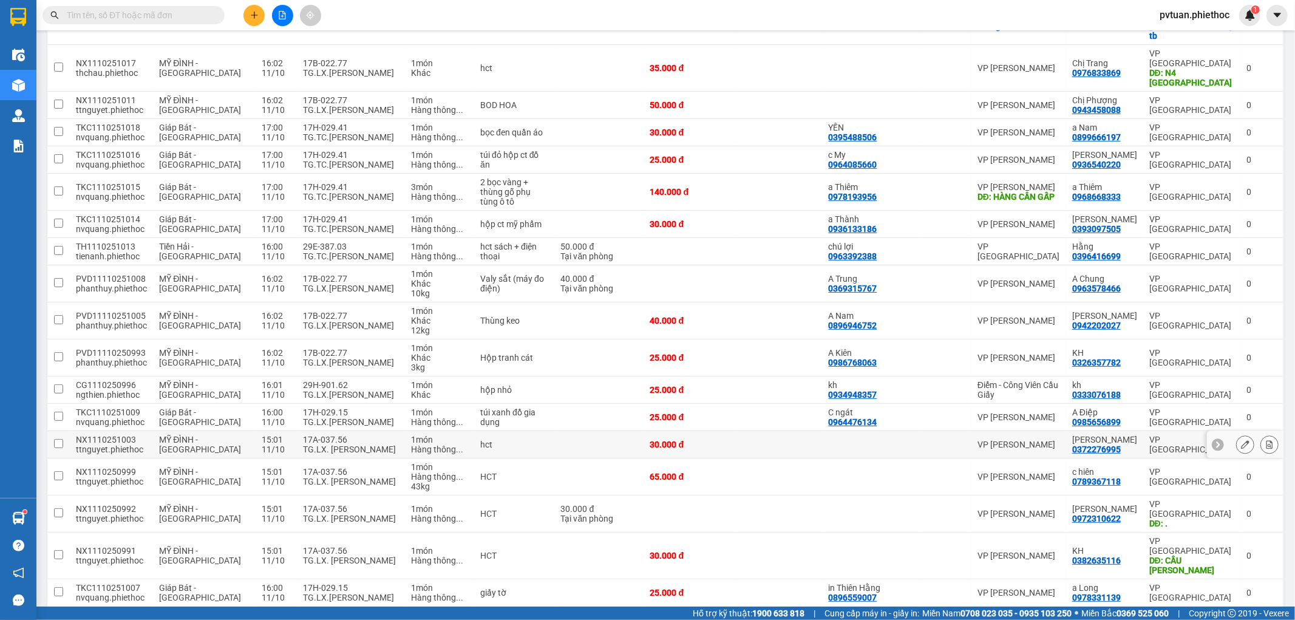
click at [358, 444] on div "TG.LX. [PERSON_NAME]" at bounding box center [351, 449] width 96 height 10
checkbox input "true"
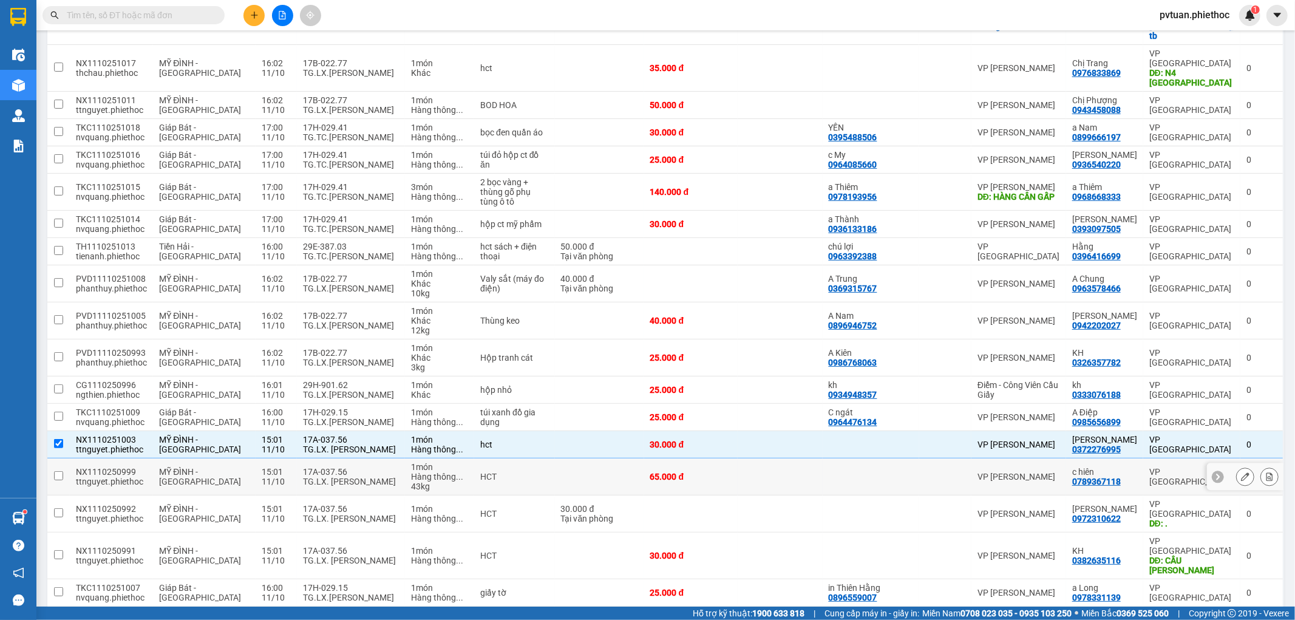
click at [362, 467] on div "17A-037.56" at bounding box center [351, 472] width 96 height 10
checkbox input "true"
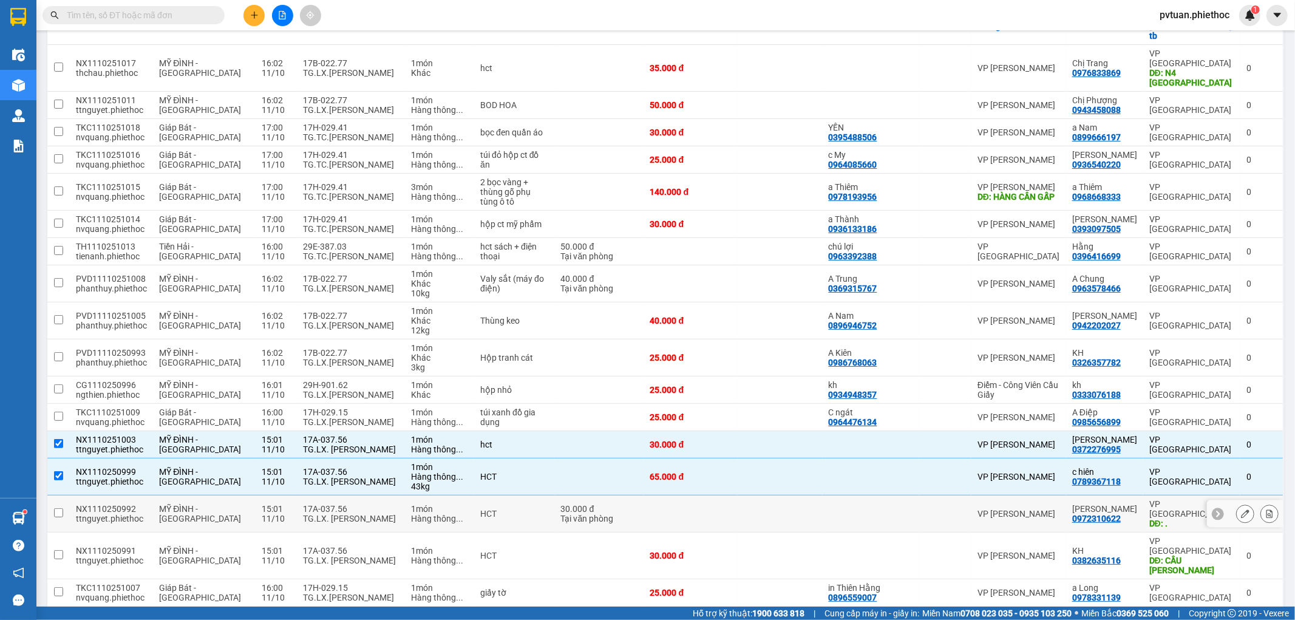
click at [362, 514] on div "TG.LX. [PERSON_NAME]" at bounding box center [351, 519] width 96 height 10
checkbox input "true"
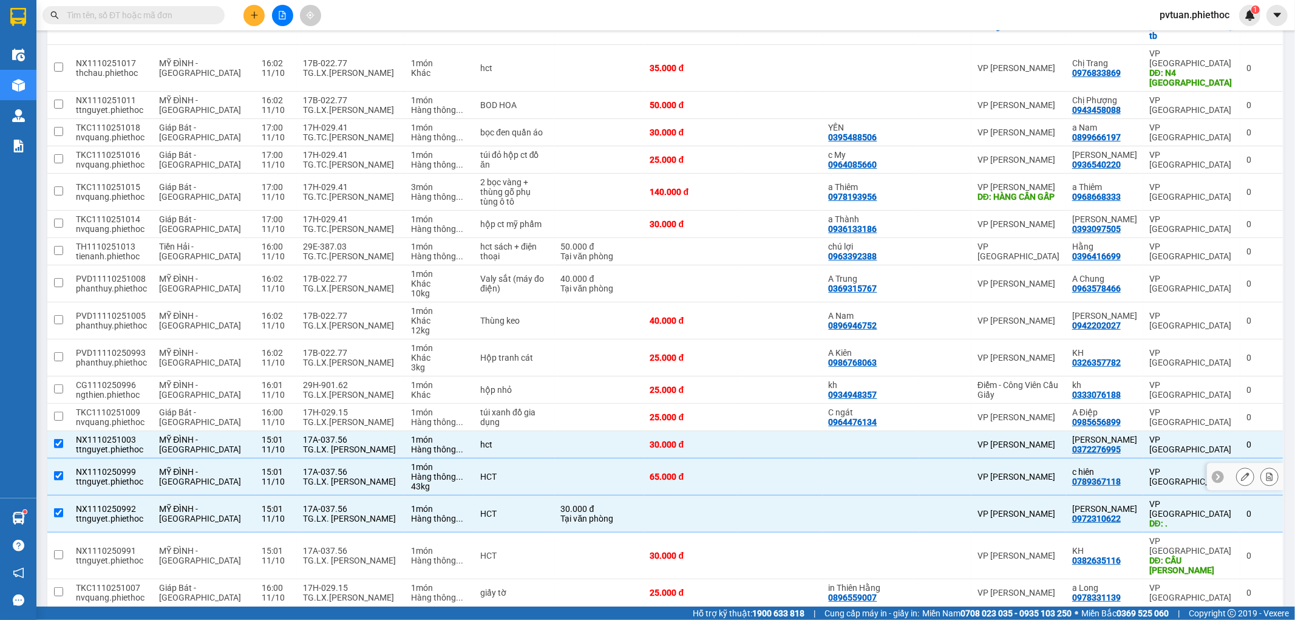
scroll to position [337, 0]
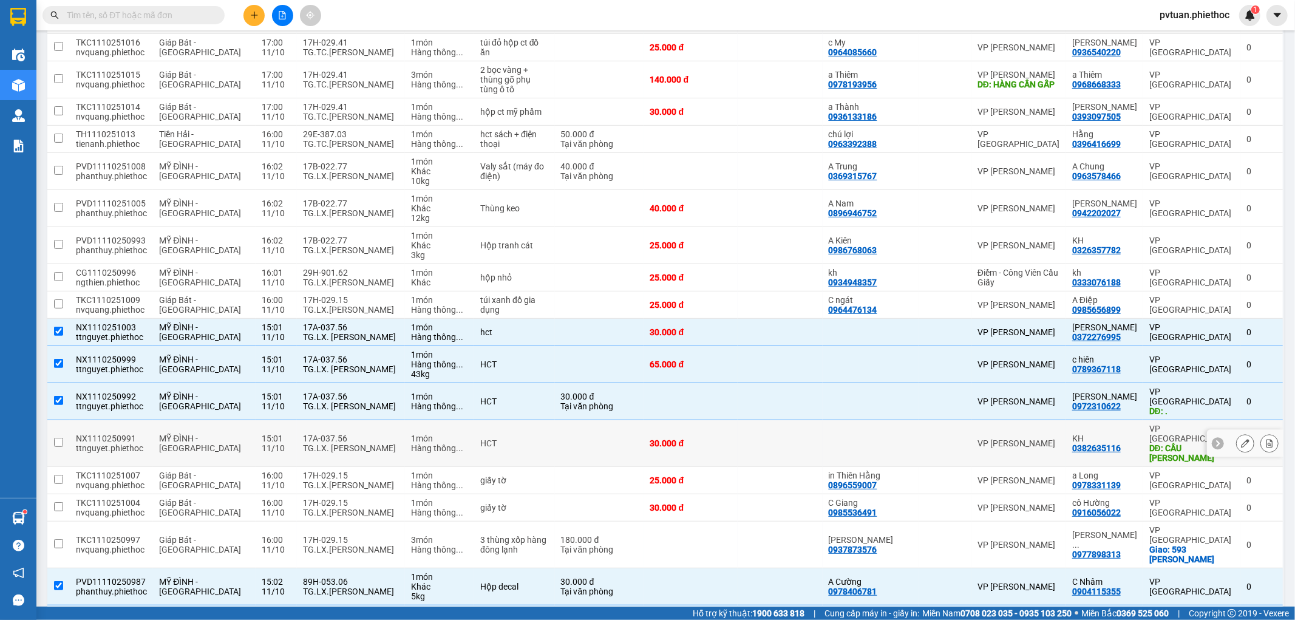
click at [364, 443] on div "TG.LX. [PERSON_NAME]" at bounding box center [351, 448] width 96 height 10
checkbox input "true"
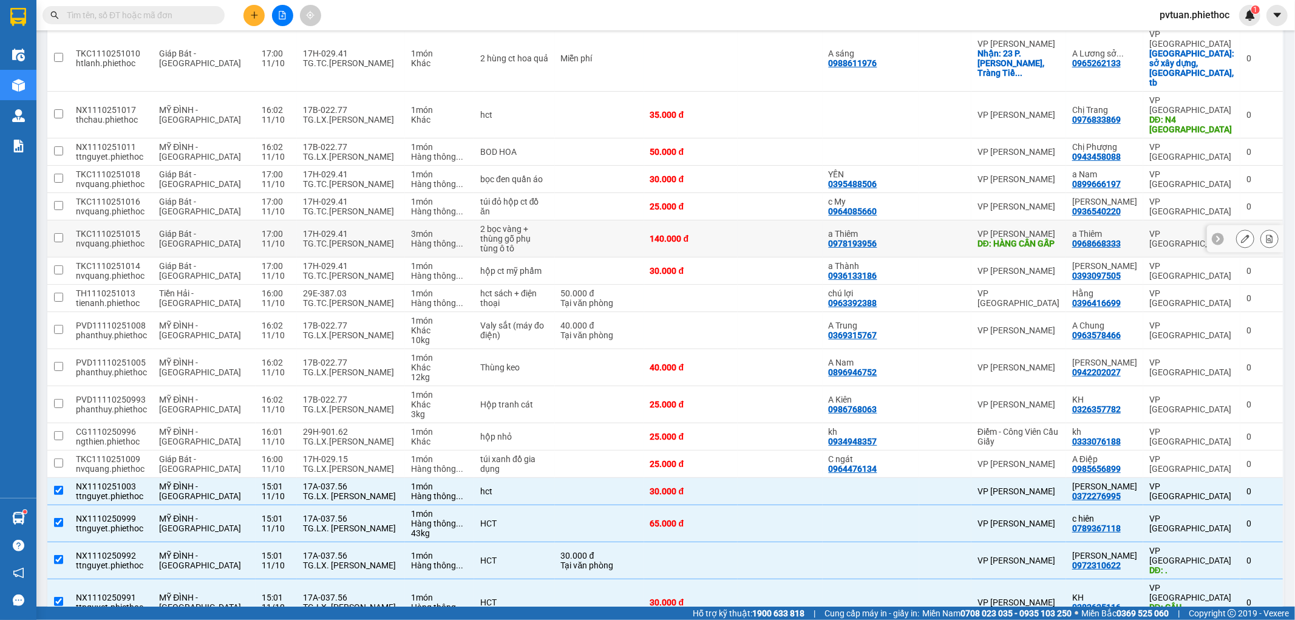
scroll to position [225, 0]
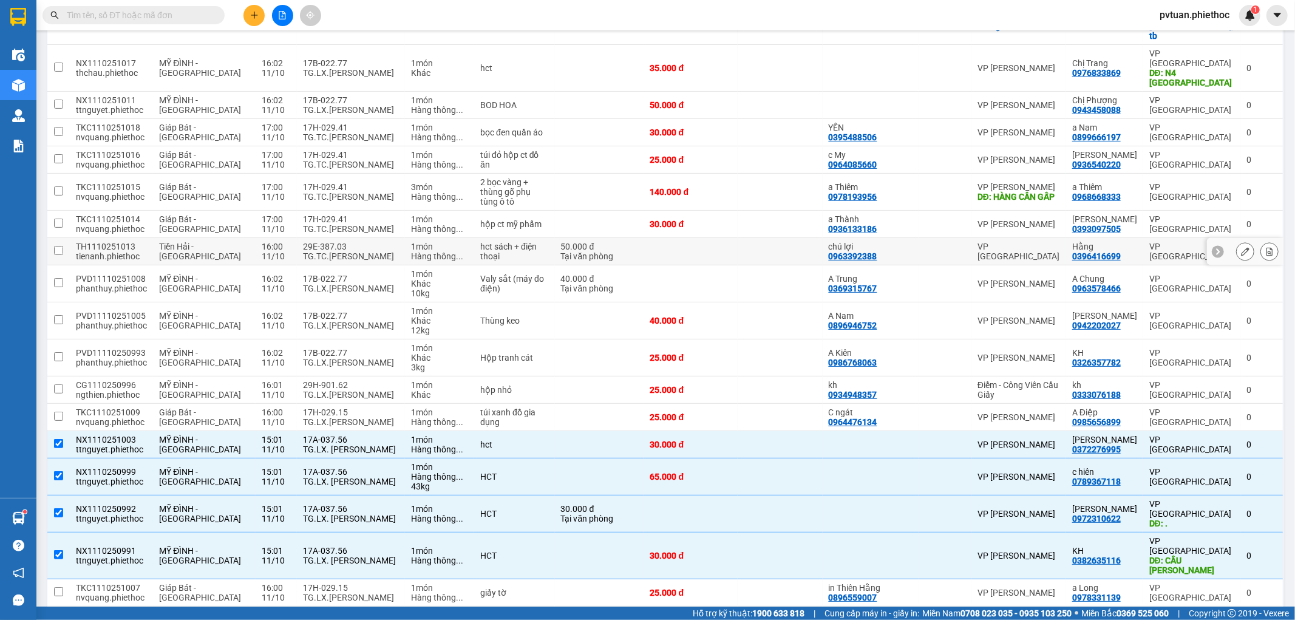
click at [268, 251] on div "11/10" at bounding box center [276, 256] width 29 height 10
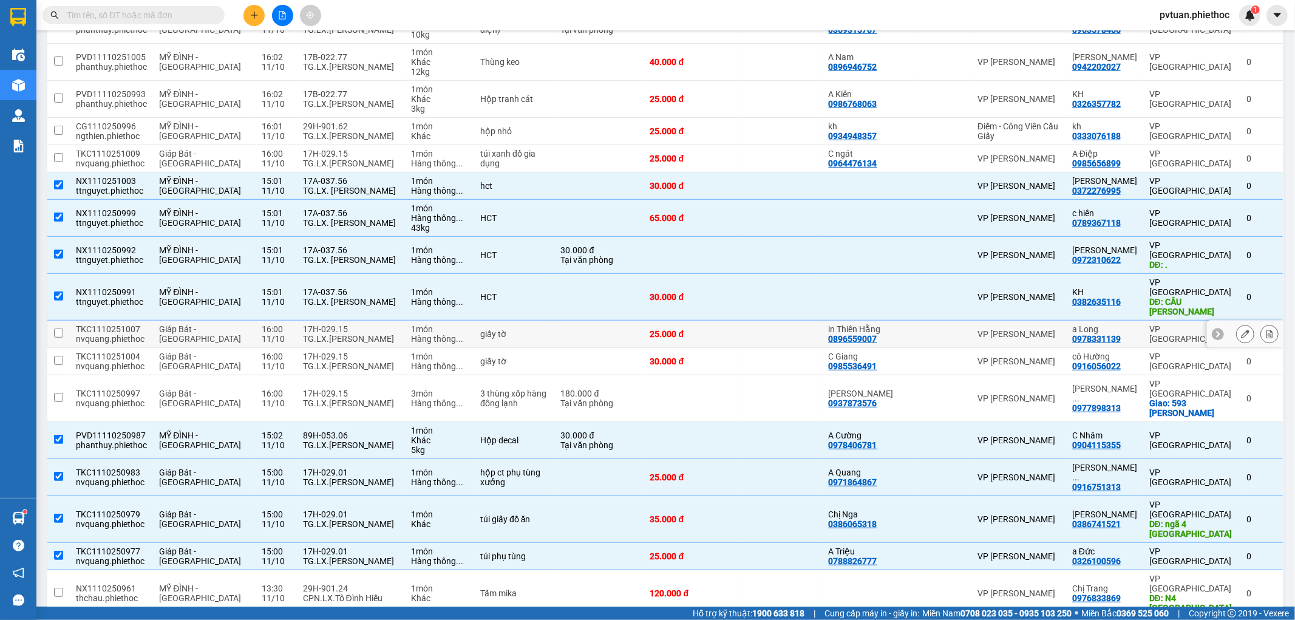
scroll to position [33, 0]
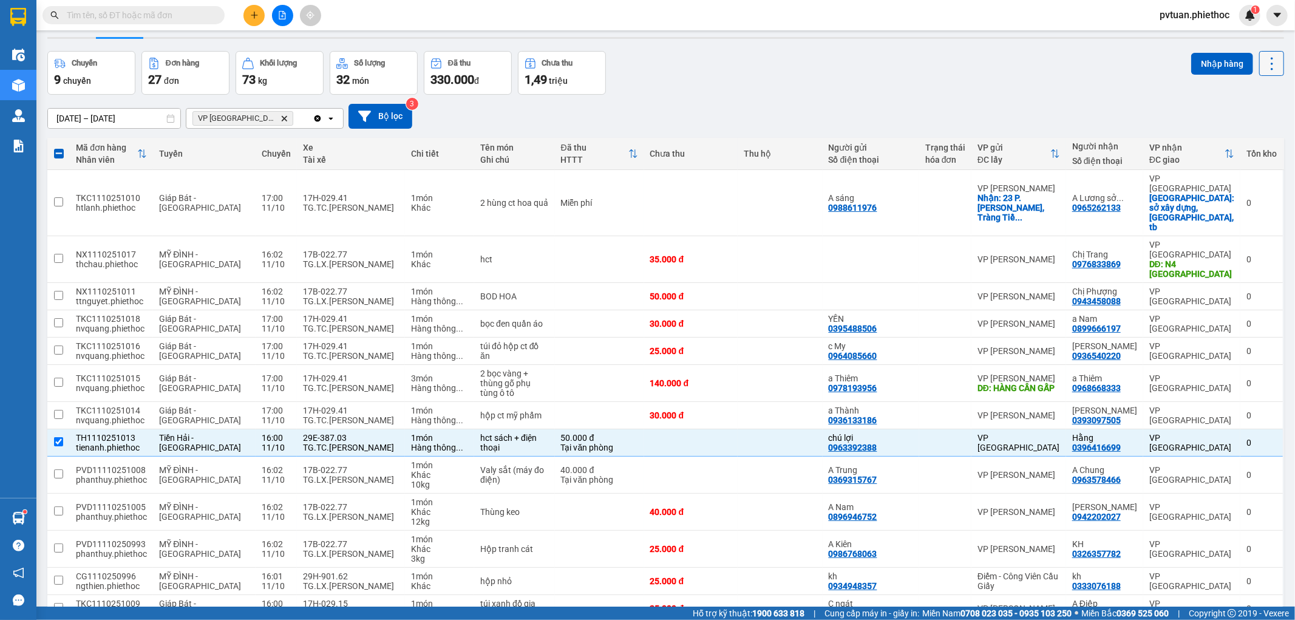
click at [1264, 64] on icon at bounding box center [1272, 63] width 17 height 17
click at [1259, 98] on span "Làm mới" at bounding box center [1244, 96] width 33 height 12
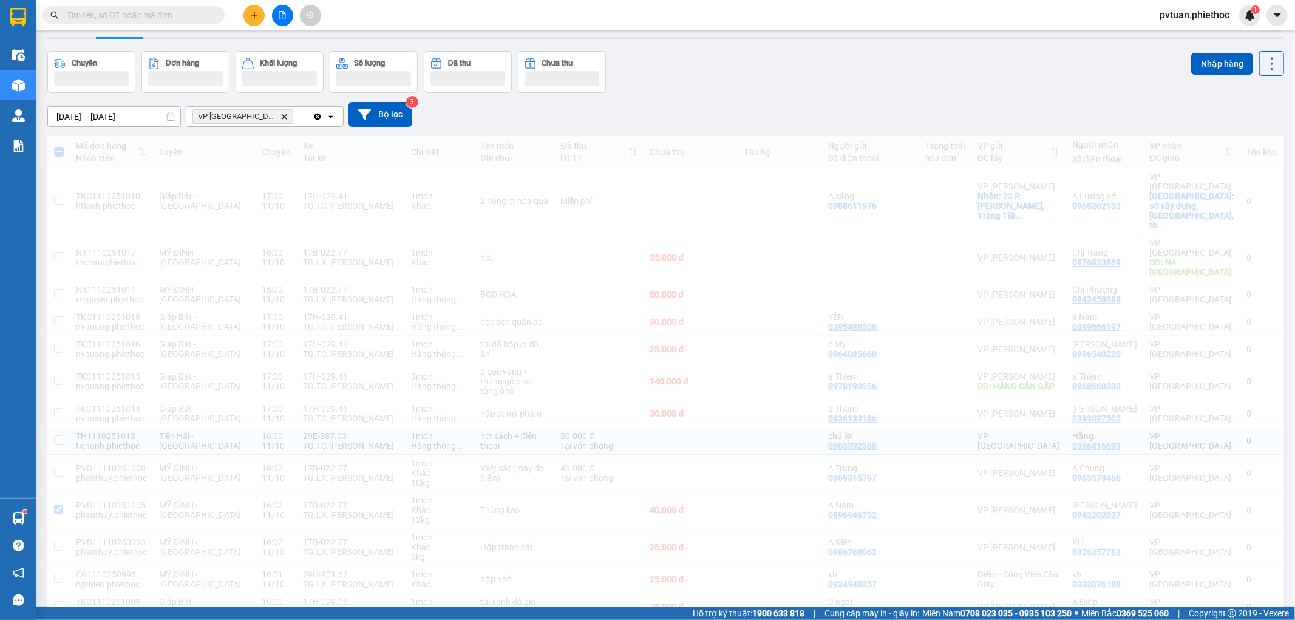
checkbox input "false"
checkbox input "true"
checkbox input "false"
checkbox input "true"
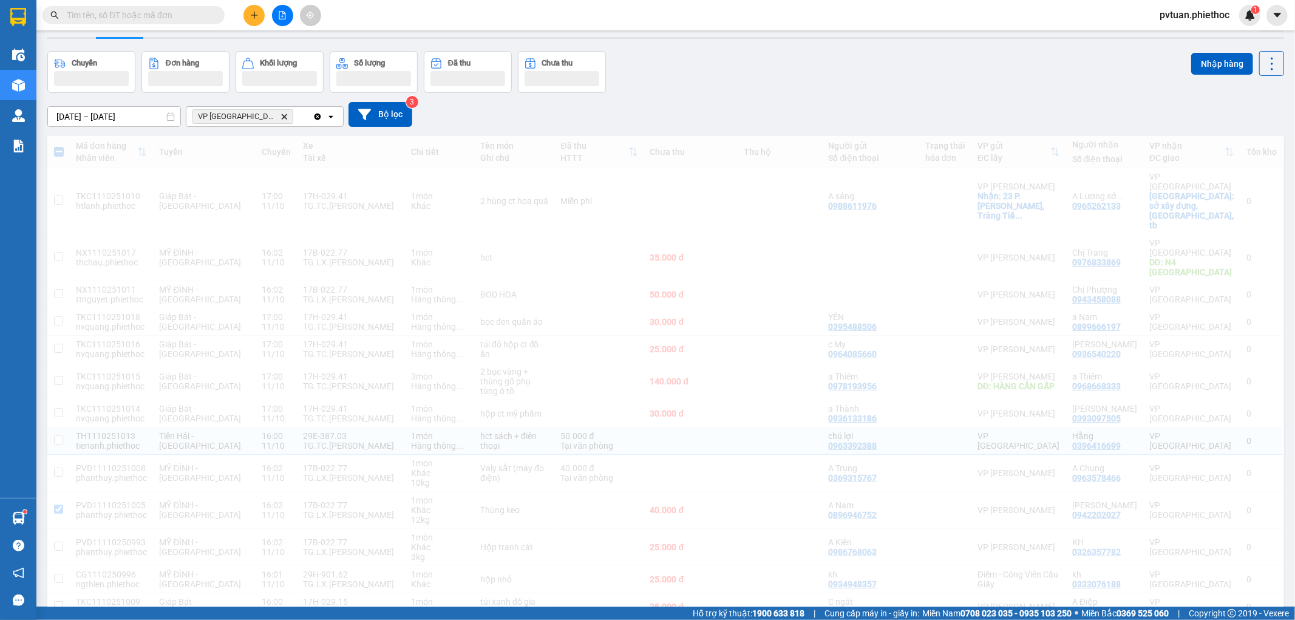
checkbox input "true"
checkbox input "false"
checkbox input "true"
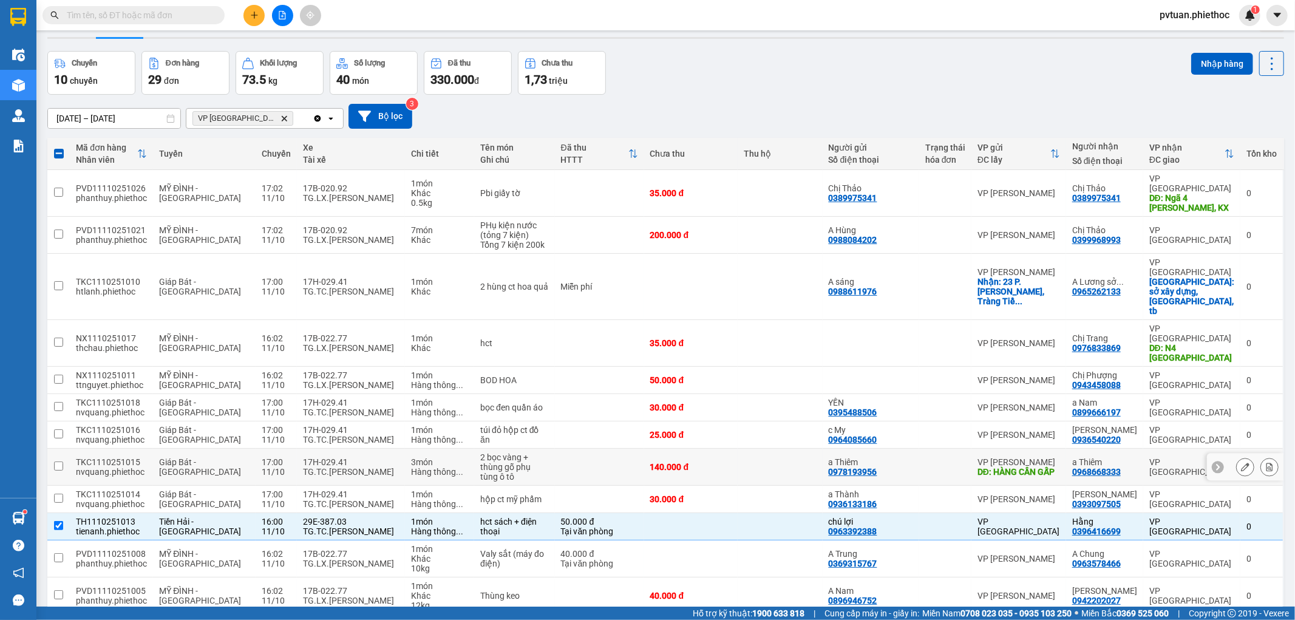
scroll to position [146, 0]
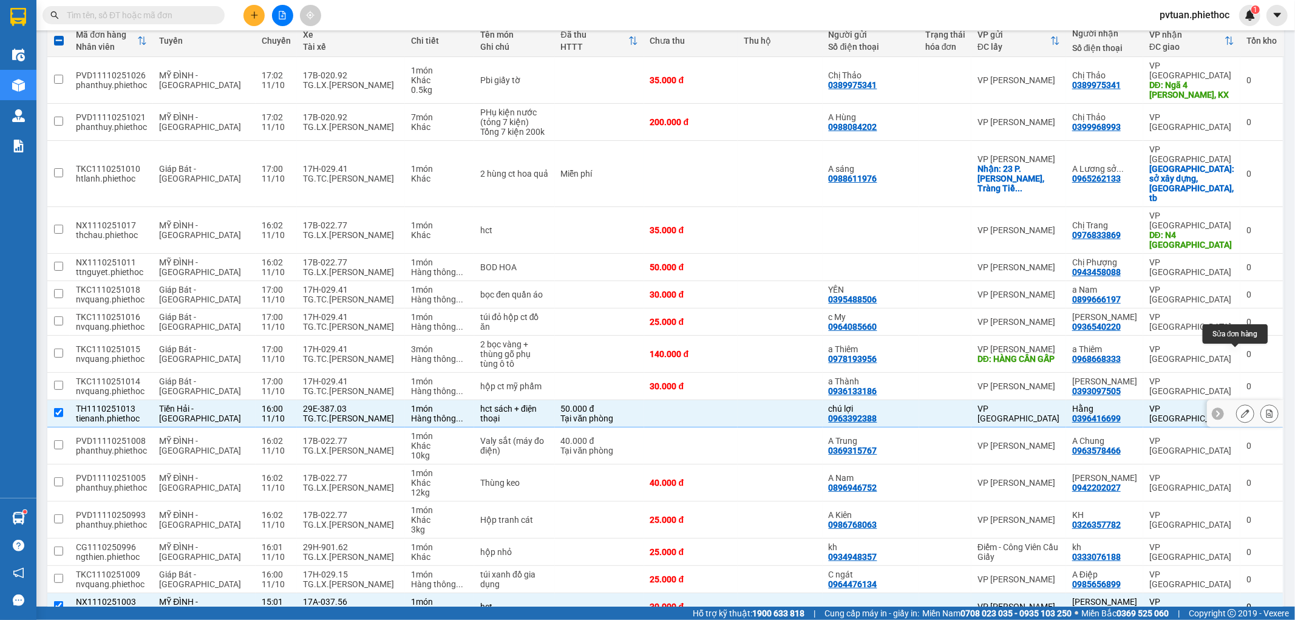
click at [1241, 409] on icon at bounding box center [1245, 413] width 9 height 9
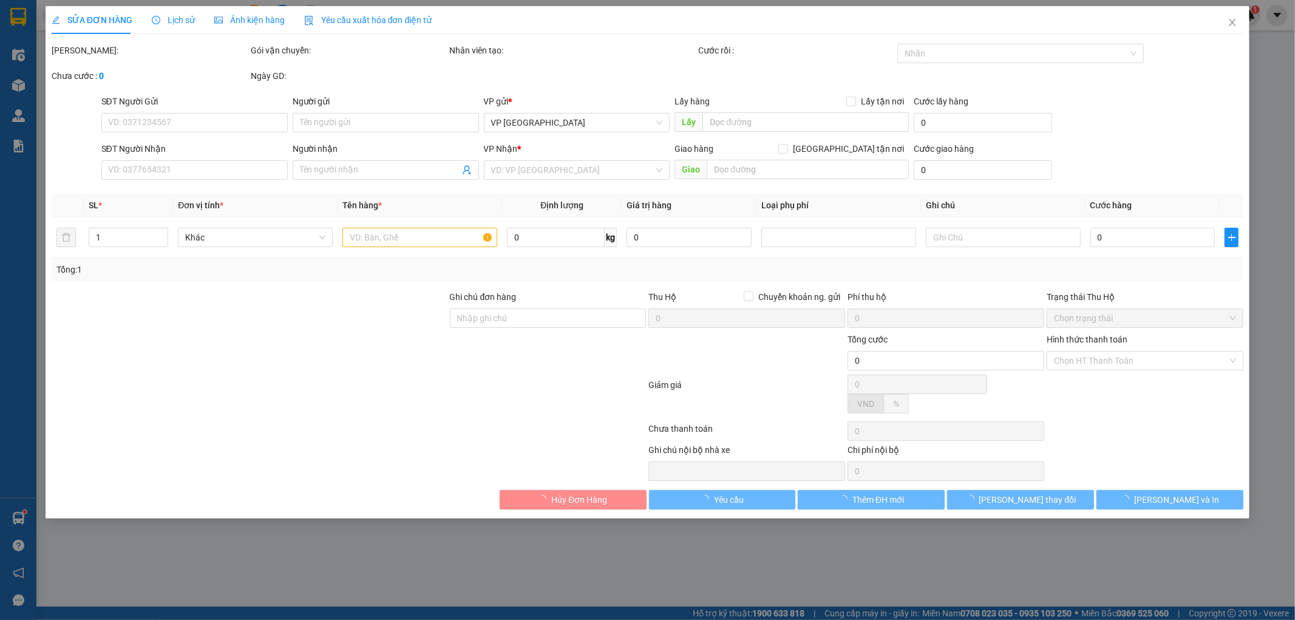
type input "0963392388"
type input "chú lợi"
type input "0396416699"
type input "Hằng"
type input "50.000"
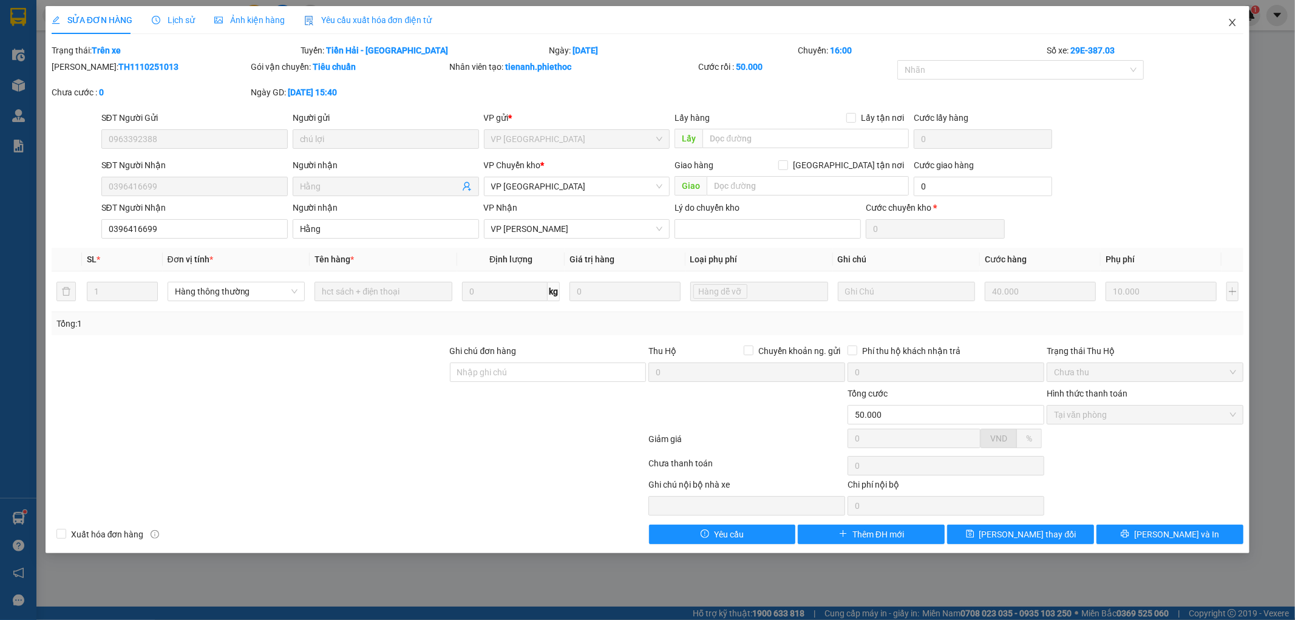
click at [1224, 20] on span "Close" at bounding box center [1233, 23] width 34 height 34
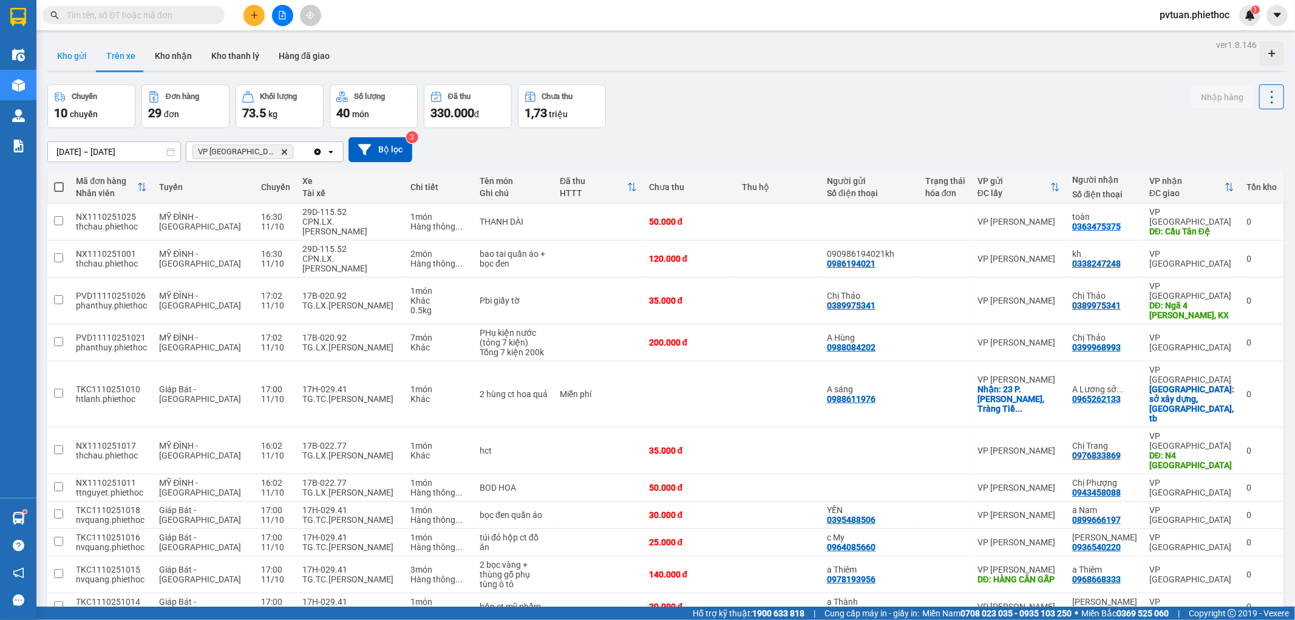
click at [77, 56] on button "Kho gửi" at bounding box center [71, 55] width 49 height 29
